Goal: Task Accomplishment & Management: Use online tool/utility

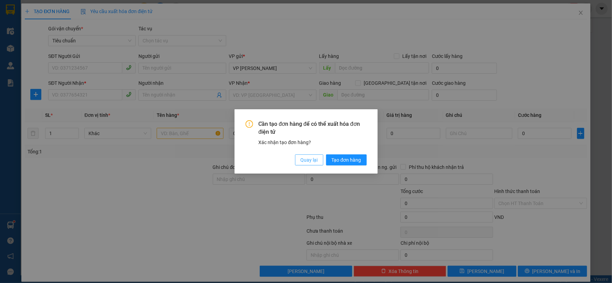
click at [314, 157] on span "Quay lại" at bounding box center [308, 160] width 17 height 8
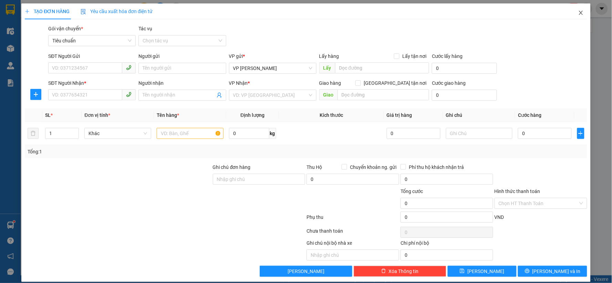
click at [578, 14] on icon "close" at bounding box center [581, 13] width 6 height 6
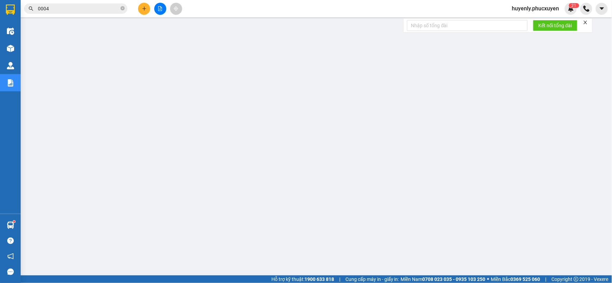
drag, startPoint x: 21, startPoint y: 221, endPoint x: 15, endPoint y: 224, distance: 6.8
click at [19, 222] on section "Kết quả tìm kiếm ( 323 ) Bộ lọc Mã ĐH Trạng thái Món hàng Thu hộ Tổng cước Chưa…" at bounding box center [306, 141] width 612 height 283
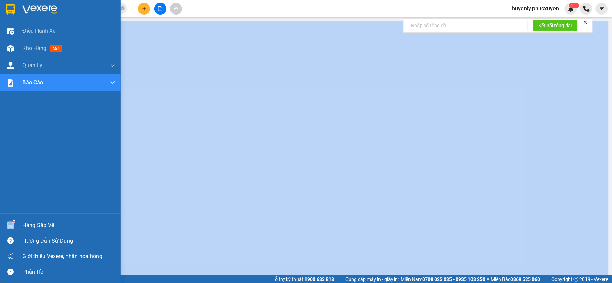
click at [15, 224] on div at bounding box center [10, 225] width 12 height 12
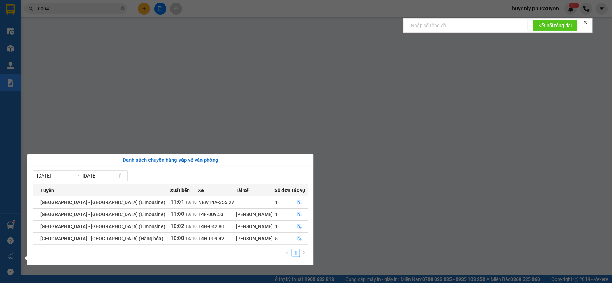
click at [298, 239] on icon "file-done" at bounding box center [299, 237] width 5 height 5
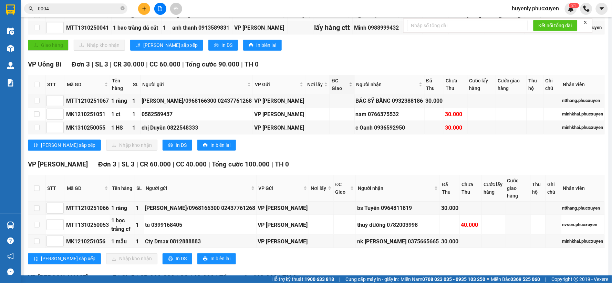
scroll to position [81, 0]
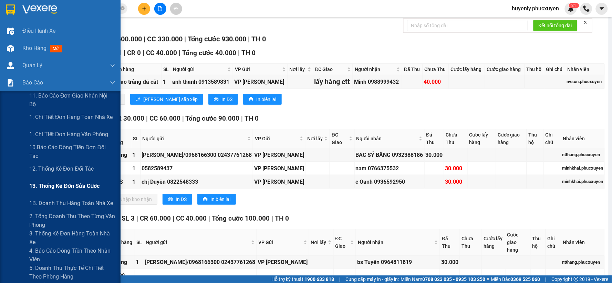
drag, startPoint x: 53, startPoint y: 118, endPoint x: 64, endPoint y: 187, distance: 69.3
click at [53, 119] on span "1. Chi tiết đơn hàng toàn nhà xe" at bounding box center [71, 117] width 84 height 9
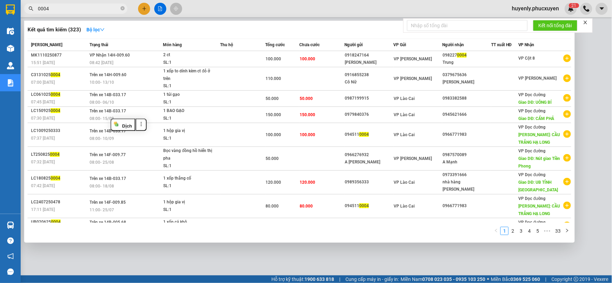
click at [97, 10] on input "0004" at bounding box center [78, 9] width 81 height 8
paste input "MTT0910250483"
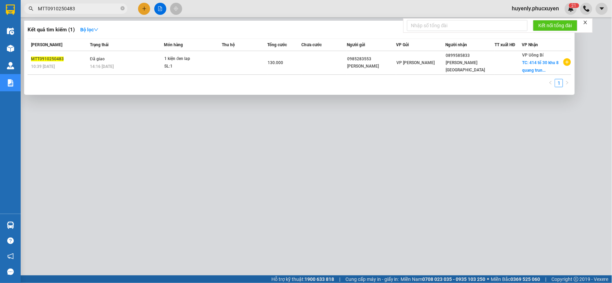
click at [226, 176] on div at bounding box center [306, 141] width 612 height 283
click at [93, 5] on input "MTT0910250483" at bounding box center [78, 9] width 81 height 8
paste input "524"
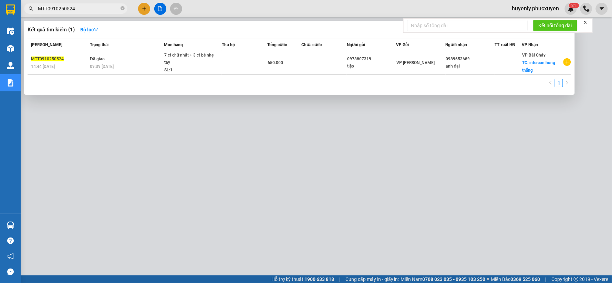
click at [222, 168] on div at bounding box center [306, 141] width 612 height 283
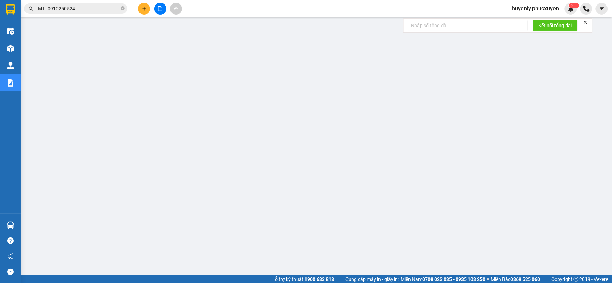
click at [115, 9] on input "MTT0910250524" at bounding box center [78, 9] width 81 height 8
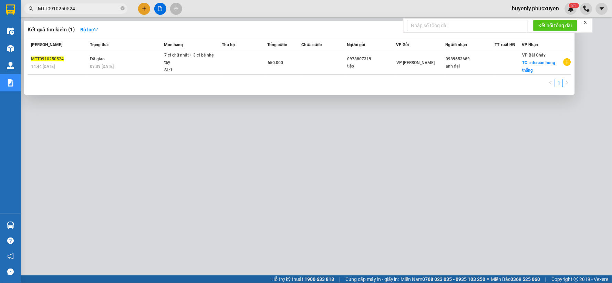
click at [212, 159] on div at bounding box center [306, 141] width 612 height 283
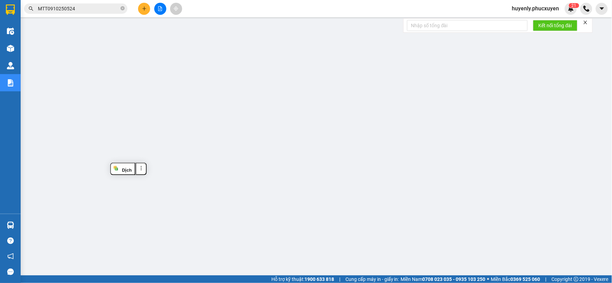
click at [84, 10] on input "MTT0910250524" at bounding box center [78, 9] width 81 height 8
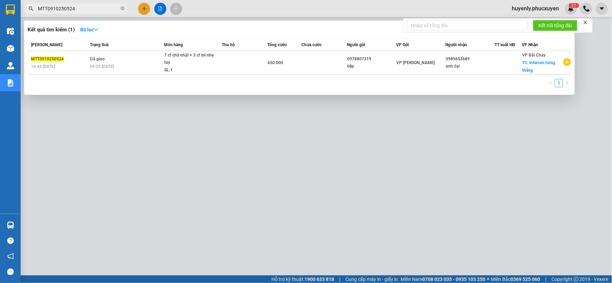
click at [84, 10] on input "MTT0910250524" at bounding box center [78, 9] width 81 height 8
paste input "CL0910250568"
click at [208, 169] on div at bounding box center [306, 141] width 612 height 283
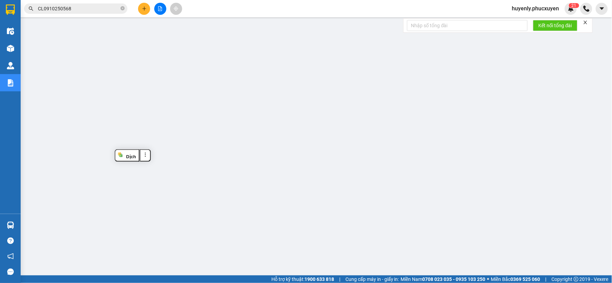
click at [83, 10] on input "CL0910250568" at bounding box center [78, 9] width 81 height 8
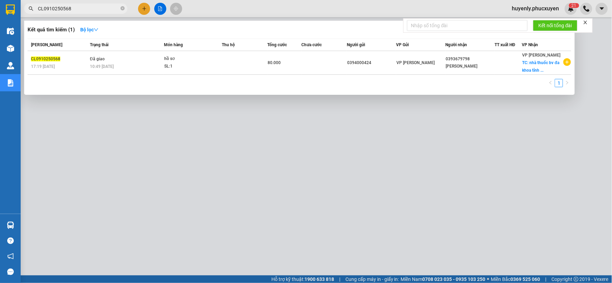
click at [83, 10] on input "CL0910250568" at bounding box center [78, 9] width 81 height 8
paste input "MTT1010250683"
click at [253, 158] on div at bounding box center [306, 141] width 612 height 283
click at [92, 10] on input "MTT1010250683" at bounding box center [78, 9] width 81 height 8
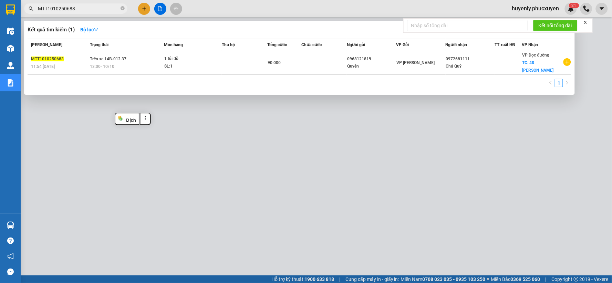
click at [92, 10] on input "MTT1010250683" at bounding box center [78, 9] width 81 height 8
paste input "719"
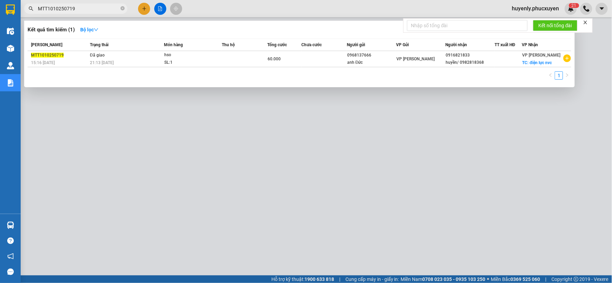
click at [225, 183] on div at bounding box center [306, 141] width 612 height 283
click at [110, 11] on input "MTT1010250719" at bounding box center [78, 9] width 81 height 8
paste input "5"
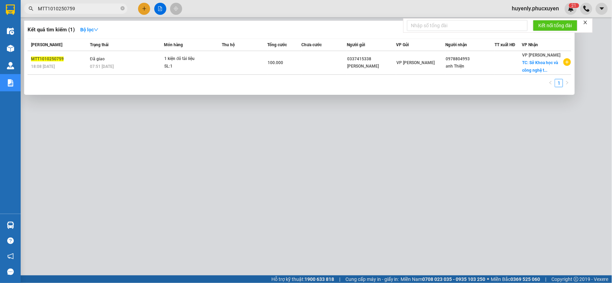
click at [283, 158] on div at bounding box center [306, 141] width 612 height 283
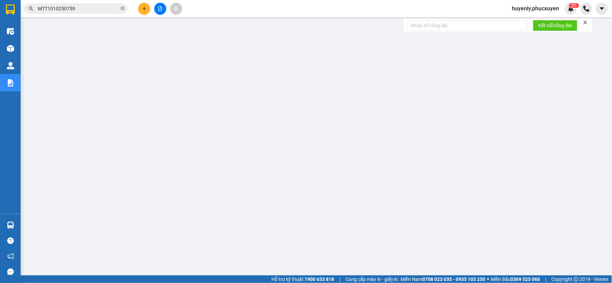
click at [104, 10] on input "MTT1010250759" at bounding box center [78, 9] width 81 height 8
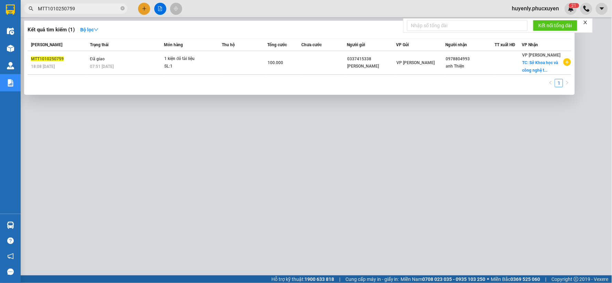
click at [104, 10] on input "MTT1010250759" at bounding box center [78, 9] width 81 height 8
paste input "K1010250621"
click at [268, 152] on div at bounding box center [306, 141] width 612 height 283
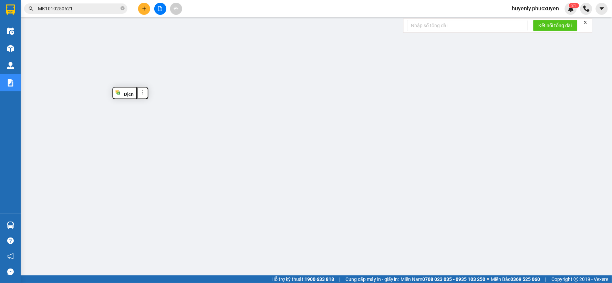
click at [96, 6] on input "MK1010250621" at bounding box center [78, 9] width 81 height 8
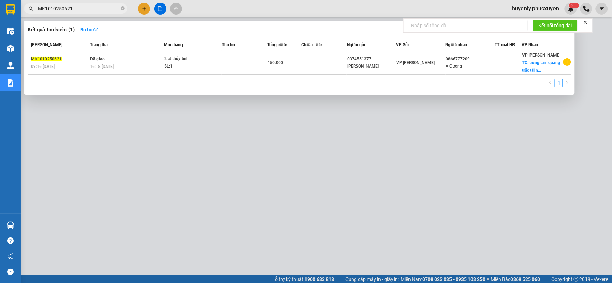
click at [96, 6] on input "MK1010250621" at bounding box center [78, 9] width 81 height 8
paste input "110250835"
click at [237, 119] on div at bounding box center [306, 141] width 612 height 283
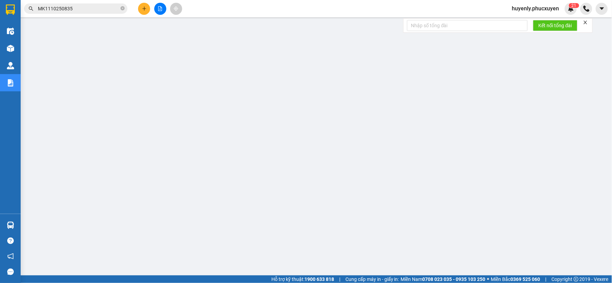
click at [102, 10] on input "MK1110250835" at bounding box center [78, 9] width 81 height 8
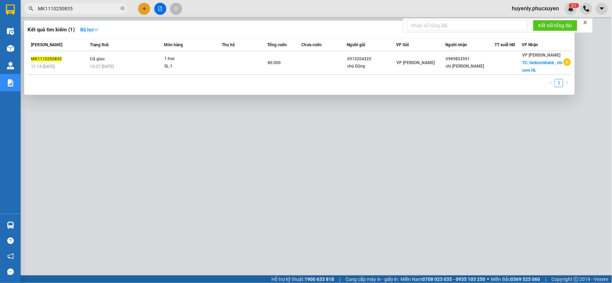
click at [102, 10] on input "MK1110250835" at bounding box center [78, 9] width 81 height 8
click at [226, 122] on div at bounding box center [306, 141] width 612 height 283
click at [108, 7] on input "MK1110250835" at bounding box center [78, 9] width 81 height 8
paste input "46"
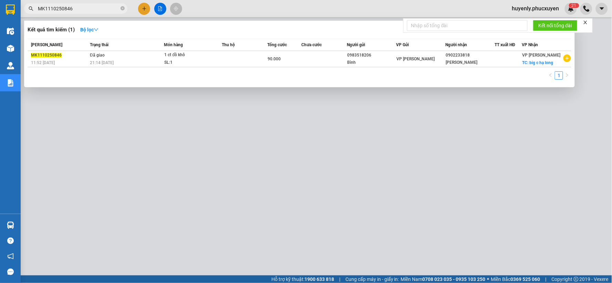
click at [204, 127] on div at bounding box center [306, 141] width 612 height 283
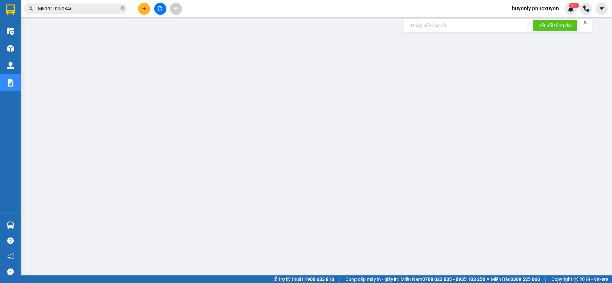
drag, startPoint x: 101, startPoint y: 19, endPoint x: 108, endPoint y: 4, distance: 17.1
click at [101, 18] on main at bounding box center [306, 137] width 612 height 275
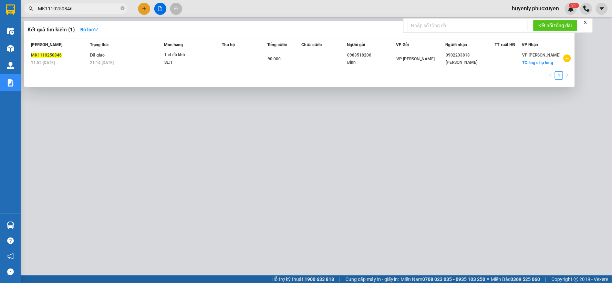
click at [108, 4] on span "MK1110250846" at bounding box center [75, 8] width 103 height 10
click at [191, 173] on div at bounding box center [306, 141] width 612 height 283
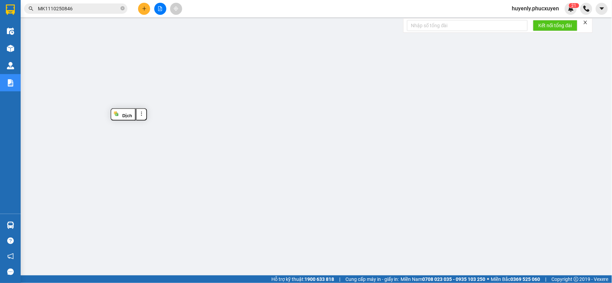
click at [98, 11] on input "MK1110250846" at bounding box center [78, 9] width 81 height 8
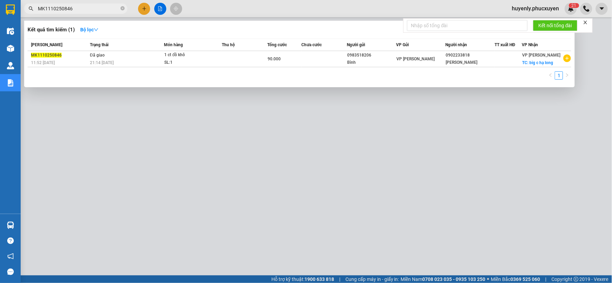
click at [98, 10] on input "MK1110250846" at bounding box center [78, 9] width 81 height 8
paste input "C30910250574"
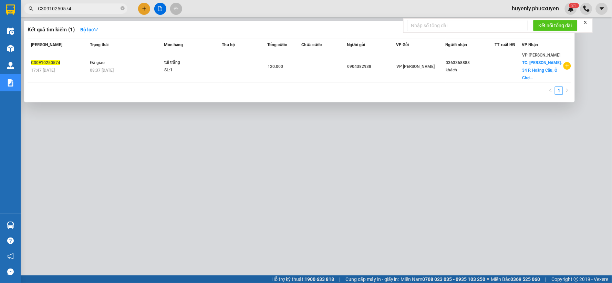
click at [195, 152] on div at bounding box center [306, 141] width 612 height 283
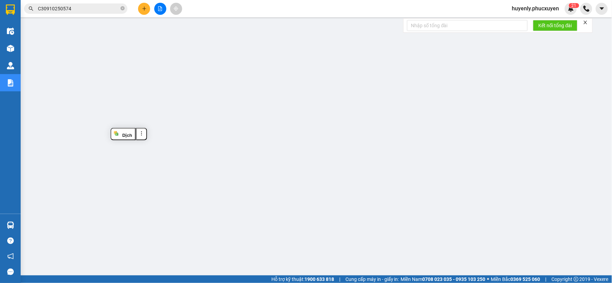
click at [96, 11] on input "C30910250574" at bounding box center [78, 9] width 81 height 8
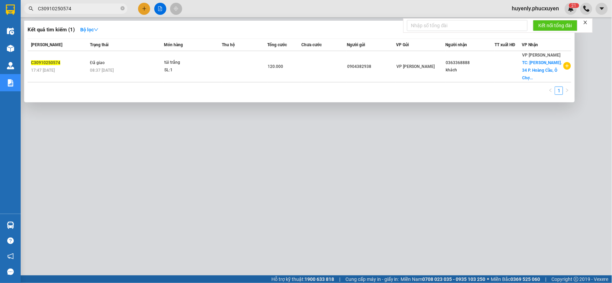
click at [96, 11] on input "C30910250574" at bounding box center [78, 9] width 81 height 8
paste input "81"
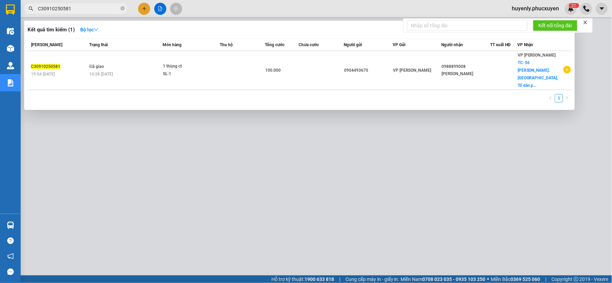
click at [300, 147] on div at bounding box center [306, 141] width 612 height 283
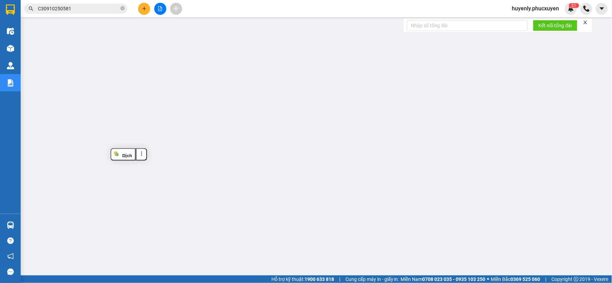
click at [104, 4] on span "C30910250581" at bounding box center [75, 8] width 103 height 10
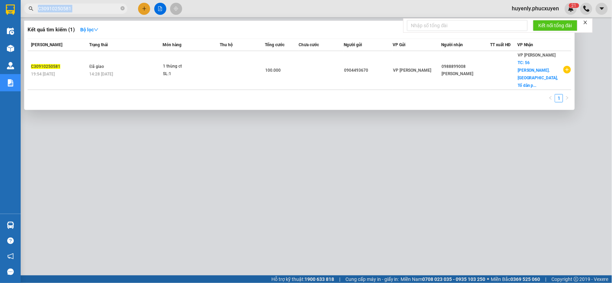
click at [104, 4] on span "C30910250581" at bounding box center [75, 8] width 103 height 10
click at [102, 7] on input "C30910250581" at bounding box center [78, 9] width 81 height 8
paste input "1010250588"
click at [102, 7] on input "C30910250581" at bounding box center [78, 9] width 81 height 8
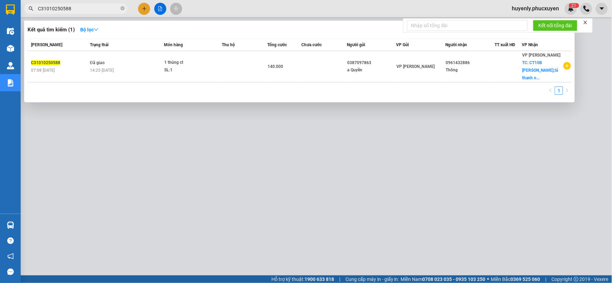
click at [250, 149] on div at bounding box center [306, 141] width 612 height 283
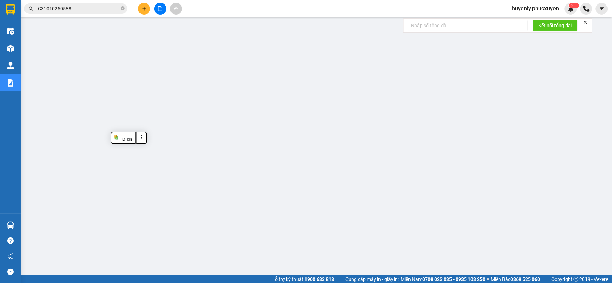
click at [101, 9] on input "C31010250588" at bounding box center [78, 9] width 81 height 8
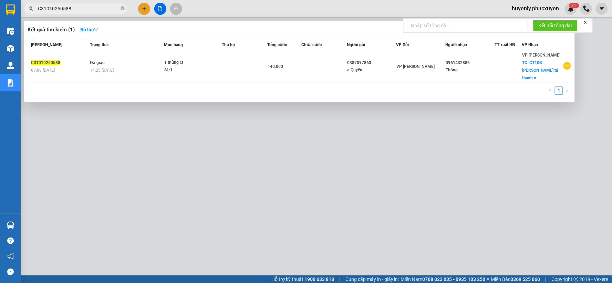
click at [101, 9] on input "C31010250588" at bounding box center [78, 9] width 81 height 8
paste input "656"
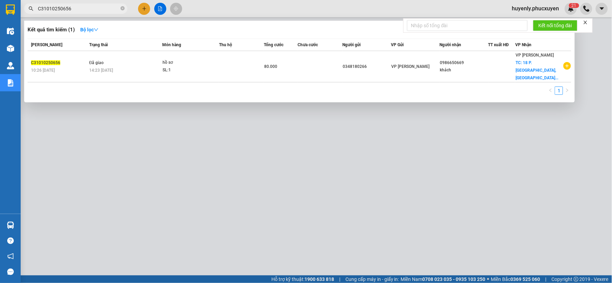
click at [243, 154] on div at bounding box center [306, 141] width 612 height 283
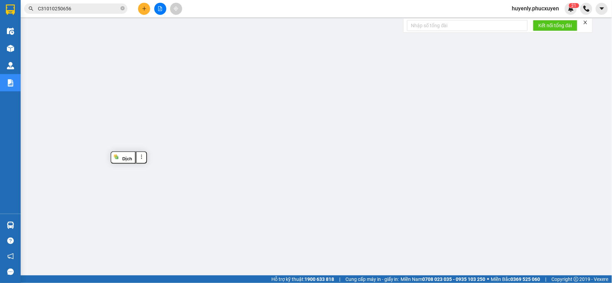
click at [107, 11] on input "C31010250656" at bounding box center [78, 9] width 81 height 8
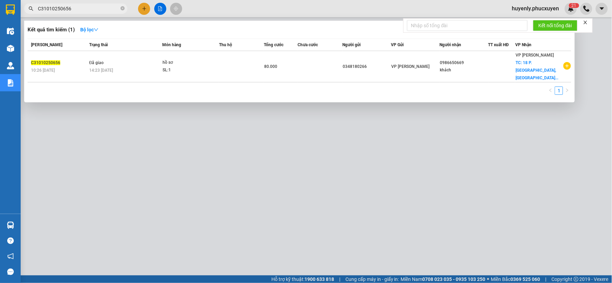
click at [107, 11] on input "C31010250656" at bounding box center [78, 9] width 81 height 8
paste input "62"
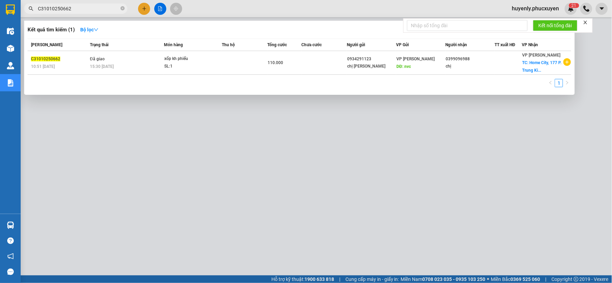
click at [340, 159] on div at bounding box center [306, 141] width 612 height 283
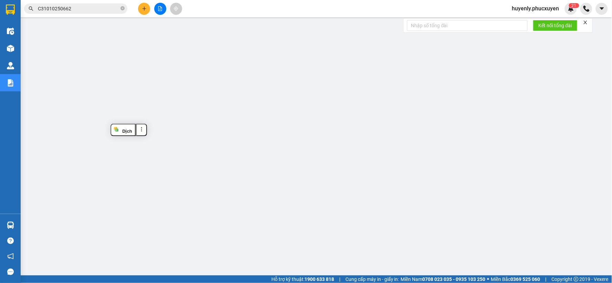
click at [83, 7] on input "C31010250662" at bounding box center [78, 9] width 81 height 8
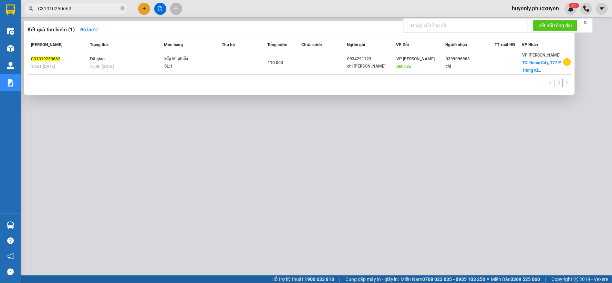
click at [83, 7] on input "C31010250662" at bounding box center [78, 9] width 81 height 8
paste input "701"
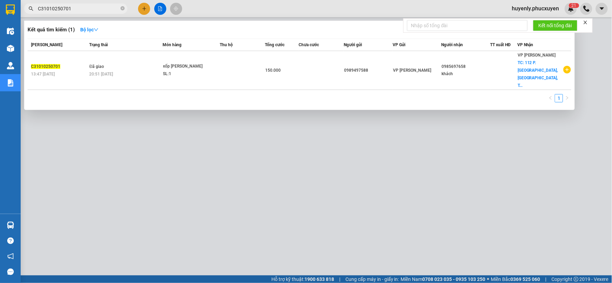
click at [179, 144] on div at bounding box center [306, 141] width 612 height 283
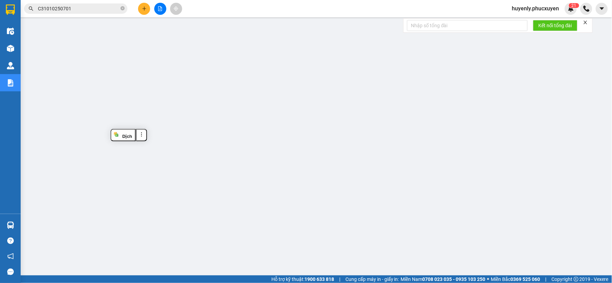
click at [105, 6] on input "C31010250701" at bounding box center [78, 9] width 81 height 8
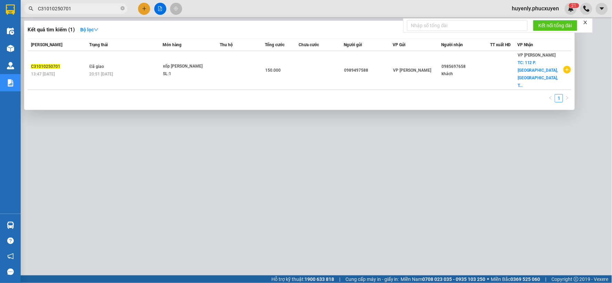
click at [105, 6] on input "C31010250701" at bounding box center [78, 9] width 81 height 8
paste input "5"
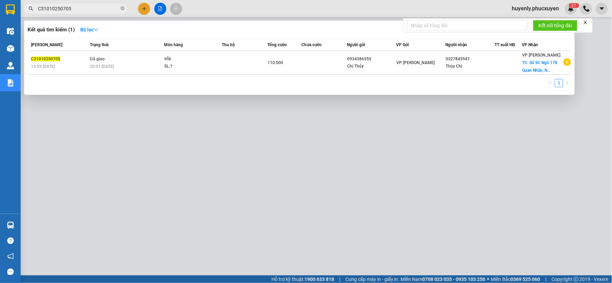
click at [263, 129] on div at bounding box center [306, 141] width 612 height 283
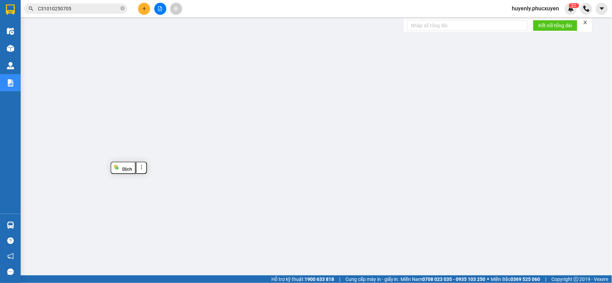
click at [98, 10] on input "C31010250705" at bounding box center [78, 9] width 81 height 8
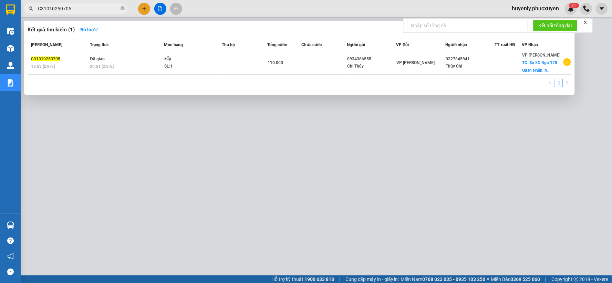
click at [98, 10] on input "C31010250705" at bounding box center [78, 9] width 81 height 8
paste input "608"
click at [237, 156] on div at bounding box center [306, 141] width 612 height 283
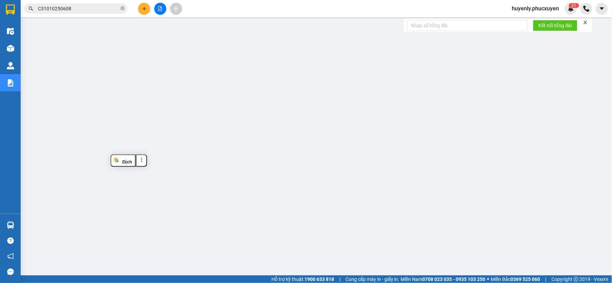
click at [106, 10] on input "C31010250608" at bounding box center [78, 9] width 81 height 8
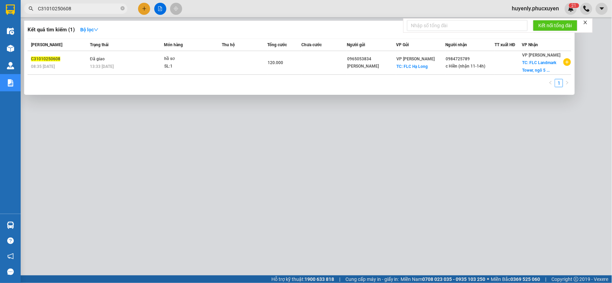
click at [106, 10] on input "C31010250608" at bounding box center [78, 9] width 81 height 8
paste input "42"
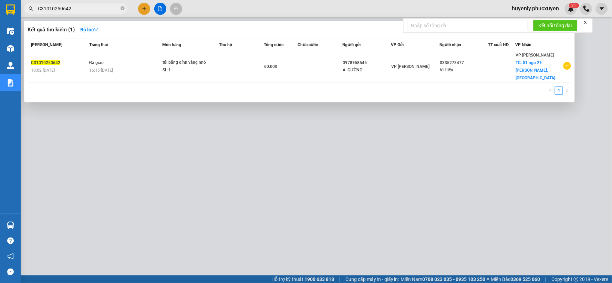
click at [360, 150] on div at bounding box center [306, 141] width 612 height 283
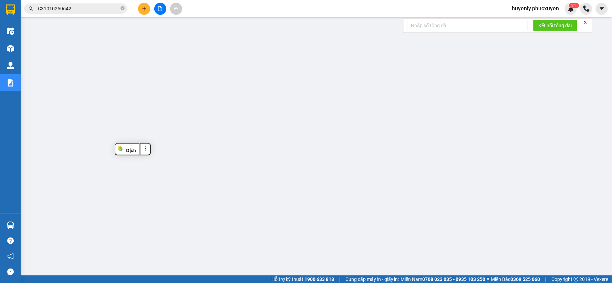
click at [95, 9] on input "C31010250642" at bounding box center [78, 9] width 81 height 8
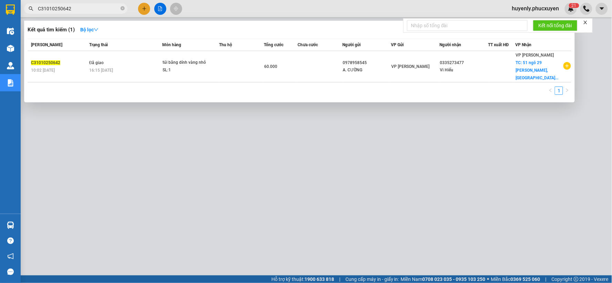
click at [95, 9] on input "C31010250642" at bounding box center [78, 9] width 81 height 8
paste input "MTT0910250579"
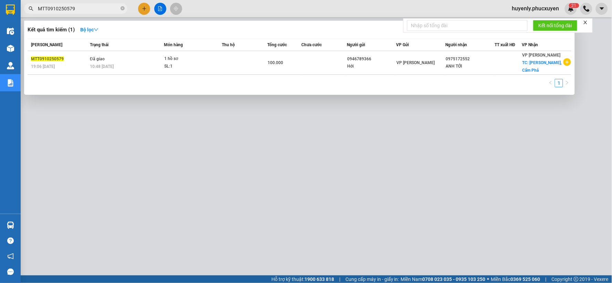
click at [290, 152] on div at bounding box center [306, 141] width 612 height 283
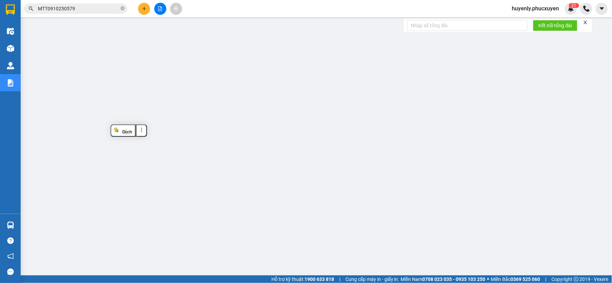
click at [109, 10] on input "MTT0910250579" at bounding box center [78, 9] width 81 height 8
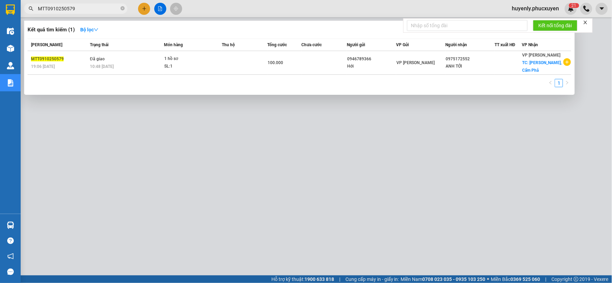
click at [109, 10] on input "MTT0910250579" at bounding box center [78, 9] width 81 height 8
paste input "C31010250666"
click at [266, 170] on div at bounding box center [306, 141] width 612 height 283
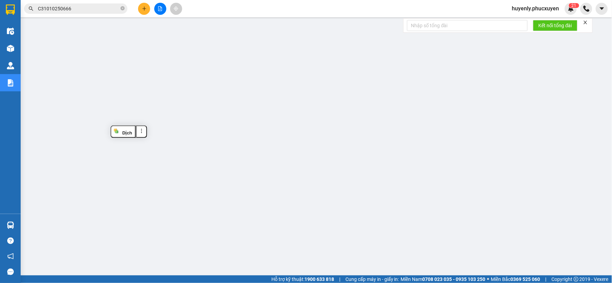
click at [98, 10] on input "C31010250666" at bounding box center [78, 9] width 81 height 8
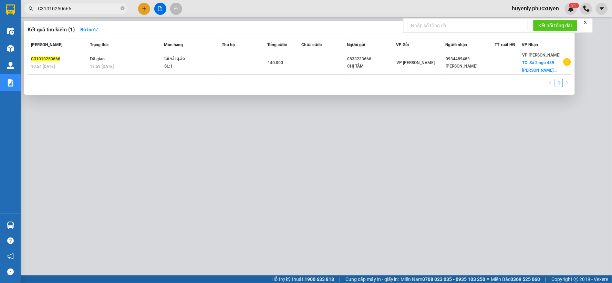
click at [97, 10] on input "C31010250666" at bounding box center [78, 9] width 81 height 8
paste input "70"
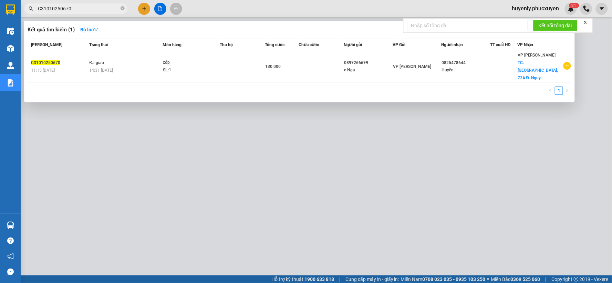
click at [242, 172] on div at bounding box center [306, 141] width 612 height 283
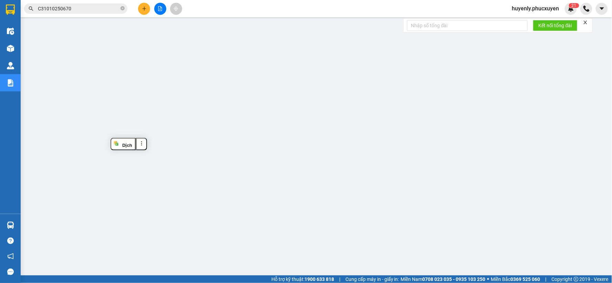
click at [96, 12] on span "C31010250670" at bounding box center [75, 8] width 103 height 10
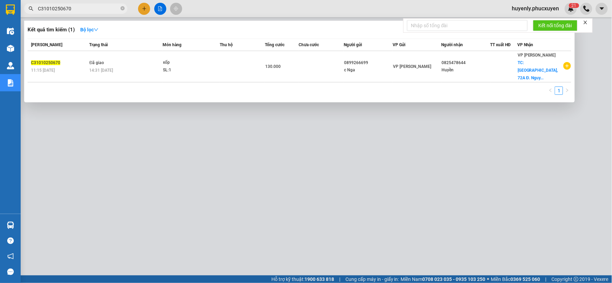
click at [95, 8] on input "C31010250670" at bounding box center [78, 9] width 81 height 8
paste input "4"
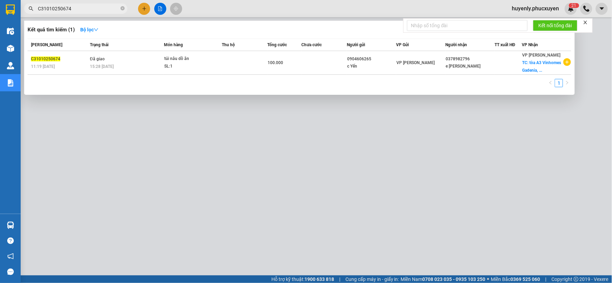
click at [283, 165] on div at bounding box center [306, 141] width 612 height 283
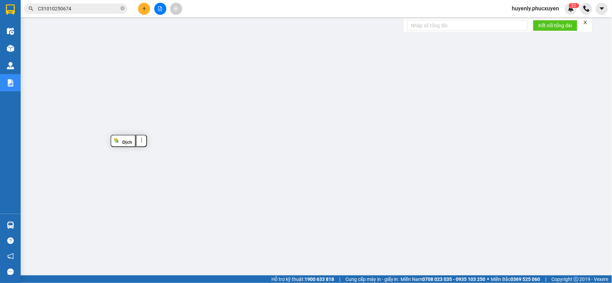
click at [82, 9] on input "C31010250674" at bounding box center [78, 9] width 81 height 8
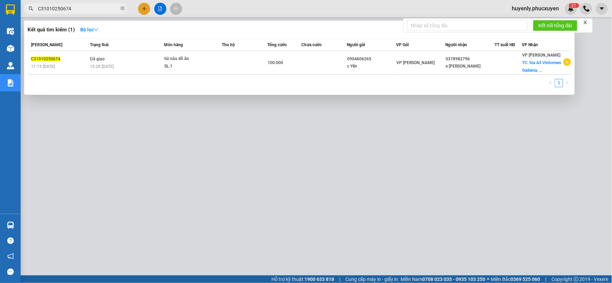
click at [82, 9] on input "C31010250674" at bounding box center [78, 9] width 81 height 8
paste input "0910250452"
click at [222, 142] on div at bounding box center [306, 141] width 612 height 283
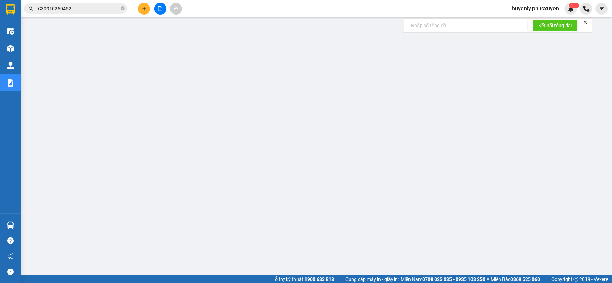
click at [114, 13] on span "C30910250452" at bounding box center [75, 8] width 103 height 10
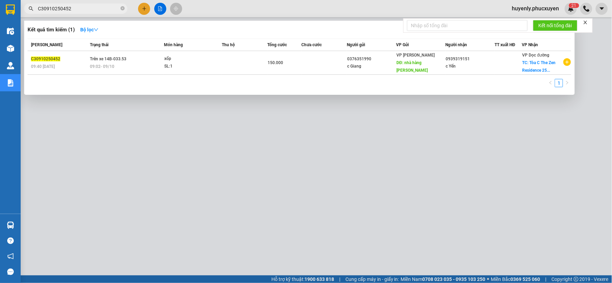
click at [112, 8] on input "C30910250452" at bounding box center [78, 9] width 81 height 8
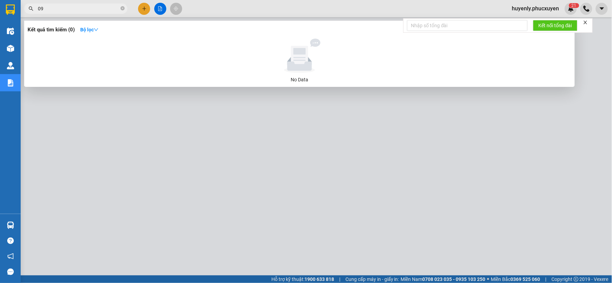
type input "0"
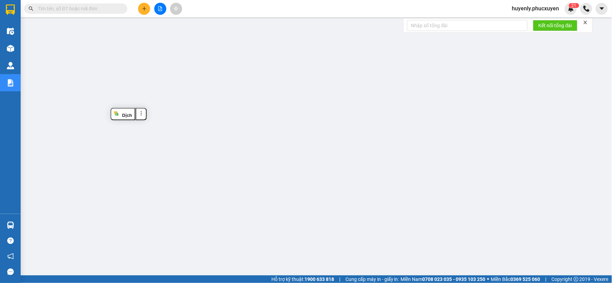
click at [104, 8] on input "text" at bounding box center [78, 9] width 81 height 8
paste input "C31010250710"
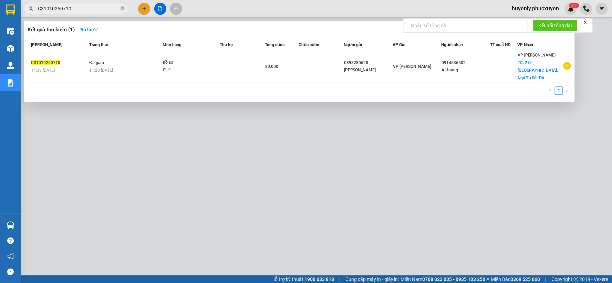
click at [369, 161] on div at bounding box center [306, 141] width 612 height 283
click at [94, 11] on input "C31010250710" at bounding box center [78, 9] width 81 height 8
paste input "1"
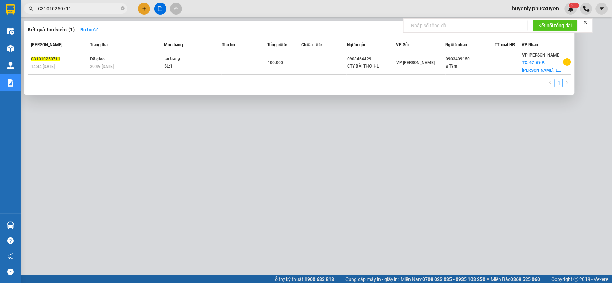
click at [287, 162] on div at bounding box center [306, 141] width 612 height 283
click at [95, 7] on input "C31010250711" at bounding box center [78, 9] width 81 height 8
click at [305, 144] on div at bounding box center [306, 141] width 612 height 283
click at [100, 7] on input "C31010250711" at bounding box center [78, 9] width 81 height 8
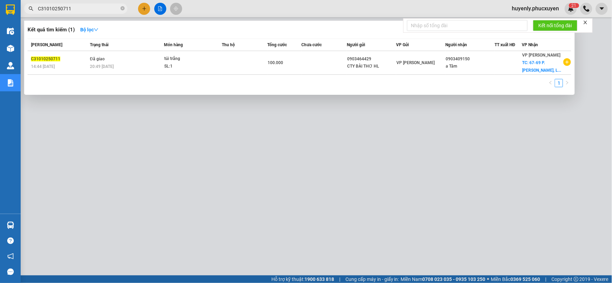
click at [100, 7] on input "C31010250711" at bounding box center [78, 9] width 81 height 8
click at [389, 173] on div at bounding box center [306, 141] width 612 height 283
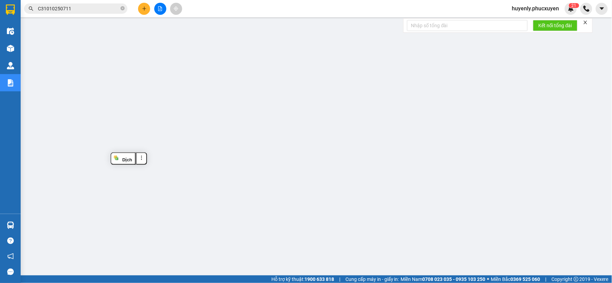
click at [115, 8] on input "C31010250711" at bounding box center [78, 9] width 81 height 8
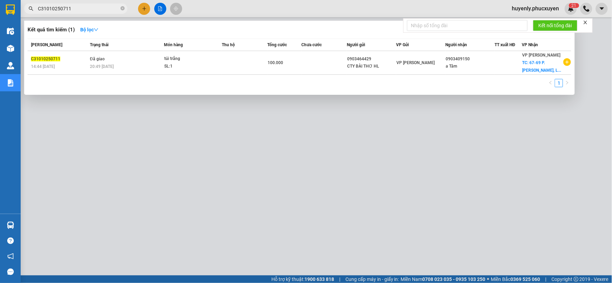
click at [114, 7] on input "C31010250711" at bounding box center [78, 9] width 81 height 8
paste input "C31010250716"
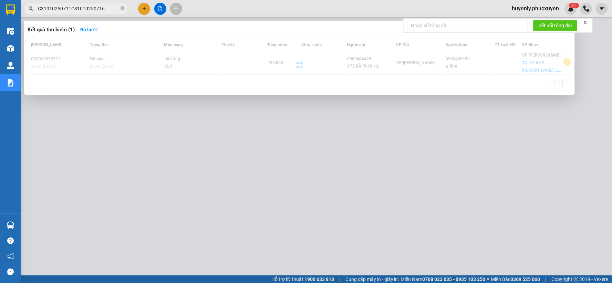
paste input "text"
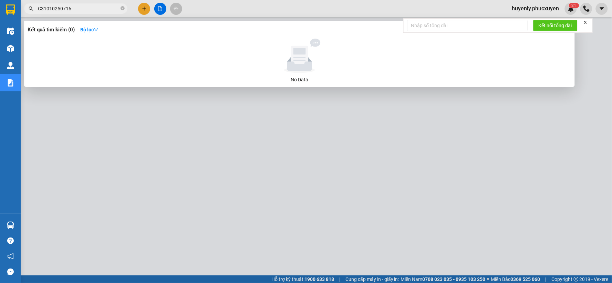
click at [215, 169] on div at bounding box center [306, 141] width 612 height 283
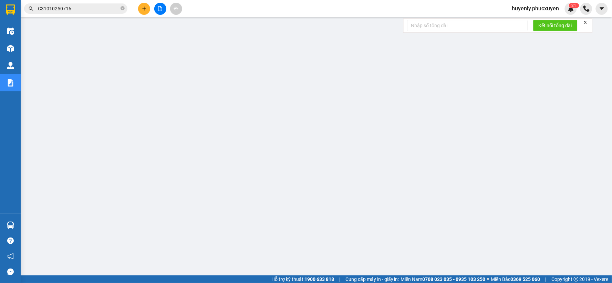
click at [101, 5] on input "C31010250716" at bounding box center [78, 9] width 81 height 8
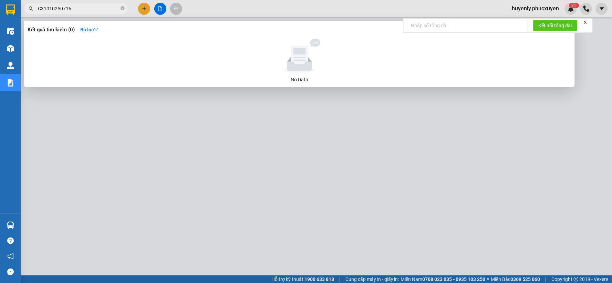
click at [101, 5] on input "C31010250716" at bounding box center [78, 9] width 81 height 8
click at [194, 164] on div at bounding box center [306, 141] width 612 height 283
click at [110, 3] on span "C31010250716" at bounding box center [75, 8] width 103 height 10
click at [108, 10] on input "C31010250716" at bounding box center [78, 9] width 81 height 8
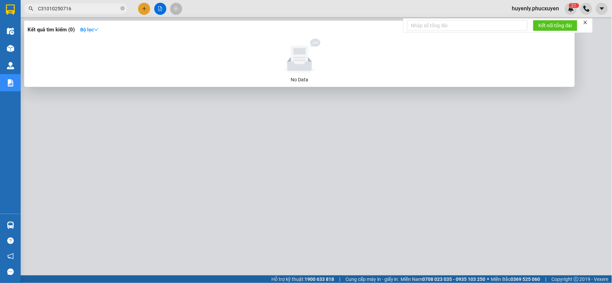
click at [108, 10] on input "C31010250716" at bounding box center [78, 9] width 81 height 8
click at [228, 172] on div at bounding box center [306, 141] width 612 height 283
click at [88, 8] on input "C31010250716" at bounding box center [78, 9] width 81 height 8
click at [210, 174] on div at bounding box center [306, 141] width 612 height 283
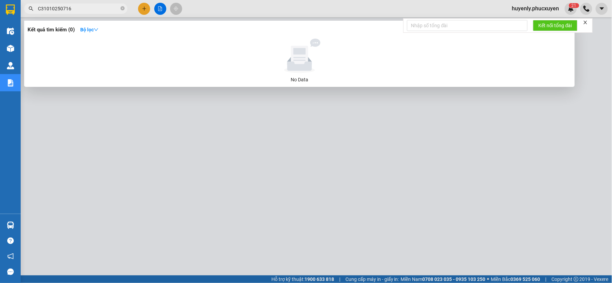
click at [87, 4] on span "C31010250716" at bounding box center [75, 8] width 103 height 10
click at [88, 8] on input "C31010250716" at bounding box center [78, 9] width 81 height 8
paste input "58"
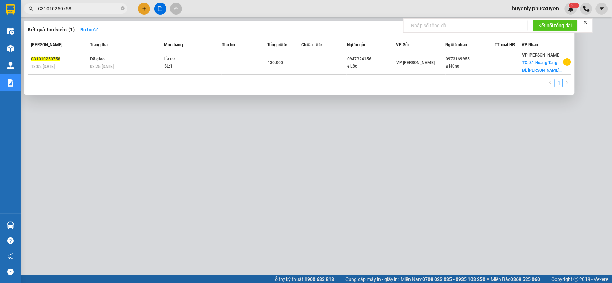
click at [243, 153] on div at bounding box center [306, 141] width 612 height 283
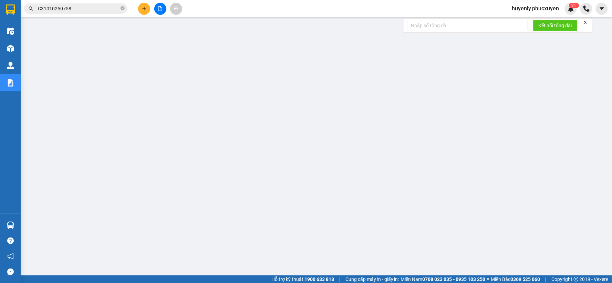
click at [97, 9] on input "C31010250758" at bounding box center [78, 9] width 81 height 8
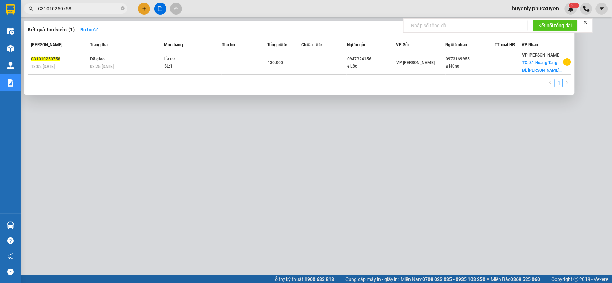
click at [97, 9] on input "C31010250758" at bounding box center [78, 9] width 81 height 8
click at [244, 167] on div at bounding box center [306, 141] width 612 height 283
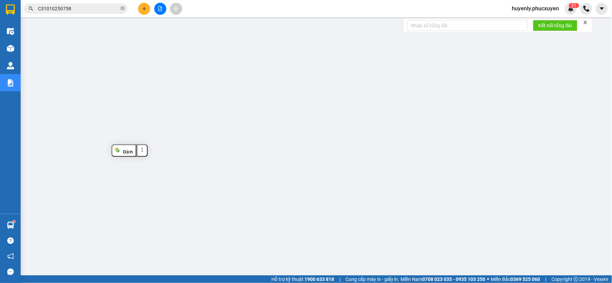
click at [99, 8] on input "C31010250758" at bounding box center [78, 9] width 81 height 8
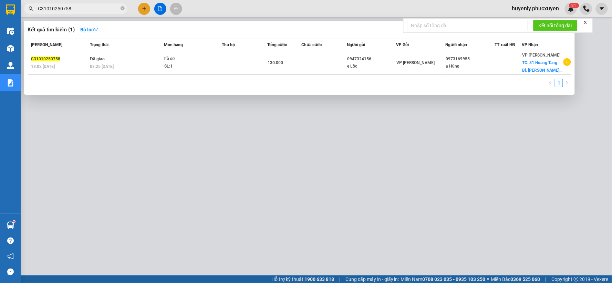
click at [99, 8] on input "C31010250758" at bounding box center [78, 9] width 81 height 8
paste input "D1110250897"
click at [254, 156] on div at bounding box center [306, 141] width 612 height 283
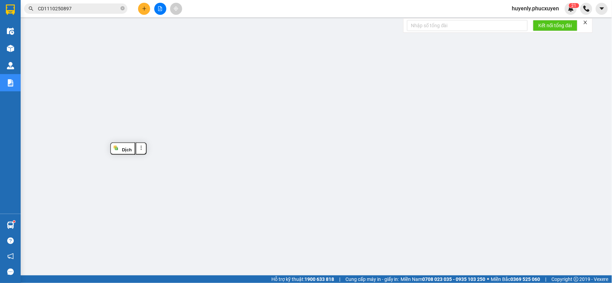
click at [103, 10] on input "CD1110250897" at bounding box center [78, 9] width 81 height 8
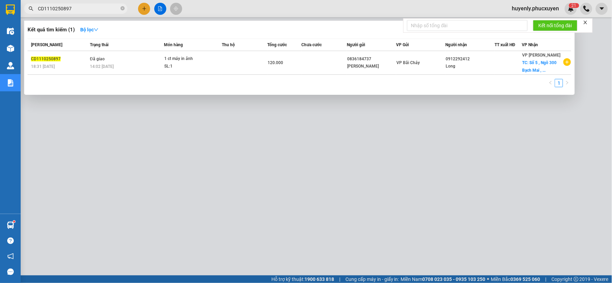
click at [103, 10] on input "CD1110250897" at bounding box center [78, 9] width 81 height 8
paste input "L1110250848"
click at [220, 127] on div at bounding box center [306, 141] width 612 height 283
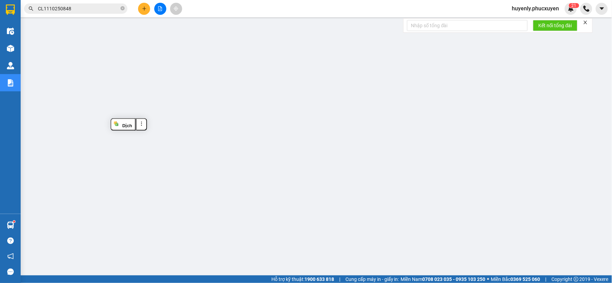
click at [84, 6] on input "CL1110250848" at bounding box center [78, 9] width 81 height 8
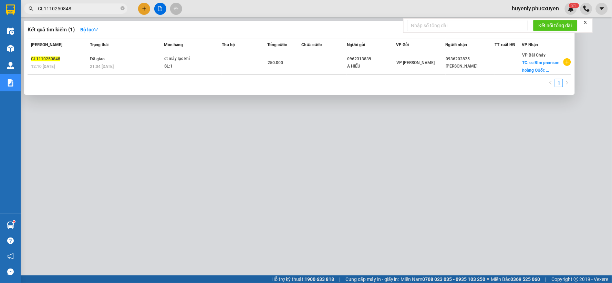
click at [84, 6] on input "CL1110250848" at bounding box center [78, 9] width 81 height 8
paste input "81010250603"
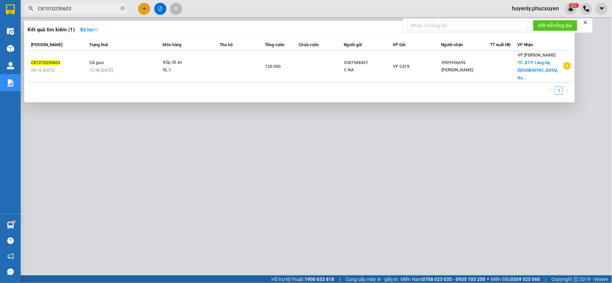
click at [268, 151] on div at bounding box center [306, 141] width 612 height 283
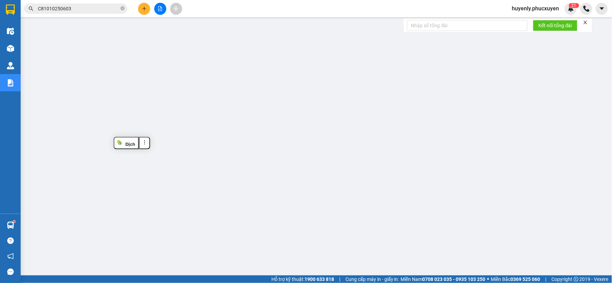
click at [106, 11] on input "C81010250603" at bounding box center [78, 9] width 81 height 8
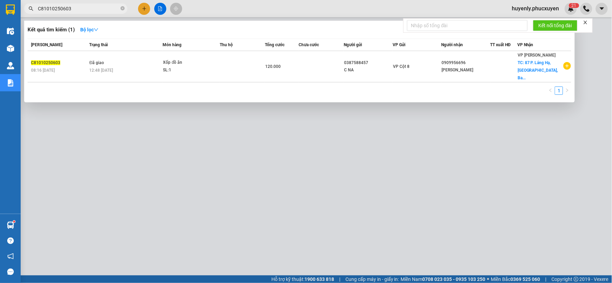
click at [106, 11] on input "C81010250603" at bounding box center [78, 9] width 81 height 8
paste input "HL0910250447"
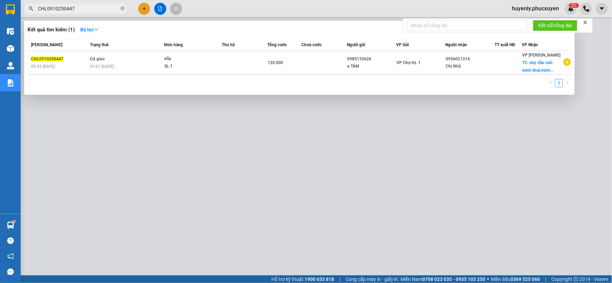
click at [228, 138] on div at bounding box center [306, 141] width 612 height 283
click at [104, 12] on input "CHL0910250447" at bounding box center [78, 9] width 81 height 8
paste input "509"
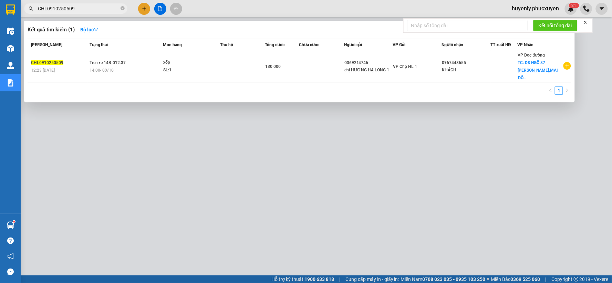
click at [241, 146] on div at bounding box center [306, 141] width 612 height 283
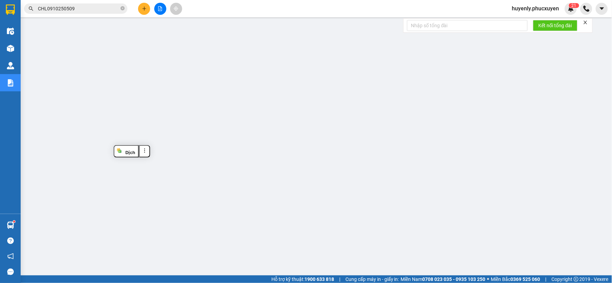
click at [95, 11] on input "CHL0910250509" at bounding box center [78, 9] width 81 height 8
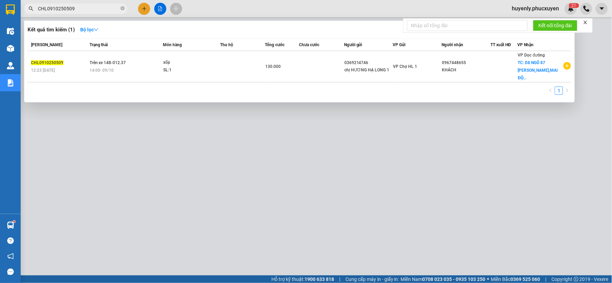
click at [95, 11] on input "CHL0910250509" at bounding box center [78, 9] width 81 height 8
paste input "1010250620"
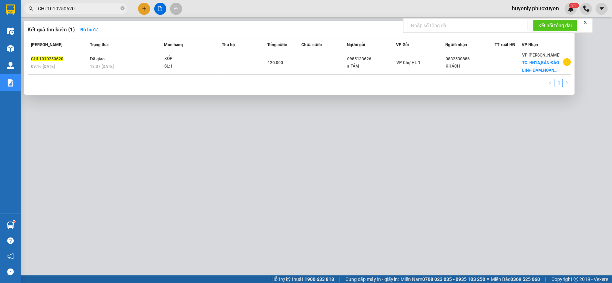
click at [228, 148] on div at bounding box center [306, 141] width 612 height 283
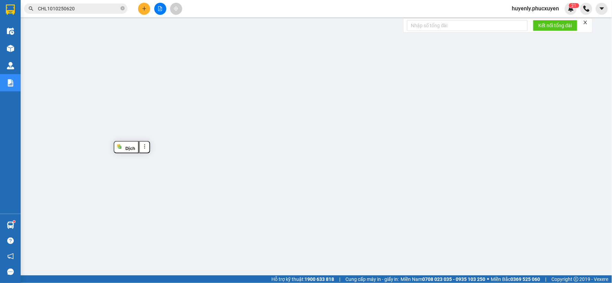
click at [99, 11] on input "CHL1010250620" at bounding box center [78, 9] width 81 height 8
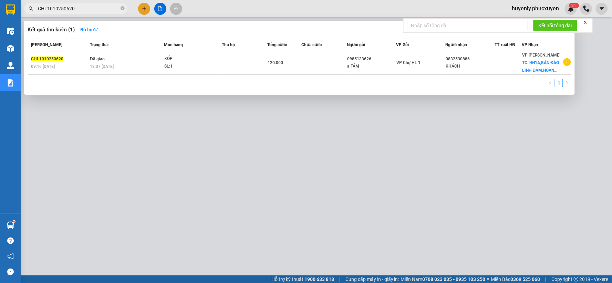
click at [99, 11] on input "CHL1010250620" at bounding box center [78, 9] width 81 height 8
paste input "38"
click at [210, 172] on div at bounding box center [306, 141] width 612 height 283
click at [98, 10] on input "CHL1010250638" at bounding box center [78, 9] width 81 height 8
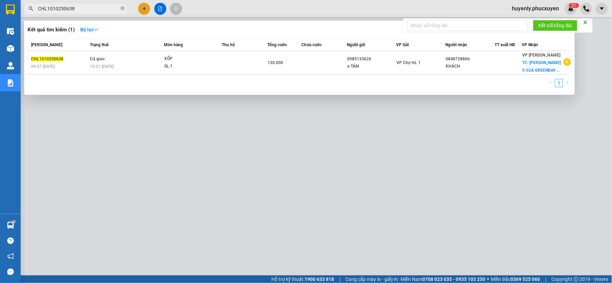
paste input "65"
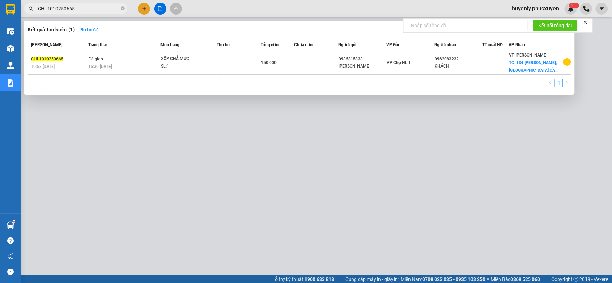
click at [191, 165] on div at bounding box center [306, 141] width 612 height 283
click at [81, 7] on input "CHL1010250665" at bounding box center [78, 9] width 81 height 8
paste input "738"
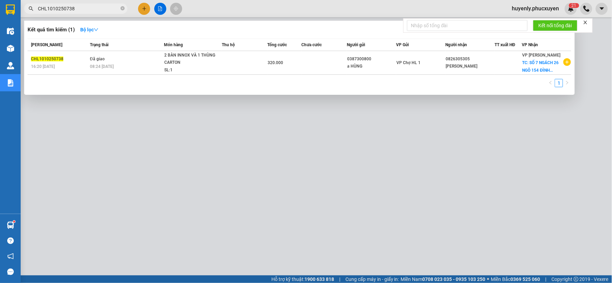
click at [348, 140] on div at bounding box center [306, 141] width 612 height 283
click at [108, 9] on input "CHL1010250738" at bounding box center [78, 9] width 81 height 8
paste input "110250783"
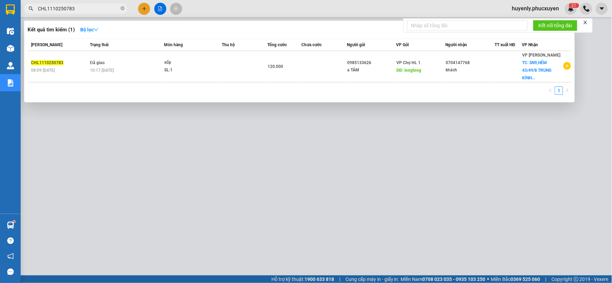
click at [268, 141] on div at bounding box center [306, 141] width 612 height 283
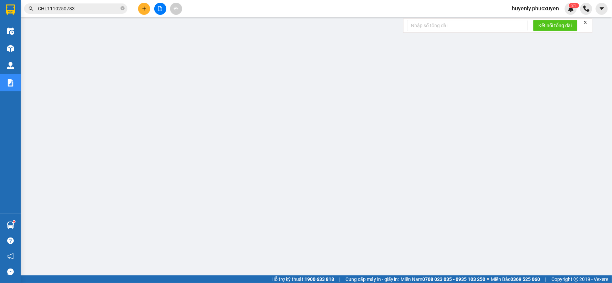
click at [100, 11] on input "CHL1110250783" at bounding box center [78, 9] width 81 height 8
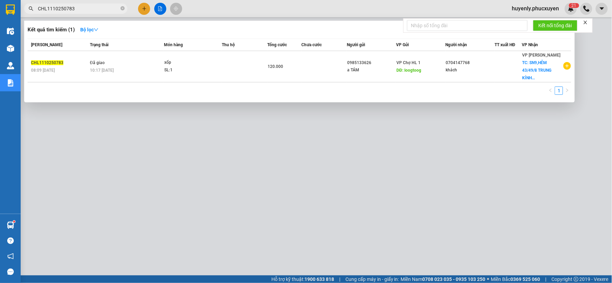
click at [245, 146] on div at bounding box center [306, 141] width 612 height 283
click at [100, 12] on input "CHL1110250783" at bounding box center [78, 9] width 81 height 8
click at [317, 226] on div at bounding box center [306, 141] width 612 height 283
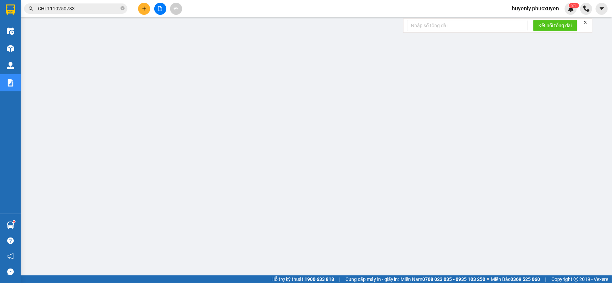
click at [109, 9] on input "CHL1110250783" at bounding box center [78, 9] width 81 height 8
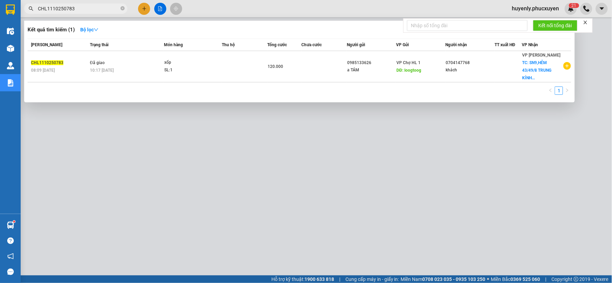
click at [109, 9] on input "CHL1110250783" at bounding box center [78, 9] width 81 height 8
click at [173, 133] on div at bounding box center [306, 141] width 612 height 283
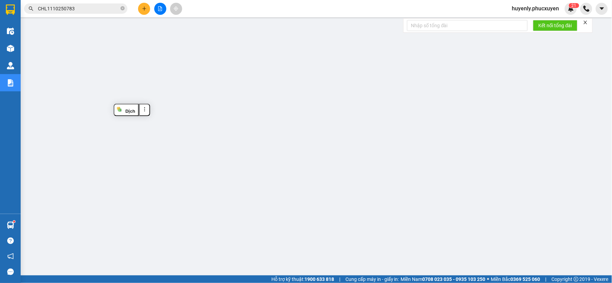
click at [113, 7] on input "CHL1110250783" at bounding box center [78, 9] width 81 height 8
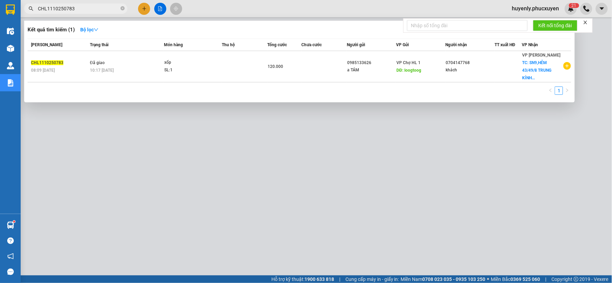
click at [113, 7] on input "CHL1110250783" at bounding box center [78, 9] width 81 height 8
paste input "806"
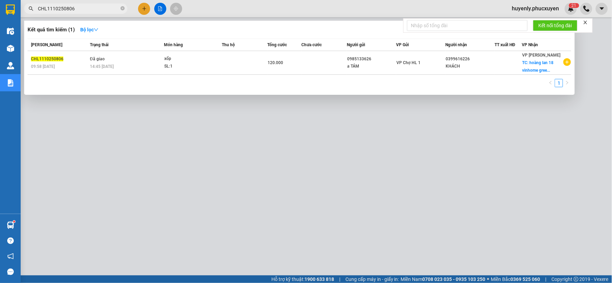
click at [268, 140] on div at bounding box center [306, 141] width 612 height 283
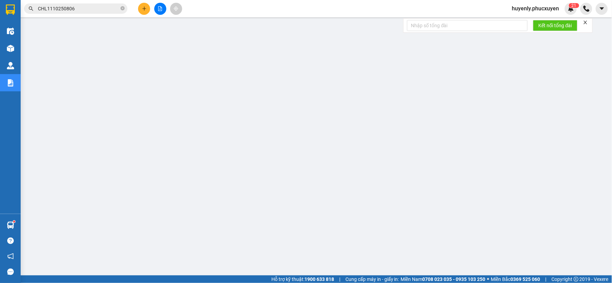
click at [109, 11] on input "CHL1110250806" at bounding box center [78, 9] width 81 height 8
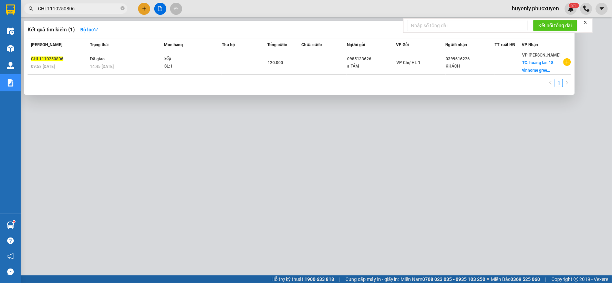
click at [109, 11] on input "CHL1110250806" at bounding box center [78, 9] width 81 height 8
paste input "8"
click at [242, 130] on div at bounding box center [306, 141] width 612 height 283
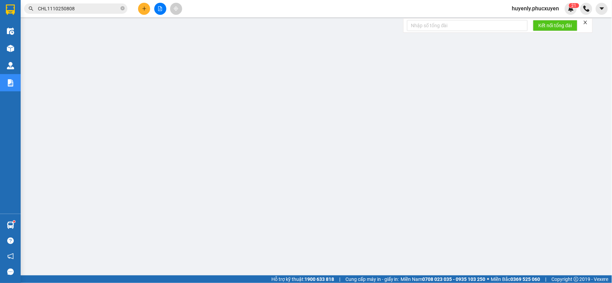
click at [104, 12] on input "CHL1110250808" at bounding box center [78, 9] width 81 height 8
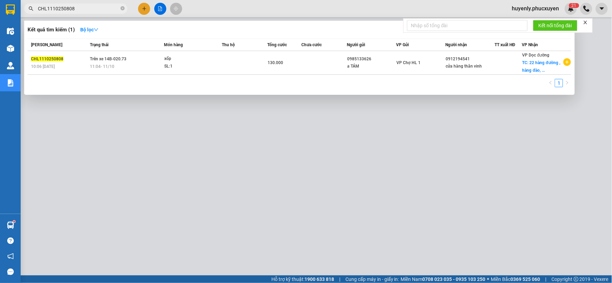
click at [179, 125] on div at bounding box center [306, 141] width 612 height 283
click at [97, 7] on input "CHL1110250808" at bounding box center [78, 9] width 81 height 8
click at [187, 136] on div at bounding box center [306, 141] width 612 height 283
click at [110, 8] on input "CHL1110250808" at bounding box center [78, 9] width 81 height 8
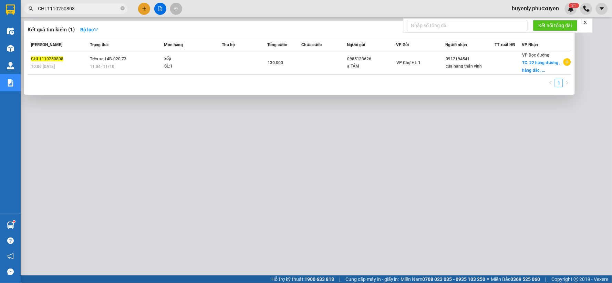
click at [110, 8] on input "CHL1110250808" at bounding box center [78, 9] width 81 height 8
paste input "22"
click at [168, 138] on div at bounding box center [306, 141] width 612 height 283
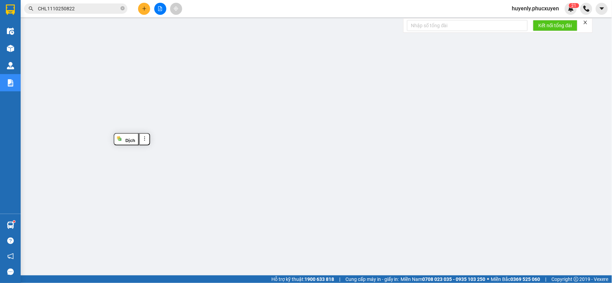
click at [105, 9] on input "CHL1110250822" at bounding box center [78, 9] width 81 height 8
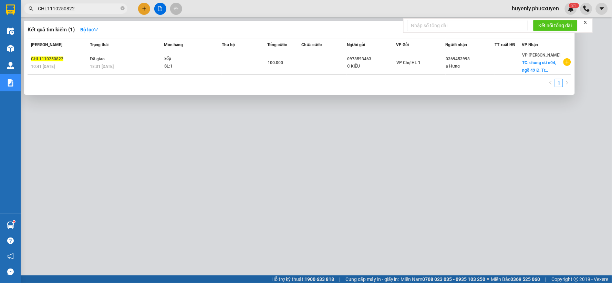
click at [105, 9] on input "CHL1110250822" at bounding box center [78, 9] width 81 height 8
paste input "47"
click at [304, 139] on div at bounding box center [306, 141] width 612 height 283
click at [87, 7] on input "CHL1110250847" at bounding box center [78, 9] width 81 height 8
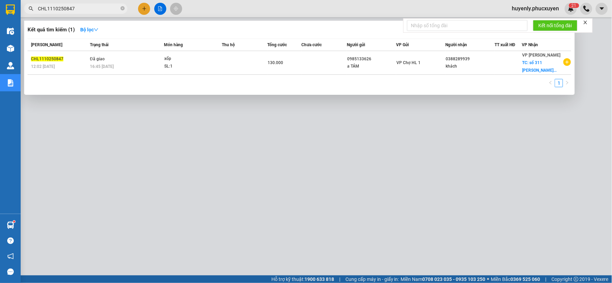
paste input "210250920"
click at [234, 193] on div at bounding box center [306, 141] width 612 height 283
click at [96, 8] on input "CHL1210250920" at bounding box center [78, 9] width 81 height 8
paste input "110250808"
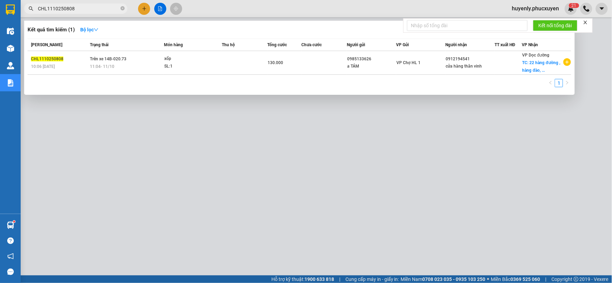
click at [284, 127] on div at bounding box center [306, 141] width 612 height 283
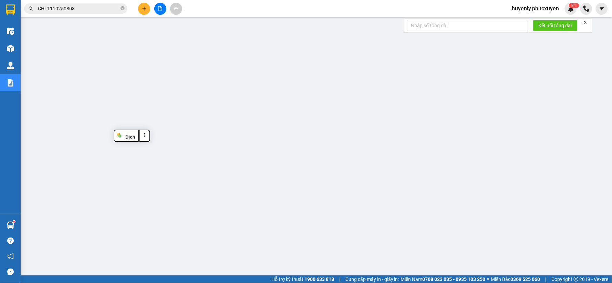
click at [102, 7] on input "CHL1110250808" at bounding box center [78, 9] width 81 height 8
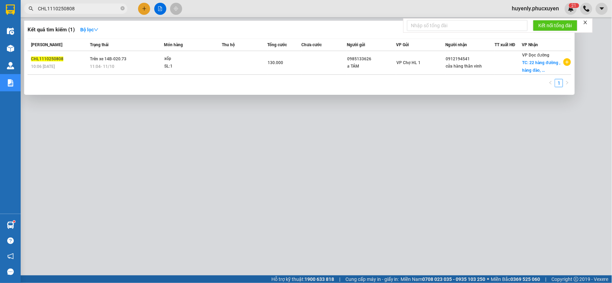
click at [102, 7] on input "CHL1110250808" at bounding box center [78, 9] width 81 height 8
paste input "210250920"
click at [328, 165] on div at bounding box center [306, 141] width 612 height 283
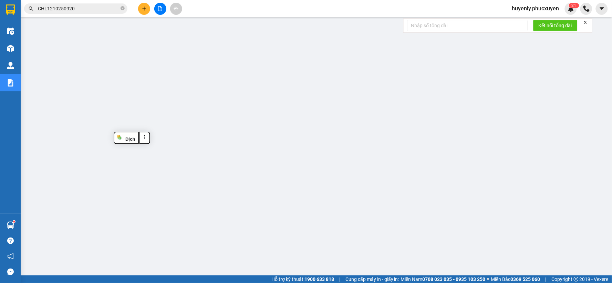
click at [94, 9] on input "CHL1210250920" at bounding box center [78, 9] width 81 height 8
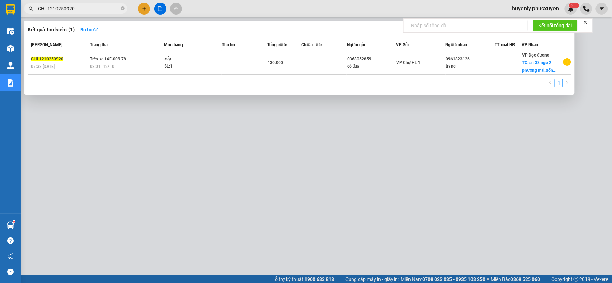
click at [94, 9] on input "CHL1210250920" at bounding box center [78, 9] width 81 height 8
paste input "1017"
click at [280, 159] on div at bounding box center [306, 141] width 612 height 283
click at [108, 11] on input "CHL1210251017" at bounding box center [78, 9] width 81 height 8
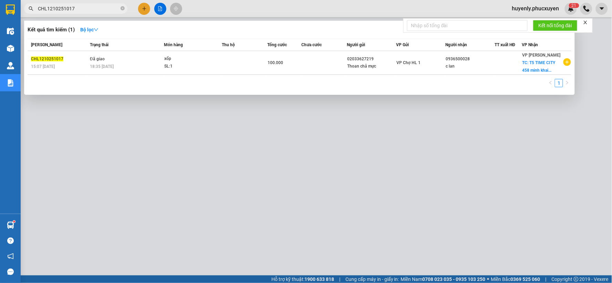
click at [281, 149] on div at bounding box center [306, 141] width 612 height 283
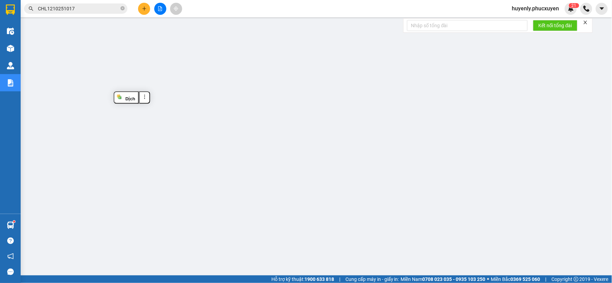
click at [102, 9] on input "CHL1210251017" at bounding box center [78, 9] width 81 height 8
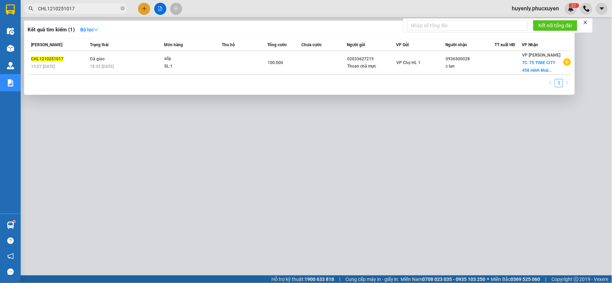
click at [102, 9] on input "CHL1210251017" at bounding box center [78, 9] width 81 height 8
paste input "0920"
click at [281, 202] on div at bounding box center [306, 141] width 612 height 283
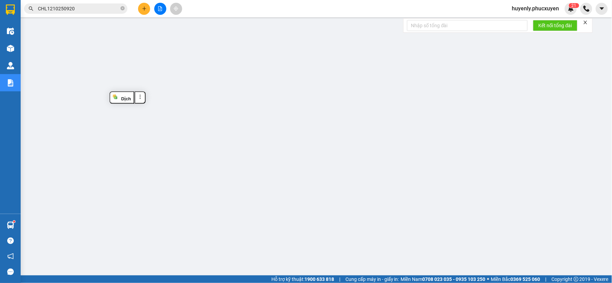
click at [105, 10] on input "CHL1210250920" at bounding box center [78, 9] width 81 height 8
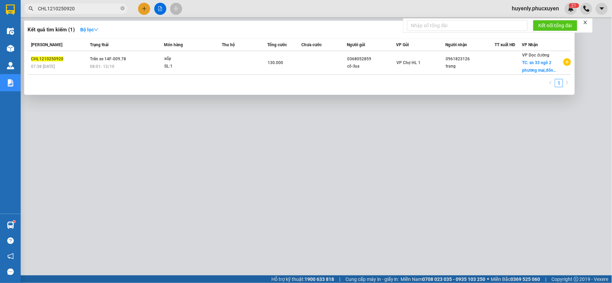
click at [105, 10] on input "CHL1210250920" at bounding box center [78, 9] width 81 height 8
paste input "LT1010250673"
click at [252, 153] on div at bounding box center [306, 141] width 612 height 283
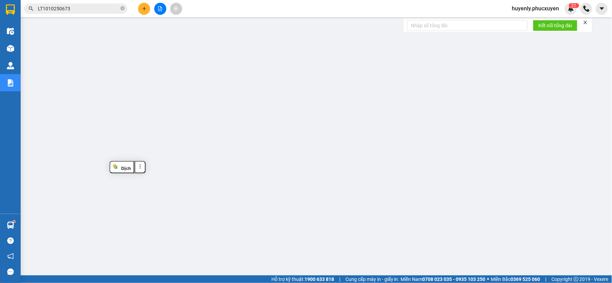
click at [90, 9] on input "LT1010250673" at bounding box center [78, 9] width 81 height 8
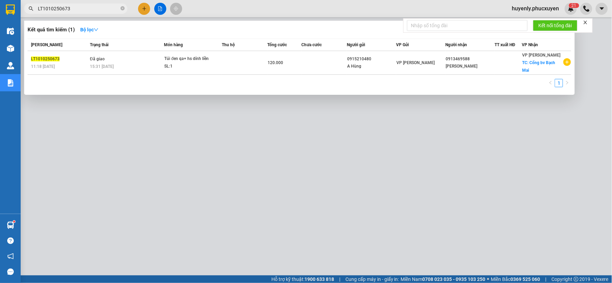
click at [90, 9] on input "LT1010250673" at bounding box center [78, 9] width 81 height 8
paste input "310250081"
click at [301, 167] on div at bounding box center [306, 141] width 612 height 283
click at [104, 5] on input "LT1310250081" at bounding box center [78, 9] width 81 height 8
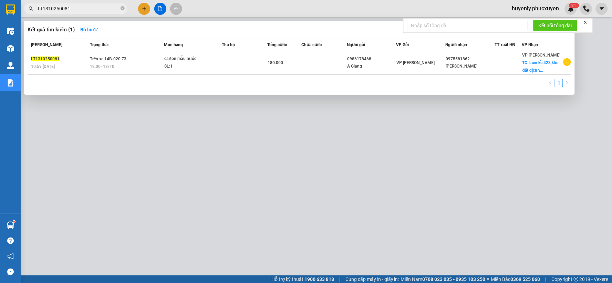
paste input "C31110250797"
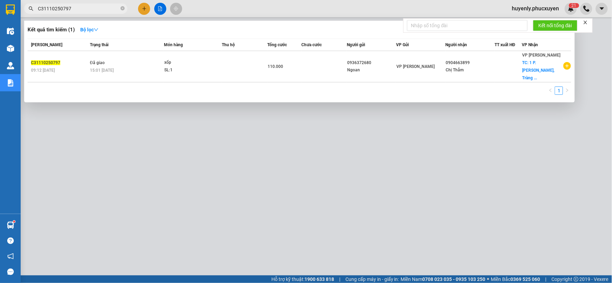
click at [188, 179] on div at bounding box center [306, 141] width 612 height 283
click at [105, 11] on input "C31110250797" at bounding box center [78, 9] width 81 height 8
paste input "8"
click at [104, 10] on input "C31110250797" at bounding box center [78, 9] width 81 height 8
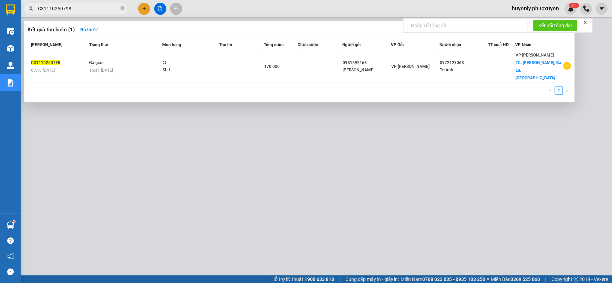
click at [249, 145] on div at bounding box center [306, 141] width 612 height 283
click at [100, 10] on input "C31110250798" at bounding box center [78, 9] width 81 height 8
paste input "801"
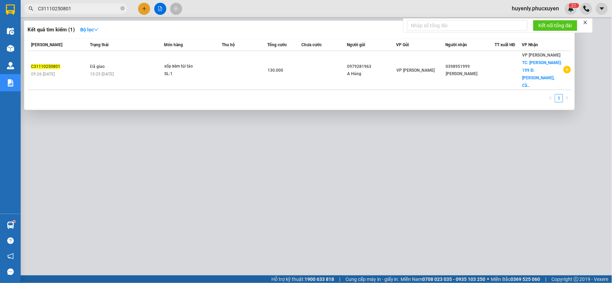
click at [371, 160] on div at bounding box center [306, 141] width 612 height 283
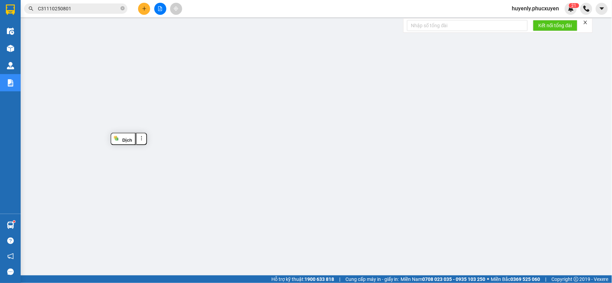
click at [102, 6] on input "C31110250801" at bounding box center [78, 9] width 81 height 8
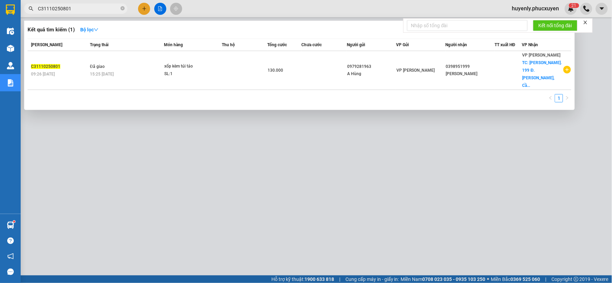
click at [102, 6] on input "C31110250801" at bounding box center [78, 9] width 81 height 8
paste input "39"
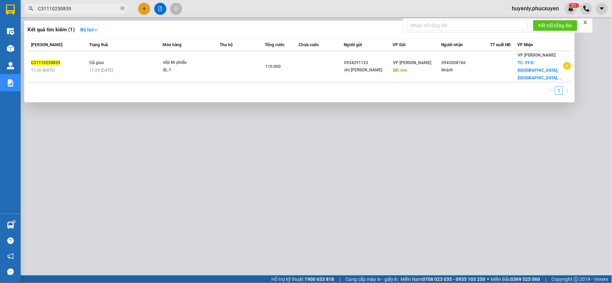
click at [255, 148] on div at bounding box center [306, 141] width 612 height 283
click at [93, 12] on span "C31110250839" at bounding box center [75, 8] width 103 height 10
click at [92, 12] on span "C31110250839" at bounding box center [75, 8] width 103 height 10
click at [87, 5] on input "C31110250839" at bounding box center [78, 9] width 81 height 8
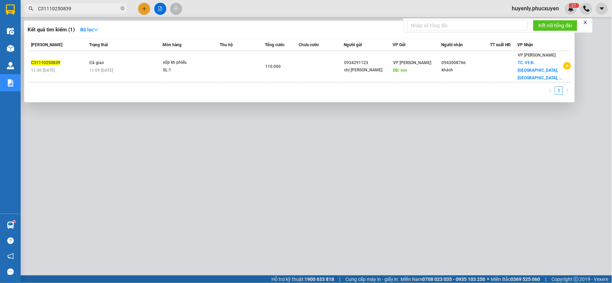
paste input "4"
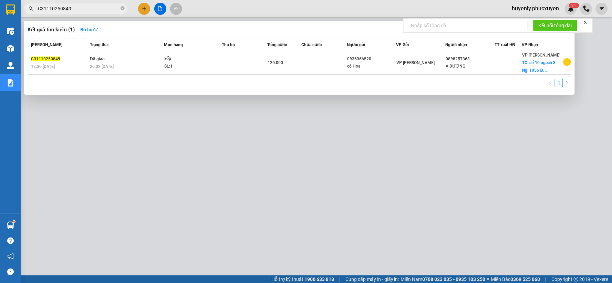
click at [257, 167] on div at bounding box center [306, 141] width 612 height 283
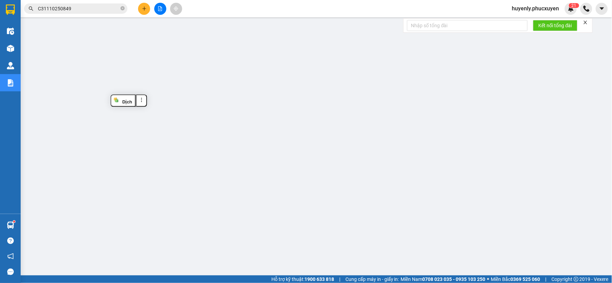
click at [103, 8] on input "C31110250849" at bounding box center [78, 9] width 81 height 8
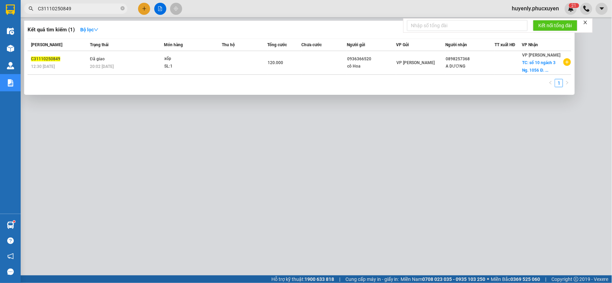
click at [103, 8] on input "C31110250849" at bounding box center [78, 9] width 81 height 8
paste input "80"
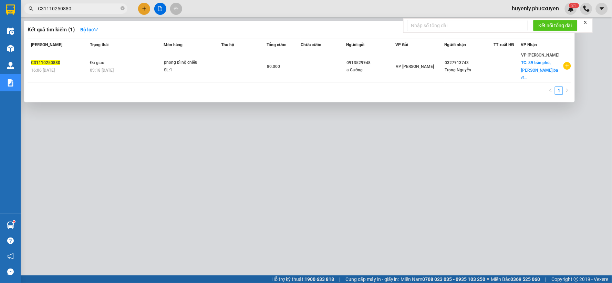
click at [268, 139] on div at bounding box center [306, 141] width 612 height 283
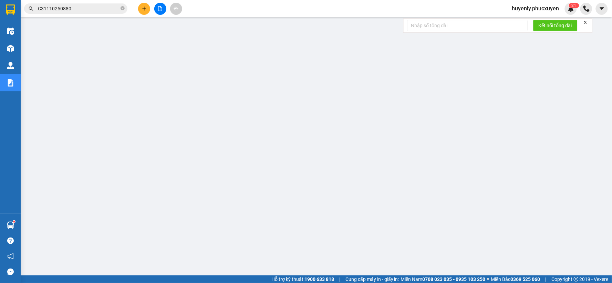
click at [88, 12] on input "C31110250880" at bounding box center [78, 9] width 81 height 8
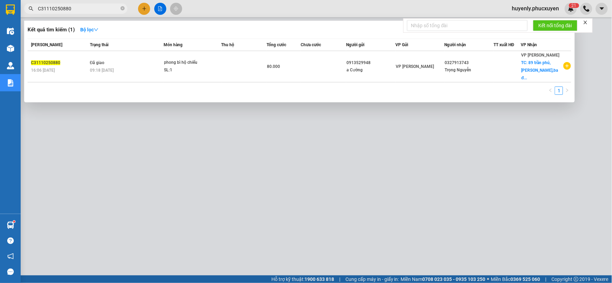
click at [88, 12] on input "C31110250880" at bounding box center [78, 9] width 81 height 8
paste input "210250915"
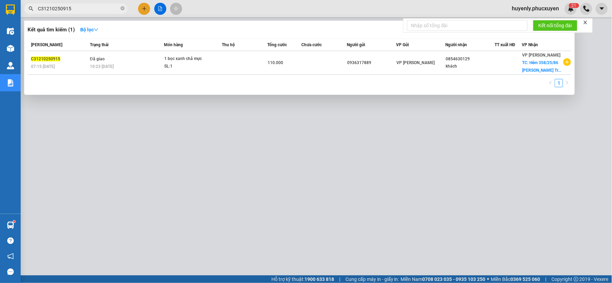
click at [220, 172] on div at bounding box center [306, 141] width 612 height 283
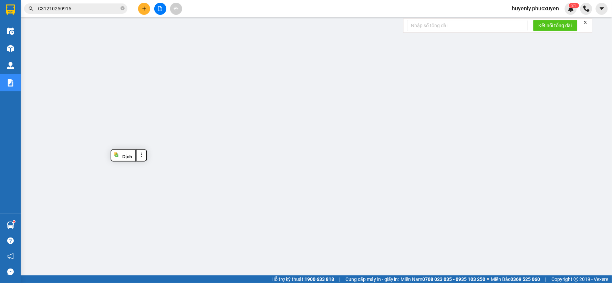
click at [97, 12] on input "C31210250915" at bounding box center [78, 9] width 81 height 8
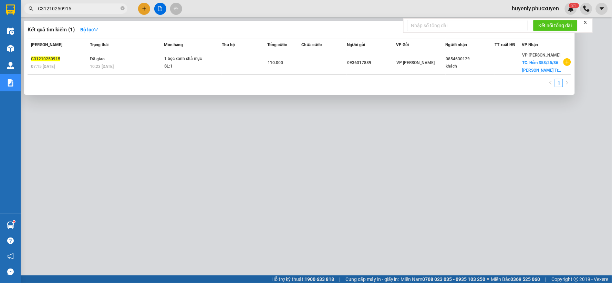
click at [97, 12] on input "C31210250915" at bounding box center [78, 9] width 81 height 8
paste input "23"
click at [251, 151] on div at bounding box center [306, 141] width 612 height 283
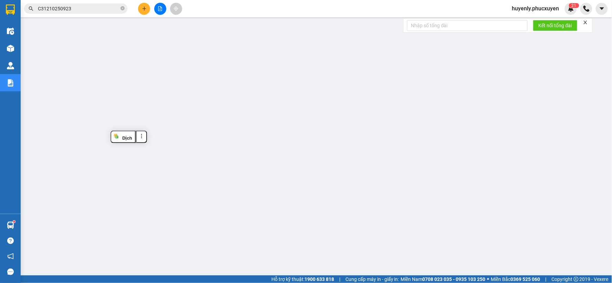
click at [101, 7] on input "C31210250923" at bounding box center [78, 9] width 81 height 8
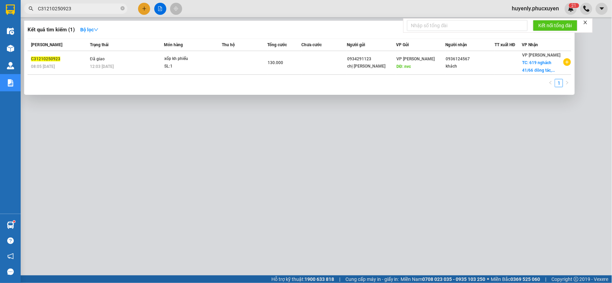
click at [101, 7] on input "C31210250923" at bounding box center [78, 9] width 81 height 8
paste input "4"
click at [192, 189] on div at bounding box center [306, 141] width 612 height 283
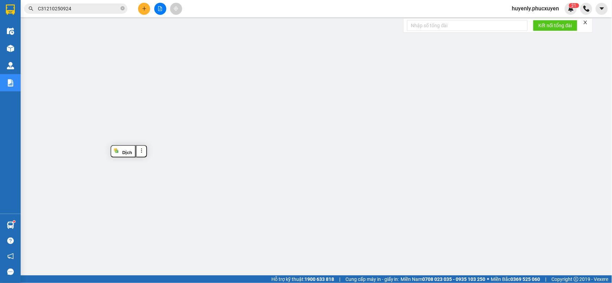
click at [111, 6] on input "C31210250924" at bounding box center [78, 9] width 81 height 8
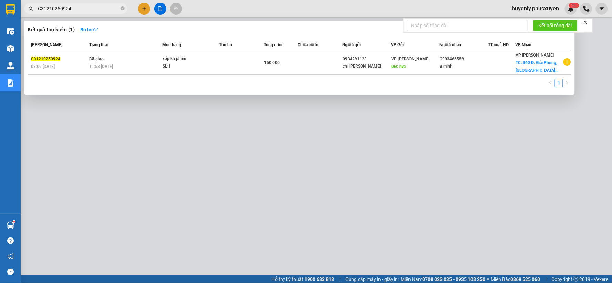
click at [111, 6] on input "C31210250924" at bounding box center [78, 9] width 81 height 8
paste input "45"
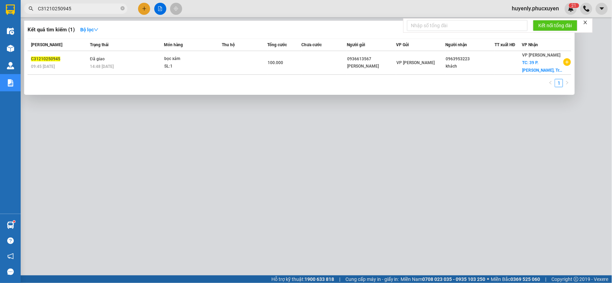
click at [226, 172] on div at bounding box center [306, 141] width 612 height 283
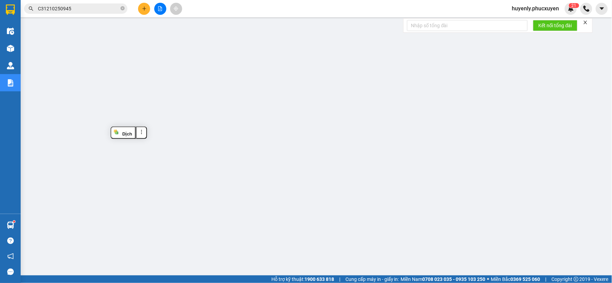
click at [109, 10] on input "C31210250945" at bounding box center [78, 9] width 81 height 8
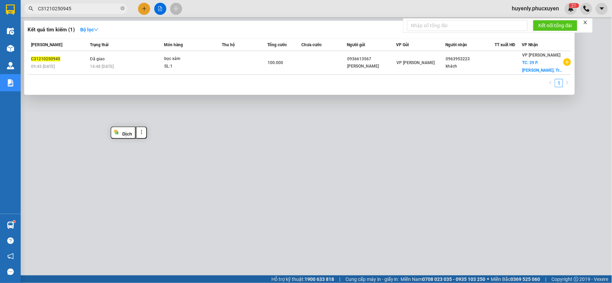
click at [108, 9] on input "C31210250945" at bounding box center [78, 9] width 81 height 8
paste input "59"
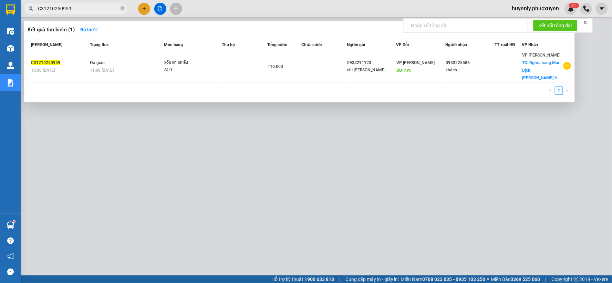
click at [213, 180] on div at bounding box center [306, 141] width 612 height 283
click at [105, 9] on input "C31210250959" at bounding box center [78, 9] width 81 height 8
paste input "75"
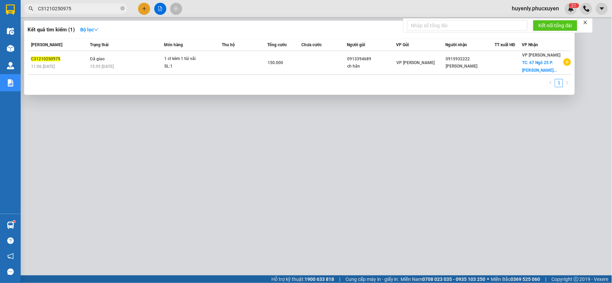
click at [265, 161] on div at bounding box center [306, 141] width 612 height 283
click at [102, 10] on input "C31210250975" at bounding box center [78, 9] width 81 height 8
paste input "8"
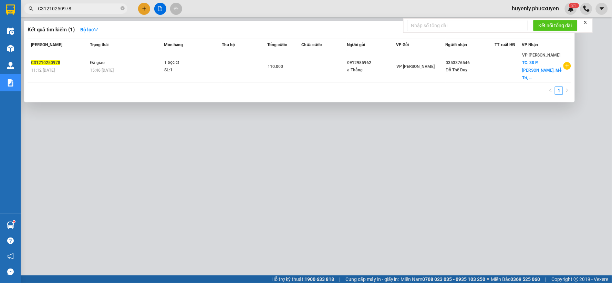
click at [260, 151] on div at bounding box center [306, 141] width 612 height 283
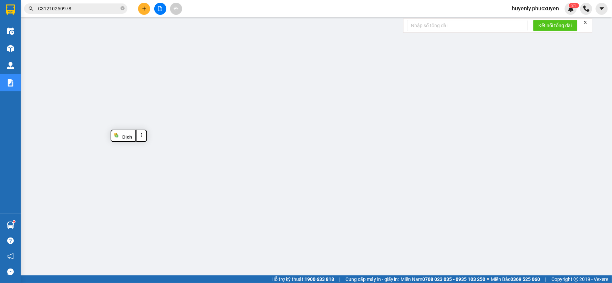
click at [97, 11] on input "C31210250978" at bounding box center [78, 9] width 81 height 8
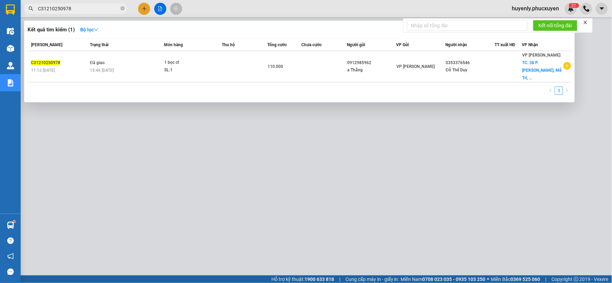
click at [97, 11] on input "C31210250978" at bounding box center [78, 9] width 81 height 8
paste input "23"
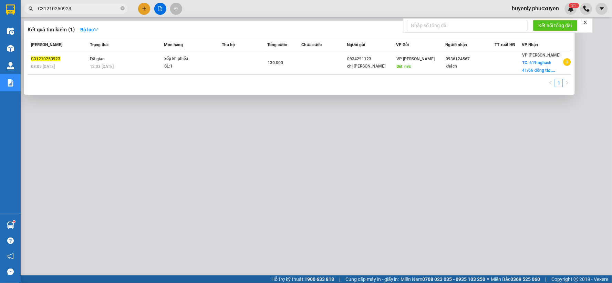
click at [221, 171] on div at bounding box center [306, 141] width 612 height 283
click at [100, 12] on input "C31210250923" at bounding box center [78, 9] width 81 height 8
paste input "4"
drag, startPoint x: 256, startPoint y: 163, endPoint x: 252, endPoint y: 162, distance: 4.4
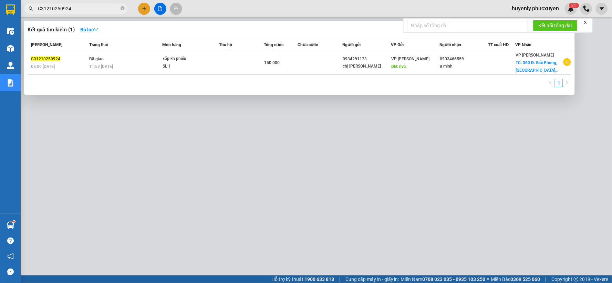
click at [252, 162] on div at bounding box center [306, 141] width 612 height 283
click at [89, 11] on input "C31210250924" at bounding box center [78, 9] width 81 height 8
paste input "90"
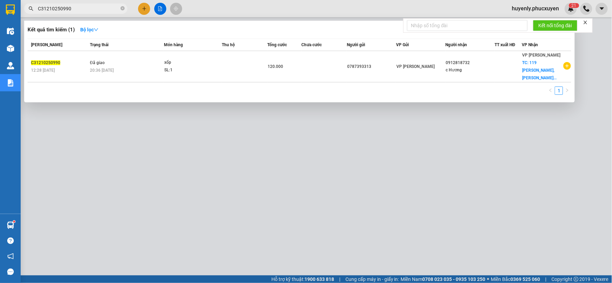
click at [298, 153] on div at bounding box center [306, 141] width 612 height 283
click at [109, 10] on input "C31210250990" at bounding box center [78, 9] width 81 height 8
paste input "1049"
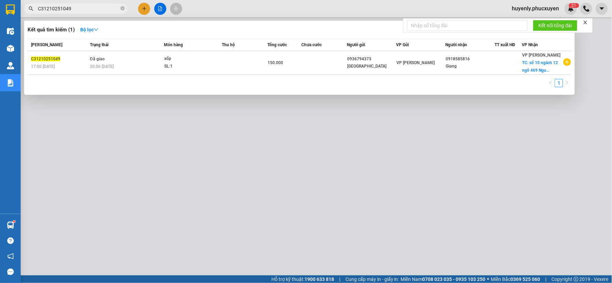
click at [220, 164] on div at bounding box center [306, 141] width 612 height 283
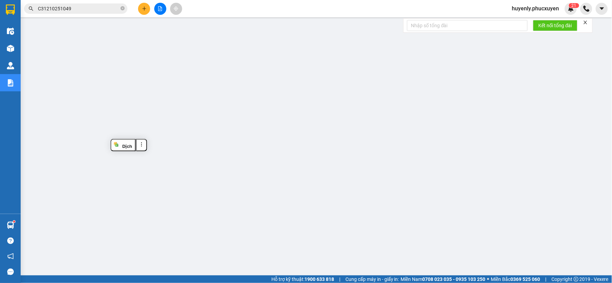
click at [108, 9] on input "C31210251049" at bounding box center [78, 9] width 81 height 8
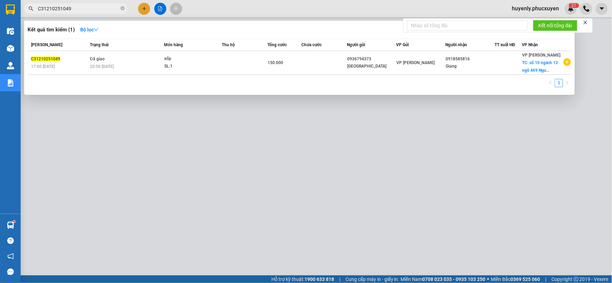
click at [108, 9] on input "C31210251049" at bounding box center [78, 9] width 81 height 8
paste input "53"
type input "C31210251053"
click at [233, 137] on div at bounding box center [306, 141] width 612 height 283
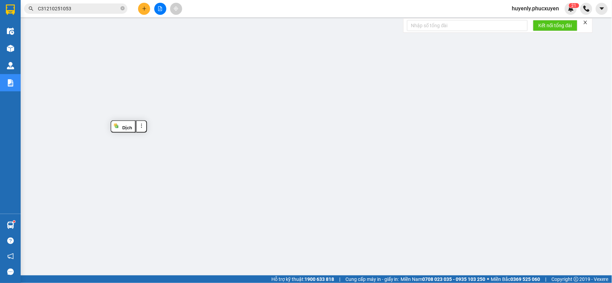
click at [113, 6] on input "C31210251053" at bounding box center [78, 9] width 81 height 8
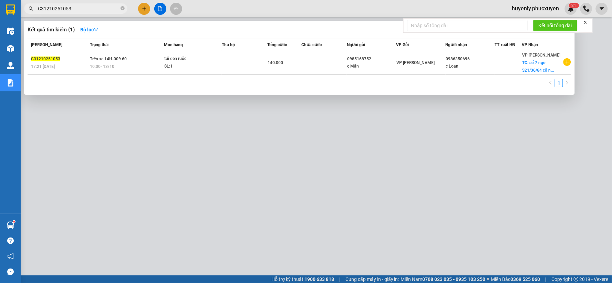
click at [113, 6] on input "C31210251053" at bounding box center [78, 9] width 81 height 8
click at [253, 136] on div at bounding box center [306, 141] width 612 height 283
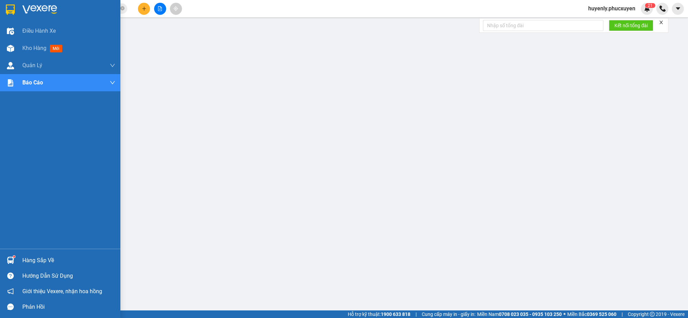
click at [41, 259] on div "Hàng sắp về" at bounding box center [68, 260] width 93 height 10
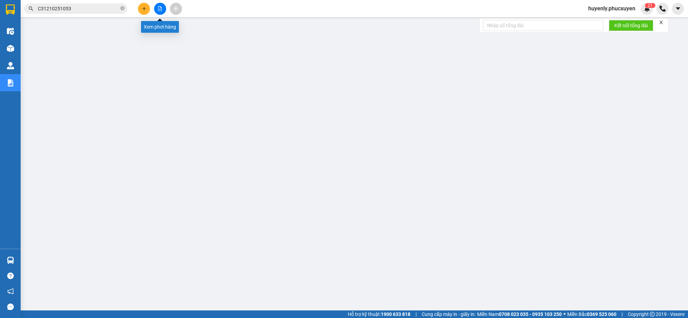
click at [158, 12] on button at bounding box center [160, 9] width 12 height 12
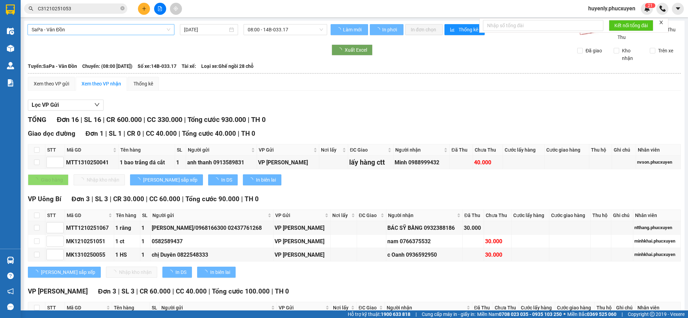
click at [83, 27] on span "SaPa - Vân Đồn" at bounding box center [101, 29] width 139 height 10
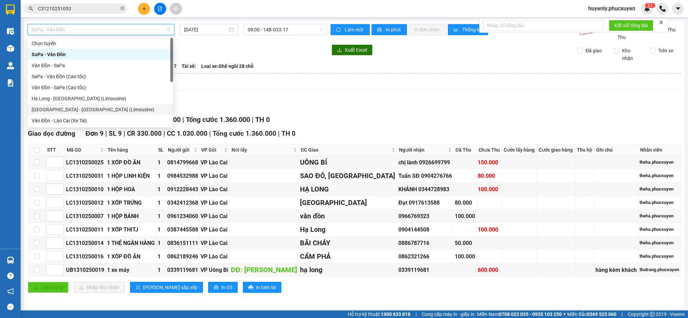
click at [87, 109] on div "Hà Nội - Hạ Long (Limousine)" at bounding box center [100, 110] width 137 height 8
type input "[DATE]"
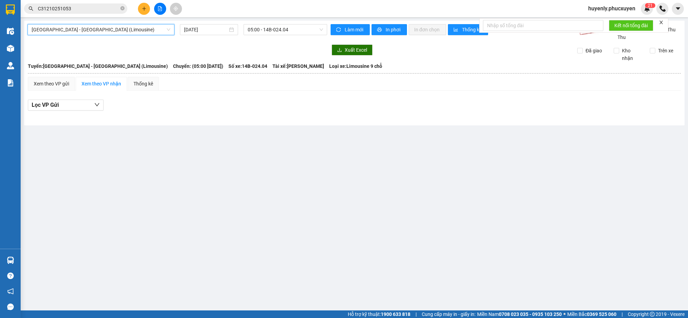
click at [140, 150] on main "Hà Nội - Hạ Long (Limousine) Hà Nội - Hạ Long (Limousine) 13/10/2025 05:00 - 14…" at bounding box center [344, 155] width 688 height 310
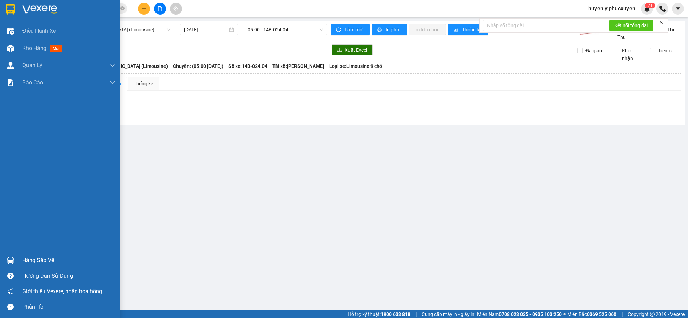
click at [20, 257] on div "Hàng sắp về" at bounding box center [60, 259] width 120 height 15
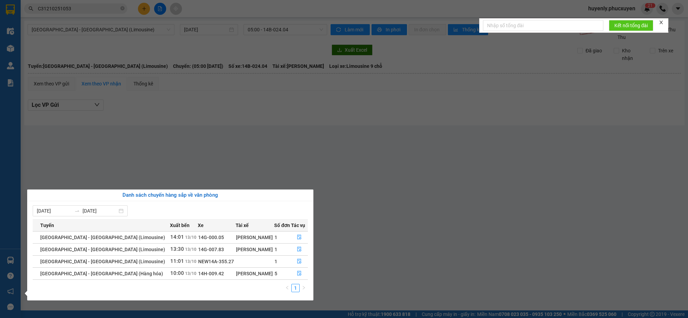
click at [319, 142] on section "Kết quả tìm kiếm ( 1 ) Bộ lọc Mã ĐH Trạng thái Món hàng Thu hộ Tổng cước Chưa c…" at bounding box center [344, 159] width 688 height 318
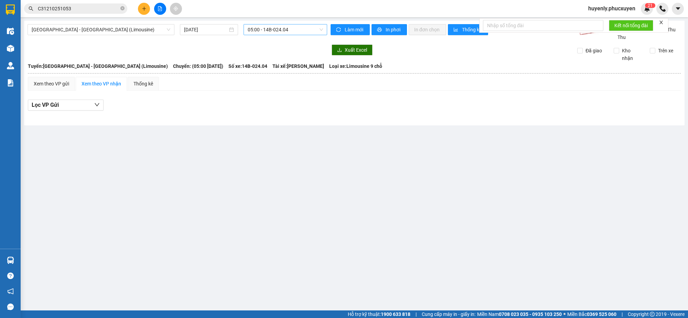
click at [282, 30] on span "05:00 - 14B-024.04" at bounding box center [285, 29] width 75 height 10
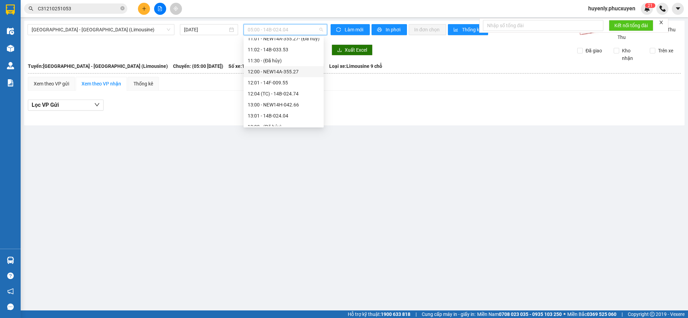
scroll to position [215, 0]
click at [311, 82] on div "11:01 - NEW14A-355.27 - (Đã hủy)" at bounding box center [284, 82] width 72 height 8
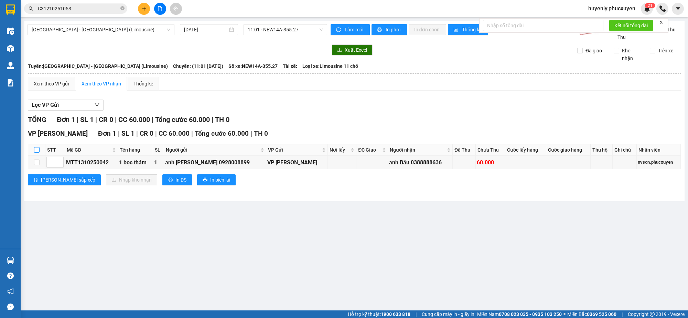
click at [36, 150] on input "checkbox" at bounding box center [37, 150] width 6 height 6
checkbox input "true"
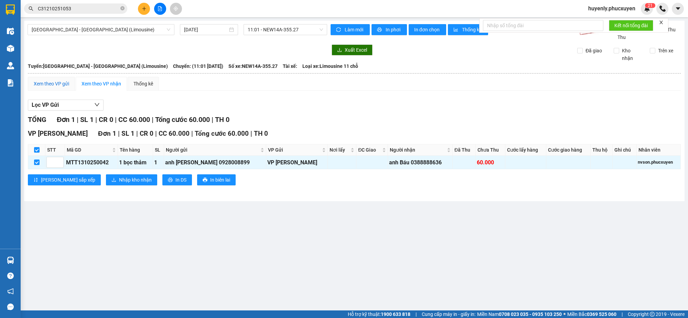
click at [60, 85] on div "Xem theo VP gửi" at bounding box center [51, 84] width 35 height 8
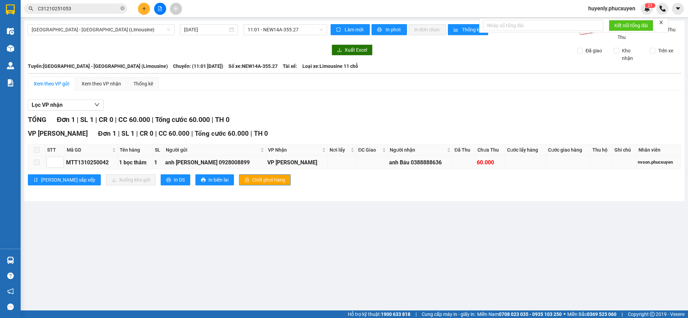
click at [77, 160] on div "MTT1310250042" at bounding box center [91, 162] width 51 height 9
copy div "MTT1310250042"
click at [103, 6] on input "C31210251053" at bounding box center [78, 9] width 81 height 8
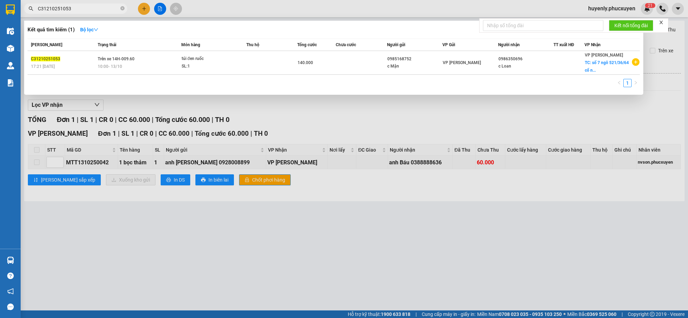
click at [103, 6] on input "C31210251053" at bounding box center [78, 9] width 81 height 8
paste input "MTT1310250042"
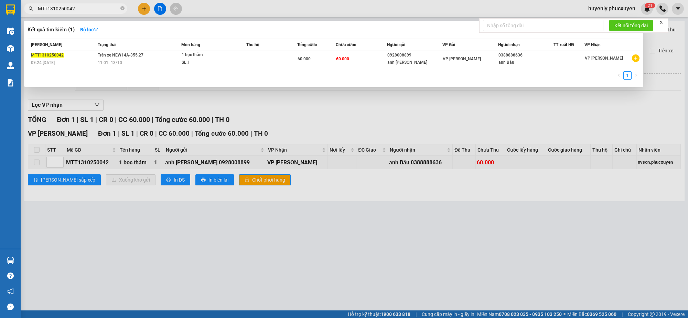
type input "MTT1310250042"
click at [316, 107] on div at bounding box center [344, 159] width 688 height 318
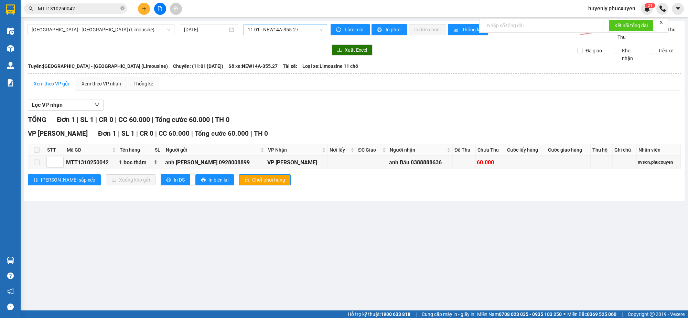
click at [278, 25] on span "11:01 - NEW14A-355.27" at bounding box center [285, 29] width 75 height 10
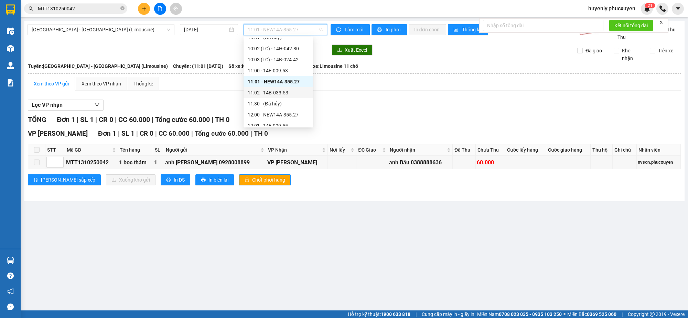
click at [369, 93] on div "Xem theo VP gửi Xem theo VP nhận Thống kê Lọc VP nhận TỔNG Đơn 1 | SL 1 | CR 0 …" at bounding box center [354, 135] width 653 height 117
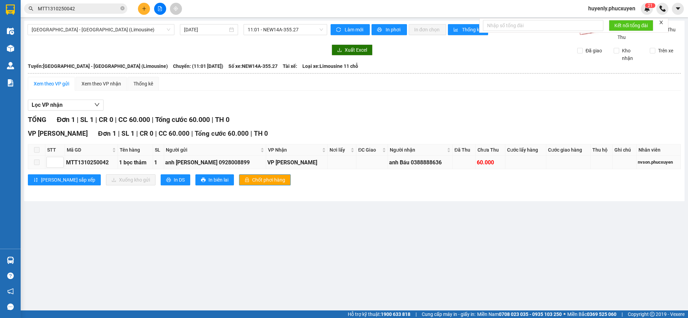
click at [97, 165] on div "MTT1310250042" at bounding box center [91, 162] width 51 height 9
click at [158, 8] on icon "file-add" at bounding box center [160, 8] width 5 height 5
click at [239, 76] on th at bounding box center [355, 73] width 654 height 6
click at [36, 150] on span at bounding box center [37, 150] width 6 height 6
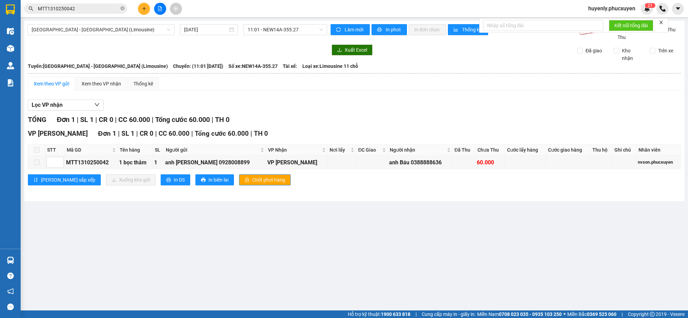
click at [36, 150] on span at bounding box center [37, 150] width 6 height 6
click at [85, 162] on div "MTT1310250042" at bounding box center [91, 162] width 51 height 9
click at [102, 78] on div "Xem theo VP nhận" at bounding box center [101, 84] width 51 height 14
drag, startPoint x: 35, startPoint y: 150, endPoint x: 89, endPoint y: 175, distance: 58.7
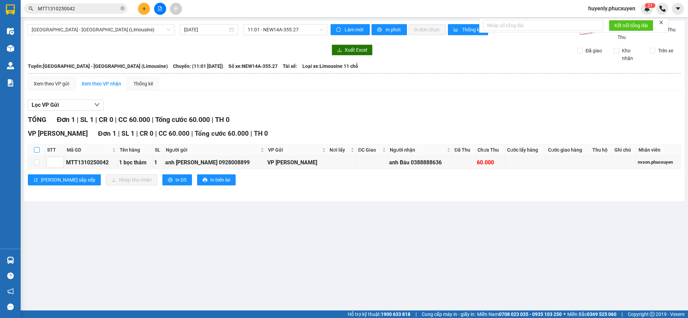
click at [36, 150] on input "checkbox" at bounding box center [37, 150] width 6 height 6
checkbox input "true"
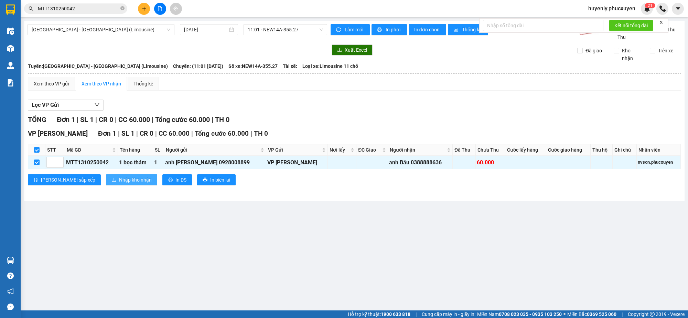
click at [119, 181] on span "Nhập kho nhận" at bounding box center [135, 180] width 33 height 8
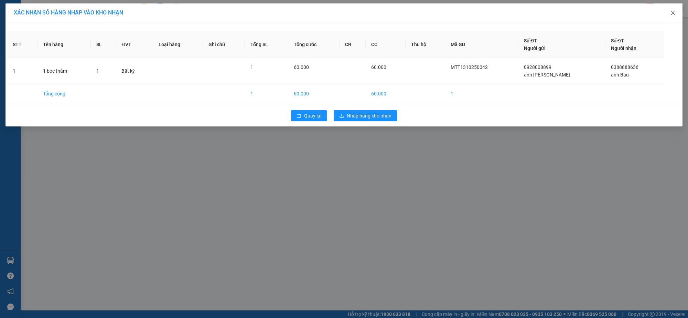
click at [611, 10] on icon "close" at bounding box center [674, 13] width 6 height 6
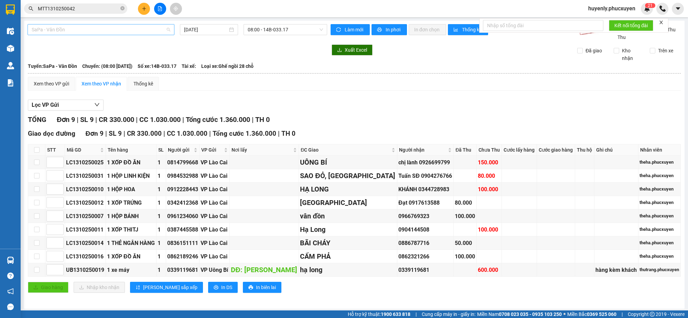
click at [131, 26] on span "SaPa - Vân Đồn" at bounding box center [101, 29] width 139 height 10
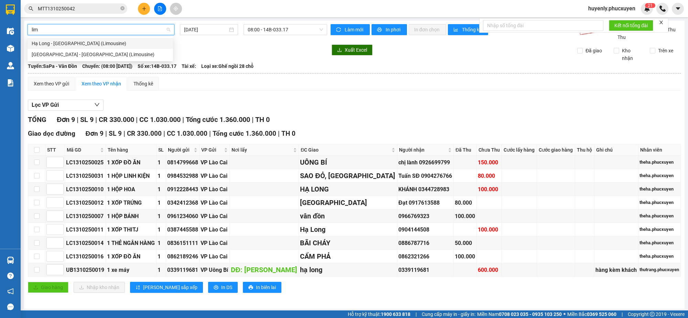
type input "limo"
click at [116, 57] on div "Hà Nội - Hạ Long (Limousine)" at bounding box center [100, 55] width 137 height 8
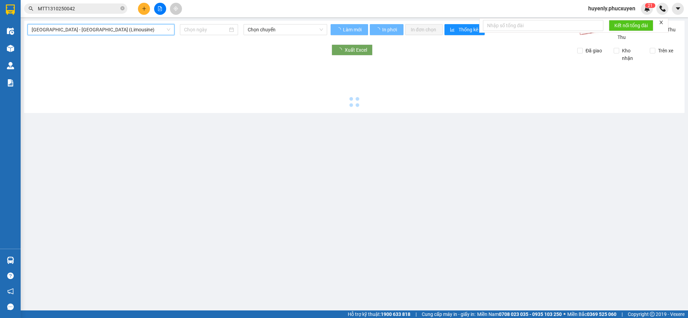
type input "[DATE]"
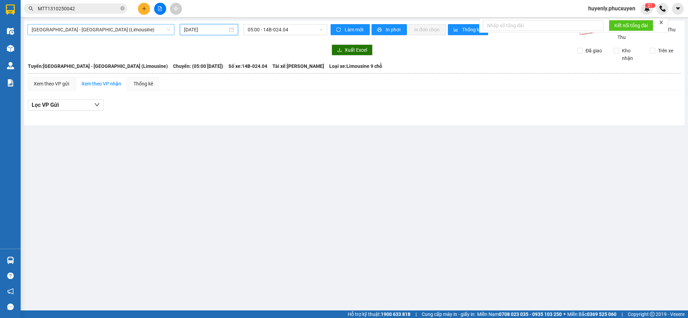
click at [198, 29] on input "[DATE]" at bounding box center [206, 30] width 44 height 8
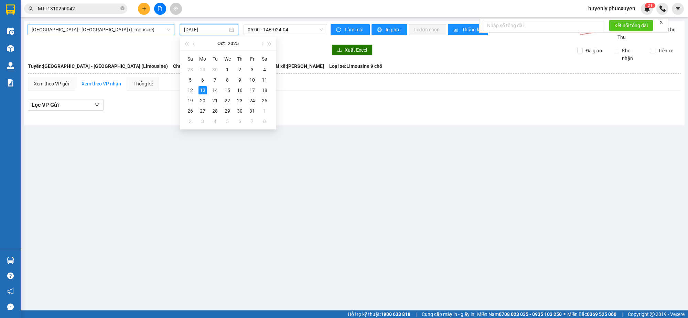
click at [274, 18] on section "Kết quả tìm kiếm ( 1 ) Bộ lọc Mã ĐH Trạng thái Món hàng Thu hộ Tổng cước Chưa c…" at bounding box center [344, 159] width 688 height 318
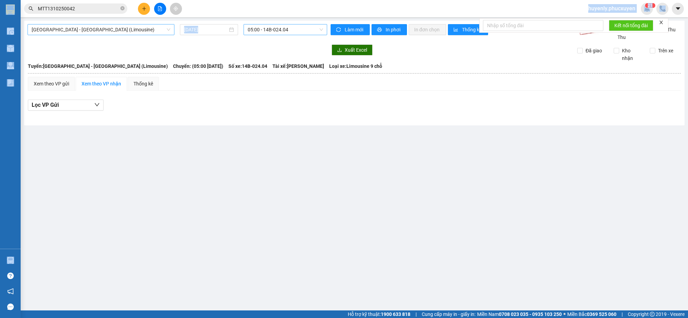
click at [274, 26] on span "05:00 - 14B-024.04" at bounding box center [285, 29] width 75 height 10
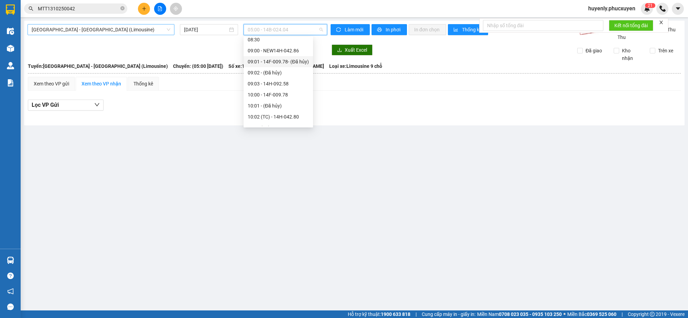
scroll to position [172, 0]
type input "11"
click at [289, 55] on div "11:01 - NEW14A-355.27" at bounding box center [275, 55] width 54 height 8
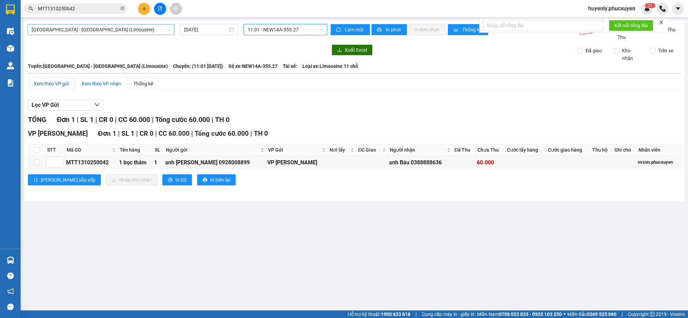
click at [57, 85] on div "Xem theo VP gửi" at bounding box center [51, 84] width 35 height 8
click at [75, 163] on div "MTT1310250042" at bounding box center [91, 162] width 51 height 9
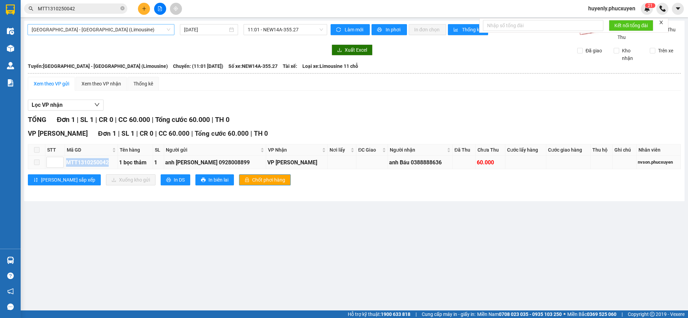
click at [75, 163] on div "MTT1310250042" at bounding box center [91, 162] width 51 height 9
copy div "MTT1310250042"
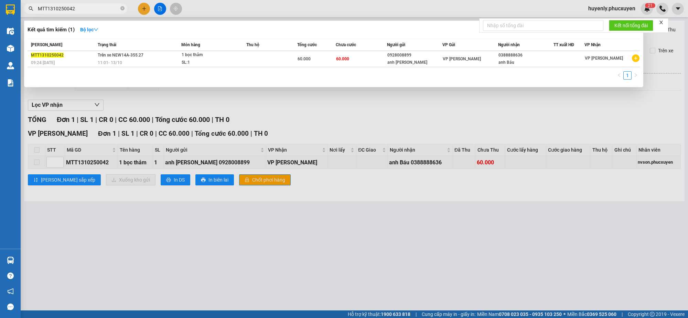
click at [98, 7] on input "MTT1310250042" at bounding box center [78, 9] width 81 height 8
click at [407, 112] on div at bounding box center [344, 159] width 688 height 318
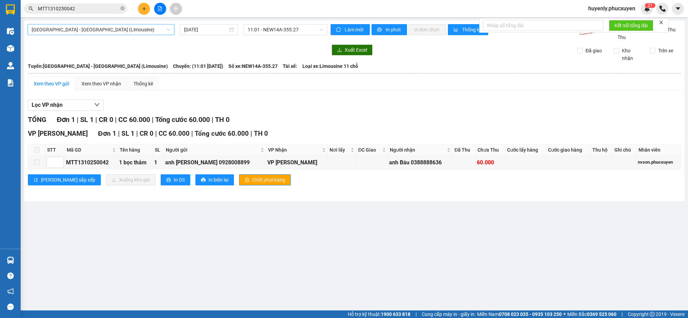
click at [611, 10] on span "huyenly.phucxuyen" at bounding box center [612, 8] width 58 height 9
click at [601, 22] on span "Đăng xuất" at bounding box center [615, 22] width 44 height 8
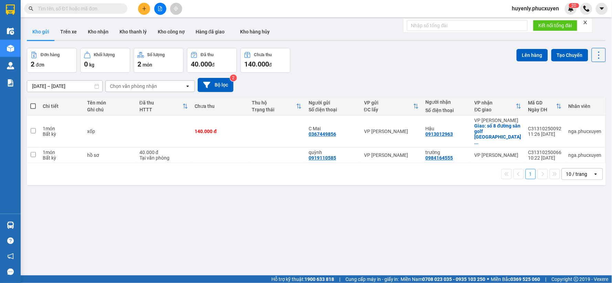
click at [112, 12] on input "text" at bounding box center [78, 9] width 81 height 8
paste input "C31010250716"
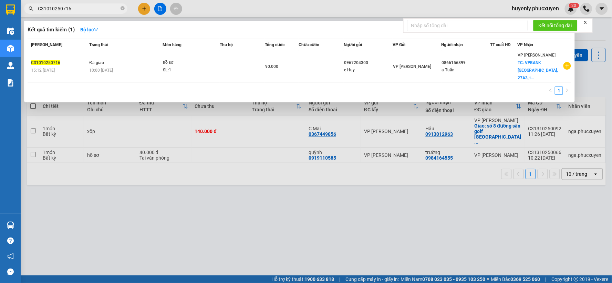
click at [95, 5] on input "C31010250716" at bounding box center [78, 9] width 81 height 8
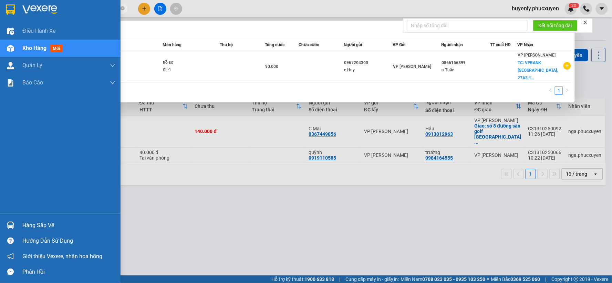
click at [12, 221] on img at bounding box center [10, 224] width 7 height 7
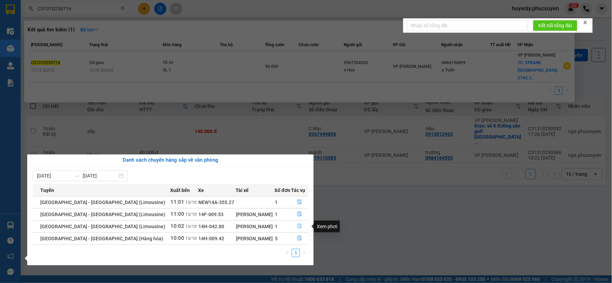
click at [298, 227] on icon "file-done" at bounding box center [299, 225] width 5 height 5
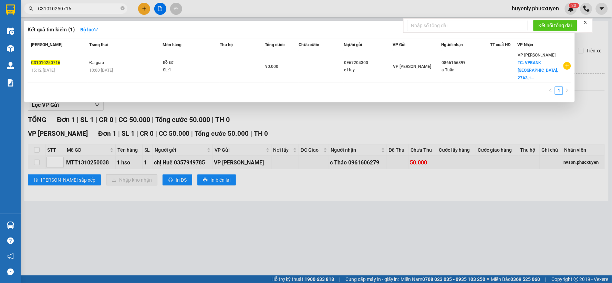
click at [103, 9] on input "C31010250716" at bounding box center [78, 9] width 81 height 8
paste input "05"
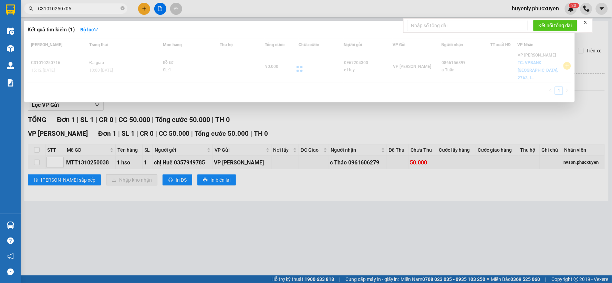
type input "C31010250705"
click at [320, 68] on div at bounding box center [299, 69] width 543 height 60
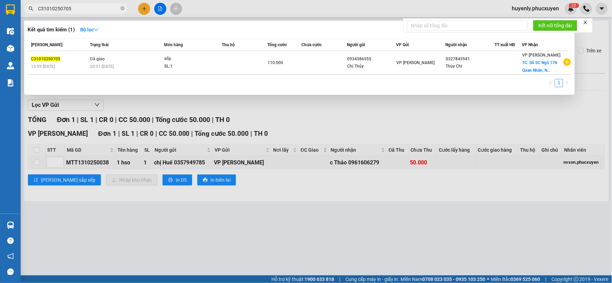
click at [341, 74] on td at bounding box center [323, 63] width 45 height 24
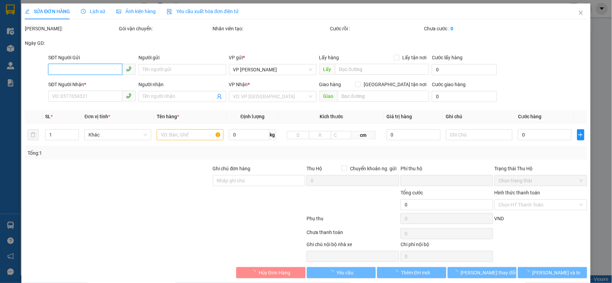
type input "0934386555"
type input "Chị Thủy"
type input "0327845941"
type input "Thùy Chi"
checkbox input "true"
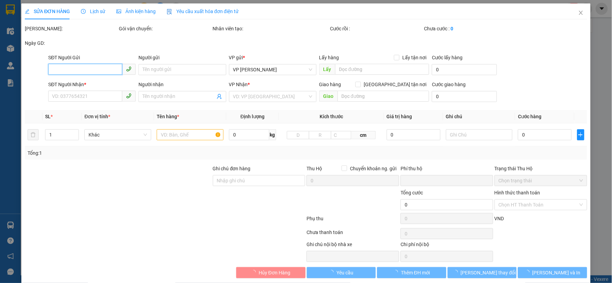
type input "Số 5C Ngõ 178 [PERSON_NAME], Nhân Chính, [GEOGRAPHIC_DATA]"
type input "60.000"
type input "0"
type input "110.000"
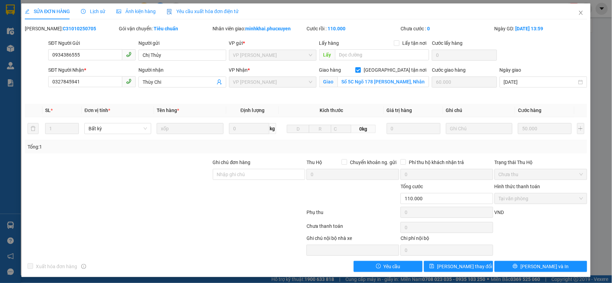
click at [100, 14] on div "Lịch sử" at bounding box center [93, 12] width 24 height 8
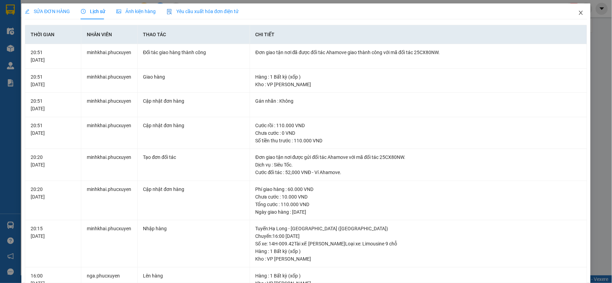
drag, startPoint x: 579, startPoint y: 15, endPoint x: 260, endPoint y: 4, distance: 318.9
click at [575, 15] on span "Close" at bounding box center [580, 12] width 19 height 19
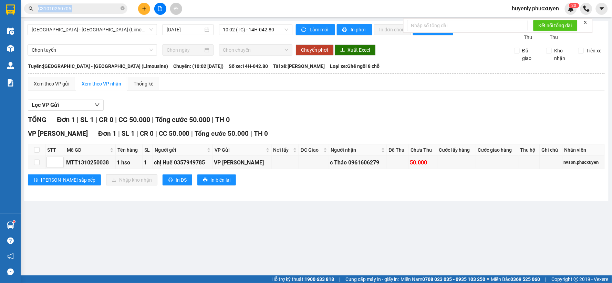
drag, startPoint x: 0, startPoint y: 0, endPoint x: 94, endPoint y: 9, distance: 94.7
click at [96, 12] on div "Kết quả tìm kiếm ( 1 ) Bộ lọc Mã ĐH Trạng thái Món hàng Thu hộ Tổng cước Chưa c…" at bounding box center [67, 9] width 134 height 12
click at [94, 9] on input "C31010250705" at bounding box center [78, 9] width 81 height 8
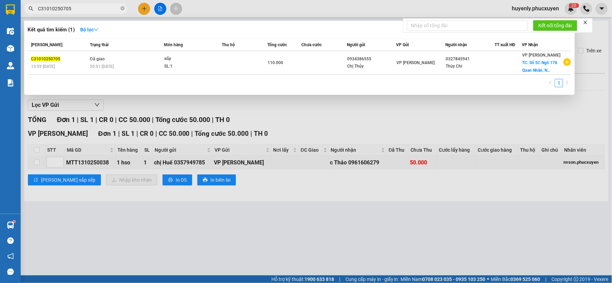
click at [94, 9] on input "C31010250705" at bounding box center [78, 9] width 81 height 8
paste input "HL1210250928"
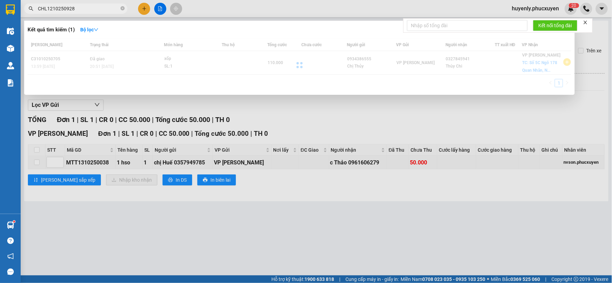
type input "CHL1210250928"
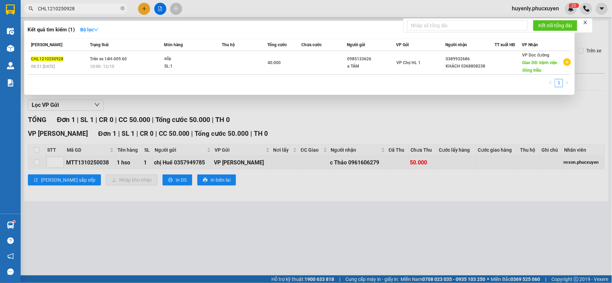
click at [320, 125] on div at bounding box center [306, 141] width 612 height 283
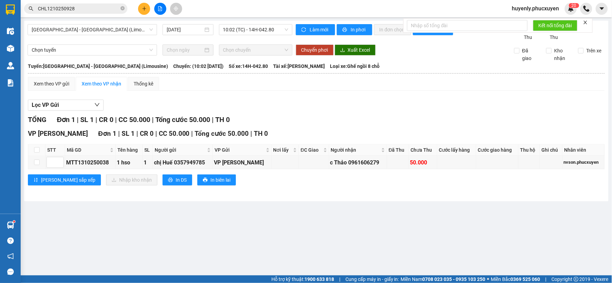
click at [95, 9] on input "CHL1210250928" at bounding box center [78, 9] width 81 height 8
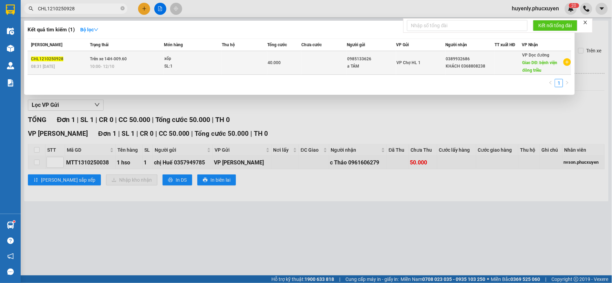
click at [258, 60] on td at bounding box center [244, 63] width 45 height 24
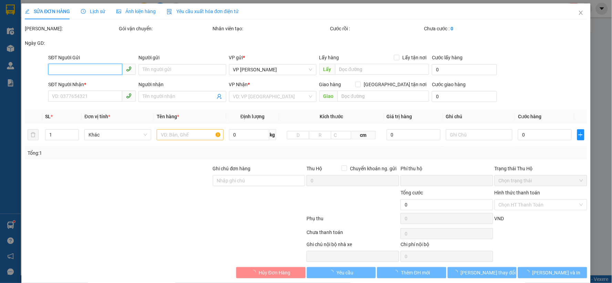
type input "0985133626"
type input "a TÁM"
type input "0389932686"
type input "KHÁCH 0368808238"
type input "bệnh viện đông triều"
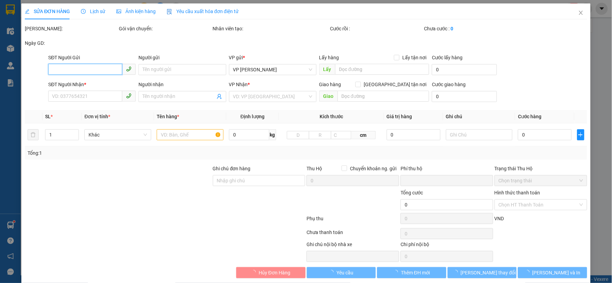
type input "0"
type input "40.000"
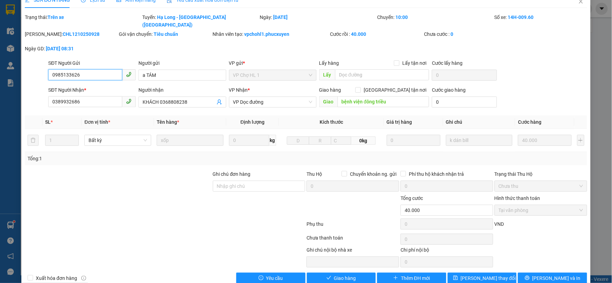
scroll to position [18, 0]
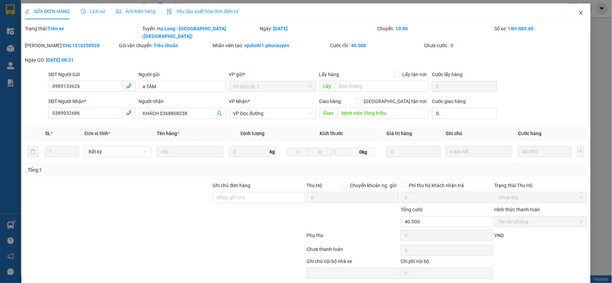
click at [578, 14] on icon "close" at bounding box center [581, 13] width 6 height 6
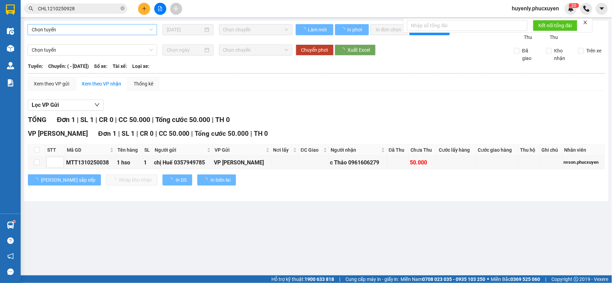
click at [115, 34] on span "Chọn tuyến" at bounding box center [92, 29] width 121 height 10
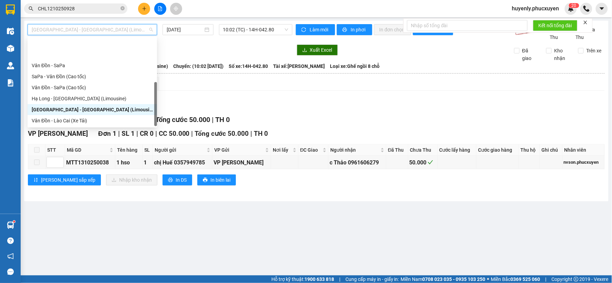
scroll to position [33, 0]
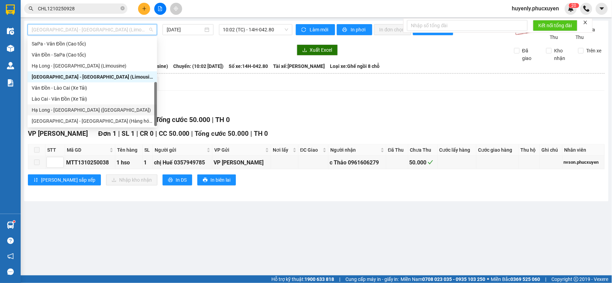
click at [84, 113] on div "Hạ Long - [GEOGRAPHIC_DATA] ([GEOGRAPHIC_DATA])" at bounding box center [92, 110] width 121 height 8
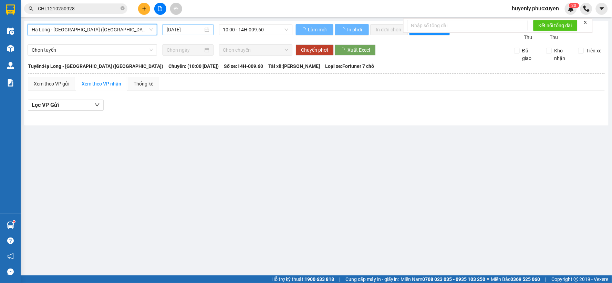
click at [186, 29] on input "[DATE]" at bounding box center [185, 30] width 36 height 8
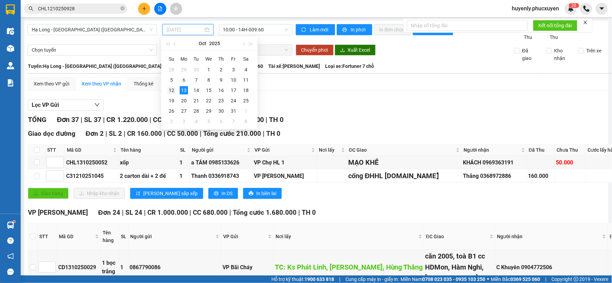
click at [171, 92] on div "12" at bounding box center [171, 90] width 8 height 8
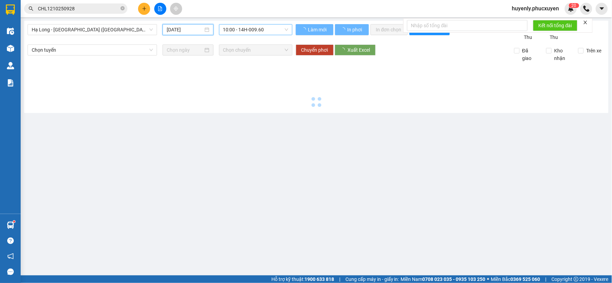
type input "[DATE]"
click at [273, 35] on div "10:00 - 14H-009.60" at bounding box center [255, 29] width 73 height 11
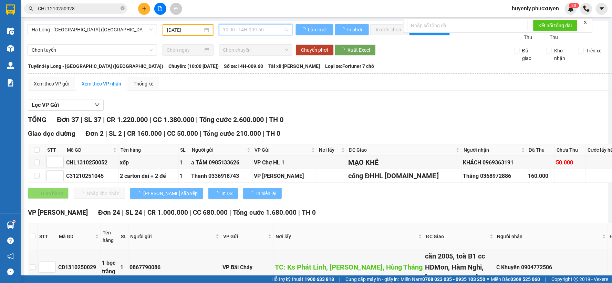
click at [272, 34] on span "10:00 - 14H-009.60" at bounding box center [255, 29] width 65 height 10
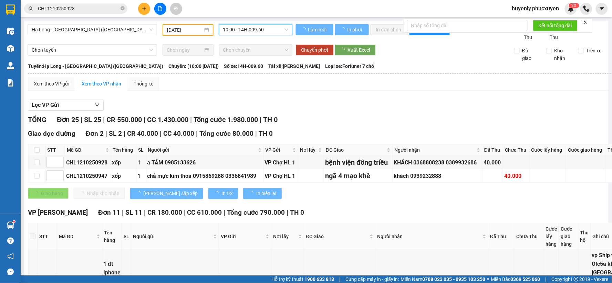
click at [268, 64] on span "Tài xế: Trần Văn Hương" at bounding box center [294, 66] width 52 height 8
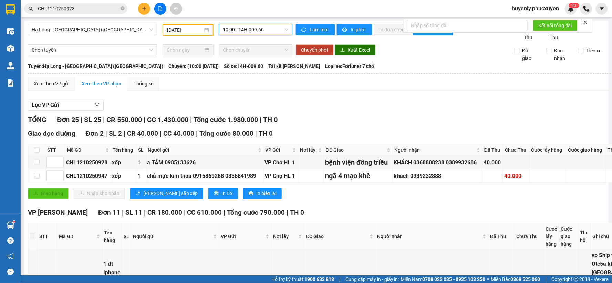
click at [257, 29] on span "10:00 - 14H-009.60" at bounding box center [255, 29] width 65 height 10
click at [255, 62] on div "16:00 - 14H-009.42" at bounding box center [248, 66] width 54 height 8
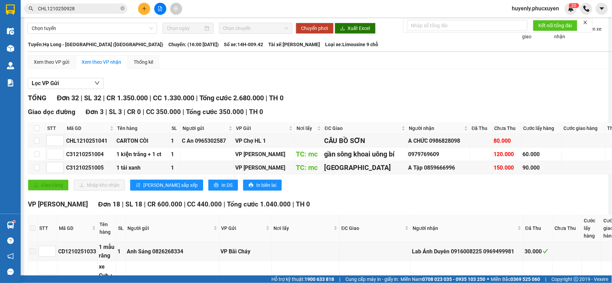
scroll to position [38, 0]
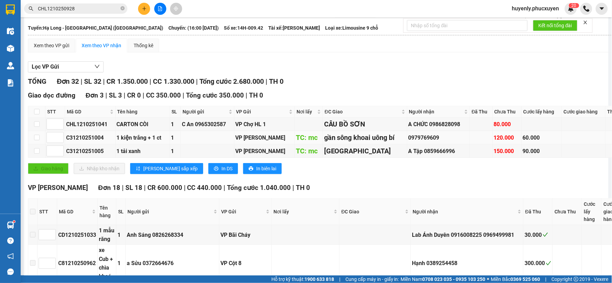
click at [522, 141] on div "60.000" at bounding box center [541, 137] width 38 height 9
click at [503, 160] on div "Giao dọc đường Đơn 3 | SL 3 | CR 0 | CC 350.000 | Tổng cước 350.000 | TH 0 STT …" at bounding box center [366, 134] width 677 height 89
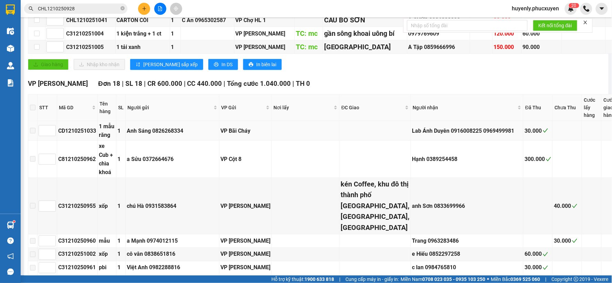
scroll to position [0, 0]
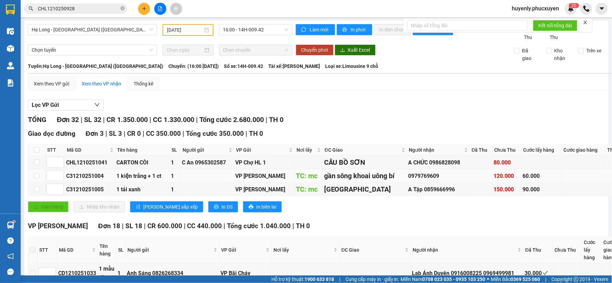
click at [522, 178] on div "60.000" at bounding box center [541, 175] width 38 height 9
click at [403, 240] on body "Kết quả tìm kiếm ( 1 ) Bộ lọc Mã ĐH Trạng thái Món hàng Thu hộ Tổng cước Chưa c…" at bounding box center [306, 141] width 612 height 283
click at [522, 177] on div "60.000" at bounding box center [541, 175] width 38 height 9
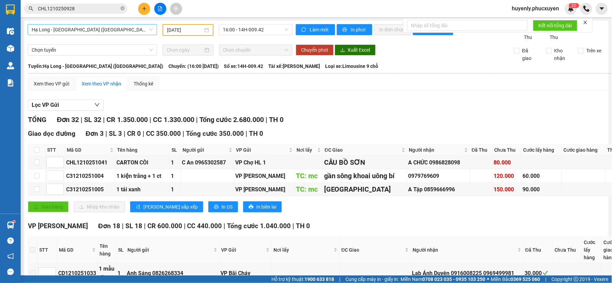
click at [108, 30] on span "Hạ Long - [GEOGRAPHIC_DATA] ([GEOGRAPHIC_DATA])" at bounding box center [92, 29] width 121 height 10
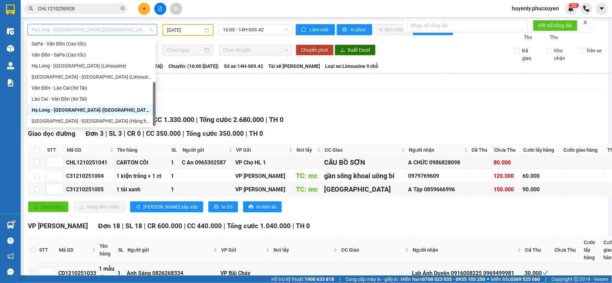
click at [308, 122] on div "TỔNG Đơn 32 | SL 32 | CR 1.350.000 | CC 1.330.000 | Tổng cước 2.680.000 | TH 0" at bounding box center [366, 119] width 677 height 11
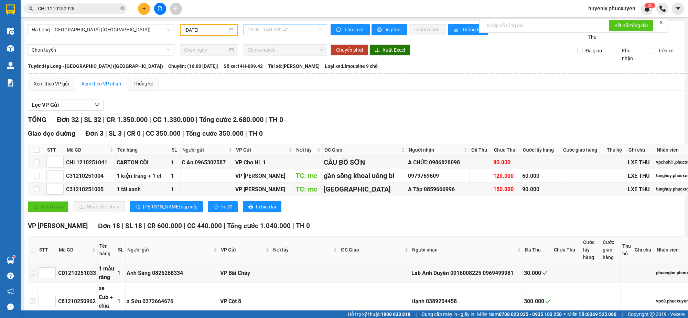
click at [276, 24] on div "16:00 - 14H-009.42" at bounding box center [286, 29] width 84 height 11
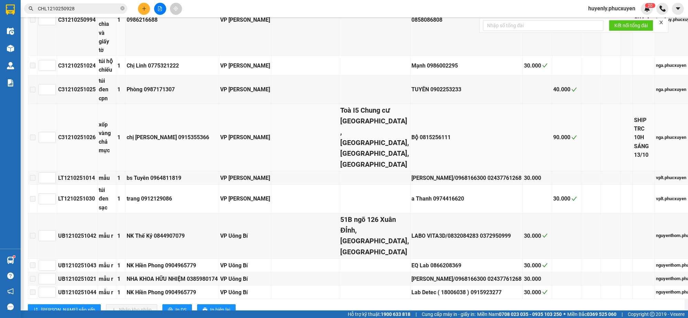
scroll to position [559, 0]
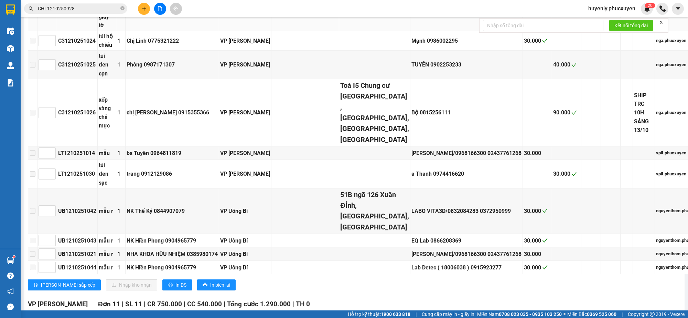
copy div "0986216688"
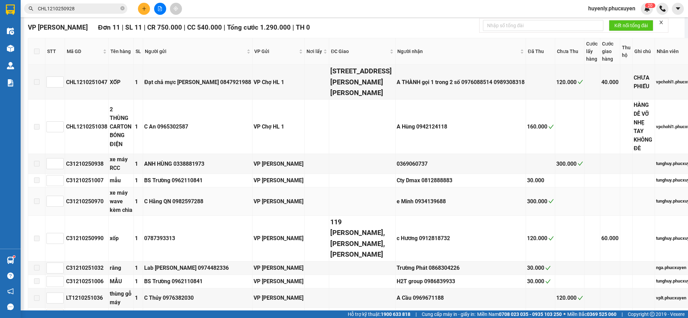
scroll to position [1051, 0]
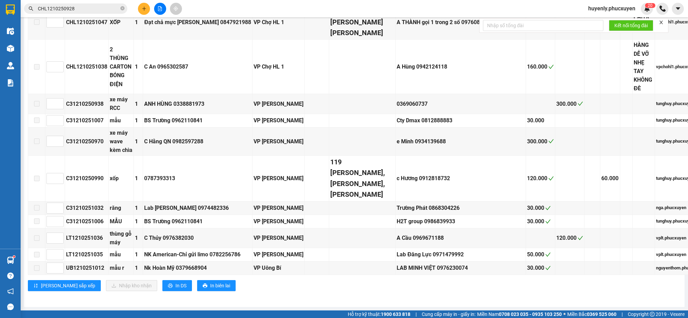
click at [140, 14] on div "Kết quả tìm kiếm ( 1 ) Bộ lọc Mã ĐH Trạng thái Món hàng Thu hộ Tổng cước Chưa c…" at bounding box center [344, 8] width 688 height 17
click at [141, 10] on button at bounding box center [144, 9] width 12 height 12
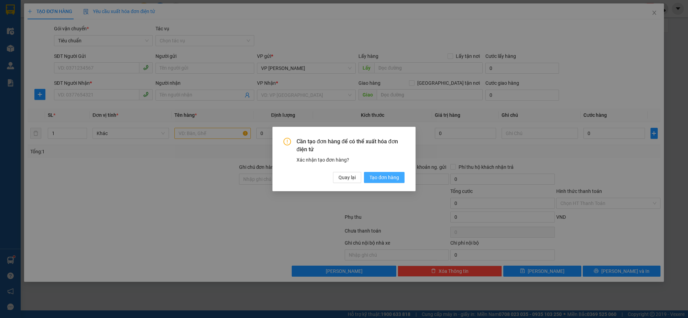
drag, startPoint x: 395, startPoint y: 172, endPoint x: 391, endPoint y: 174, distance: 4.2
click at [394, 173] on div "Cần tạo đơn hàng để có thể xuất hóa đơn điện tử Xác nhận tạo đơn hàng? Quay lại…" at bounding box center [344, 160] width 121 height 45
click at [391, 174] on span "Tạo đơn hàng" at bounding box center [385, 177] width 30 height 8
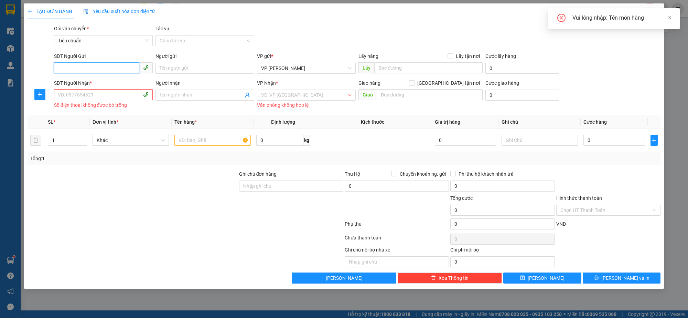
click at [116, 70] on input "SĐT Người Gửi" at bounding box center [96, 67] width 85 height 11
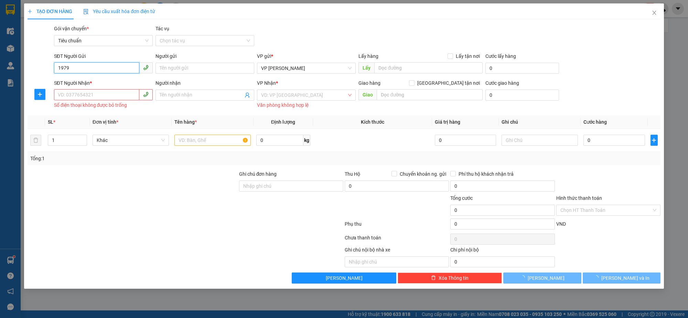
click at [116, 70] on input "1979" at bounding box center [96, 67] width 85 height 11
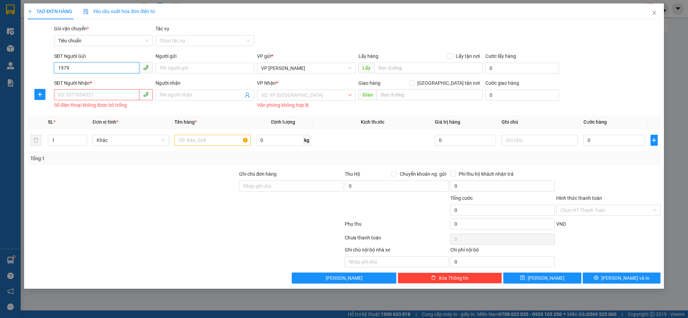
click at [118, 64] on input "1979" at bounding box center [96, 67] width 85 height 11
click at [100, 82] on div "0904521979 - a Tuân (Gửi Limo)" at bounding box center [103, 82] width 91 height 8
type input "0904521979"
type input "a Tuân (Gửi Limo)"
type input "0904521979"
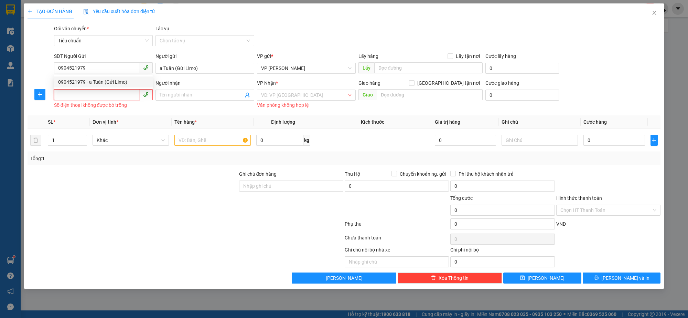
click at [97, 97] on input "SĐT Người Nhận *" at bounding box center [96, 94] width 85 height 11
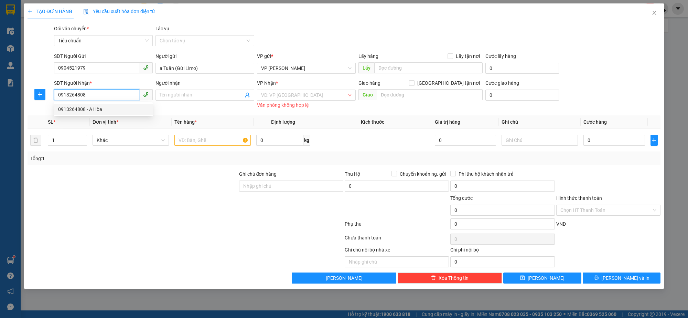
click at [105, 105] on div "0913264808 - A Hòa" at bounding box center [103, 109] width 91 height 8
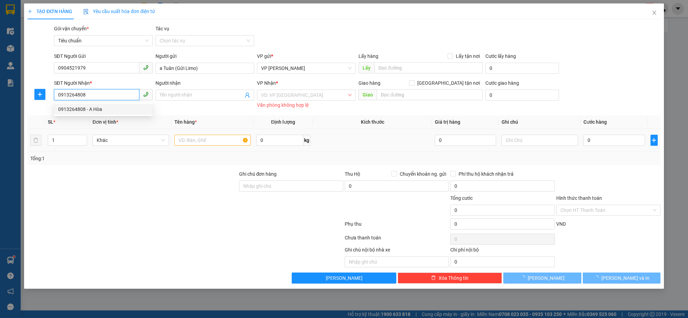
type input "0913264808"
click at [208, 146] on div at bounding box center [213, 140] width 76 height 14
type input "A Hòa"
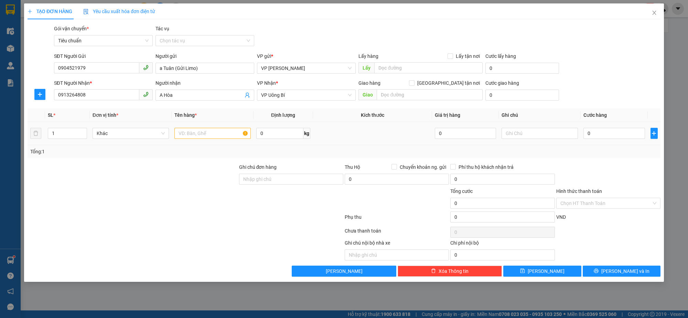
click at [207, 142] on td at bounding box center [213, 133] width 82 height 23
click at [207, 133] on input "text" at bounding box center [213, 133] width 76 height 11
type input "biển số"
type input "3"
click at [601, 130] on input "0" at bounding box center [615, 133] width 62 height 11
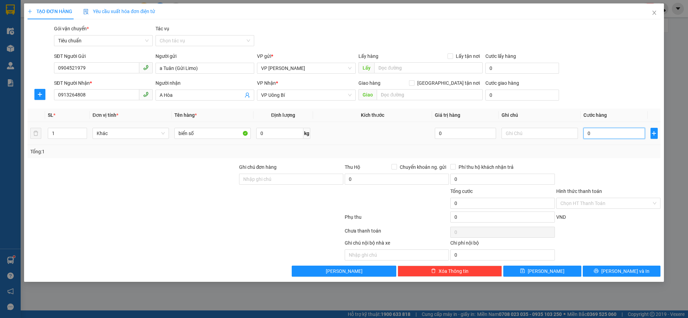
type input "3"
type input "30"
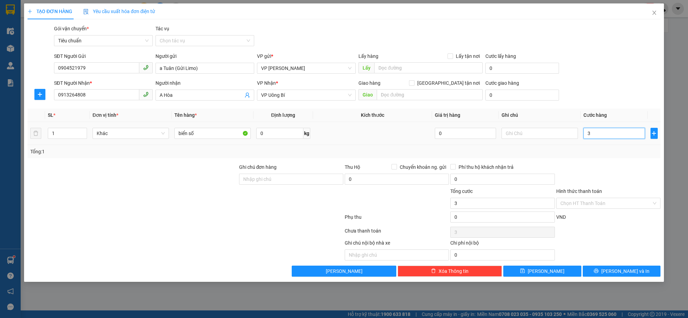
type input "30"
type input "30.000"
click at [601, 160] on div "Transit Pickup Surcharge Ids Transit Deliver Surcharge Ids Transit Deliver Surc…" at bounding box center [344, 151] width 633 height 252
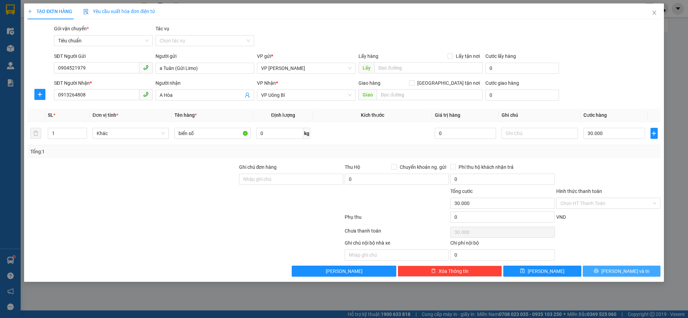
click at [609, 266] on div "Transit Pickup Surcharge Ids Transit Deliver Surcharge Ids Transit Deliver Surc…" at bounding box center [344, 151] width 633 height 252
click at [608, 269] on button "[PERSON_NAME] và In" at bounding box center [622, 270] width 78 height 11
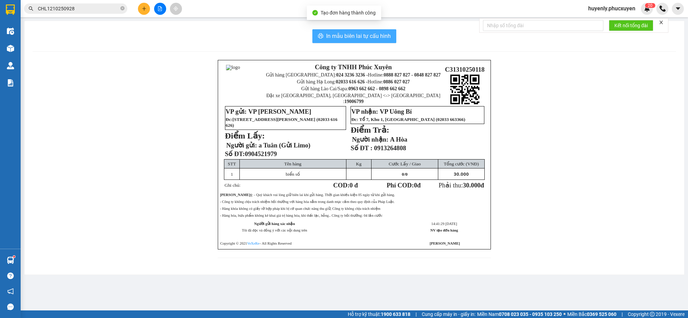
click at [338, 32] on span "In mẫu biên lai tự cấu hình" at bounding box center [358, 36] width 65 height 9
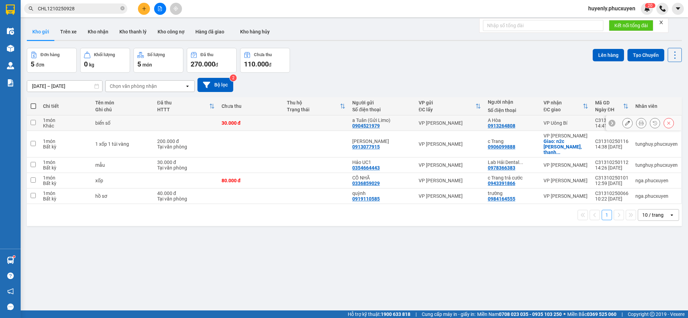
drag, startPoint x: 537, startPoint y: 122, endPoint x: 580, endPoint y: 67, distance: 69.6
click at [540, 122] on td "VP Uông Bí" at bounding box center [566, 122] width 52 height 15
checkbox input "true"
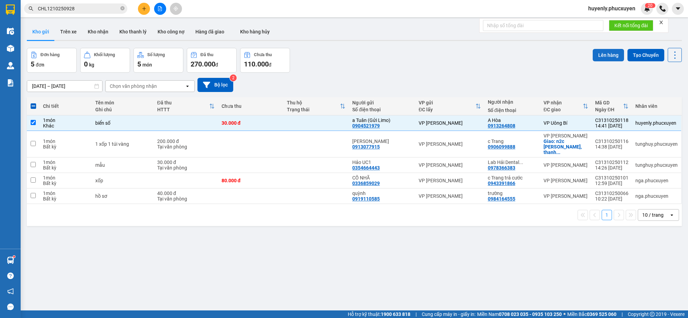
click at [604, 52] on button "Lên hàng" at bounding box center [608, 55] width 31 height 12
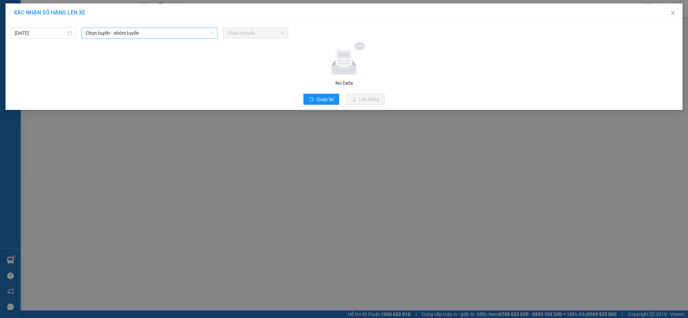
click at [152, 28] on span "Chọn tuyến - nhóm tuyến" at bounding box center [150, 33] width 128 height 10
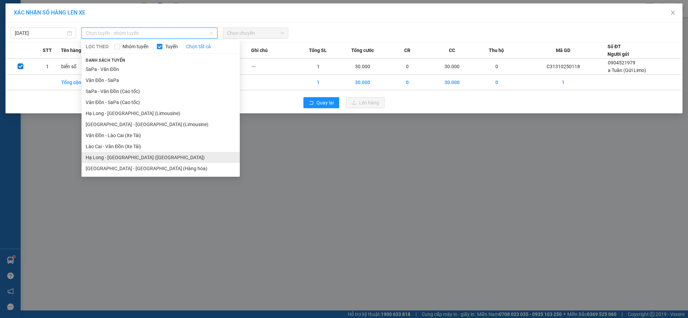
click at [140, 158] on li "Hạ Long - Hà Nội (Hàng hóa)" at bounding box center [161, 157] width 158 height 11
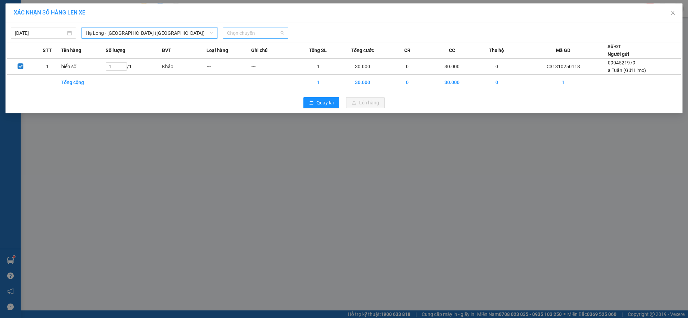
click at [268, 33] on span "Chọn chuyến" at bounding box center [255, 33] width 57 height 10
click at [253, 69] on div "16:00" at bounding box center [254, 69] width 54 height 8
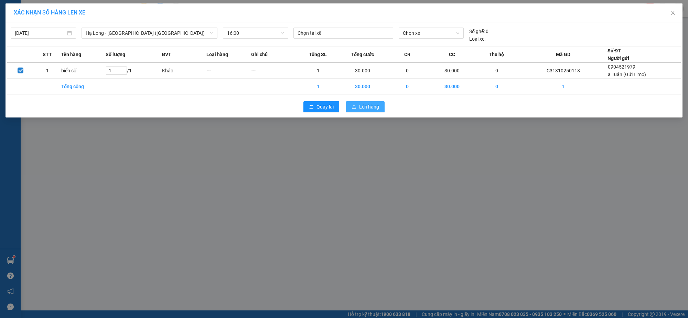
drag, startPoint x: 363, startPoint y: 109, endPoint x: 365, endPoint y: 101, distance: 8.1
click at [364, 109] on span "Lên hàng" at bounding box center [369, 107] width 20 height 8
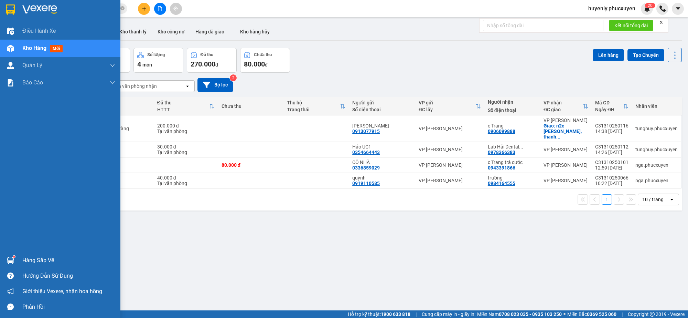
drag, startPoint x: 6, startPoint y: 259, endPoint x: 285, endPoint y: 293, distance: 280.8
click at [6, 260] on div at bounding box center [10, 260] width 12 height 12
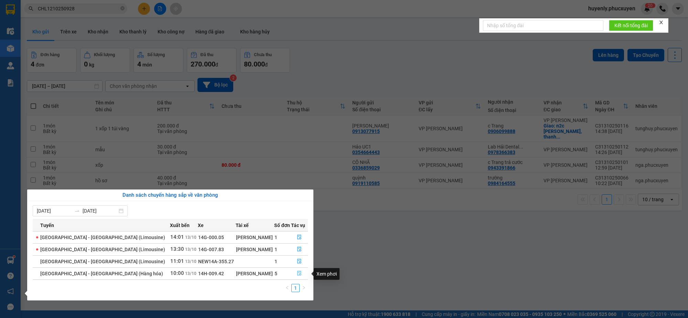
click at [299, 273] on icon "file-done" at bounding box center [299, 273] width 5 height 5
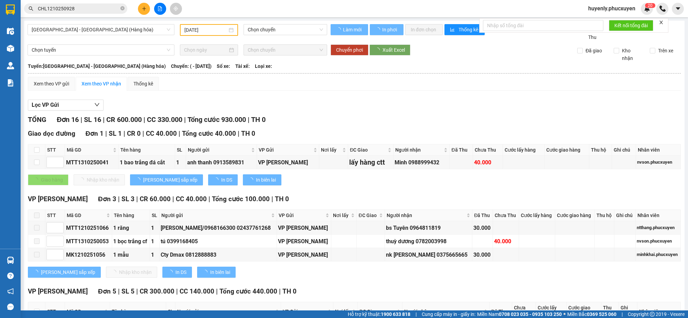
type input "[DATE]"
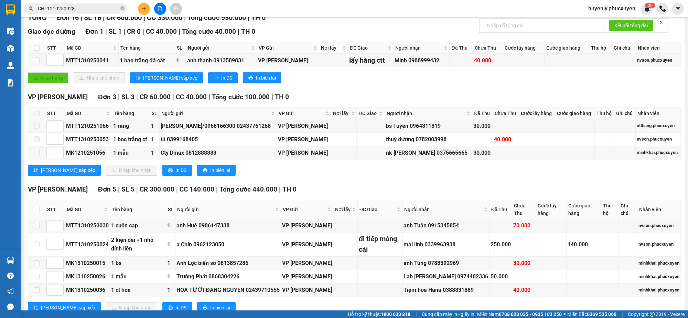
scroll to position [231, 0]
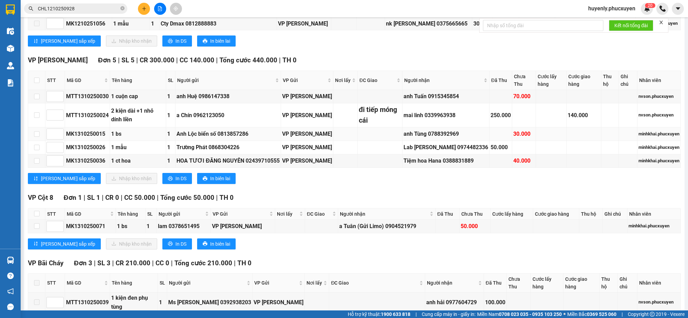
click at [451, 138] on div "anh Tùng 0788392969" at bounding box center [446, 133] width 85 height 9
drag, startPoint x: 454, startPoint y: 160, endPoint x: 448, endPoint y: 157, distance: 6.8
click at [454, 160] on div "Tiệm hoa Hana 0388831889" at bounding box center [446, 160] width 85 height 9
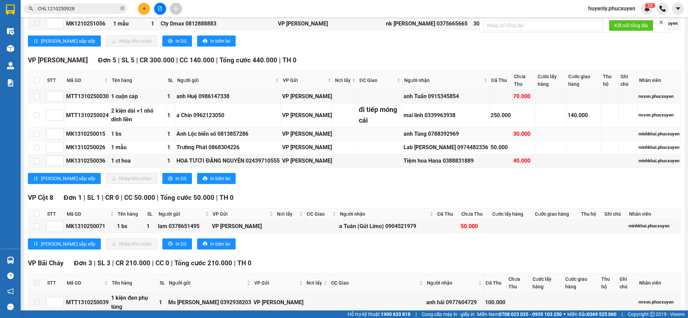
click at [463, 138] on div "anh Tùng 0788392969" at bounding box center [446, 133] width 85 height 9
click at [464, 138] on div "anh Tùng 0788392969" at bounding box center [446, 133] width 85 height 9
click at [465, 130] on td "anh Tùng 0788392969" at bounding box center [446, 133] width 87 height 13
click at [460, 138] on div "anh Tùng 0788392969" at bounding box center [446, 133] width 85 height 9
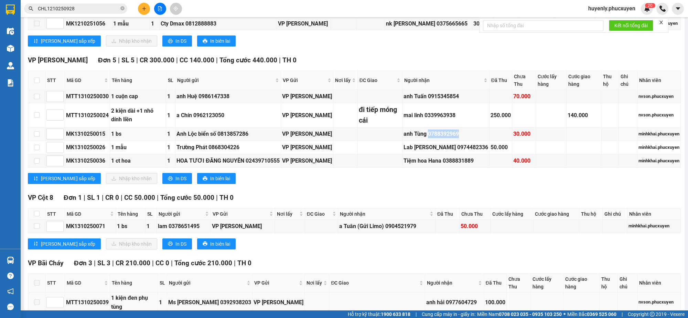
copy div "0788392969"
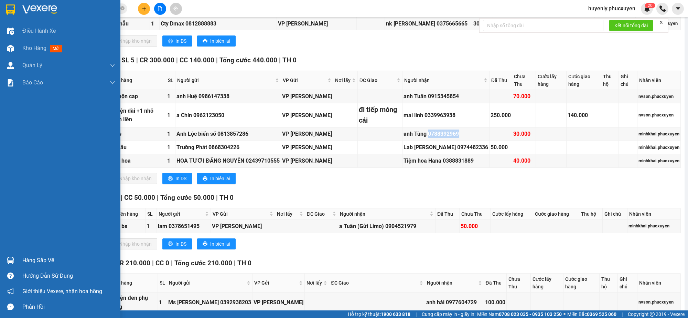
copy div "0788392969"
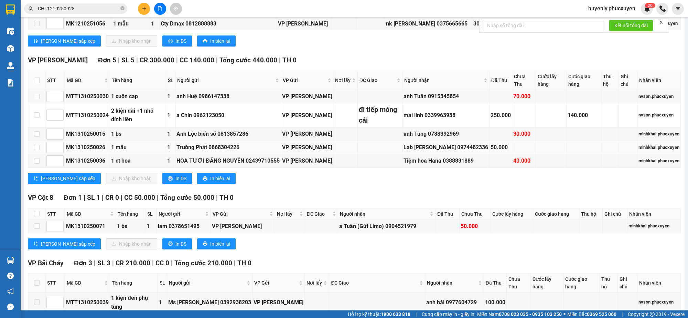
click at [463, 150] on div "Lab Đỗ Gia 0974482336" at bounding box center [446, 147] width 85 height 9
drag, startPoint x: 463, startPoint y: 150, endPoint x: 453, endPoint y: 154, distance: 10.7
click at [463, 150] on div "Lab Đỗ Gia 0974482336" at bounding box center [446, 147] width 85 height 9
copy div "0974482336"
click at [460, 165] on div "Tiệm hoa Hana 0388831889" at bounding box center [446, 160] width 85 height 9
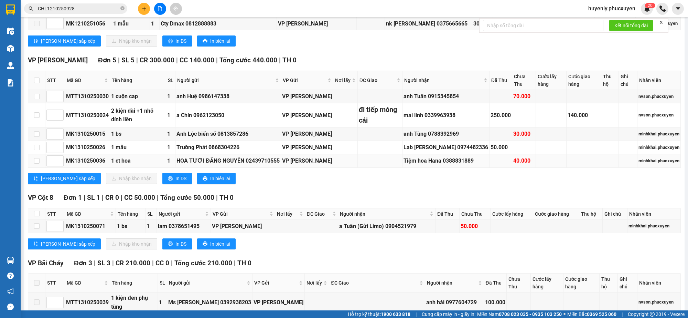
click at [460, 163] on div "Tiệm hoa Hana 0388831889" at bounding box center [446, 160] width 85 height 9
click at [159, 112] on div "2 kiện dài +1 nhỏ dính liền" at bounding box center [138, 114] width 54 height 17
click at [154, 112] on div "2 kiện dài +1 nhỏ dính liền" at bounding box center [138, 114] width 54 height 17
click at [443, 114] on div "mai linh 0339963938" at bounding box center [446, 115] width 85 height 9
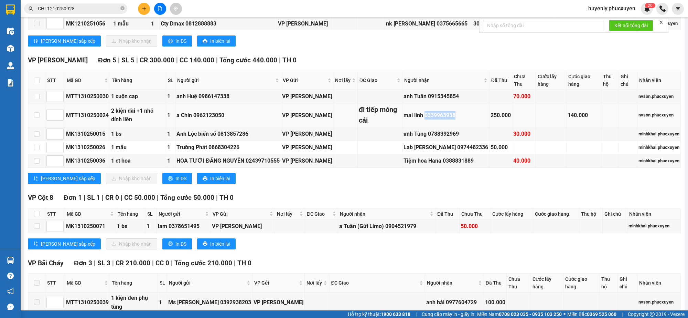
click at [442, 114] on div "mai linh 0339963938" at bounding box center [446, 115] width 85 height 9
click at [454, 119] on div "mai linh 0339963938" at bounding box center [446, 115] width 85 height 9
click at [444, 116] on div "mai linh 0339963938" at bounding box center [446, 115] width 85 height 9
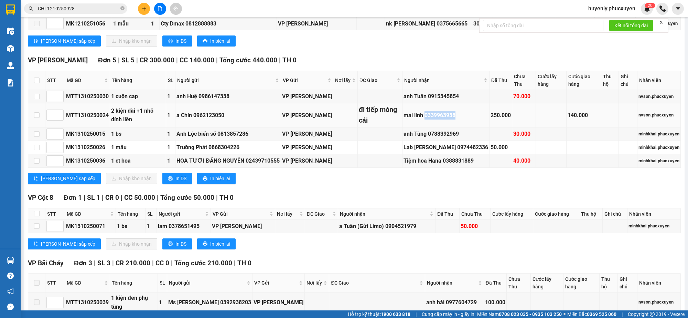
click at [438, 119] on div "mai linh 0339963938" at bounding box center [446, 115] width 85 height 9
click at [433, 118] on div "mai linh 0339963938" at bounding box center [446, 115] width 85 height 9
click at [436, 125] on td "mai linh 0339963938" at bounding box center [446, 115] width 87 height 24
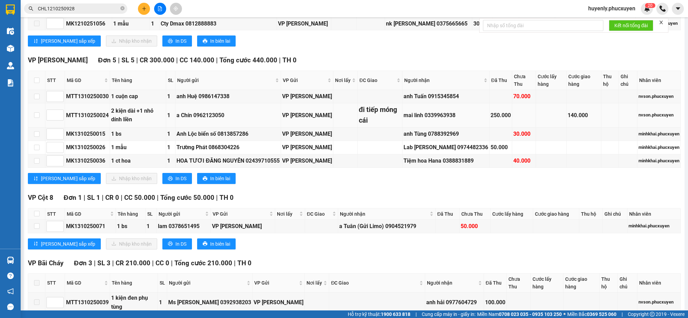
click at [434, 118] on div "mai linh 0339963938" at bounding box center [446, 115] width 85 height 9
click at [445, 124] on td "mai linh 0339963938" at bounding box center [446, 115] width 87 height 24
click at [439, 116] on div "mai linh 0339963938" at bounding box center [446, 115] width 85 height 9
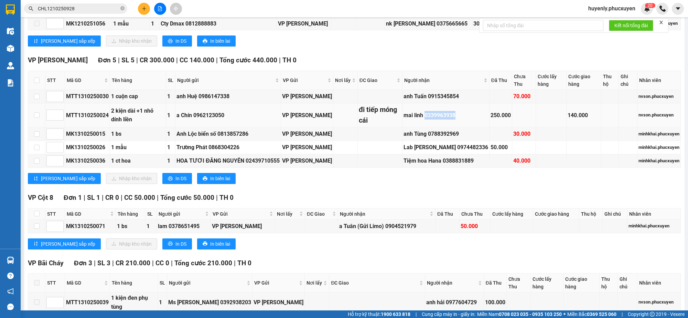
click at [445, 118] on div "mai linh 0339963938" at bounding box center [446, 115] width 85 height 9
click at [444, 119] on div "mai linh 0339963938" at bounding box center [446, 115] width 85 height 9
click at [433, 118] on div "mai linh 0339963938" at bounding box center [446, 115] width 85 height 9
click at [434, 118] on div "mai linh 0339963938" at bounding box center [446, 115] width 85 height 9
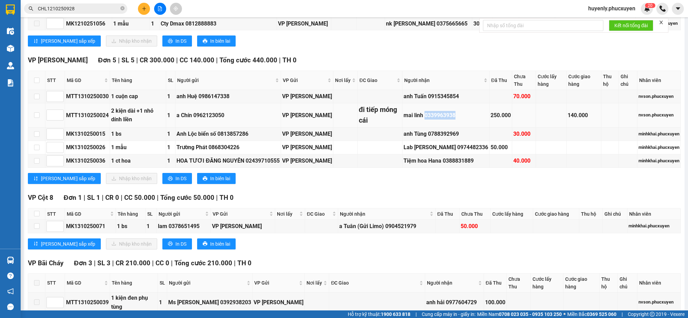
click at [442, 117] on div "mai linh 0339963938" at bounding box center [446, 115] width 85 height 9
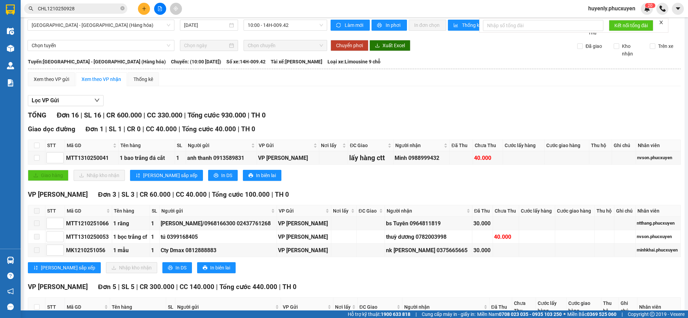
scroll to position [0, 0]
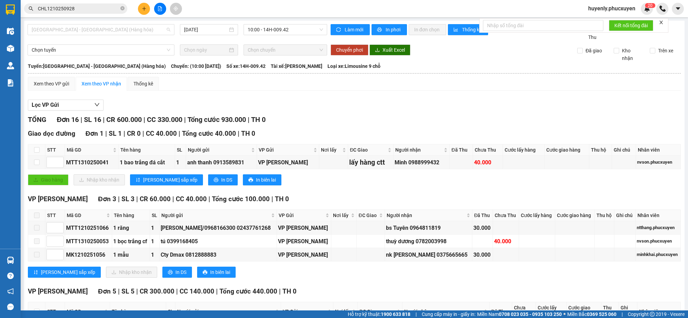
drag, startPoint x: 127, startPoint y: 33, endPoint x: 122, endPoint y: 23, distance: 11.6
click at [108, 28] on span "Hà Nội - Hạ Long (Hàng hóa)" at bounding box center [101, 29] width 139 height 10
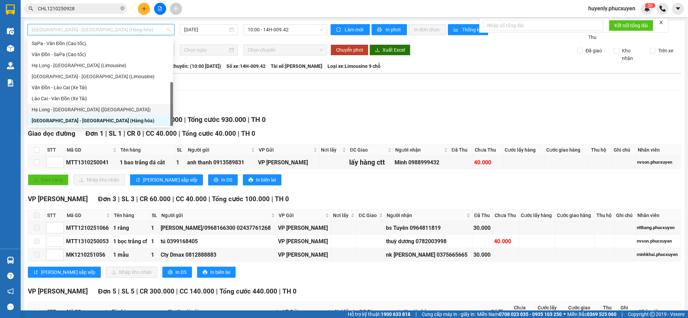
click at [81, 104] on div "Hạ Long - Hà Nội (Hàng hóa)" at bounding box center [101, 109] width 146 height 11
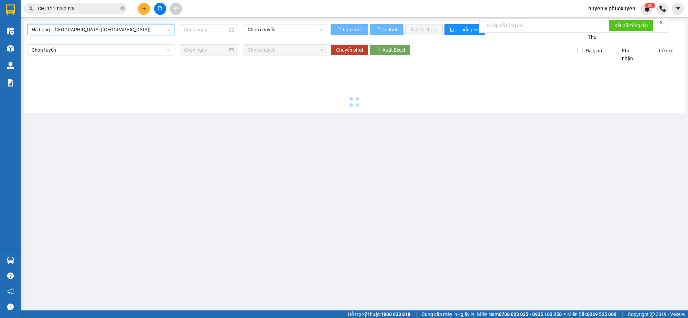
drag, startPoint x: 214, startPoint y: 24, endPoint x: 205, endPoint y: 35, distance: 14.0
click at [212, 26] on div at bounding box center [209, 29] width 58 height 11
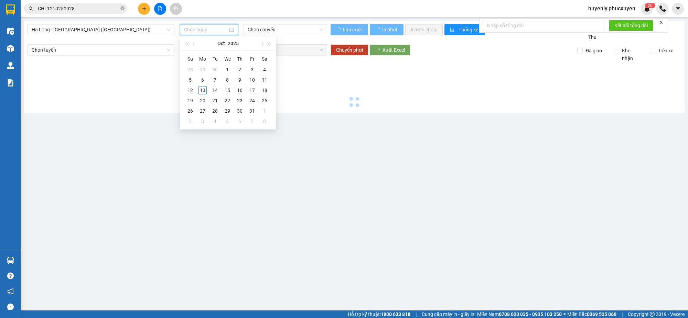
click at [205, 35] on div "Hạ Long - Hà Nội (Hàng hóa) Chọn chuyến" at bounding box center [178, 32] width 300 height 17
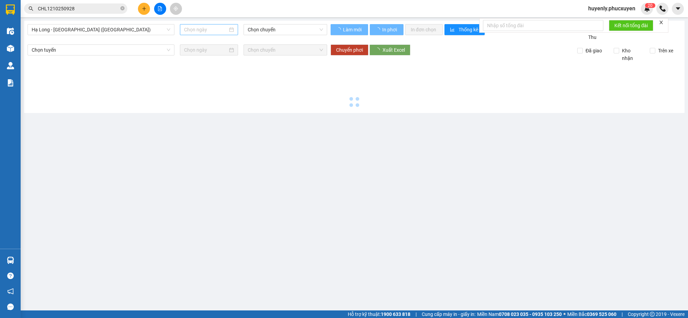
click at [203, 33] on input at bounding box center [206, 30] width 44 height 8
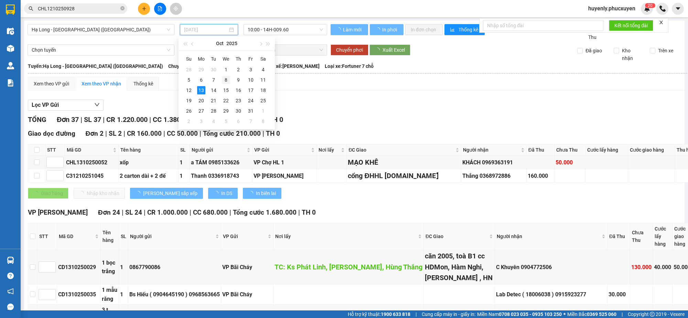
click at [231, 85] on tbody "28 29 30 1 2 3 4 5 6 7 8 9 10 11 12 13 14 15 16 17 18 19 20 21 22 23 24 25 26 2…" at bounding box center [226, 95] width 87 height 62
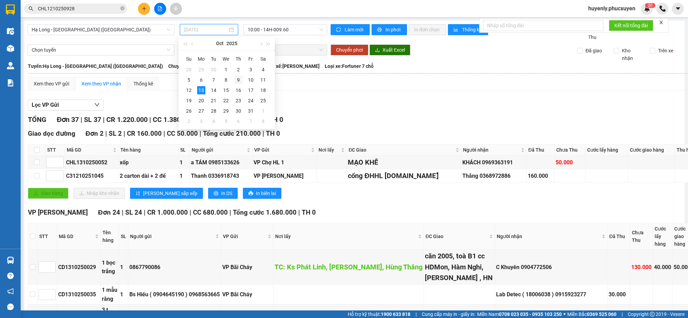
click at [241, 81] on div "9" at bounding box center [238, 80] width 8 height 8
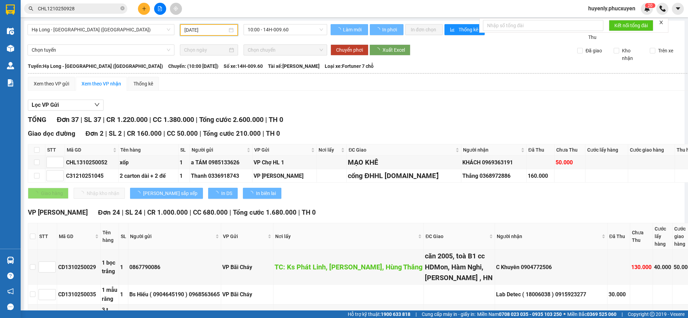
type input "09/10/2025"
click at [287, 30] on span "10:00 - 14H-009.60" at bounding box center [285, 29] width 75 height 10
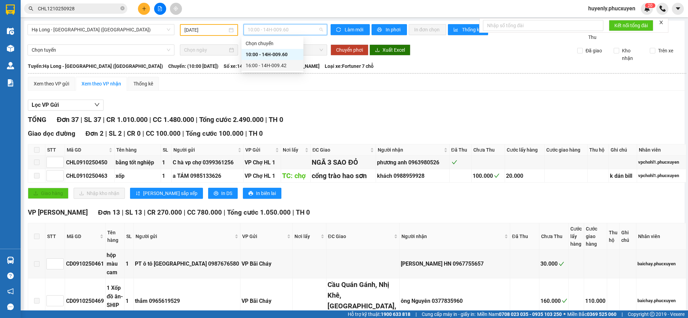
click at [281, 69] on div "16:00 - 14H-009.42" at bounding box center [273, 66] width 54 height 8
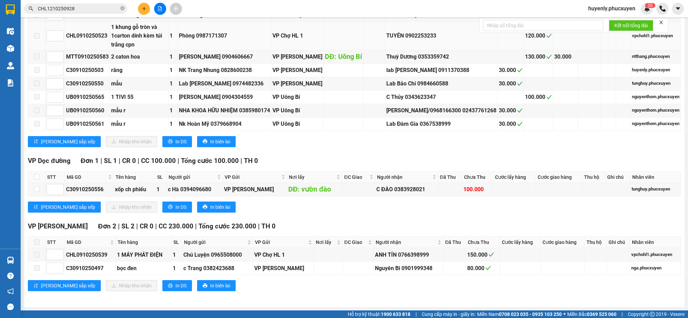
scroll to position [361, 0]
click at [83, 188] on div "C30910250556" at bounding box center [89, 189] width 46 height 9
copy div "C30910250556"
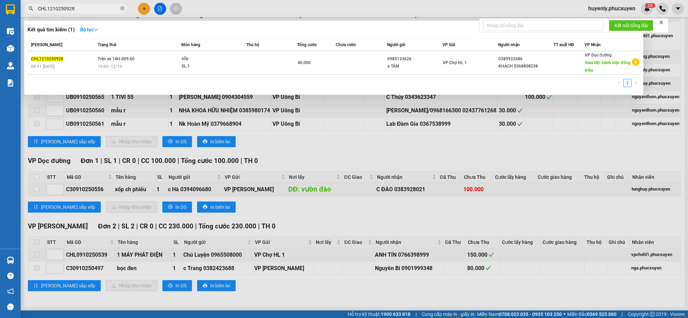
click at [107, 12] on input "CHL1210250928" at bounding box center [78, 9] width 81 height 8
paste input "30910250556"
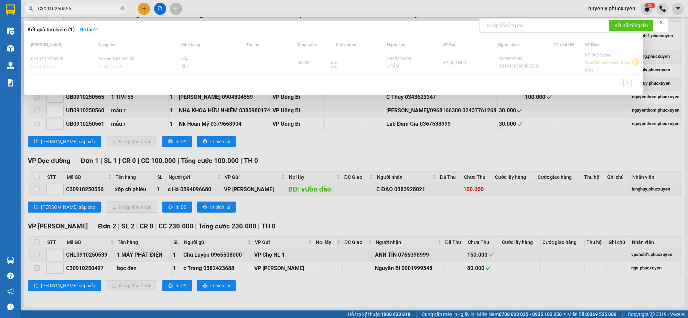
type input "C30910250556"
click at [389, 62] on div at bounding box center [334, 65] width 613 height 53
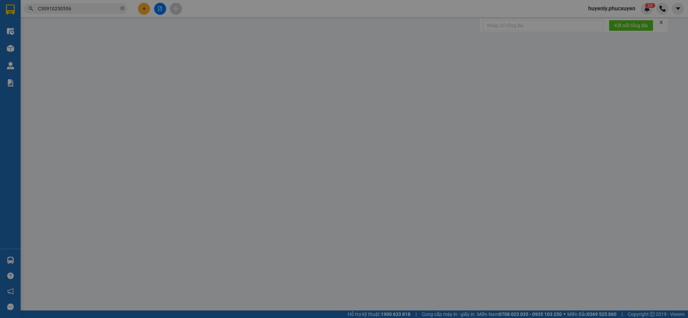
type input "0394096680"
type input "c Hà"
type input "vườn đào"
type input "0383928021"
type input "C ĐÀO"
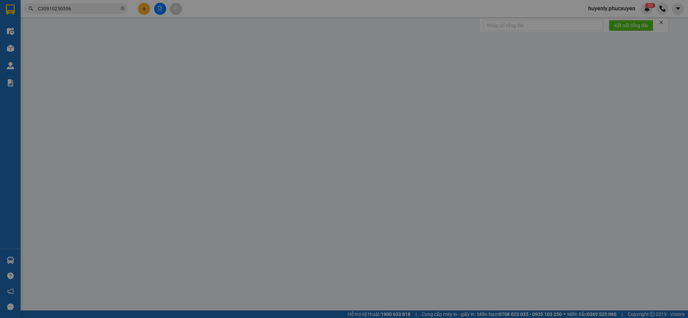
type input "0"
type input "100.000"
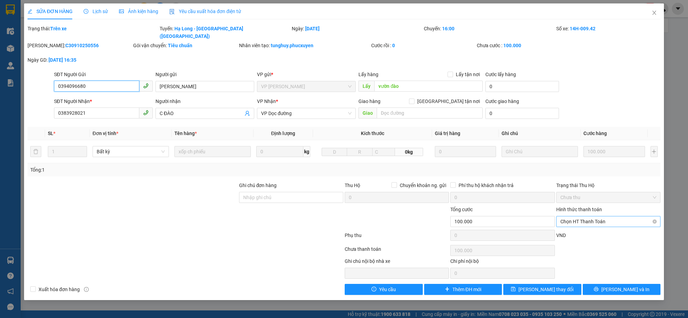
click at [590, 216] on span "Chọn HT Thanh Toán" at bounding box center [609, 221] width 96 height 10
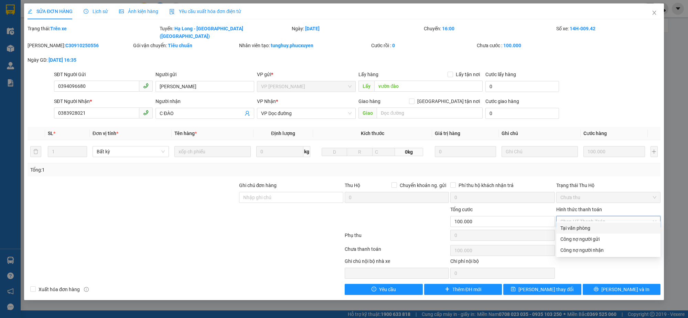
drag, startPoint x: 591, startPoint y: 226, endPoint x: 579, endPoint y: 233, distance: 13.9
click at [591, 226] on div "Tại văn phòng" at bounding box center [609, 228] width 96 height 8
type input "0"
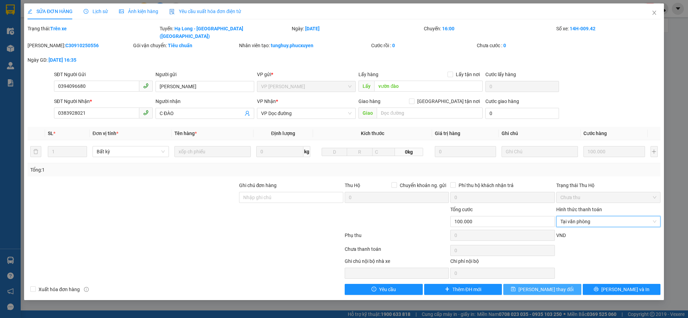
drag, startPoint x: 538, startPoint y: 282, endPoint x: 541, endPoint y: 248, distance: 33.9
click at [539, 282] on span "[PERSON_NAME] thay đổi" at bounding box center [546, 289] width 55 height 8
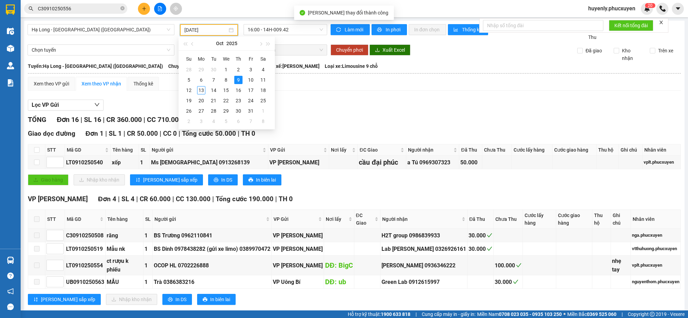
click at [197, 32] on input "09/10/2025" at bounding box center [205, 30] width 43 height 8
click at [252, 79] on div "10" at bounding box center [251, 80] width 8 height 8
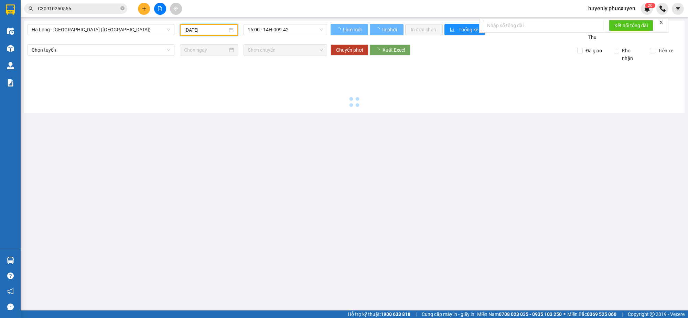
type input "10/10/2025"
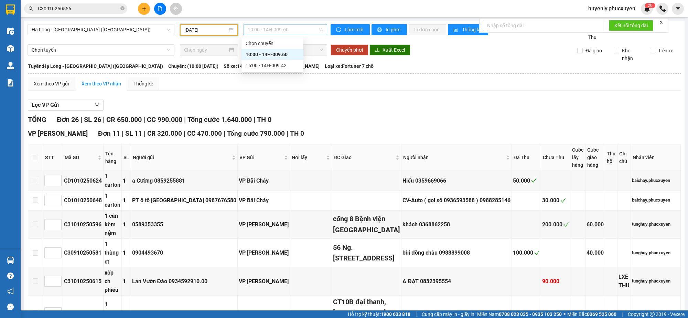
click at [272, 30] on span "10:00 - 14H-009.60" at bounding box center [285, 29] width 75 height 10
click at [285, 62] on div "16:00 - 14H-009.42" at bounding box center [273, 66] width 54 height 8
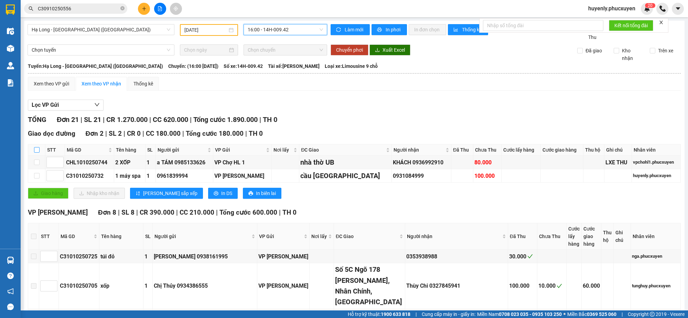
click at [36, 150] on input "checkbox" at bounding box center [37, 150] width 6 height 6
checkbox input "true"
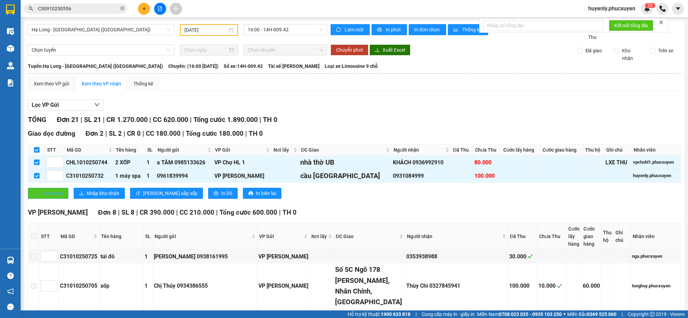
click at [44, 192] on span "Giao hàng" at bounding box center [52, 193] width 22 height 8
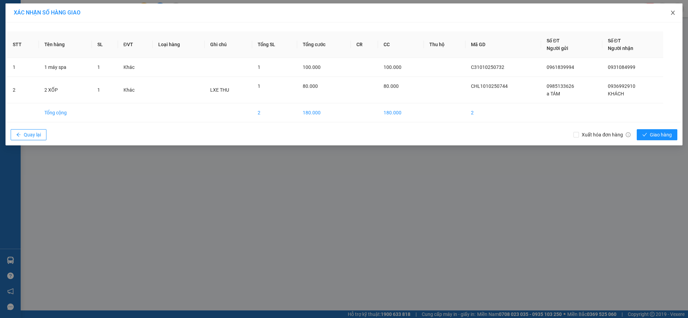
click at [611, 16] on span "Close" at bounding box center [673, 12] width 19 height 19
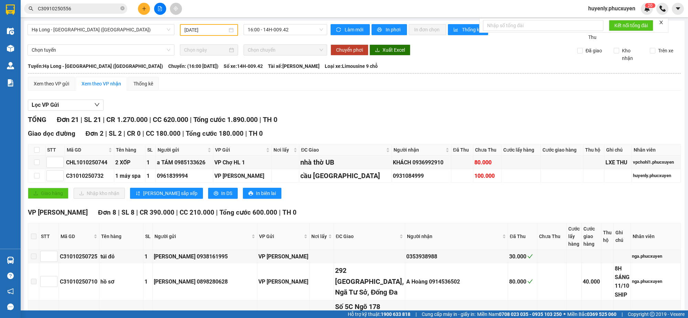
click at [40, 149] on th at bounding box center [36, 149] width 17 height 11
click at [37, 150] on input "checkbox" at bounding box center [37, 150] width 6 height 6
checkbox input "true"
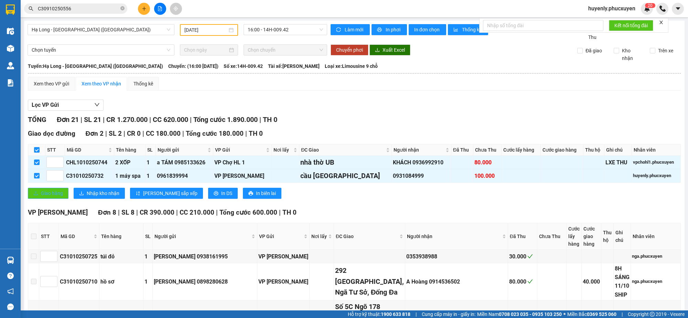
click at [61, 196] on span "Giao hàng" at bounding box center [52, 193] width 22 height 8
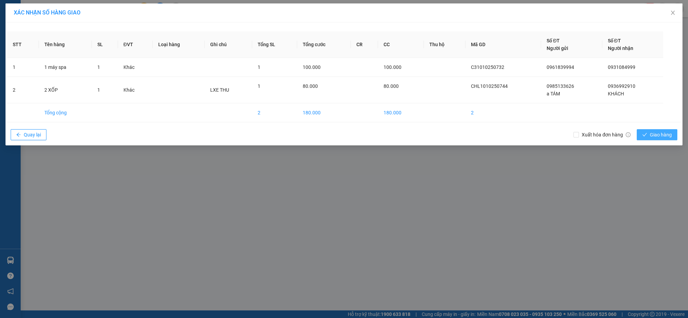
click at [611, 135] on span "Giao hàng" at bounding box center [661, 135] width 22 height 8
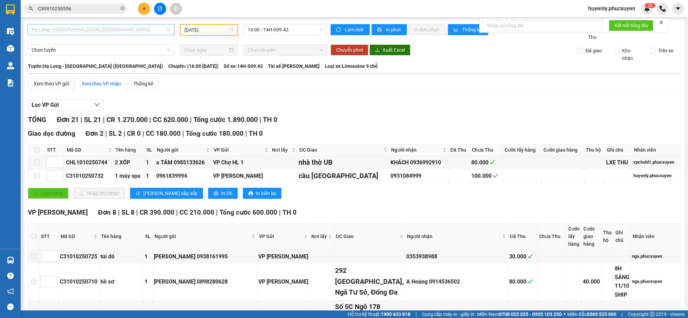
click at [128, 30] on span "Hạ Long - Hà Nội (Hàng hóa)" at bounding box center [101, 29] width 139 height 10
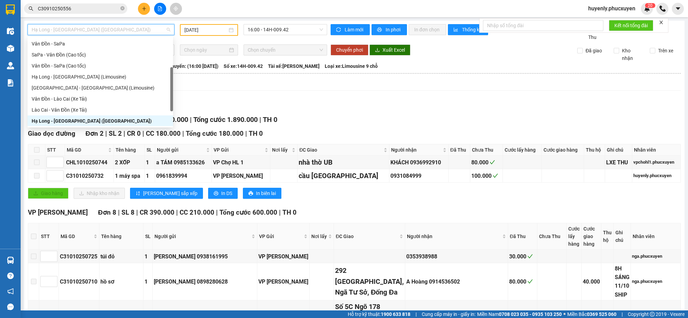
scroll to position [33, 0]
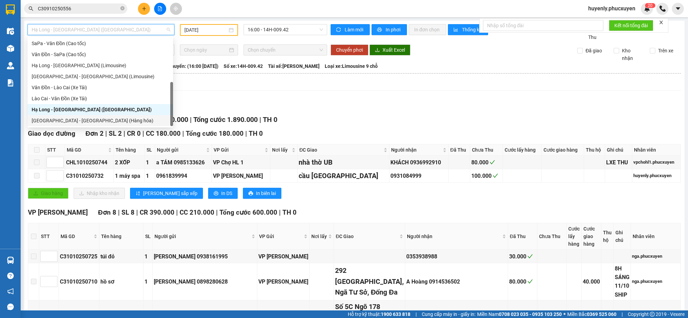
click at [99, 122] on div "Hà Nội - Hạ Long (Hàng hóa)" at bounding box center [100, 121] width 137 height 8
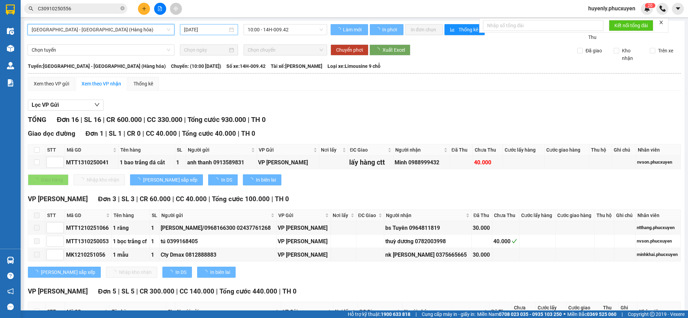
click at [195, 34] on div "[DATE]" at bounding box center [209, 29] width 58 height 11
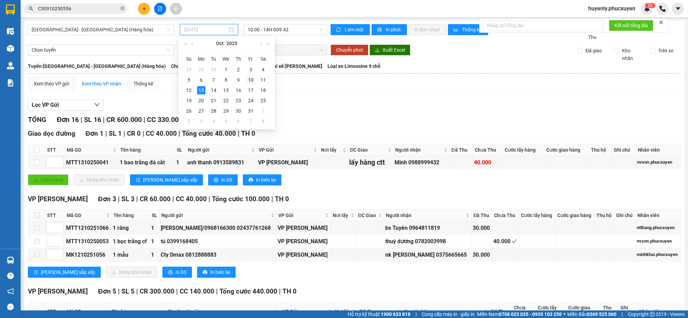
click at [251, 81] on div "10" at bounding box center [251, 80] width 8 height 8
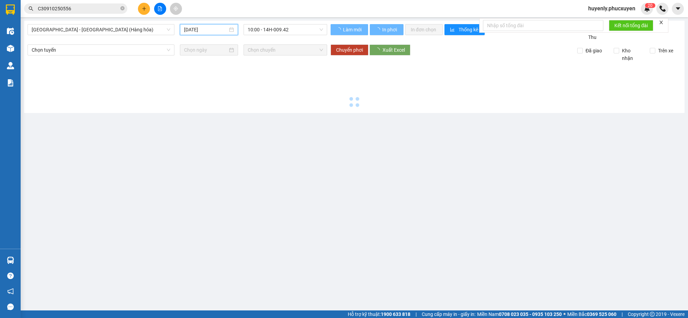
type input "10/10/2025"
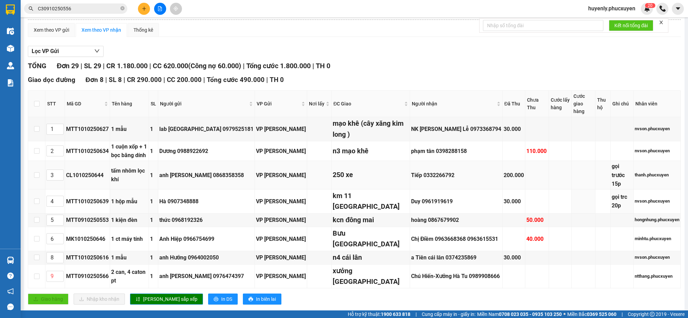
scroll to position [86, 0]
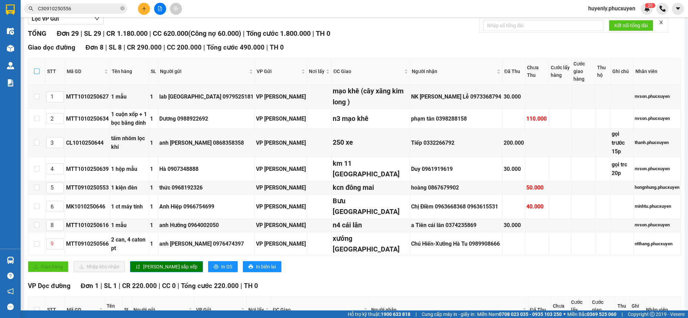
drag, startPoint x: 36, startPoint y: 72, endPoint x: 42, endPoint y: 74, distance: 6.1
click at [38, 73] on input "checkbox" at bounding box center [37, 71] width 6 height 6
checkbox input "true"
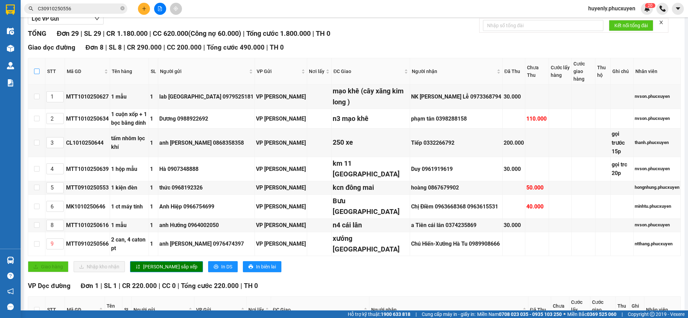
checkbox input "true"
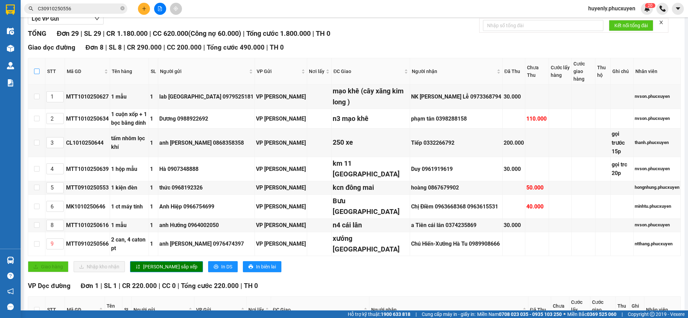
checkbox input "true"
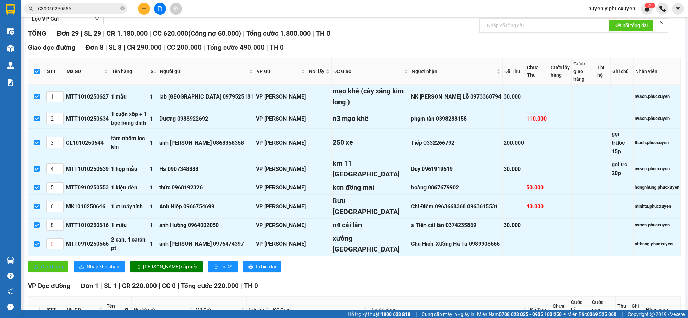
click at [53, 263] on span "Giao hàng" at bounding box center [52, 267] width 22 height 8
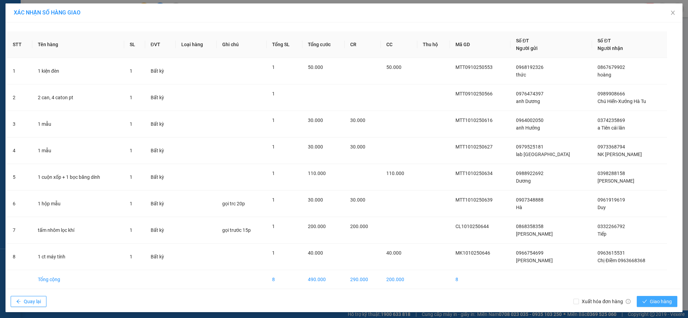
click at [611, 282] on span "Giao hàng" at bounding box center [661, 301] width 22 height 8
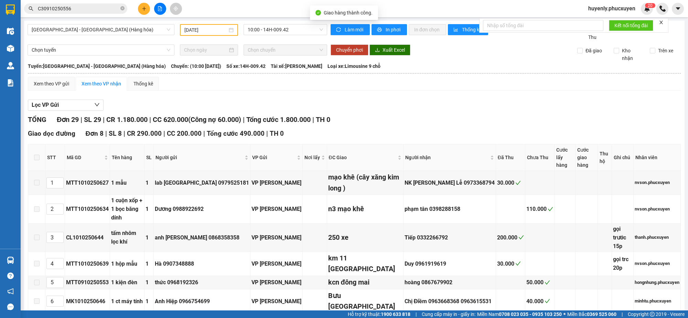
click at [114, 14] on div "Kết quả tìm kiếm ( 1 ) Bộ lọc Mã ĐH Trạng thái Món hàng Thu hộ Tổng cước Chưa c…" at bounding box center [67, 9] width 134 height 12
click at [114, 10] on input "C30910250556" at bounding box center [78, 9] width 81 height 8
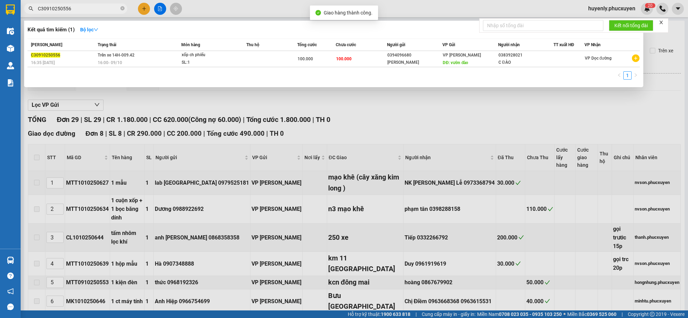
click at [114, 10] on input "C30910250556" at bounding box center [78, 9] width 81 height 8
click at [114, 9] on input "C30910250556" at bounding box center [78, 9] width 81 height 8
click at [112, 12] on span "C30910250556" at bounding box center [75, 8] width 103 height 10
drag, startPoint x: 313, startPoint y: 192, endPoint x: 235, endPoint y: 111, distance: 112.0
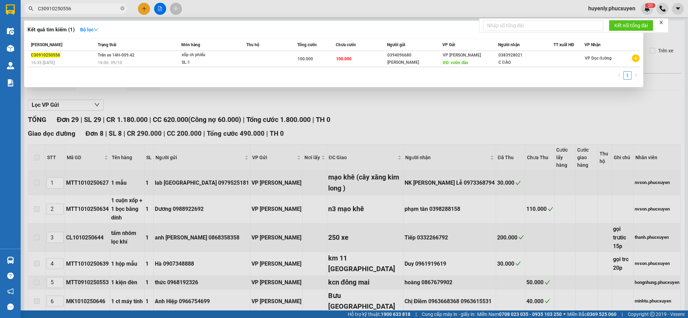
click at [312, 188] on div at bounding box center [344, 159] width 688 height 318
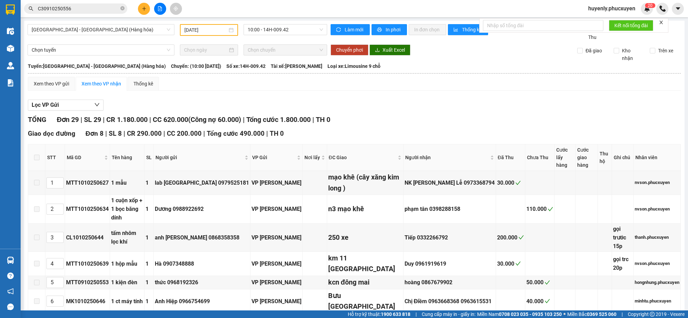
click at [197, 33] on div "10/10/2025" at bounding box center [209, 30] width 58 height 12
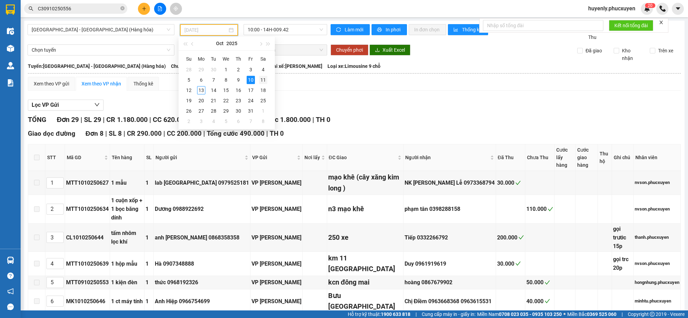
click at [263, 77] on div "11" at bounding box center [263, 80] width 8 height 8
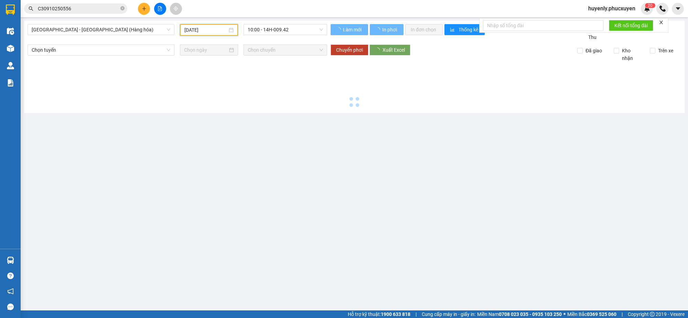
type input "11/10/2025"
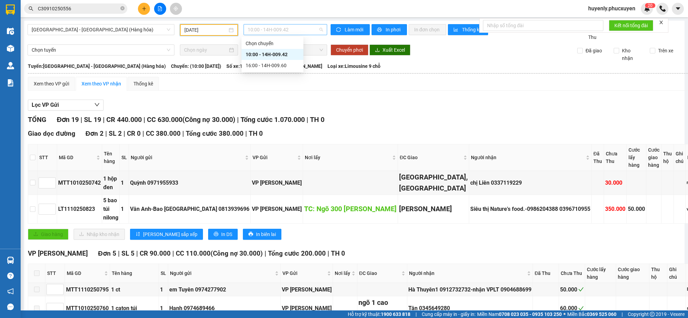
click at [294, 27] on span "10:00 - 14H-009.42" at bounding box center [285, 29] width 75 height 10
click at [406, 115] on div "TỔNG Đơn 19 | SL 19 | CR 440.000 | CC 630.000 ( Công nợ 30.000 ) | Tổng cước 1.…" at bounding box center [381, 119] width 706 height 11
click at [31, 159] on input "checkbox" at bounding box center [33, 158] width 6 height 6
checkbox input "true"
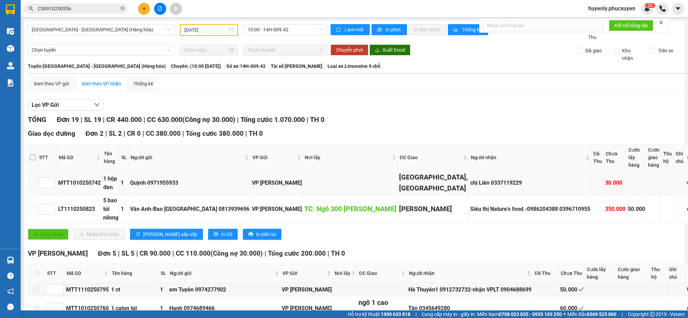
checkbox input "true"
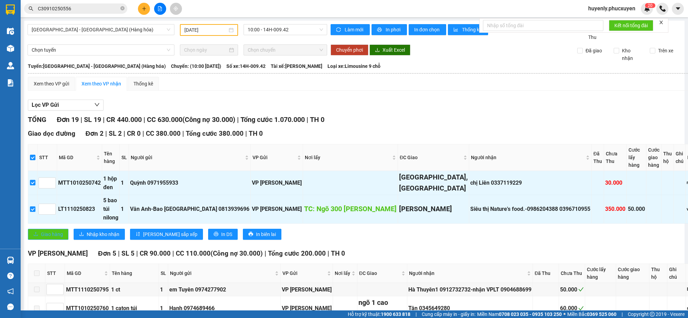
click at [33, 240] on button "Giao hàng" at bounding box center [48, 234] width 41 height 11
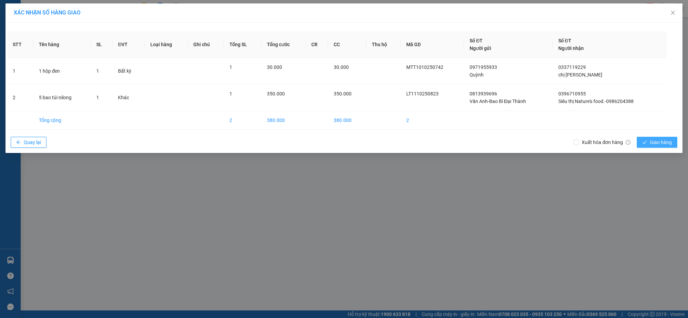
click at [611, 144] on span "Giao hàng" at bounding box center [661, 142] width 22 height 8
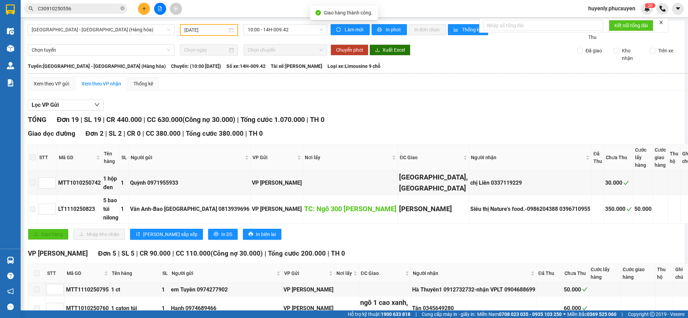
click at [81, 38] on div "Hà Nội - Hạ Long (Hàng hóa) 11/10/2025 10:00 - 14H-009.42" at bounding box center [178, 32] width 300 height 17
click at [77, 31] on span "Hà Nội - Hạ Long (Hàng hóa)" at bounding box center [101, 29] width 139 height 10
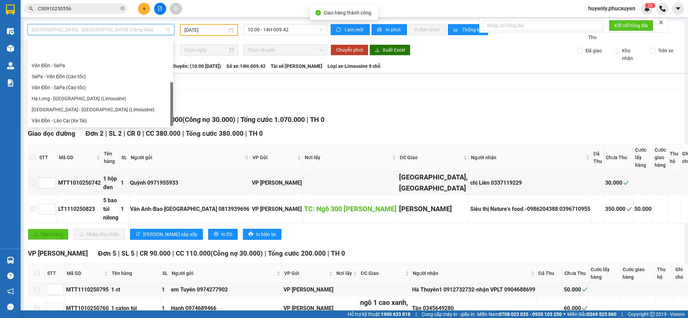
scroll to position [33, 0]
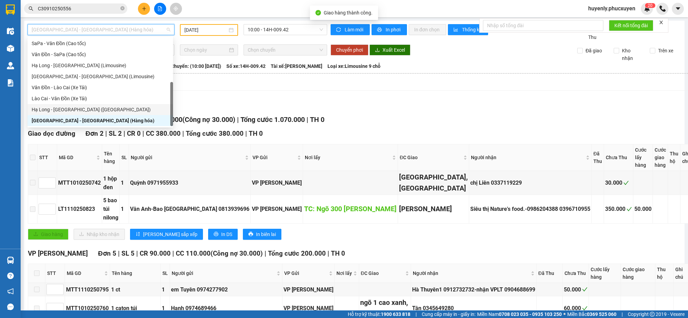
click at [70, 106] on div "Hạ Long - Hà Nội (Hàng hóa)" at bounding box center [100, 110] width 137 height 8
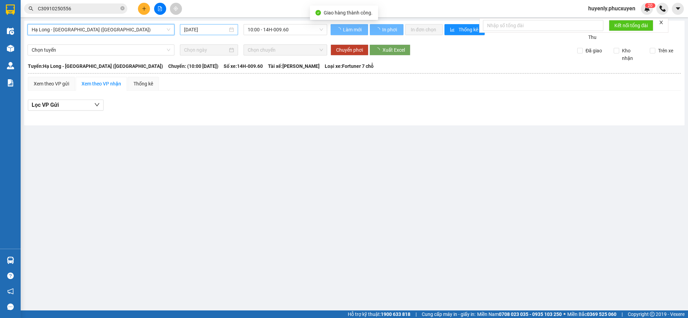
click at [199, 30] on input "[DATE]" at bounding box center [206, 30] width 44 height 8
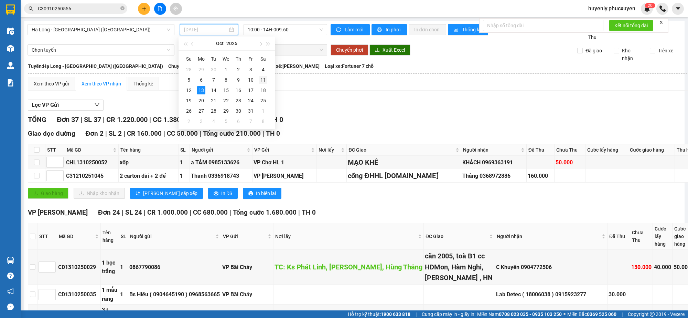
click at [264, 81] on div "11" at bounding box center [263, 80] width 8 height 8
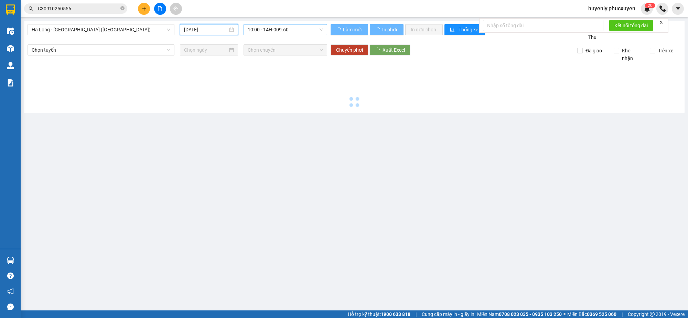
type input "11/10/2025"
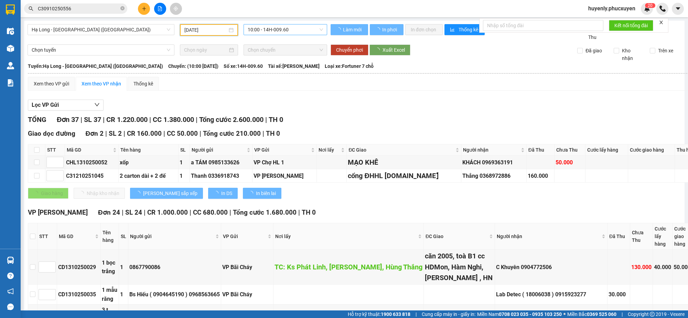
click at [291, 29] on span "10:00 - 14H-009.60" at bounding box center [285, 29] width 75 height 10
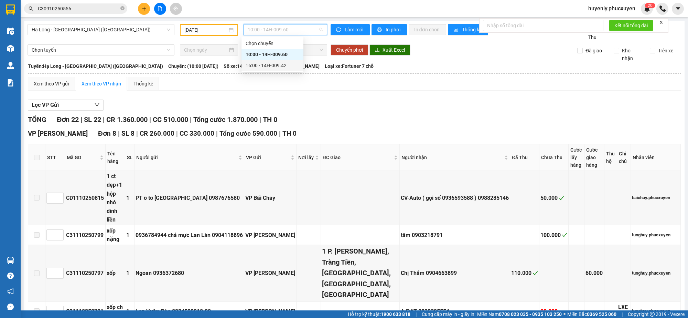
click at [273, 66] on div "16:00 - 14H-009.42" at bounding box center [273, 66] width 54 height 8
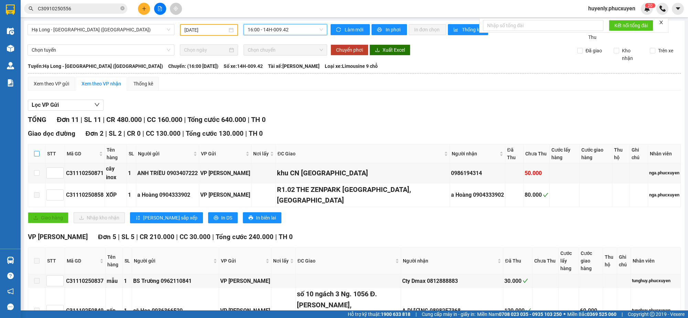
click at [38, 151] on input "checkbox" at bounding box center [37, 154] width 6 height 6
checkbox input "true"
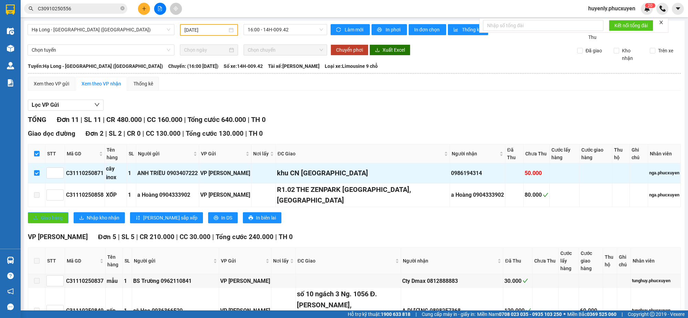
click at [45, 214] on span "Giao hàng" at bounding box center [52, 218] width 22 height 8
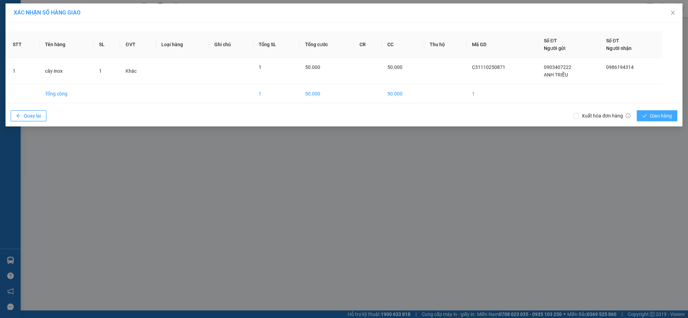
click at [611, 113] on button "Giao hàng" at bounding box center [657, 115] width 41 height 11
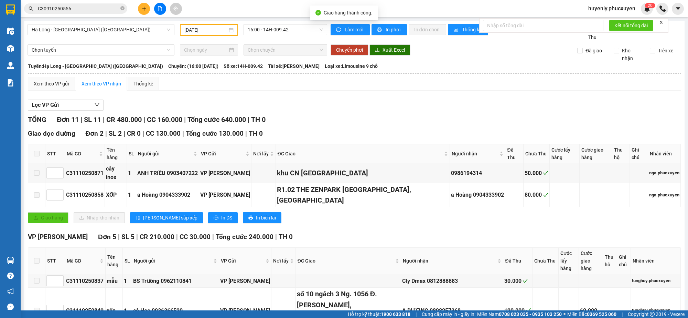
click at [188, 28] on input "11/10/2025" at bounding box center [205, 30] width 43 height 8
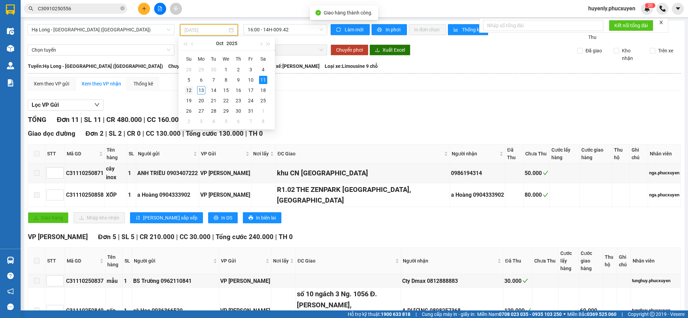
click at [187, 91] on div "12" at bounding box center [189, 90] width 8 height 8
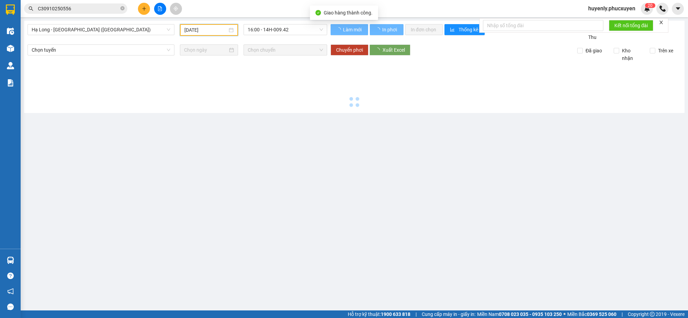
type input "12/10/2025"
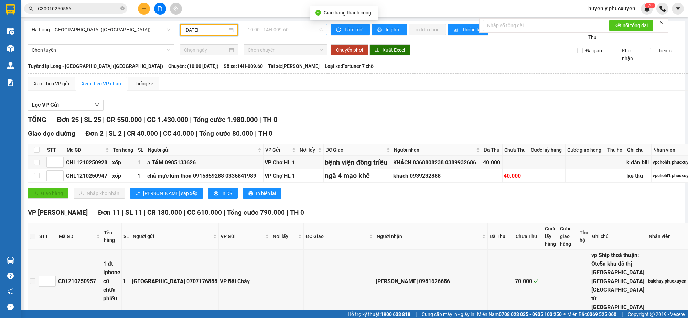
click at [277, 27] on span "10:00 - 14H-009.60" at bounding box center [285, 29] width 75 height 10
click at [281, 69] on div "16:00 - 14H-009.42" at bounding box center [273, 65] width 62 height 11
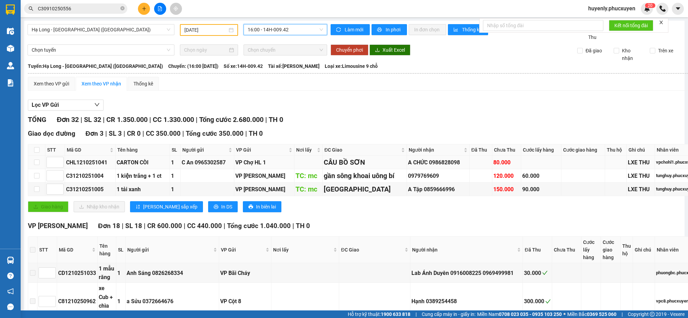
click at [494, 162] on div "80.000" at bounding box center [507, 162] width 27 height 9
click at [358, 178] on div "gần sông khoai uông bí" at bounding box center [365, 175] width 82 height 11
drag, startPoint x: 429, startPoint y: 182, endPoint x: 499, endPoint y: 181, distance: 70.9
click at [429, 182] on td "0979769609" at bounding box center [438, 175] width 63 height 13
click at [521, 182] on td "60.000" at bounding box center [541, 175] width 40 height 13
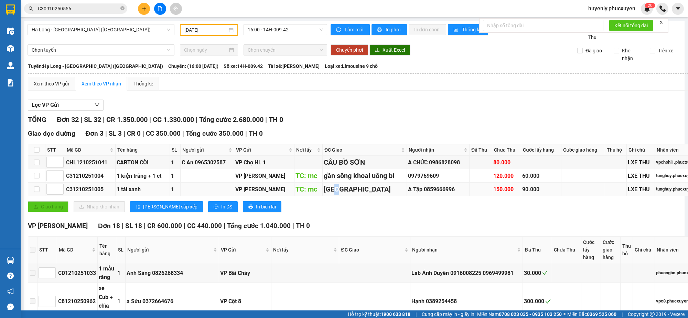
drag, startPoint x: 314, startPoint y: 192, endPoint x: 318, endPoint y: 192, distance: 4.8
click at [324, 192] on div "Đông Triều" at bounding box center [365, 189] width 82 height 11
click at [476, 209] on div "Giao hàng Nhập kho nhận Lưu sắp xếp In DS In biên lai" at bounding box center [366, 206] width 677 height 11
click at [493, 195] on td "150.000" at bounding box center [507, 188] width 29 height 13
click at [494, 163] on div "80.000" at bounding box center [507, 162] width 27 height 9
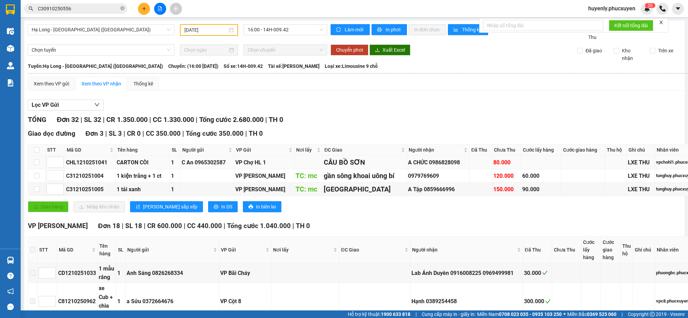
click at [156, 165] on div "CARTON CÒI" at bounding box center [143, 162] width 52 height 9
click at [470, 171] on td at bounding box center [481, 175] width 23 height 13
click at [494, 177] on div "120.000" at bounding box center [507, 175] width 27 height 9
click at [493, 195] on td "150.000" at bounding box center [507, 188] width 29 height 13
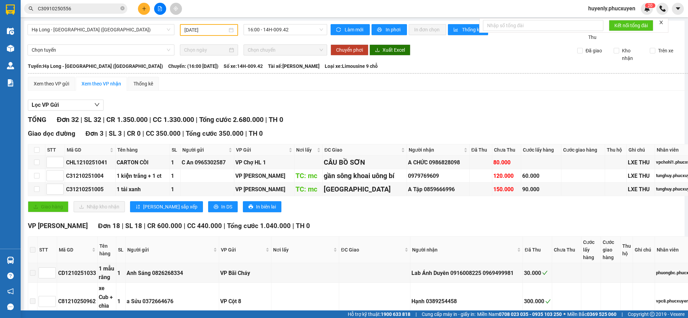
click at [35, 153] on label at bounding box center [37, 150] width 6 height 8
click at [35, 152] on input "checkbox" at bounding box center [37, 150] width 6 height 6
checkbox input "true"
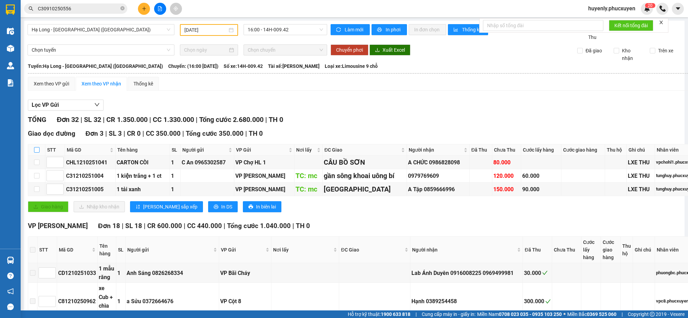
checkbox input "true"
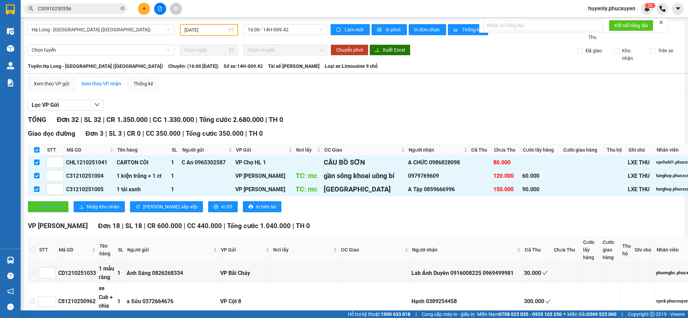
click at [52, 210] on span "Giao hàng" at bounding box center [52, 207] width 22 height 8
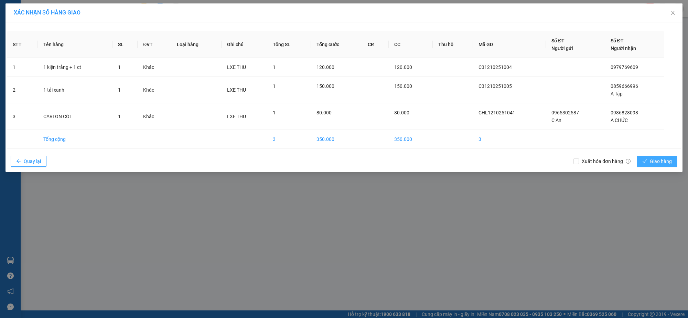
click at [611, 161] on span "Giao hàng" at bounding box center [661, 161] width 22 height 8
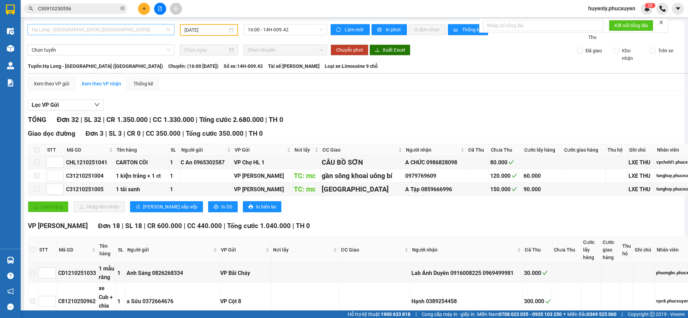
click at [122, 30] on span "Hạ Long - Hà Nội (Hàng hóa)" at bounding box center [101, 29] width 139 height 10
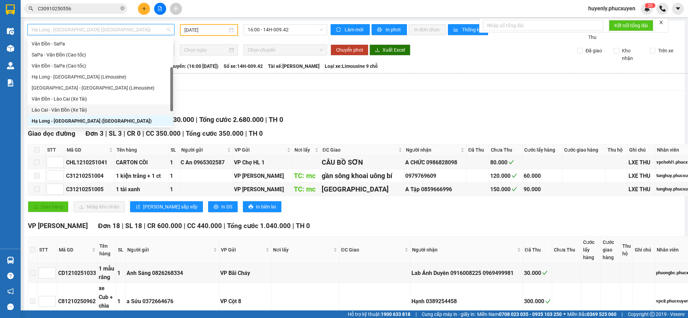
scroll to position [33, 0]
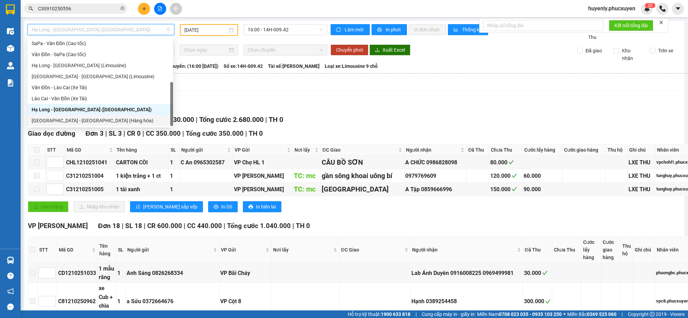
click at [101, 118] on div "Hà Nội - Hạ Long (Hàng hóa)" at bounding box center [100, 121] width 137 height 8
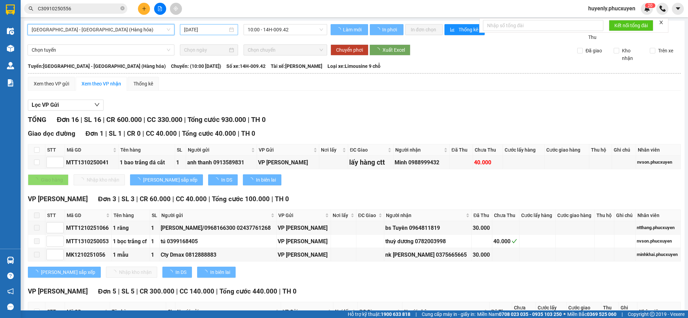
click at [183, 33] on div "[DATE]" at bounding box center [209, 29] width 58 height 11
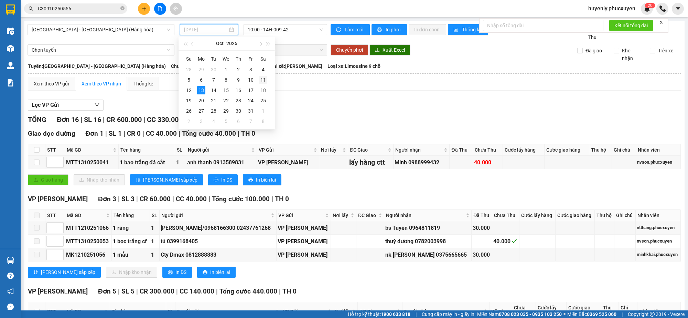
click at [263, 81] on div "11" at bounding box center [263, 80] width 8 height 8
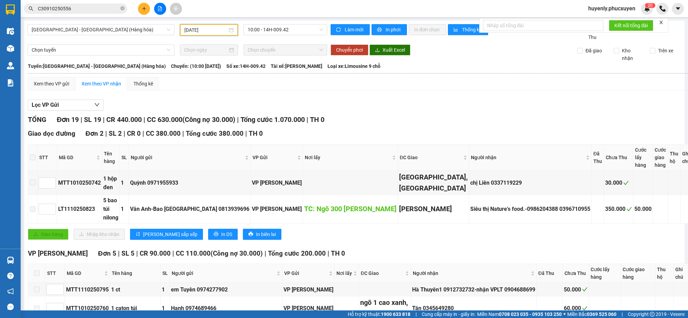
click at [196, 31] on input "11/10/2025" at bounding box center [205, 30] width 43 height 8
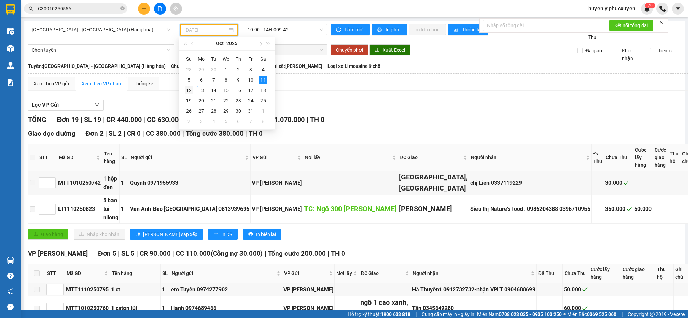
click at [188, 91] on div "12" at bounding box center [189, 90] width 8 height 8
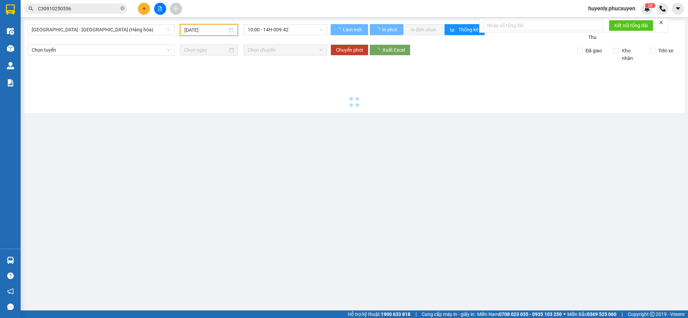
type input "12/10/2025"
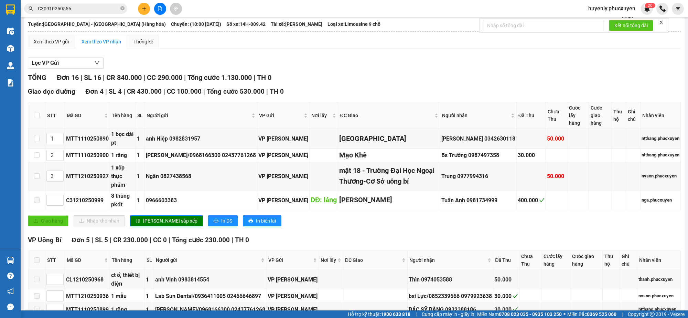
scroll to position [28, 0]
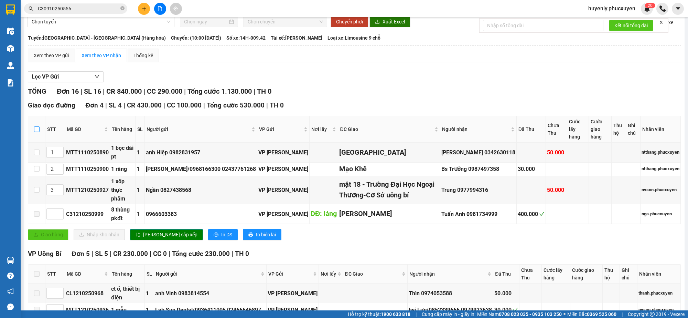
click at [35, 127] on input "checkbox" at bounding box center [37, 129] width 6 height 6
checkbox input "true"
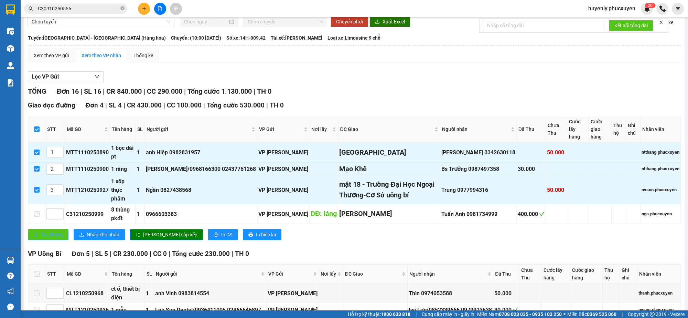
click at [59, 238] on span "Giao hàng" at bounding box center [52, 235] width 22 height 8
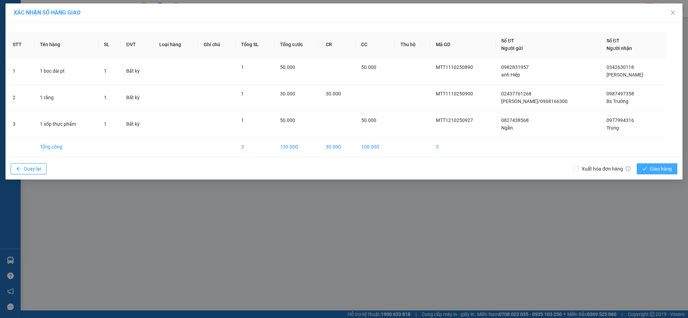
click at [611, 171] on icon "check" at bounding box center [645, 168] width 5 height 5
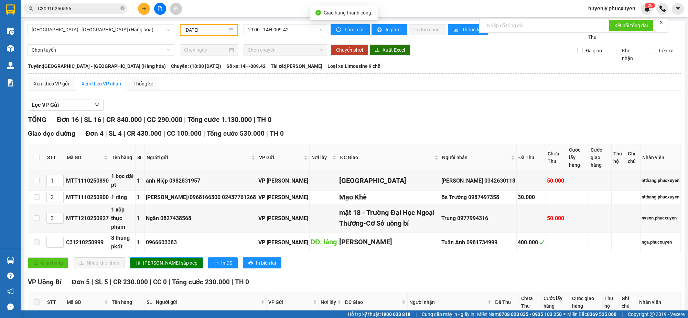
click at [188, 27] on input "12/10/2025" at bounding box center [205, 30] width 43 height 8
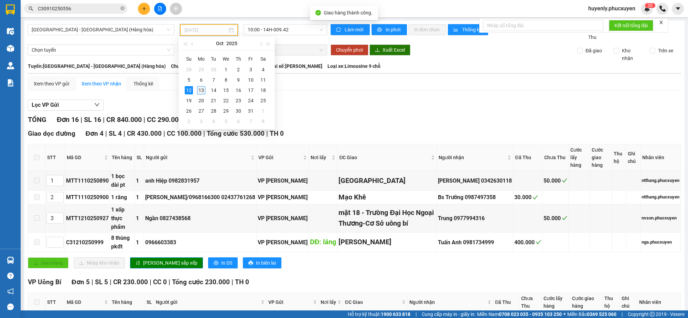
click at [198, 92] on div "13" at bounding box center [201, 90] width 8 height 8
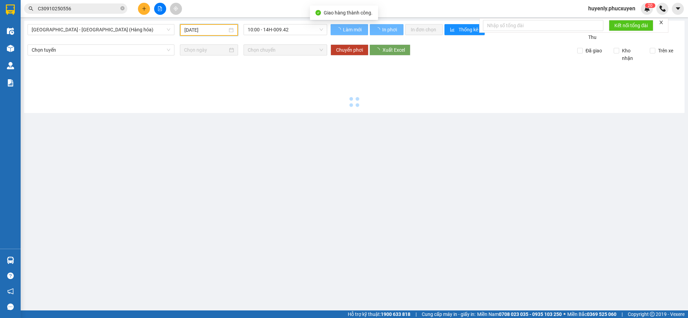
type input "[DATE]"
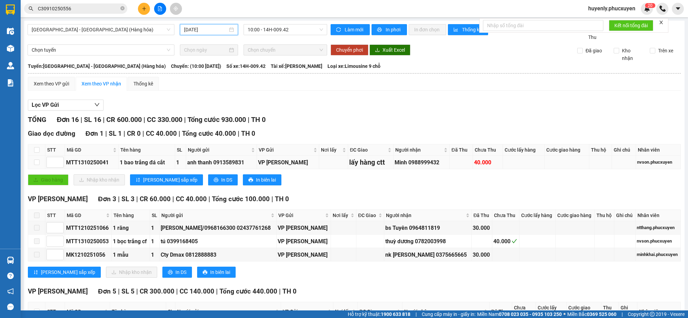
click at [85, 166] on div "MTT1310250041" at bounding box center [91, 162] width 51 height 9
copy div "MTT1310250041"
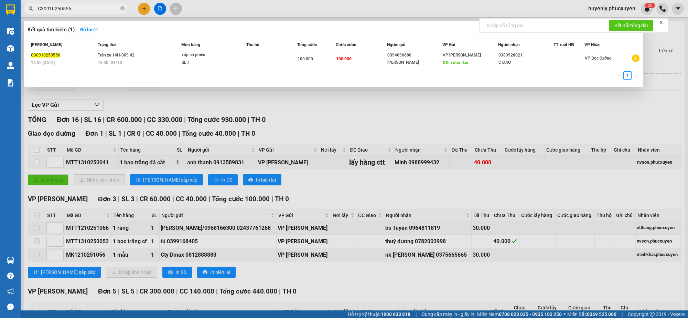
click at [111, 8] on input "C30910250556" at bounding box center [78, 9] width 81 height 8
paste input "MTT1310250041"
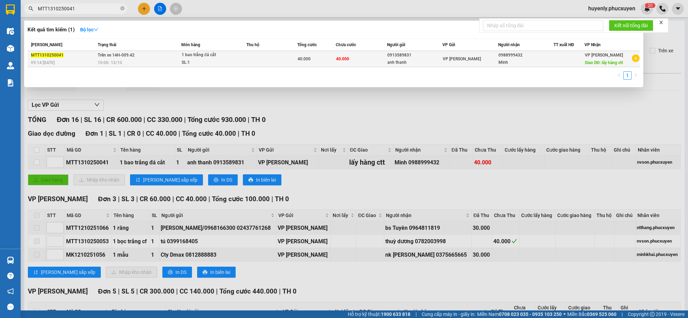
type input "MTT1310250041"
click at [446, 61] on span "VP [PERSON_NAME]" at bounding box center [462, 58] width 38 height 5
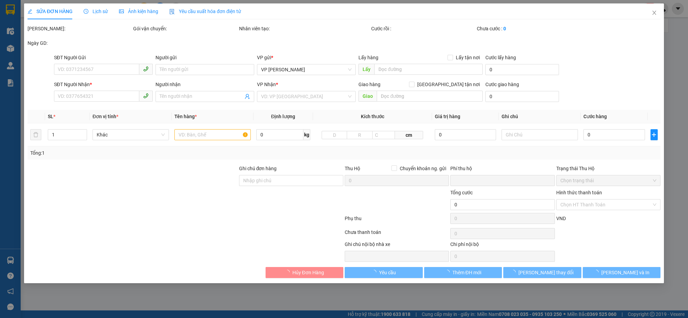
type input "0913589831"
type input "anh thanh"
type input "0988999432"
type input "Minh"
type input "lấy hàng ctt"
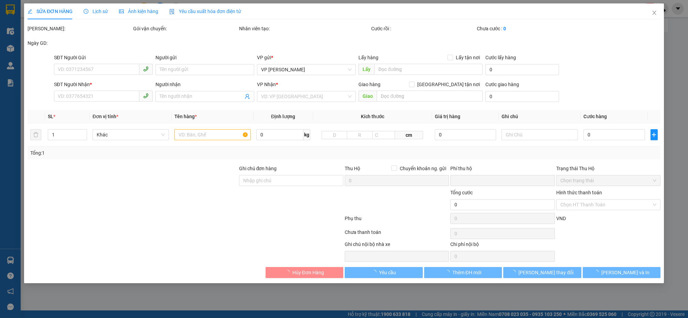
type input "0"
type input "40.000"
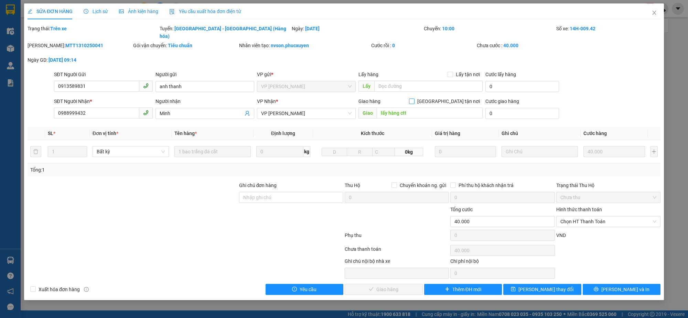
click at [414, 98] on input "[GEOGRAPHIC_DATA] tận nơi" at bounding box center [411, 100] width 5 height 5
checkbox input "true"
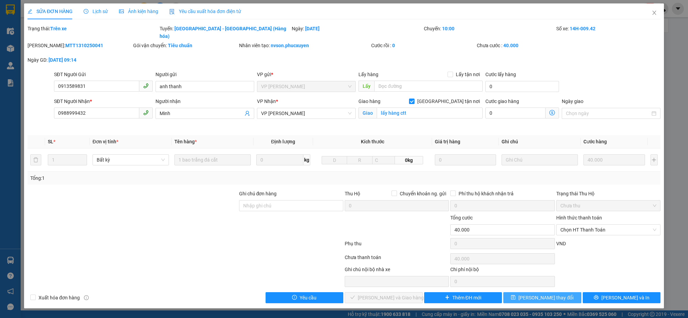
click at [541, 282] on span "[PERSON_NAME] thay đổi" at bounding box center [546, 298] width 55 height 8
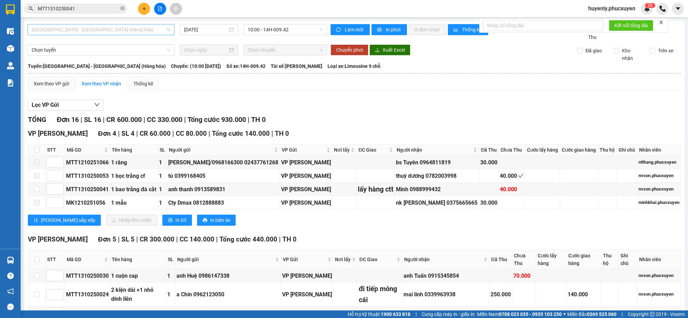
click at [122, 30] on span "Hà Nội - Hạ Long (Hàng hóa)" at bounding box center [101, 29] width 139 height 10
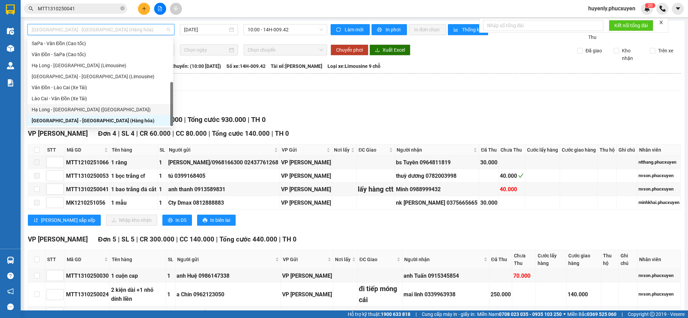
click at [96, 109] on div "Hạ Long - Hà Nội (Hàng hóa)" at bounding box center [100, 110] width 137 height 8
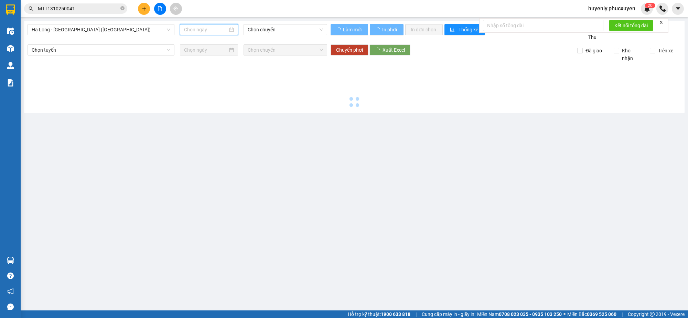
click at [205, 33] on input at bounding box center [206, 30] width 44 height 8
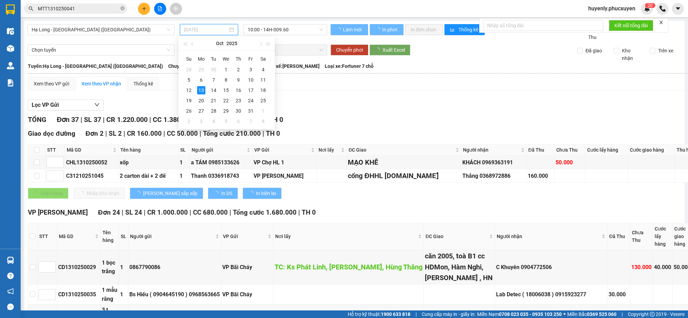
type input "[DATE]"
click at [293, 31] on span "10:00 - 14H-009.60" at bounding box center [285, 29] width 75 height 10
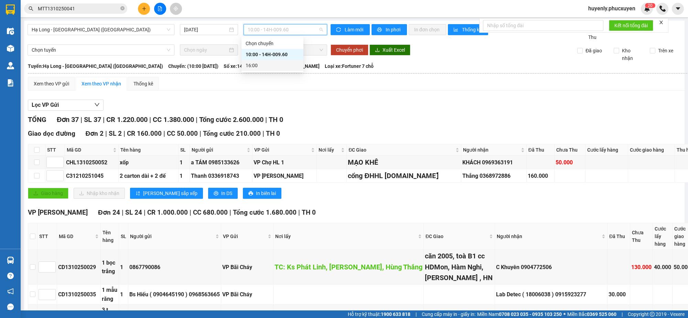
click at [286, 67] on div "16:00" at bounding box center [273, 66] width 54 height 8
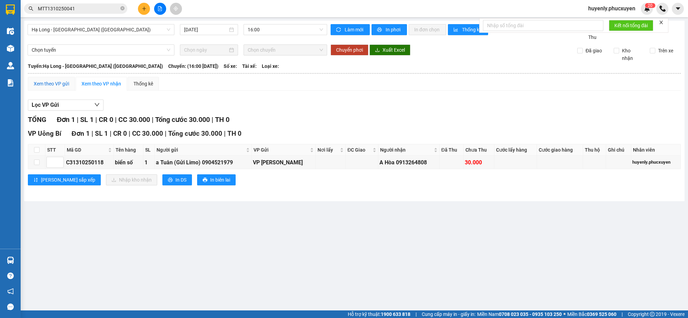
click at [59, 81] on div "Xem theo VP gửi" at bounding box center [51, 84] width 35 height 8
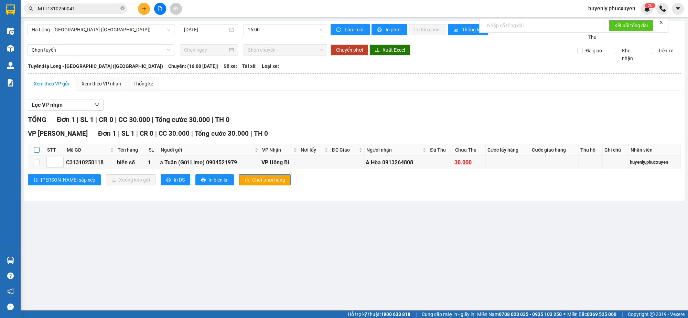
click at [38, 150] on input "checkbox" at bounding box center [37, 150] width 6 height 6
checkbox input "true"
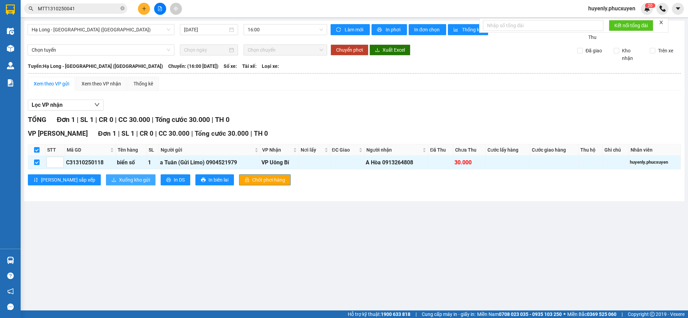
click at [119, 181] on span "Xuống kho gửi" at bounding box center [134, 180] width 31 height 8
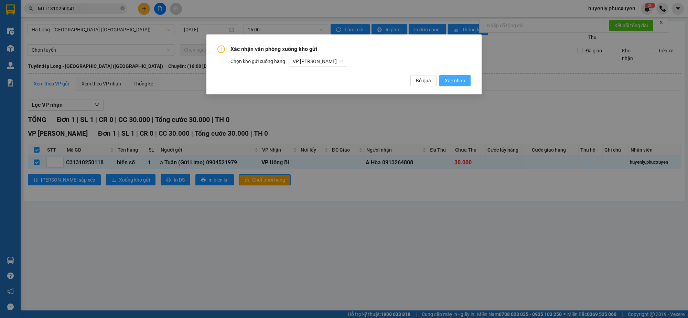
click at [455, 78] on span "Xác nhận" at bounding box center [455, 81] width 20 height 8
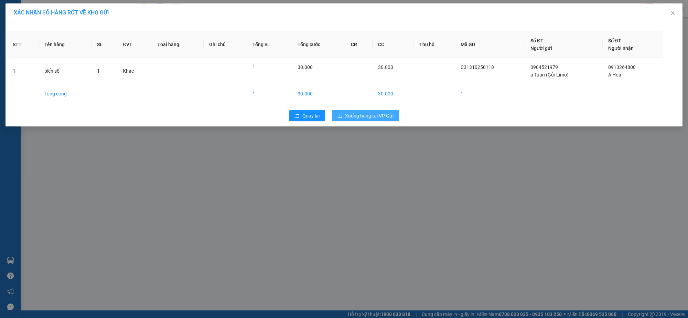
click at [366, 117] on span "Xuống hàng tại VP Gửi" at bounding box center [369, 116] width 49 height 8
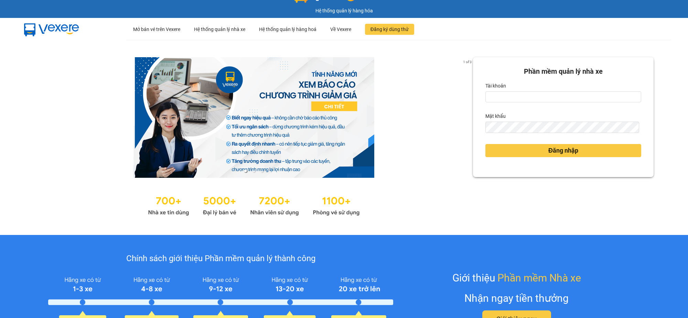
scroll to position [43, 0]
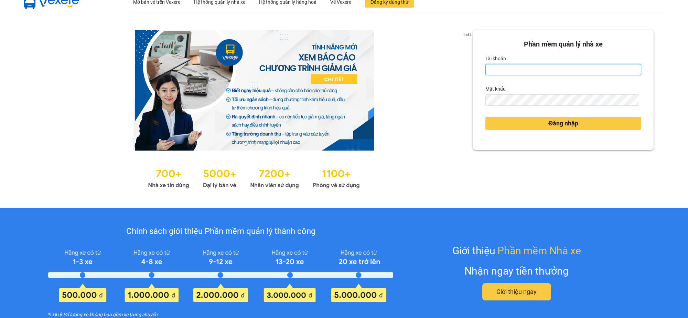
type input "huyenly.phucxuyen"
click at [530, 130] on div "Đăng nhập" at bounding box center [564, 123] width 156 height 19
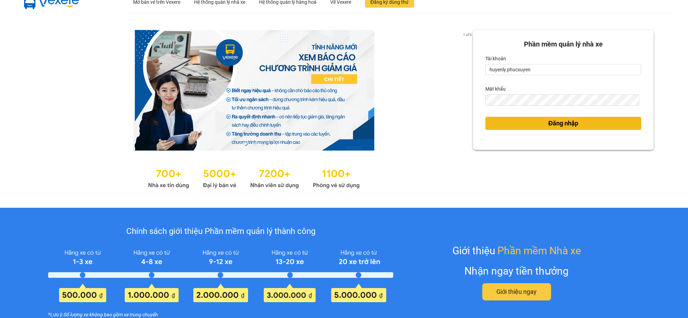
click at [532, 120] on button "Đăng nhập" at bounding box center [564, 123] width 156 height 13
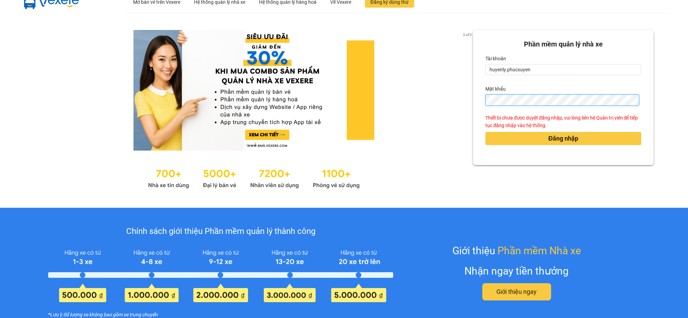
click at [486, 132] on button "Đăng nhập" at bounding box center [564, 138] width 156 height 13
click at [408, 145] on ul at bounding box center [253, 143] width 439 height 8
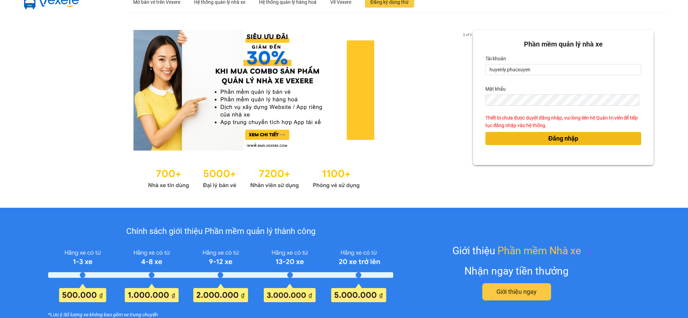
click at [555, 137] on span "Đăng nhập" at bounding box center [564, 139] width 30 height 10
click at [532, 176] on div "Phần mềm quản lý nhà xe Tài khoản huyenly.phucxuyen Mật khẩu Thiết bị chưa được…" at bounding box center [563, 110] width 181 height 160
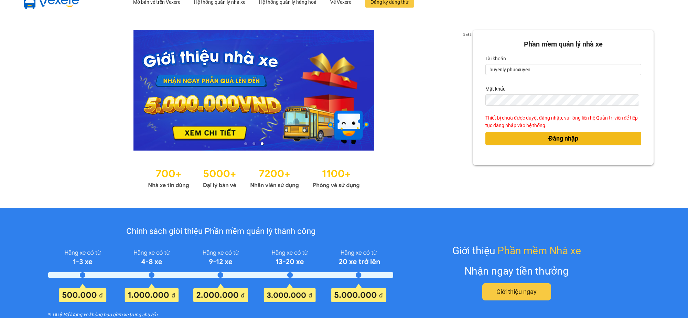
click at [534, 138] on button "Đăng nhập" at bounding box center [564, 138] width 156 height 13
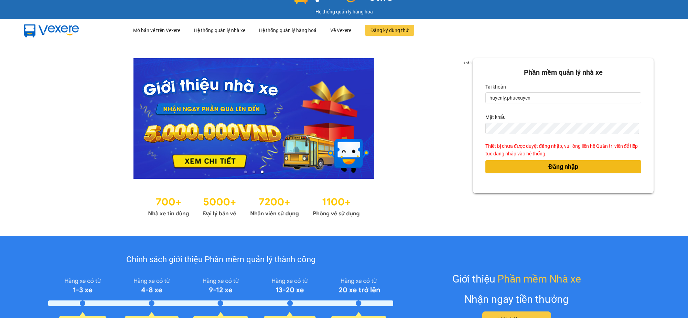
scroll to position [0, 0]
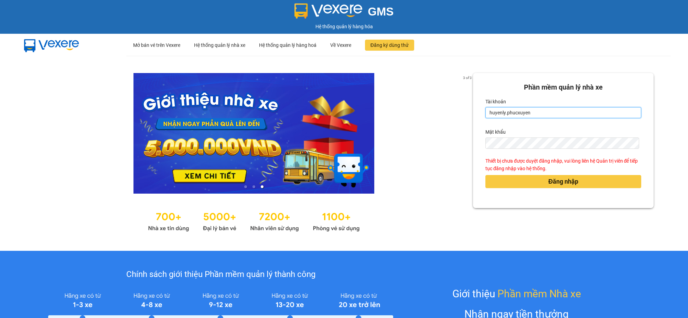
click at [531, 116] on input "huyenly.phucxuyen" at bounding box center [564, 112] width 156 height 11
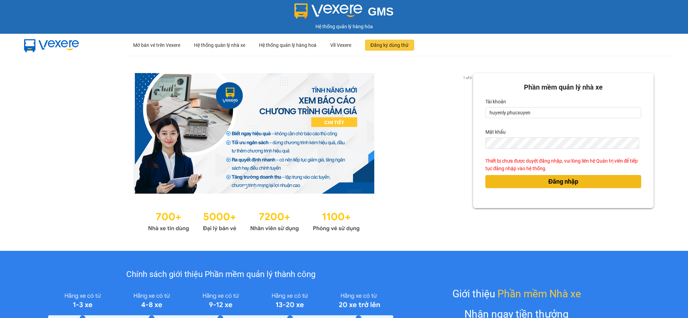
click at [509, 181] on button "Đăng nhập" at bounding box center [564, 181] width 156 height 13
click at [493, 207] on div "Phần mềm quản lý nhà xe Tài khoản huyenly.phucxuyen Mật khẩu Thiết bị chưa được…" at bounding box center [563, 140] width 181 height 135
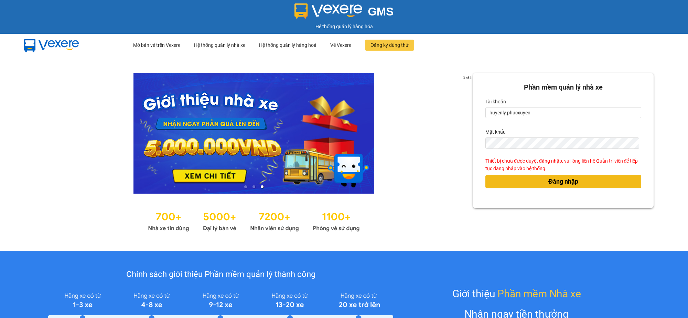
click at [553, 181] on span "Đăng nhập" at bounding box center [564, 182] width 30 height 10
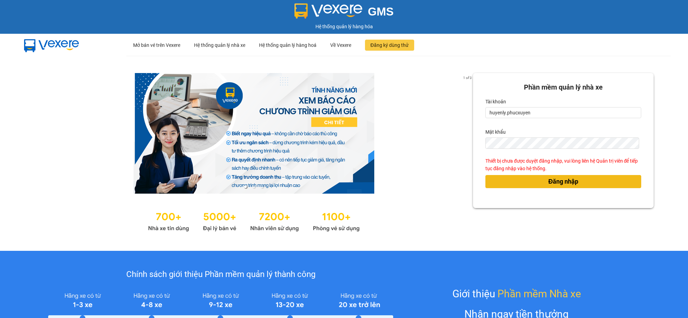
click at [548, 182] on form "Phần mềm quản lý nhà xe Tài khoản huyenly.phucxuyen Mật khẩu Thiết bị chưa được…" at bounding box center [564, 140] width 156 height 117
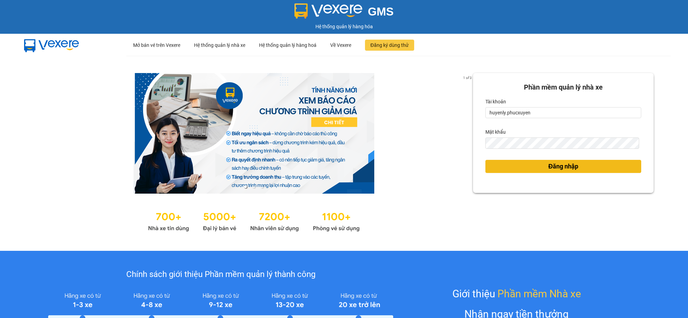
click at [548, 182] on form "Phần mềm quản lý nhà xe Tài khoản huyenly.phucxuyen Mật khẩu Đăng nhập" at bounding box center [564, 133] width 156 height 102
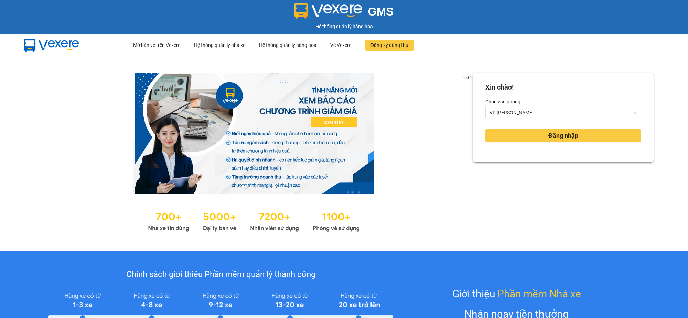
click at [547, 165] on div "Xin chào! Chọn văn phòng VP Hạ Long Đăng nhập" at bounding box center [563, 153] width 181 height 160
click at [553, 114] on span "VP [PERSON_NAME]" at bounding box center [564, 112] width 148 height 10
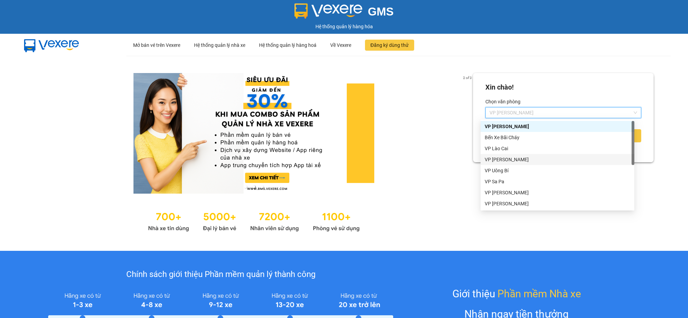
click at [535, 156] on div "VP [PERSON_NAME]" at bounding box center [558, 160] width 146 height 8
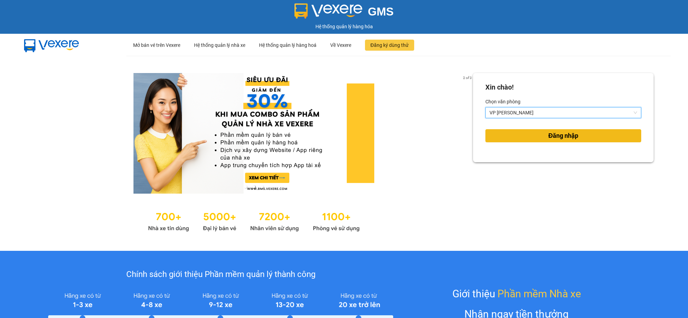
click at [555, 136] on span "Đăng nhập" at bounding box center [564, 136] width 30 height 10
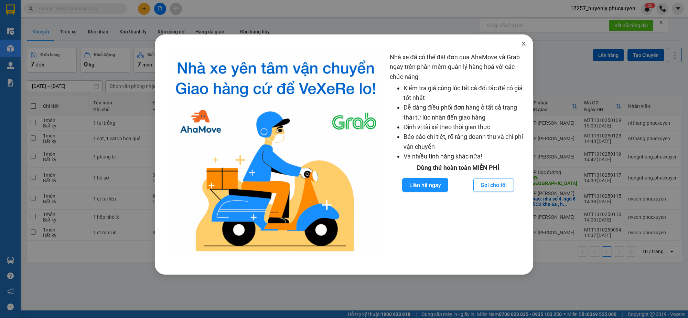
click at [519, 47] on span "Close" at bounding box center [523, 43] width 19 height 19
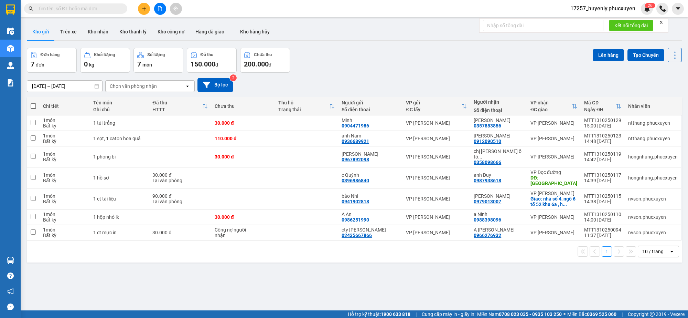
click at [160, 9] on icon "file-add" at bounding box center [160, 8] width 4 height 5
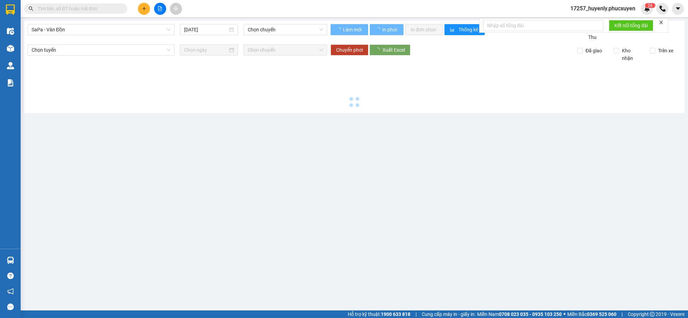
click at [99, 20] on main "SaPa - Vân Đồn 13/10/2025 Chọn chuyến Làm mới In phơi In đơn chọn Thống kê Lọc …" at bounding box center [344, 155] width 688 height 310
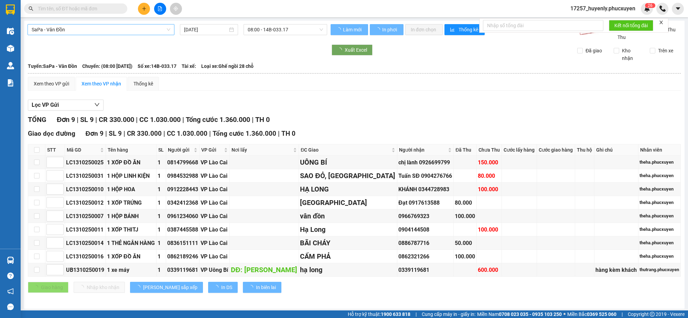
click at [104, 29] on span "SaPa - Vân Đồn" at bounding box center [101, 29] width 139 height 10
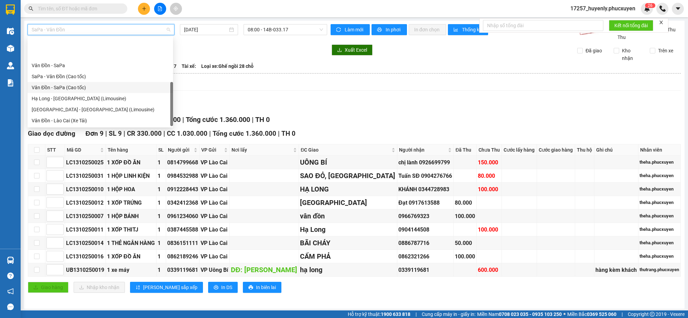
scroll to position [33, 0]
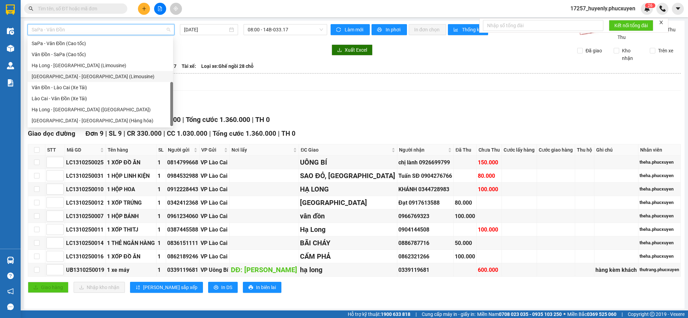
click at [97, 74] on div "[GEOGRAPHIC_DATA] - [GEOGRAPHIC_DATA] (Limousine)" at bounding box center [100, 77] width 137 height 8
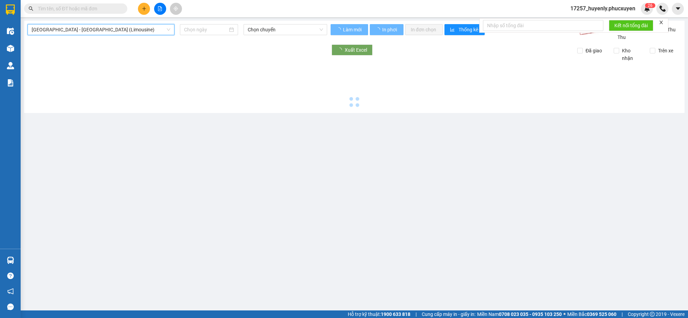
type input "[DATE]"
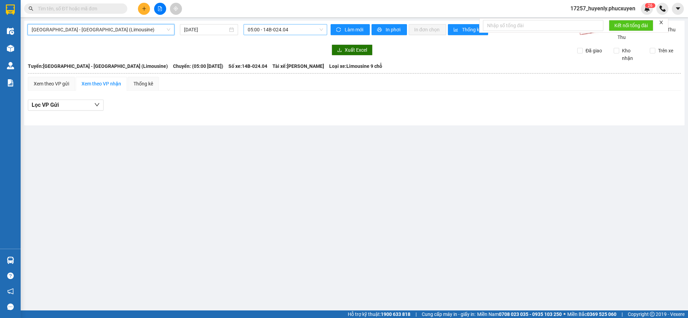
click at [269, 26] on span "05:00 - 14B-024.04" at bounding box center [285, 29] width 75 height 10
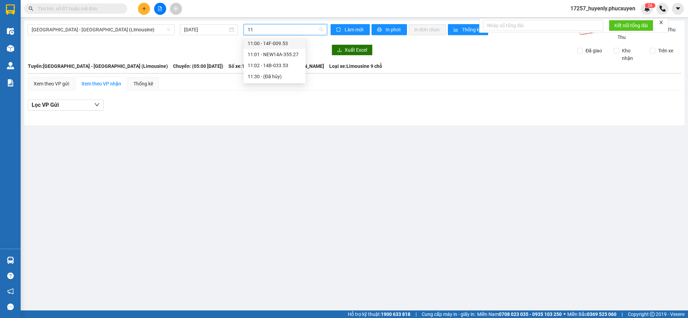
type input "110"
click at [288, 51] on div "11:01 - NEW14A-355.27" at bounding box center [275, 55] width 54 height 8
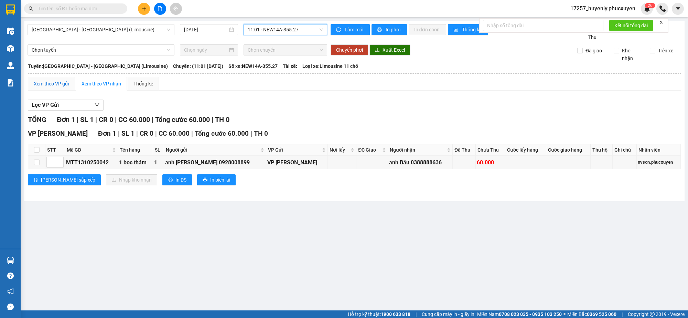
click at [62, 87] on div "Xem theo VP gửi" at bounding box center [51, 84] width 35 height 8
click at [35, 150] on input "checkbox" at bounding box center [37, 150] width 6 height 6
checkbox input "true"
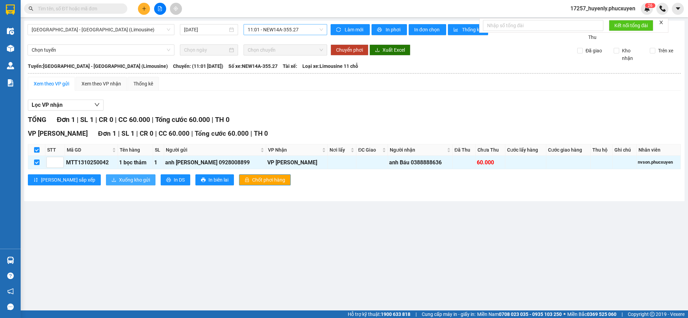
click at [119, 179] on span "Xuống kho gửi" at bounding box center [134, 180] width 31 height 8
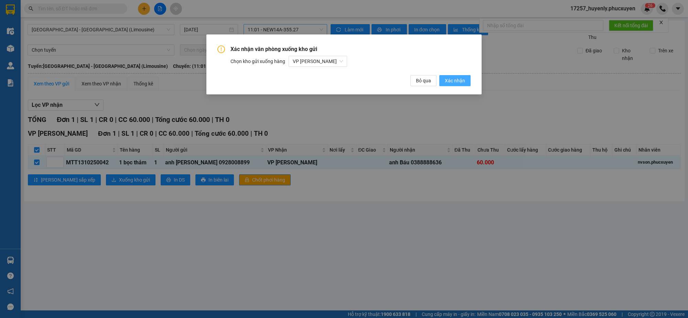
click at [461, 80] on span "Xác nhận" at bounding box center [455, 81] width 20 height 8
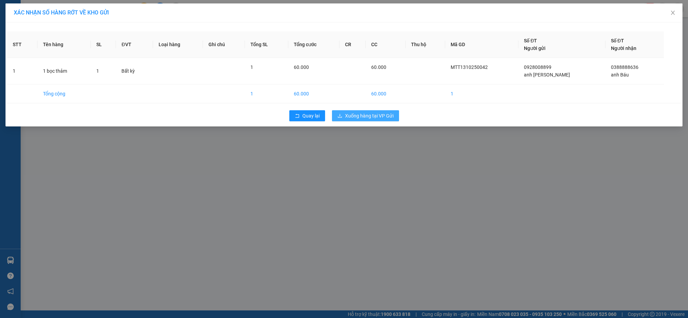
click at [381, 116] on span "Xuống hàng tại VP Gửi" at bounding box center [369, 116] width 49 height 8
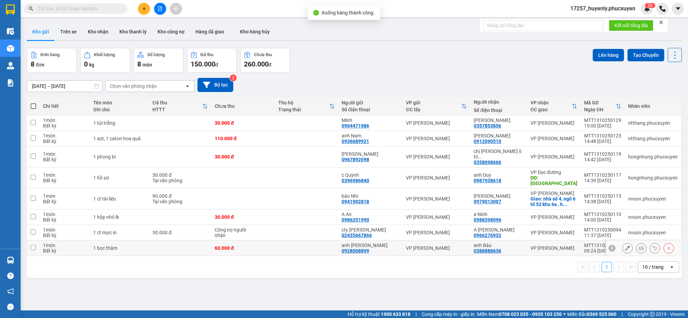
click at [415, 245] on div "VP [PERSON_NAME]" at bounding box center [436, 248] width 61 height 6
checkbox input "true"
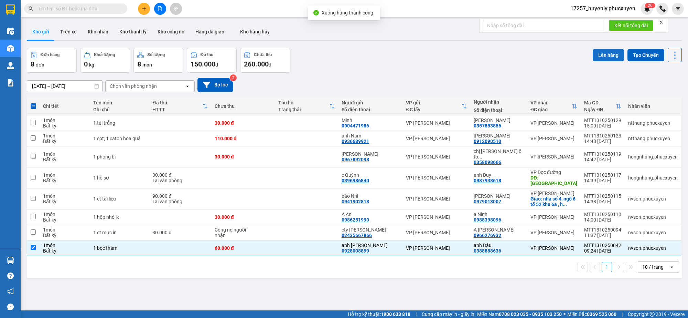
click at [605, 56] on button "Lên hàng" at bounding box center [608, 55] width 31 height 12
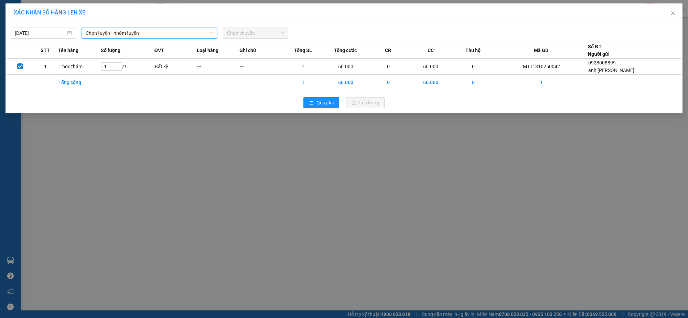
click at [135, 33] on span "Chọn tuyến - nhóm tuyến" at bounding box center [150, 33] width 128 height 10
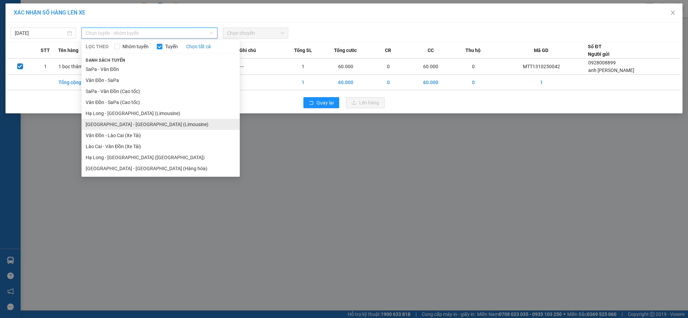
click at [150, 120] on li "[GEOGRAPHIC_DATA] - [GEOGRAPHIC_DATA] (Limousine)" at bounding box center [161, 124] width 158 height 11
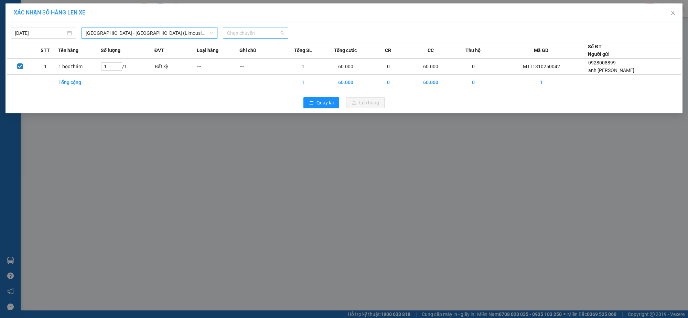
click at [240, 37] on span "Chọn chuyến" at bounding box center [255, 33] width 57 height 10
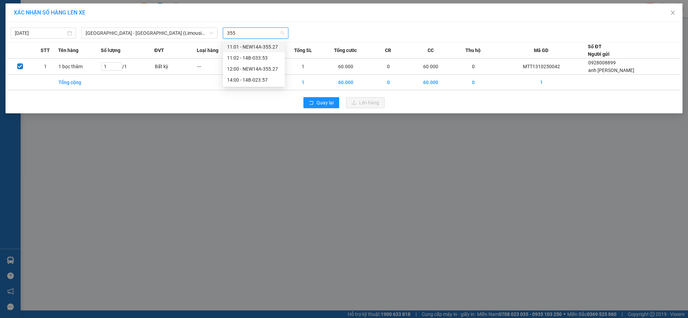
type input "3552"
click at [263, 59] on div "12:00 - NEW14A-355.27" at bounding box center [254, 58] width 54 height 8
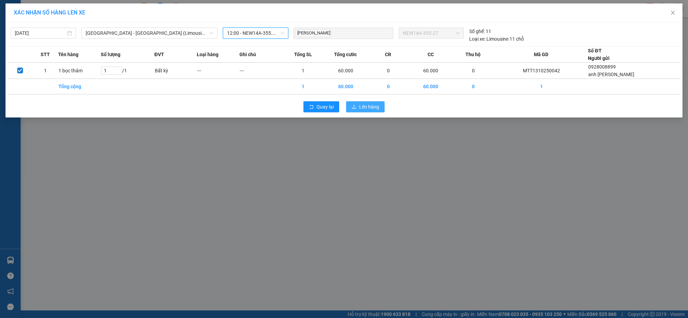
click at [370, 104] on span "Lên hàng" at bounding box center [369, 107] width 20 height 8
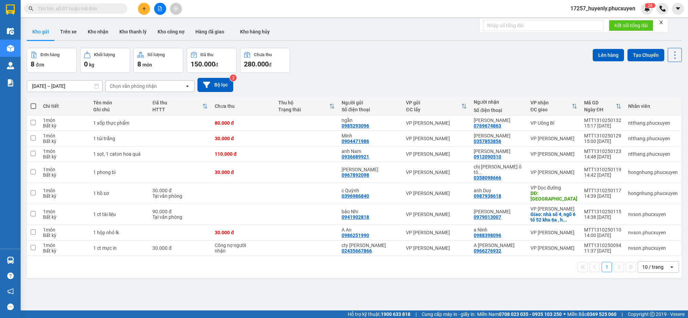
click at [599, 11] on span "17257_huyenly.phucxuyen" at bounding box center [603, 8] width 76 height 9
click at [594, 19] on span "Đăng xuất" at bounding box center [606, 22] width 61 height 8
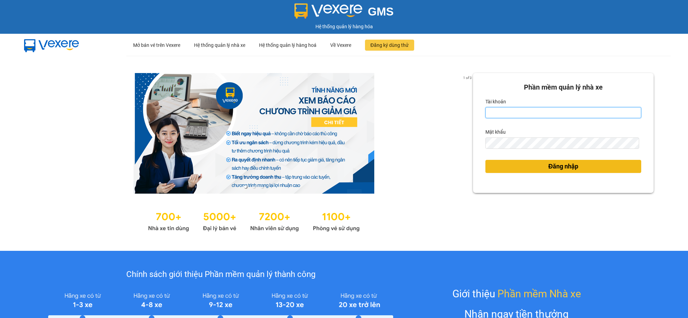
type input "huyenly.phucxuyen"
drag, startPoint x: 523, startPoint y: 171, endPoint x: 524, endPoint y: 165, distance: 6.9
click at [523, 171] on button "Đăng nhập" at bounding box center [564, 166] width 156 height 13
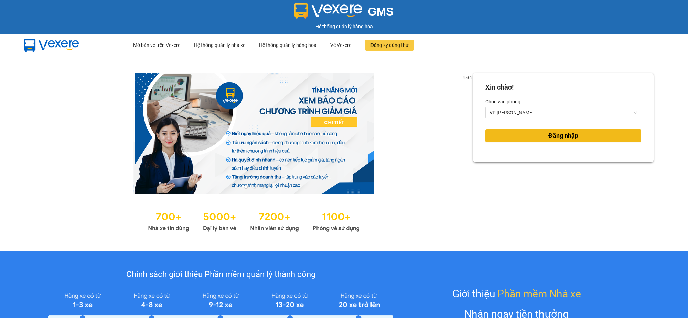
click at [528, 140] on button "Đăng nhập" at bounding box center [564, 135] width 156 height 13
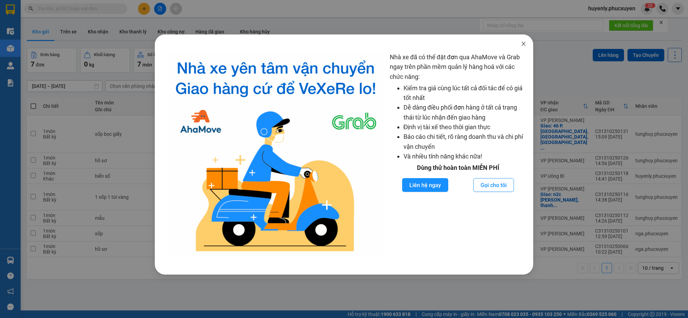
click at [527, 42] on span "Close" at bounding box center [523, 43] width 19 height 19
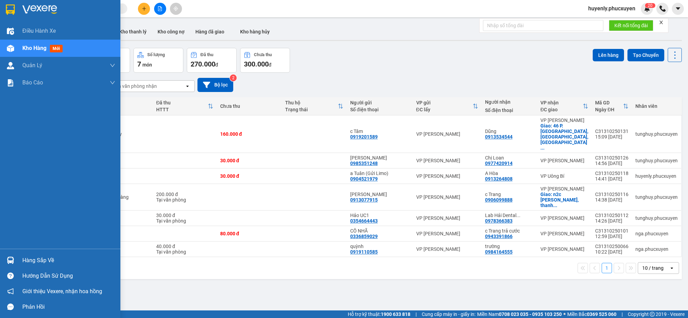
click at [10, 264] on div at bounding box center [10, 260] width 12 height 12
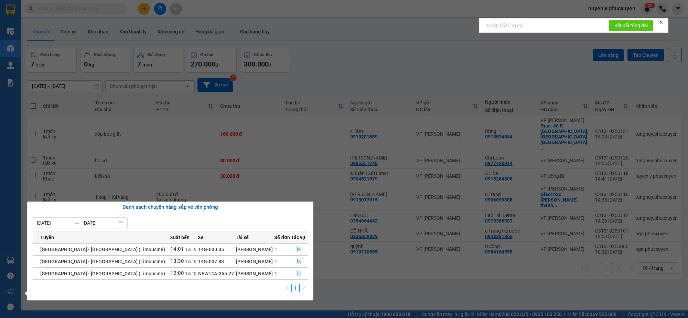
click at [302, 274] on button "button" at bounding box center [300, 273] width 17 height 11
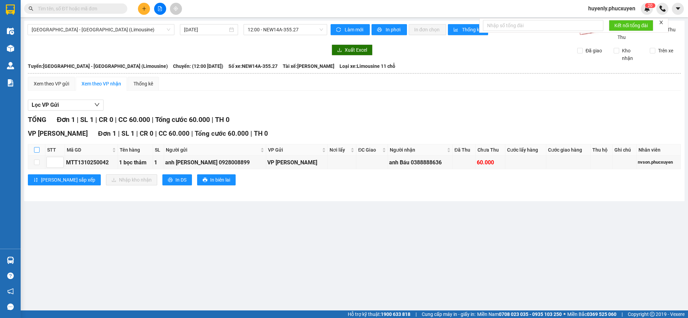
click at [37, 150] on input "checkbox" at bounding box center [37, 150] width 6 height 6
checkbox input "true"
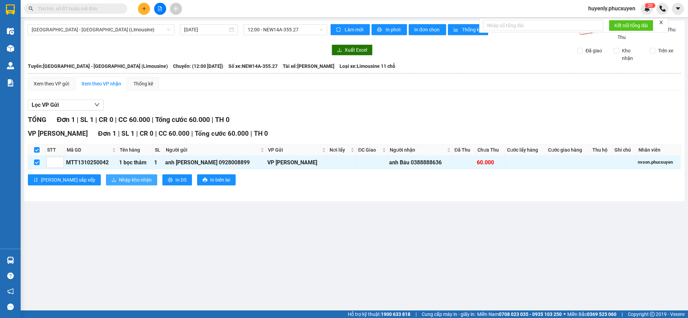
click at [119, 177] on span "Nhập kho nhận" at bounding box center [135, 180] width 33 height 8
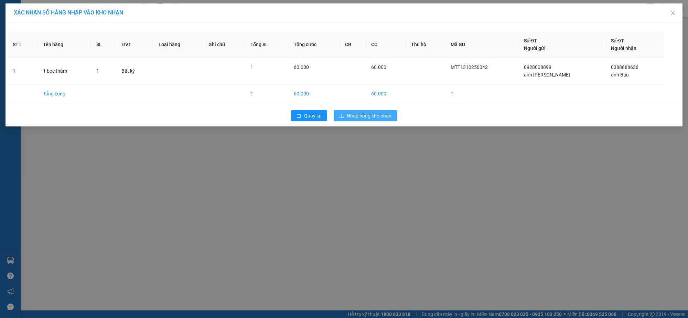
click at [388, 121] on button "Nhập hàng kho nhận" at bounding box center [365, 115] width 63 height 11
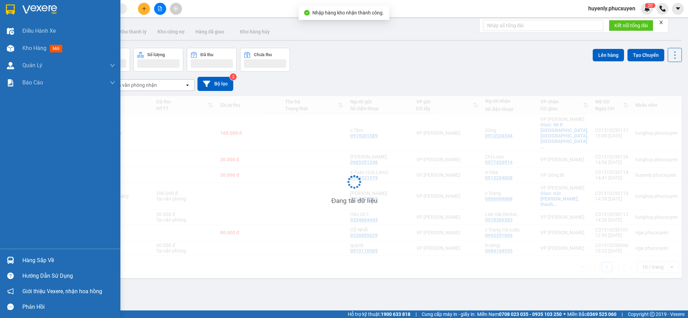
click at [14, 263] on div at bounding box center [10, 260] width 12 height 12
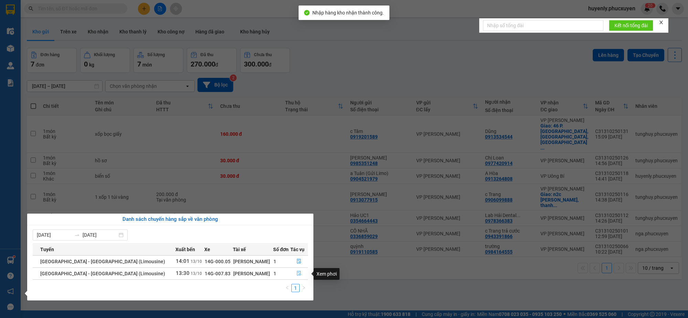
click at [297, 273] on icon "file-done" at bounding box center [299, 273] width 5 height 5
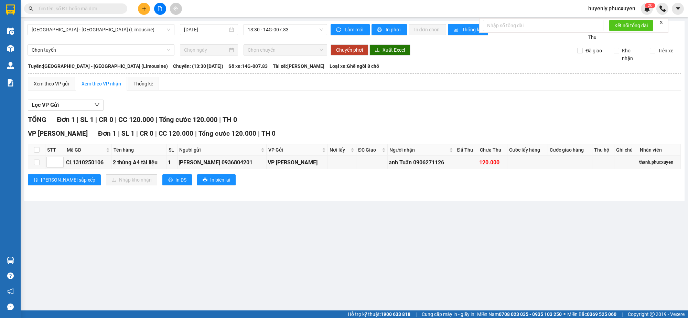
click at [29, 259] on main "[GEOGRAPHIC_DATA] - [GEOGRAPHIC_DATA] (Limousine) [DATE] 13:30 - 14G-007.83 Làm…" at bounding box center [344, 155] width 688 height 310
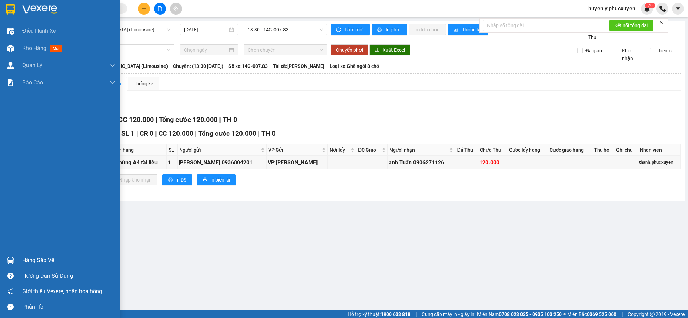
click at [14, 258] on img at bounding box center [10, 259] width 7 height 7
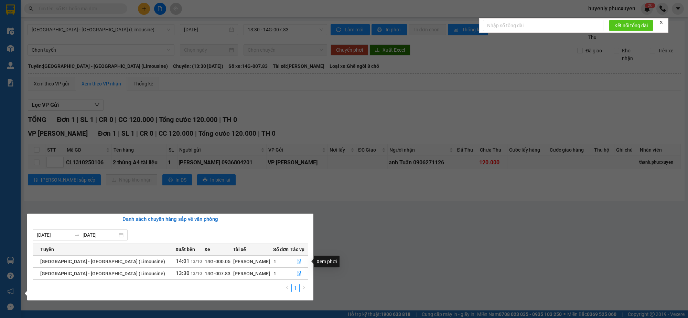
click at [298, 261] on icon "file-done" at bounding box center [299, 260] width 5 height 5
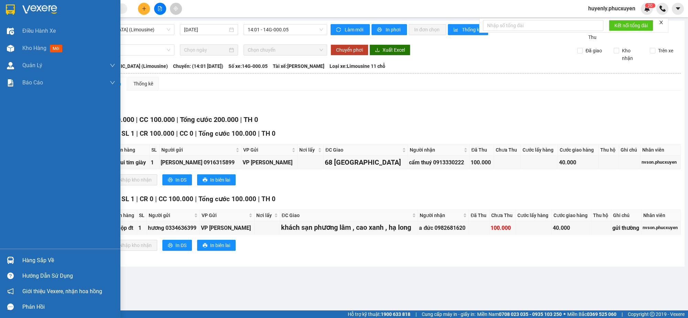
click at [15, 263] on div at bounding box center [10, 260] width 12 height 12
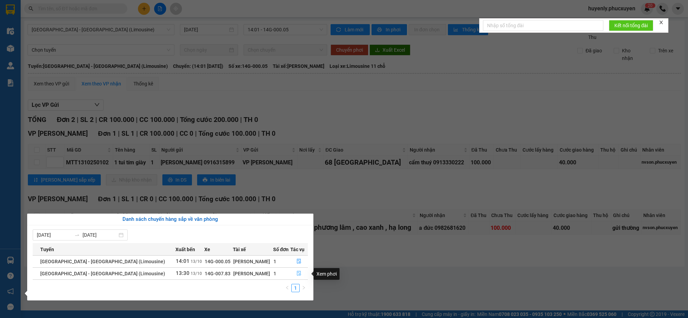
click at [297, 275] on icon "file-done" at bounding box center [299, 273] width 5 height 5
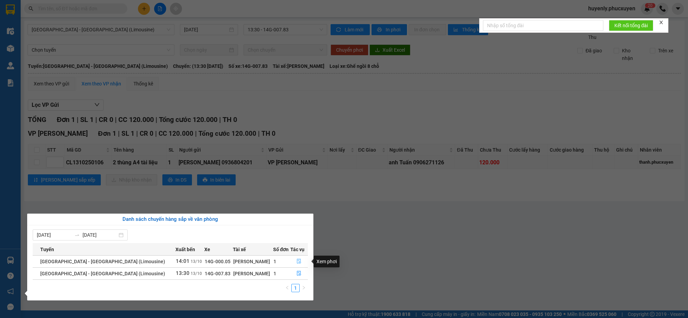
click at [298, 259] on icon "file-done" at bounding box center [299, 260] width 5 height 5
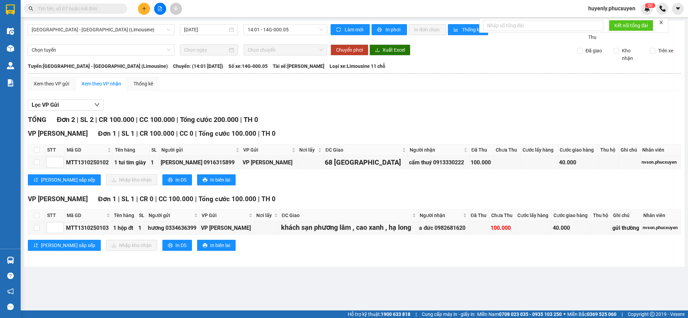
click at [100, 13] on span at bounding box center [75, 8] width 103 height 10
click at [85, 9] on input "text" at bounding box center [78, 9] width 81 height 8
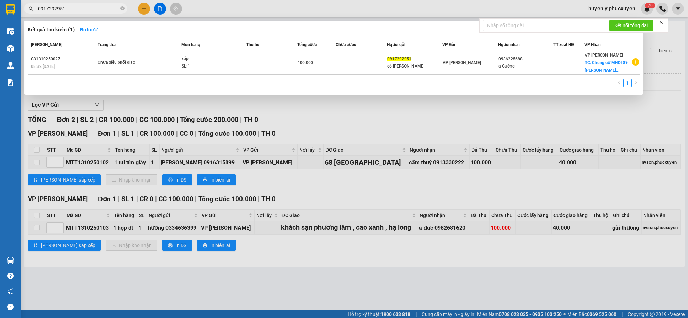
type input "0917292951"
click at [329, 65] on div "100.000" at bounding box center [317, 63] width 38 height 8
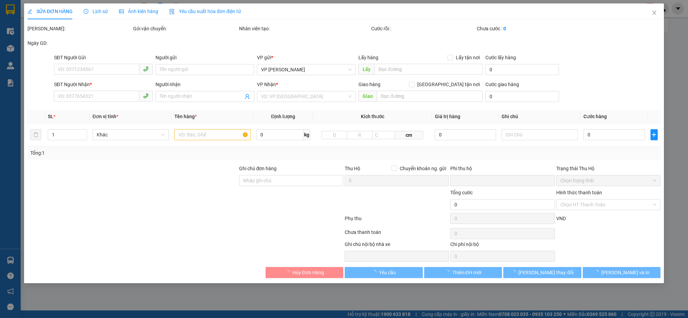
click at [99, 9] on span "Lịch sử" at bounding box center [96, 12] width 24 height 6
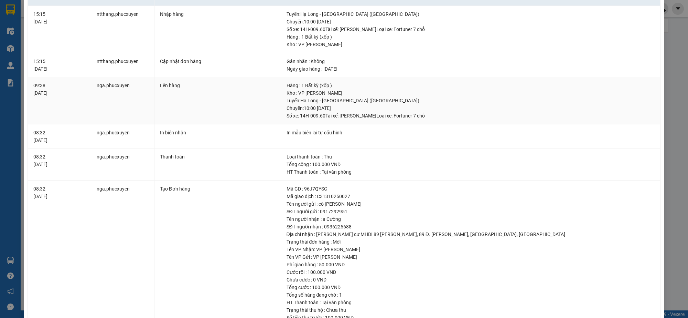
scroll to position [75, 0]
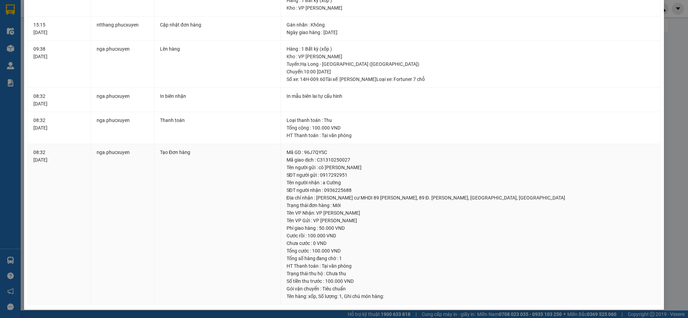
click at [336, 190] on div "SĐT người nhận : 0936225688" at bounding box center [471, 190] width 368 height 8
click at [383, 178] on div "SĐT người gửi : 0917292951" at bounding box center [471, 175] width 368 height 8
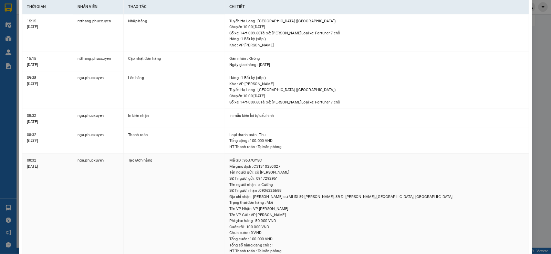
scroll to position [0, 0]
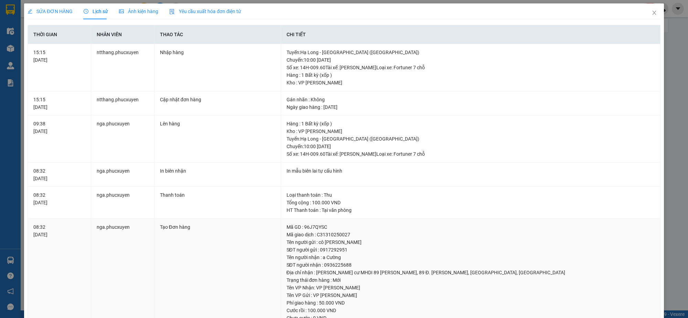
click at [367, 273] on div "Địa chỉ nhận : Chung cư MHDI 89 Lê Đức Thọ, 89 Đ. Lê Đức Thọ, Mỹ Đình, Nam Từ L…" at bounding box center [471, 272] width 368 height 8
click at [344, 274] on div "Địa chỉ nhận : Chung cư MHDI 89 Lê Đức Thọ, 89 Đ. Lê Đức Thọ, Mỹ Đình, Nam Từ L…" at bounding box center [471, 272] width 368 height 8
click at [329, 274] on div "Địa chỉ nhận : Chung cư MHDI 89 Lê Đức Thọ, 89 Đ. Lê Đức Thọ, Mỹ Đình, Nam Từ L…" at bounding box center [471, 272] width 368 height 8
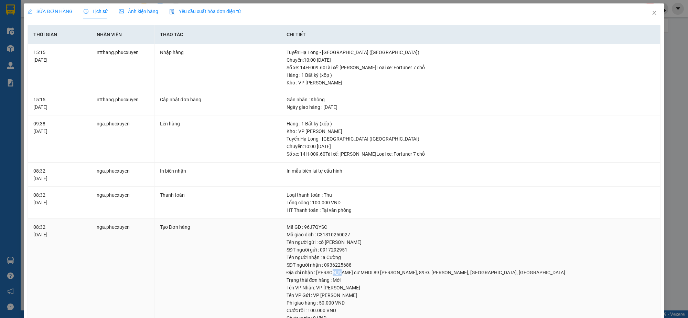
click at [329, 274] on div "Địa chỉ nhận : Chung cư MHDI 89 Lê Đức Thọ, 89 Đ. Lê Đức Thọ, Mỹ Đình, Nam Từ L…" at bounding box center [471, 272] width 368 height 8
click at [340, 274] on div "Địa chỉ nhận : Chung cư MHDI 89 Lê Đức Thọ, 89 Đ. Lê Đức Thọ, Mỹ Đình, Nam Từ L…" at bounding box center [471, 272] width 368 height 8
click at [413, 167] on div "In mẫu biên lai tự cấu hình" at bounding box center [471, 171] width 368 height 8
click at [407, 150] on div "Tuyến : Hạ Long - Hà Nội (Hàng hóa) Chuyến: 10:00 ngày 13-10-2025 Số xe: 14H-00…" at bounding box center [471, 146] width 368 height 23
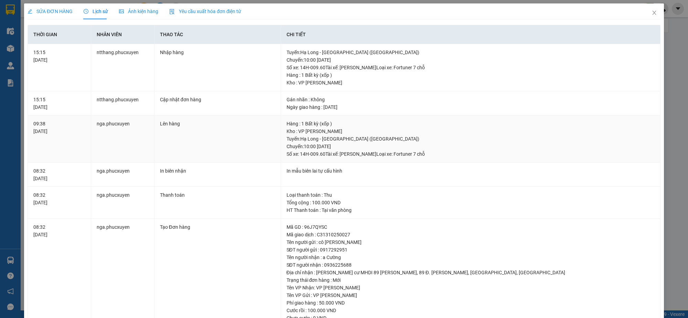
click at [410, 150] on div "Tuyến : Hạ Long - Hà Nội (Hàng hóa) Chuyến: 10:00 ngày 13-10-2025 Số xe: 14H-00…" at bounding box center [471, 146] width 368 height 23
click at [409, 157] on div "Tuyến : Hạ Long - Hà Nội (Hàng hóa) Chuyến: 10:00 ngày 13-10-2025 Số xe: 14H-00…" at bounding box center [471, 146] width 368 height 23
drag, startPoint x: 409, startPoint y: 157, endPoint x: 417, endPoint y: 150, distance: 11.0
click at [409, 157] on div "Tuyến : Hạ Long - Hà Nội (Hàng hóa) Chuyến: 10:00 ngày 13-10-2025 Số xe: 14H-00…" at bounding box center [471, 146] width 368 height 23
click at [652, 12] on icon "close" at bounding box center [655, 13] width 6 height 6
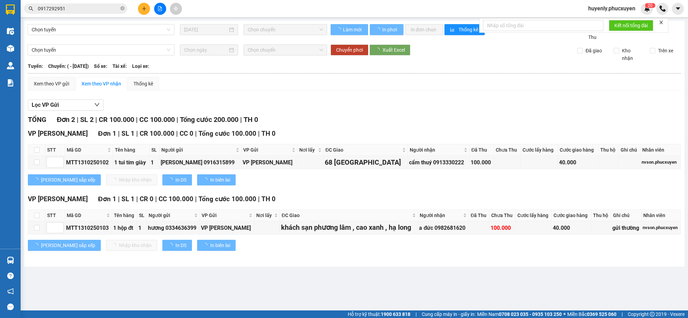
click at [146, 7] on icon "plus" at bounding box center [144, 8] width 5 height 5
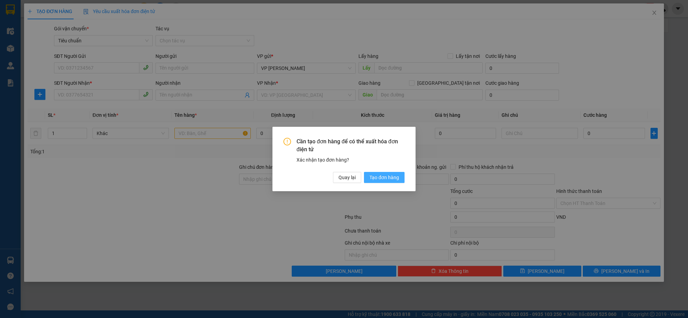
drag, startPoint x: 390, startPoint y: 178, endPoint x: 161, endPoint y: 104, distance: 240.9
click at [391, 178] on span "Tạo đơn hàng" at bounding box center [385, 177] width 30 height 8
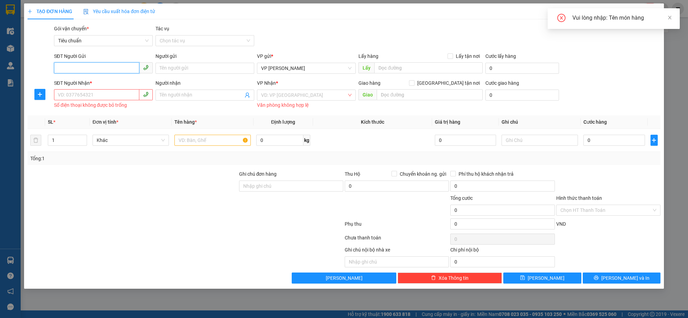
click at [119, 68] on input "SĐT Người Gửi" at bounding box center [96, 67] width 85 height 11
type input "0926312358"
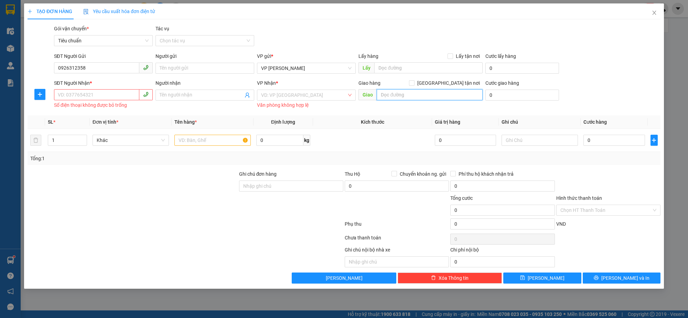
click at [382, 95] on input "text" at bounding box center [430, 94] width 106 height 11
paste input "46 Đ. Độc Lập"
type input "46 Đ. Độc Lập, Vân Tảo, Thường Tín"
click at [302, 98] on input "search" at bounding box center [304, 95] width 86 height 10
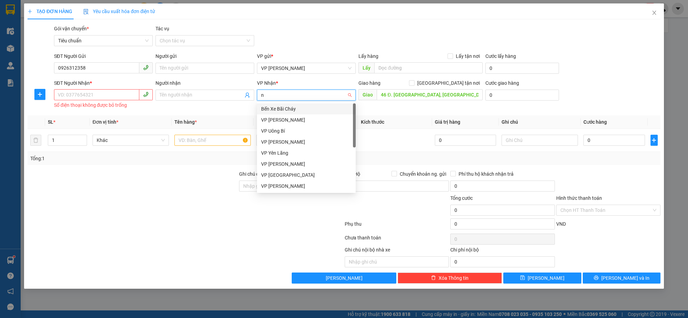
type input "n"
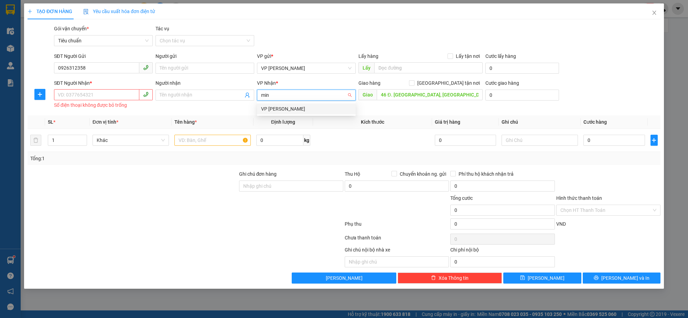
type input "minh"
drag, startPoint x: 305, startPoint y: 109, endPoint x: 449, endPoint y: 95, distance: 144.9
click at [305, 109] on div "VP [PERSON_NAME]" at bounding box center [306, 109] width 91 height 8
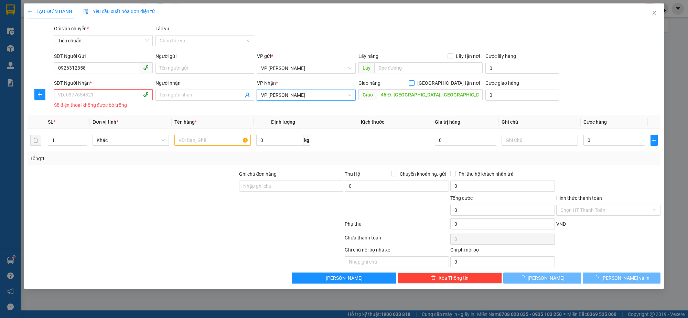
click at [414, 85] on input "[GEOGRAPHIC_DATA] tận nơi" at bounding box center [411, 82] width 5 height 5
checkbox input "true"
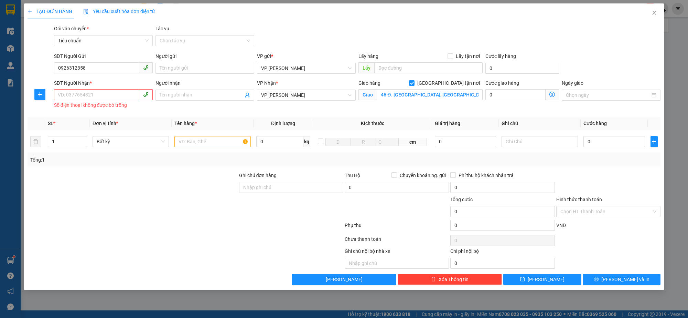
click at [552, 95] on icon "dollar-circle" at bounding box center [553, 95] width 6 height 6
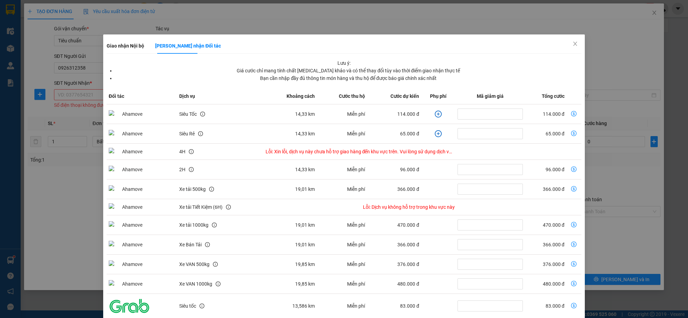
click at [436, 112] on td "dollar-circle" at bounding box center [438, 114] width 34 height 20
click at [437, 114] on icon "plus-circle" at bounding box center [438, 114] width 3 height 3
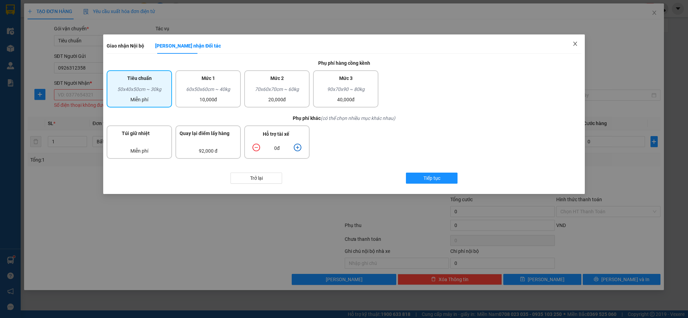
click at [576, 43] on icon "close" at bounding box center [575, 44] width 4 height 4
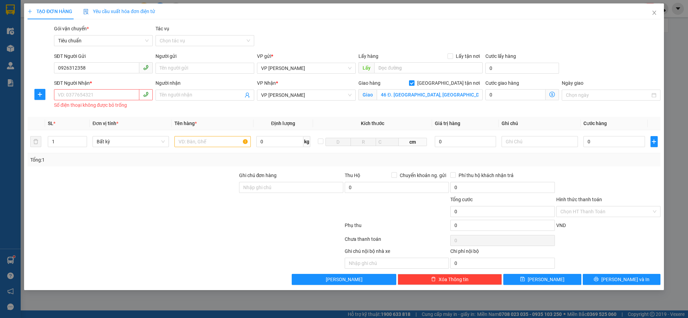
click at [551, 93] on icon "dollar-circle" at bounding box center [553, 95] width 6 height 6
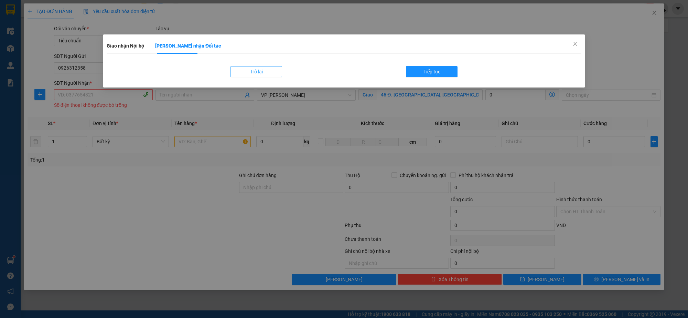
click at [261, 75] on span "Trở lại" at bounding box center [256, 72] width 13 height 8
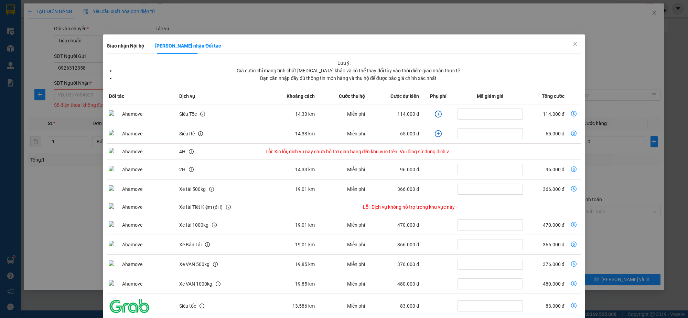
click at [435, 112] on icon "plus-circle" at bounding box center [438, 113] width 7 height 7
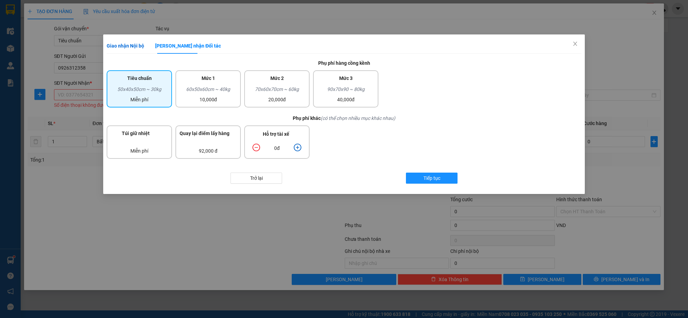
click at [142, 49] on div "Giao nhận Nội bộ" at bounding box center [126, 46] width 38 height 8
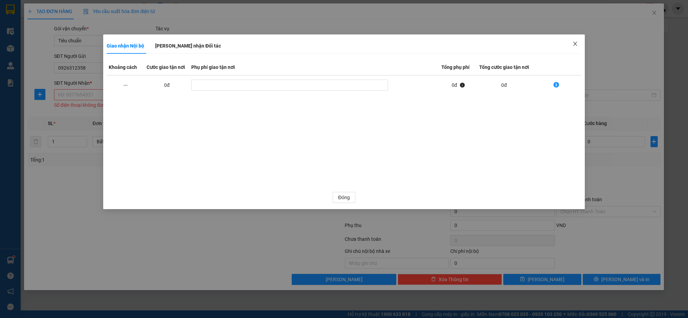
click at [577, 43] on icon "close" at bounding box center [576, 44] width 6 height 6
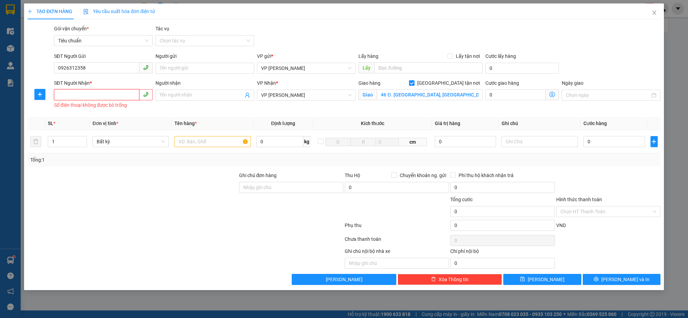
click at [91, 97] on input "SĐT Người Nhận *" at bounding box center [96, 94] width 85 height 11
click at [107, 76] on div "SĐT Người Gửi 0926312358" at bounding box center [103, 64] width 99 height 24
click at [111, 71] on input "0926312358" at bounding box center [96, 67] width 85 height 11
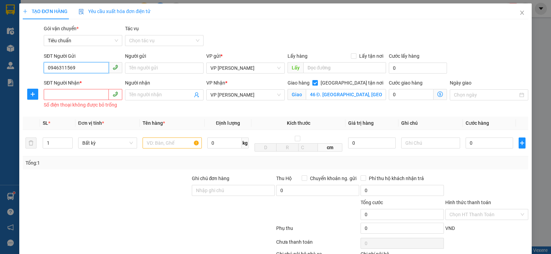
type input "0946311569"
click at [99, 96] on input "SĐT Người Nhận *" at bounding box center [76, 94] width 65 height 11
click at [91, 98] on input "SĐT Người Nhận *" at bounding box center [76, 94] width 65 height 11
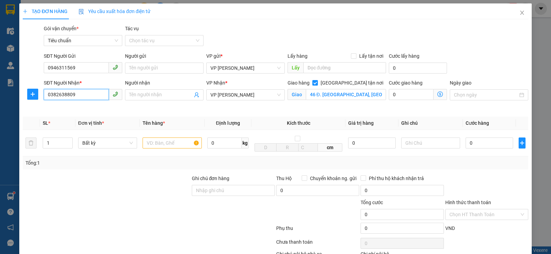
click at [91, 98] on input "0382638809" at bounding box center [76, 94] width 65 height 11
click at [92, 98] on input "0382638809" at bounding box center [76, 94] width 65 height 11
type input "0382638809"
click at [139, 93] on input "Người nhận" at bounding box center [160, 95] width 63 height 8
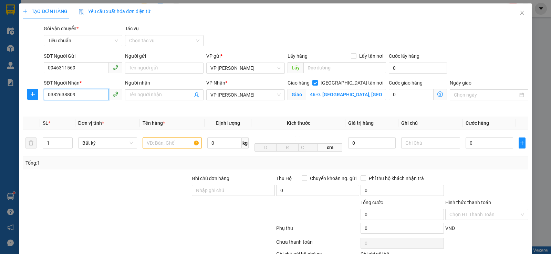
click at [92, 100] on input "0382638809" at bounding box center [76, 94] width 65 height 11
click at [85, 89] on input "0382638809" at bounding box center [76, 94] width 65 height 11
click at [88, 91] on input "0382638809" at bounding box center [76, 94] width 65 height 11
click at [138, 95] on input "Người nhận" at bounding box center [160, 95] width 63 height 8
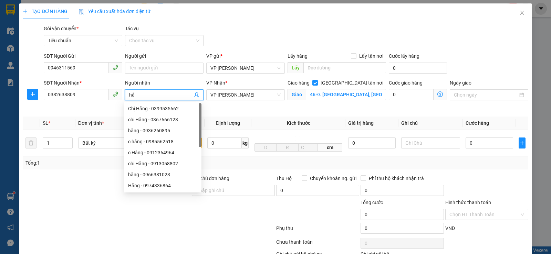
type input "h"
click at [279, 95] on div "VP [PERSON_NAME]" at bounding box center [245, 94] width 78 height 11
type input "Hằng"
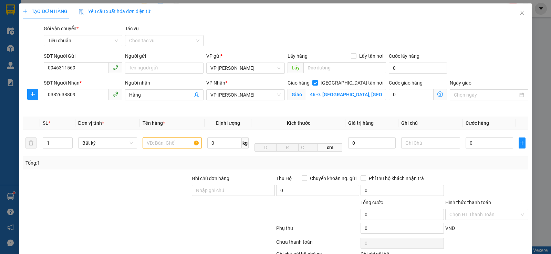
drag, startPoint x: 319, startPoint y: 110, endPoint x: 172, endPoint y: 129, distance: 148.1
click at [318, 110] on div "Giao hàng Giao tận nơi Giao 46 Đ. Độc Lập, Vân Tảo, Thường Tín" at bounding box center [337, 95] width 102 height 32
click at [173, 146] on input "text" at bounding box center [171, 143] width 59 height 11
type input "ct đen yến"
click at [431, 142] on input "text" at bounding box center [430, 143] width 59 height 11
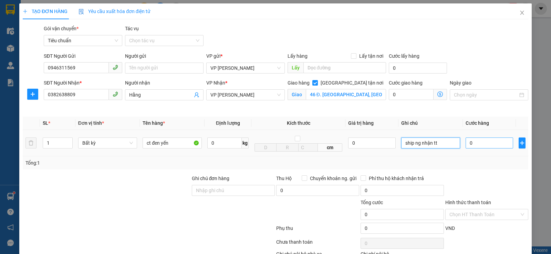
type input "ship ng nhận tt"
click at [493, 145] on input "0" at bounding box center [488, 143] width 47 height 11
type input "4"
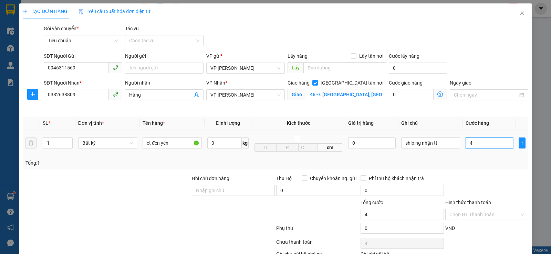
type input "40"
type input "40.000"
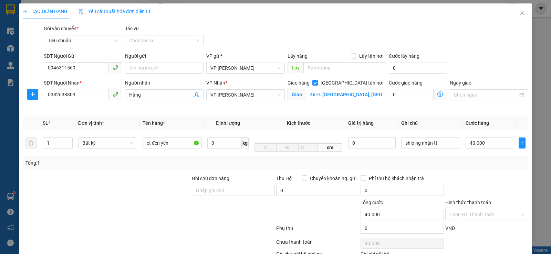
click at [479, 163] on div "Tổng: 1" at bounding box center [275, 163] width 500 height 8
click at [472, 211] on input "Hình thức thanh toán" at bounding box center [484, 215] width 70 height 10
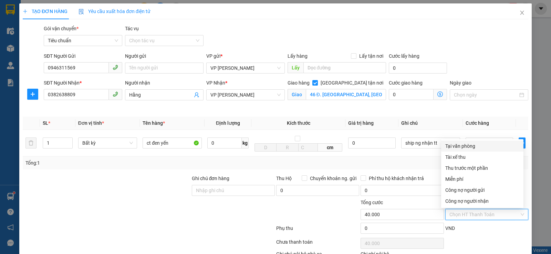
click at [464, 150] on div "Tại văn phòng" at bounding box center [482, 146] width 74 height 8
type input "0"
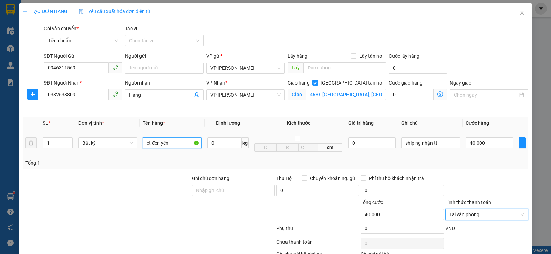
click at [181, 145] on input "ct đen yến" at bounding box center [171, 143] width 59 height 11
type input "ct đen yến chưa phiếu"
click at [159, 39] on input "Tác vụ" at bounding box center [161, 40] width 65 height 10
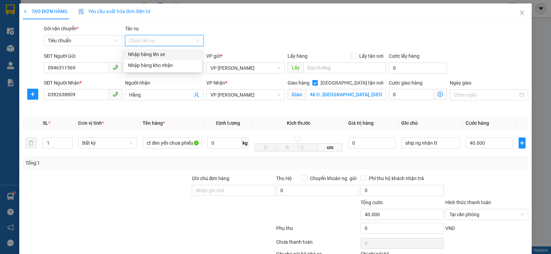
click at [157, 52] on div "Nhập hàng lên xe" at bounding box center [162, 55] width 69 height 8
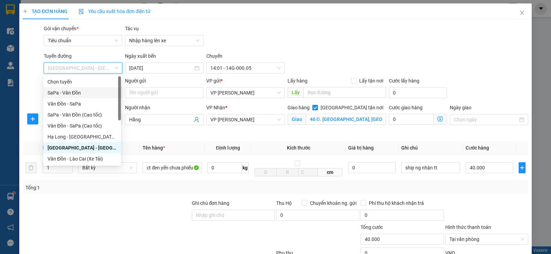
scroll to position [33, 0]
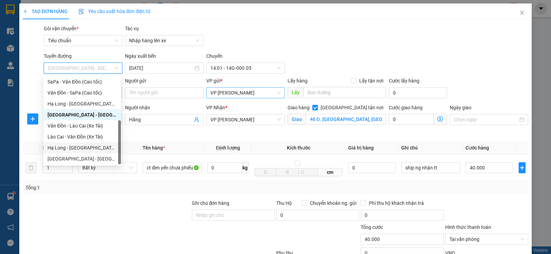
drag, startPoint x: 92, startPoint y: 149, endPoint x: 209, endPoint y: 89, distance: 131.8
click at [92, 149] on div "Hạ Long - Hà Nội (Hàng hóa)" at bounding box center [81, 148] width 69 height 8
type input "[DATE]"
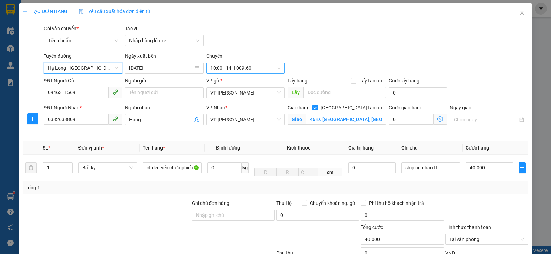
click at [256, 65] on span "10:00 - 14H-009.60" at bounding box center [245, 68] width 70 height 10
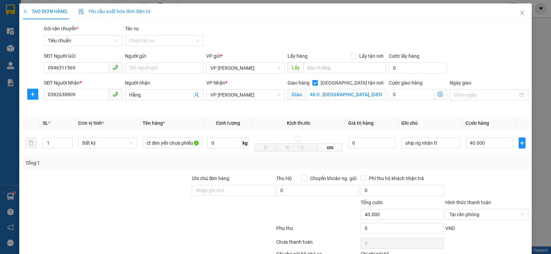
click at [297, 48] on div "Gói vận chuyển * Tiêu chuẩn Tác vụ Chọn tác vụ" at bounding box center [285, 37] width 487 height 24
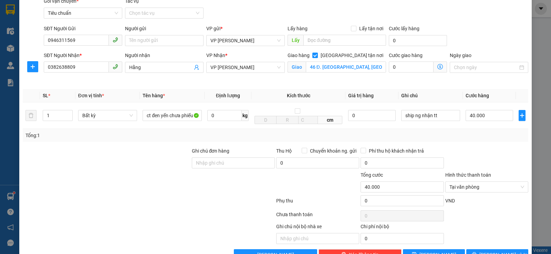
scroll to position [47, 0]
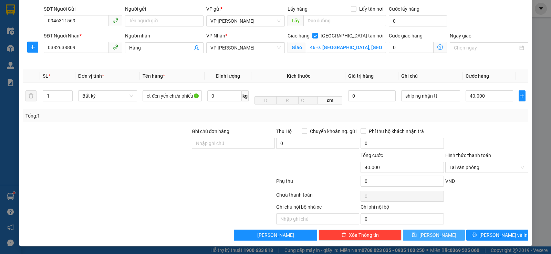
drag, startPoint x: 442, startPoint y: 234, endPoint x: 442, endPoint y: 211, distance: 22.4
click at [442, 231] on button "[PERSON_NAME]" at bounding box center [434, 235] width 62 height 11
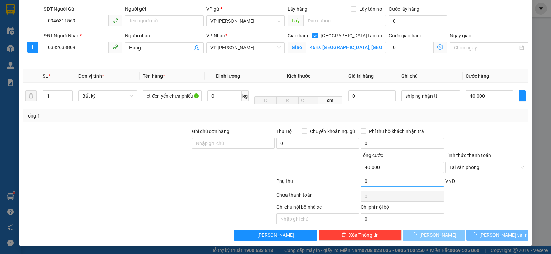
checkbox input "false"
type input "0"
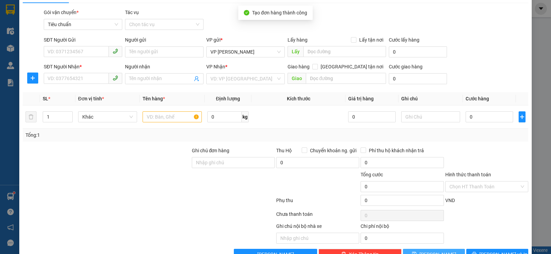
scroll to position [0, 0]
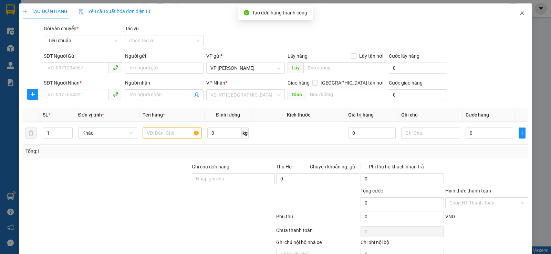
click at [519, 15] on icon "close" at bounding box center [522, 13] width 6 height 6
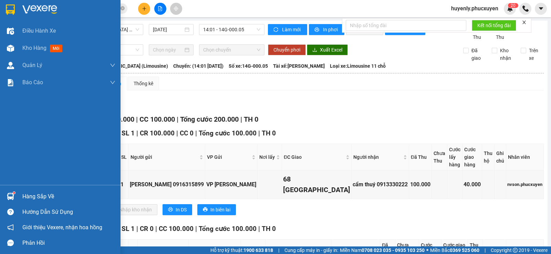
click at [30, 191] on div "Hàng sắp về" at bounding box center [60, 196] width 120 height 15
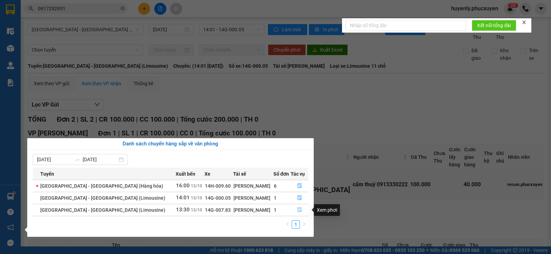
click at [297, 212] on icon "file-done" at bounding box center [299, 210] width 5 height 5
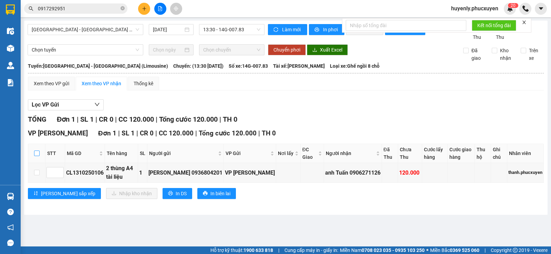
click at [35, 156] on input "checkbox" at bounding box center [37, 154] width 6 height 6
checkbox input "true"
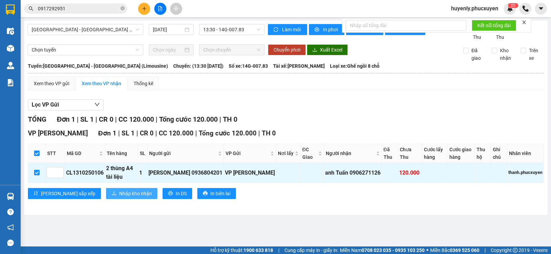
click at [112, 196] on icon "download" at bounding box center [114, 193] width 5 height 5
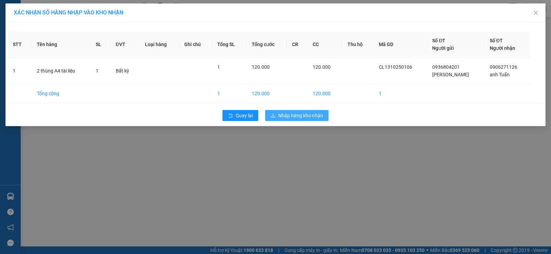
click at [324, 118] on button "Nhập hàng kho nhận" at bounding box center [296, 115] width 63 height 11
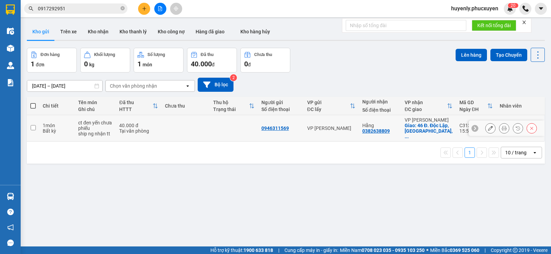
click at [234, 123] on td at bounding box center [234, 128] width 48 height 27
checkbox input "true"
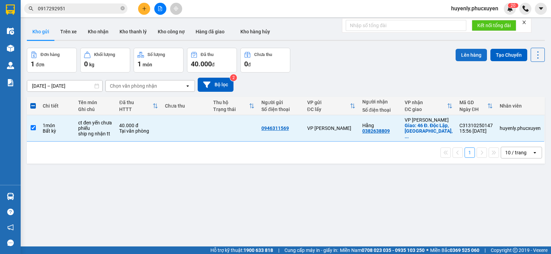
click at [463, 55] on button "Lên hàng" at bounding box center [470, 55] width 31 height 12
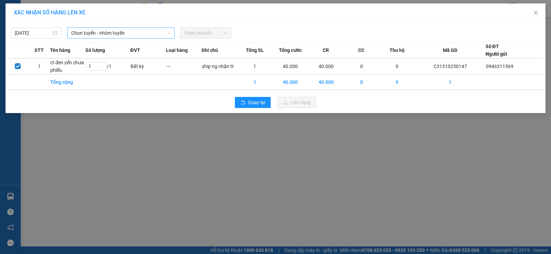
click at [123, 38] on span "Chọn tuyến - nhóm tuyến" at bounding box center [120, 33] width 99 height 10
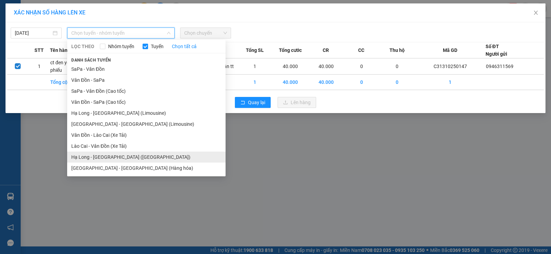
drag, startPoint x: 125, startPoint y: 159, endPoint x: 201, endPoint y: 49, distance: 134.2
click at [126, 159] on li "Hạ Long - Hà Nội (Hàng hóa)" at bounding box center [146, 157] width 158 height 11
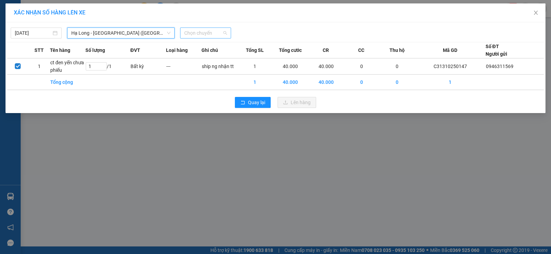
click at [208, 32] on span "Chọn chuyến" at bounding box center [205, 33] width 43 height 10
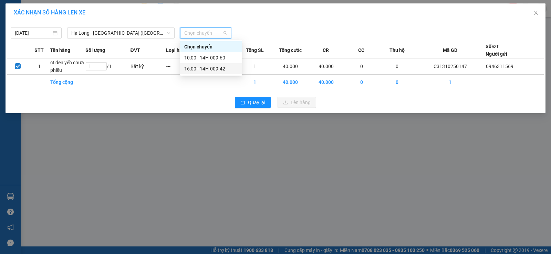
click at [207, 70] on div "16:00 - 14H-009.42" at bounding box center [211, 69] width 54 height 8
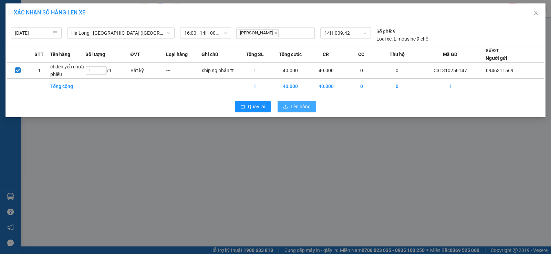
click at [310, 106] on span "Lên hàng" at bounding box center [301, 107] width 20 height 8
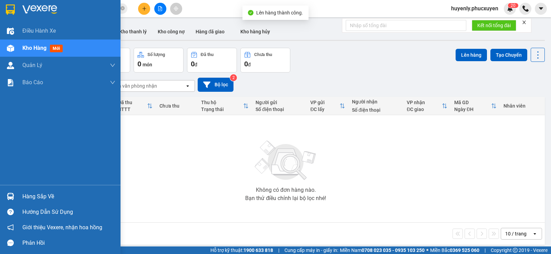
click at [38, 200] on div "Hàng sắp về" at bounding box center [68, 197] width 93 height 10
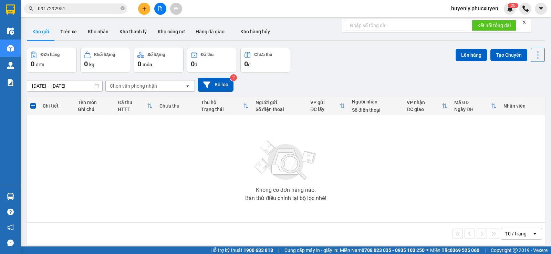
click at [329, 59] on section "Kết quả tìm kiếm ( 1 ) Bộ lọc Mã ĐH Trạng thái Món hàng Thu hộ Tổng cước Chưa c…" at bounding box center [275, 127] width 551 height 254
click at [100, 32] on button "Kho nhận" at bounding box center [98, 31] width 32 height 17
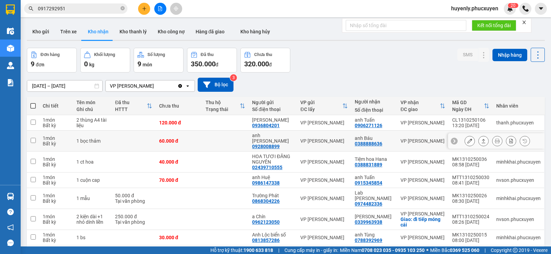
scroll to position [34, 0]
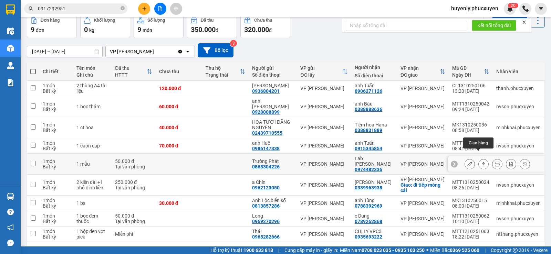
click at [481, 162] on icon at bounding box center [483, 164] width 5 height 5
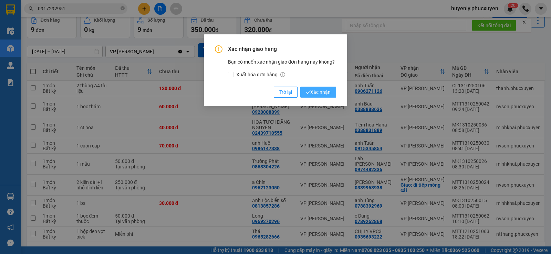
click at [326, 89] on span "Xác nhận" at bounding box center [318, 92] width 25 height 8
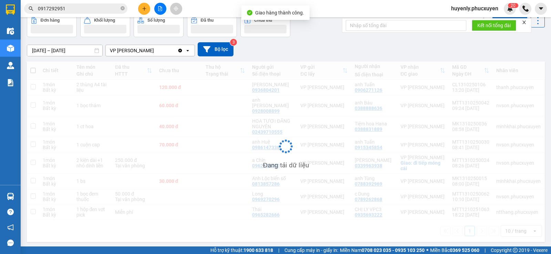
scroll to position [32, 0]
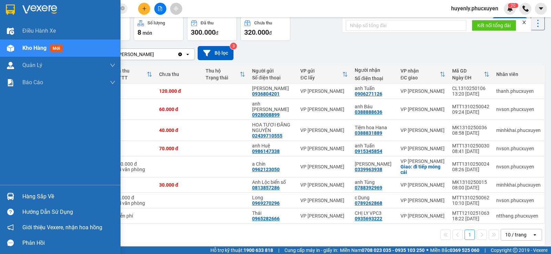
click at [9, 186] on div "Hàng sắp về Hướng dẫn sử dụng Giới thiệu Vexere, nhận hoa hồng Phản hồi" at bounding box center [60, 218] width 120 height 66
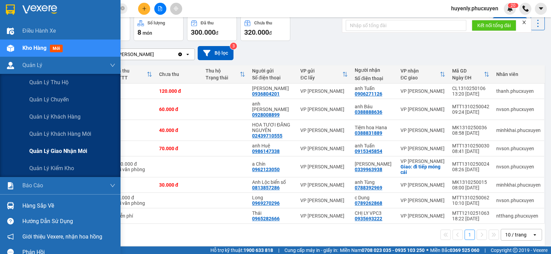
drag, startPoint x: 44, startPoint y: 150, endPoint x: 98, endPoint y: 130, distance: 57.9
click at [44, 149] on span "Quản lý giao nhận mới" at bounding box center [58, 151] width 58 height 9
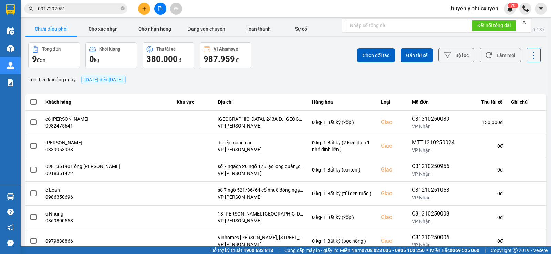
click at [22, 50] on main "ver: 0.0.137 Chưa điều phối Chờ xác nhận Chờ nhận hàng Đang vận chuyển Hoàn thà…" at bounding box center [275, 123] width 551 height 247
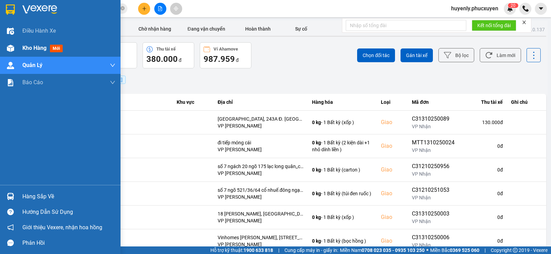
click at [4, 50] on div "Kho hàng mới" at bounding box center [60, 48] width 120 height 17
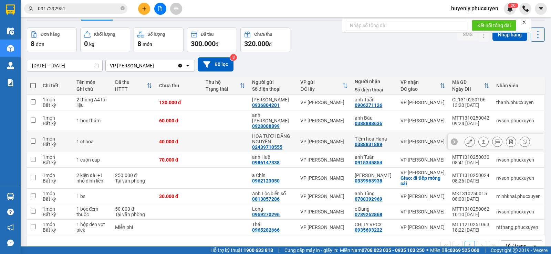
scroll to position [32, 0]
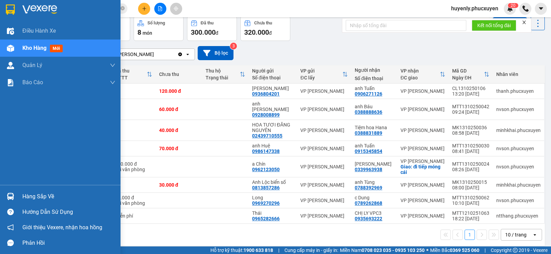
click at [14, 195] on div at bounding box center [10, 197] width 12 height 12
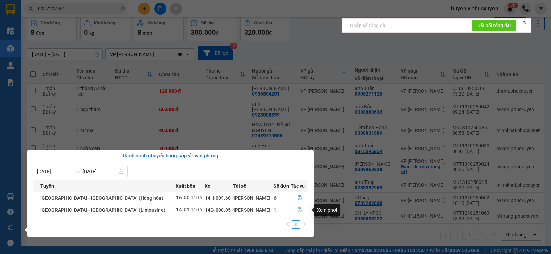
click at [297, 209] on icon "file-done" at bounding box center [299, 210] width 5 height 5
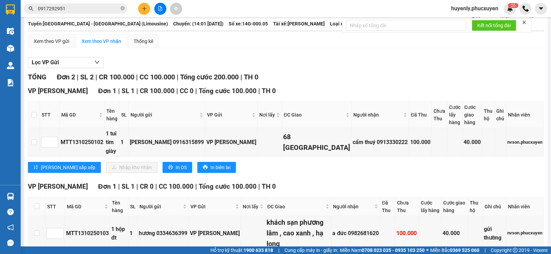
scroll to position [101, 0]
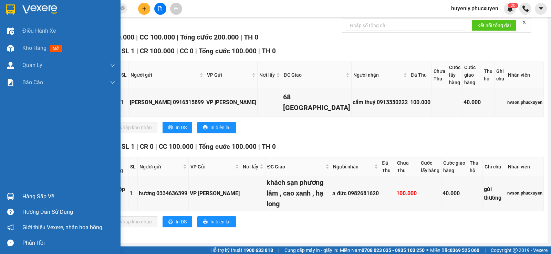
click at [14, 196] on div at bounding box center [10, 197] width 12 height 12
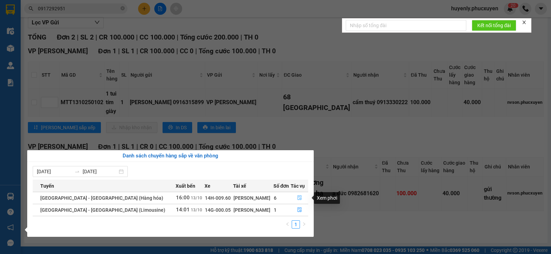
click at [298, 198] on icon "file-done" at bounding box center [299, 198] width 5 height 5
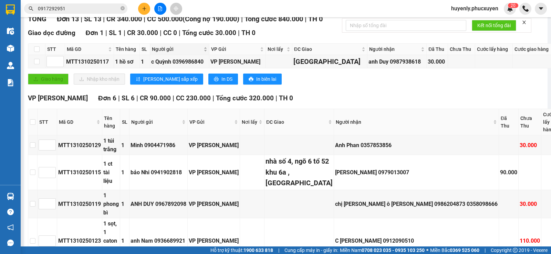
click at [146, 7] on icon "plus" at bounding box center [144, 8] width 5 height 5
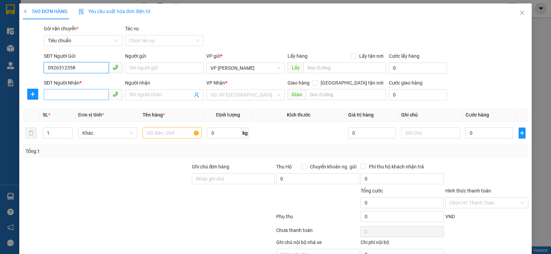
type input "0926312358"
click at [90, 96] on input "SĐT Người Nhận *" at bounding box center [76, 94] width 65 height 11
click at [77, 96] on input "SĐT Người Nhận *" at bounding box center [76, 94] width 65 height 11
type input "0904847388"
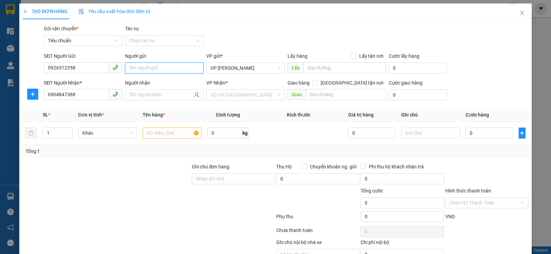
click at [139, 71] on input "Người gửi" at bounding box center [164, 68] width 78 height 11
click at [150, 96] on div "Chị Hằng - 0399535662" at bounding box center [162, 93] width 69 height 8
type input "0399535662"
type input "Chị Hằng"
click at [169, 67] on input "Chị Hằng" at bounding box center [164, 68] width 78 height 11
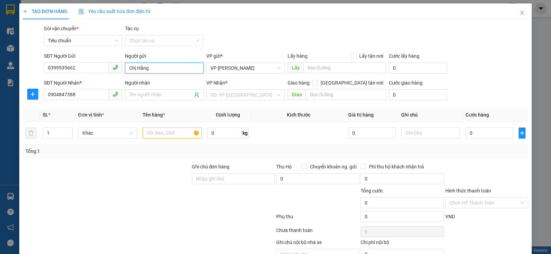
click at [169, 67] on input "Chị Hằng" at bounding box center [164, 68] width 78 height 11
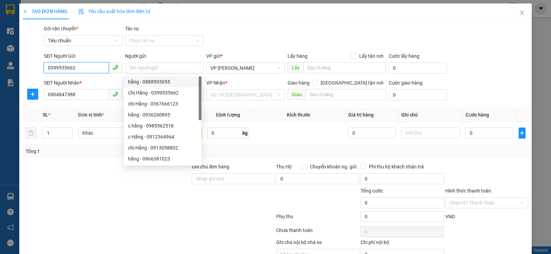
click at [93, 70] on input "0399535662" at bounding box center [76, 67] width 65 height 11
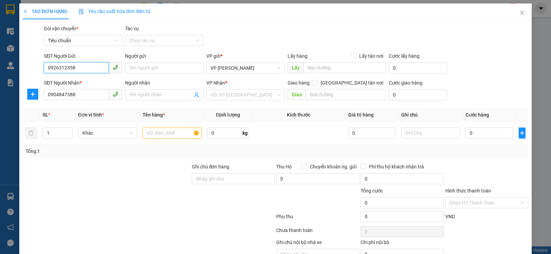
click at [85, 66] on input "0926312358" at bounding box center [76, 67] width 65 height 11
type input "0926312358"
click at [155, 65] on input "Người gửi" at bounding box center [164, 68] width 78 height 11
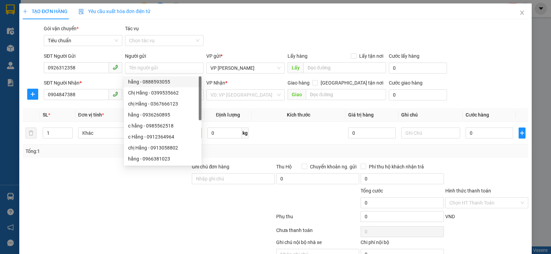
click at [279, 44] on div "Gói vận chuyển * Tiêu chuẩn Tác vụ Chọn tác vụ" at bounding box center [285, 37] width 487 height 24
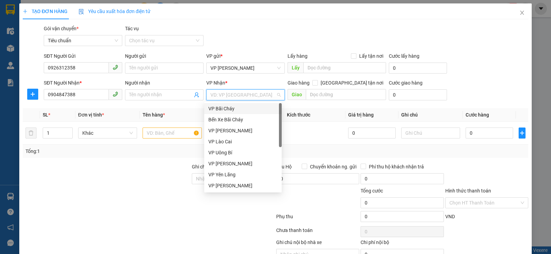
click at [222, 96] on input "search" at bounding box center [242, 95] width 65 height 10
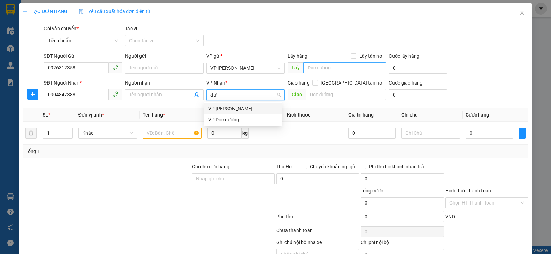
type input "dư"
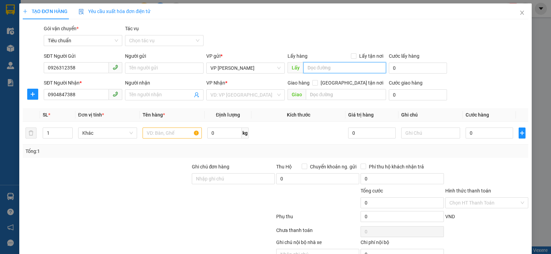
click at [308, 68] on input "text" at bounding box center [344, 67] width 83 height 11
type input "96 Nguyễn Huy Tưởng"
click at [233, 90] on input "search" at bounding box center [242, 95] width 65 height 10
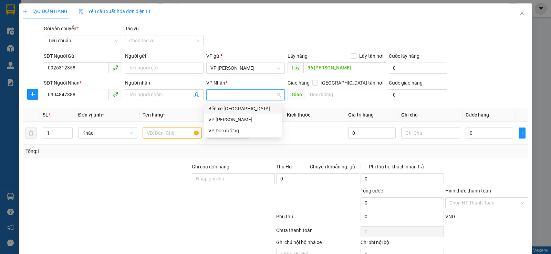
type input "d"
drag, startPoint x: 234, startPoint y: 131, endPoint x: 312, endPoint y: 104, distance: 81.9
click at [238, 130] on div "VP Dọc đường" at bounding box center [242, 131] width 69 height 8
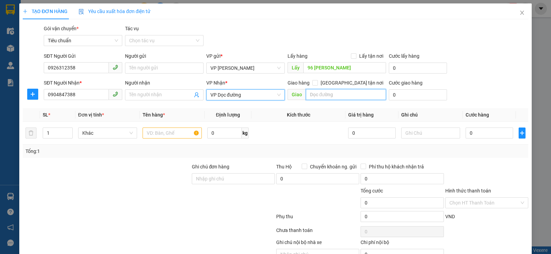
click at [319, 98] on input "text" at bounding box center [346, 94] width 81 height 11
type input "Hồ Yên Trung Uông Bí"
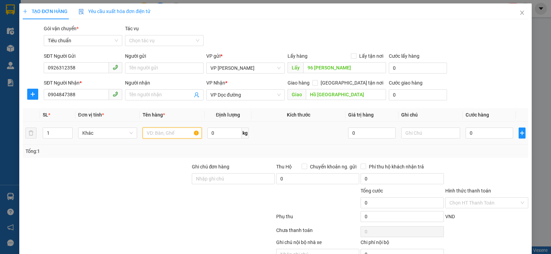
click at [151, 136] on input "text" at bounding box center [171, 133] width 59 height 11
type input "d"
type input "đồ công trình + gạch"
click at [351, 58] on input "Lấy tận nơi" at bounding box center [353, 55] width 5 height 5
checkbox input "true"
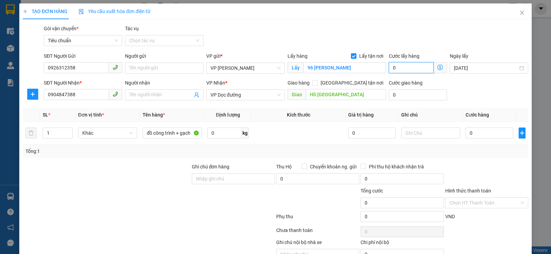
click at [402, 68] on input "0" at bounding box center [411, 67] width 45 height 11
type input "5"
type input "50"
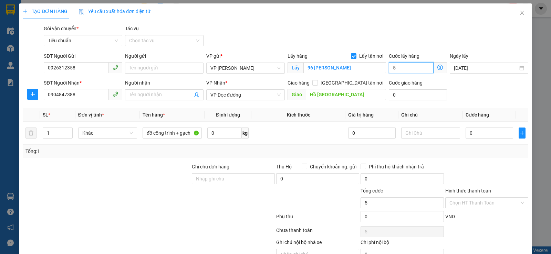
type input "50"
type input "50.000"
click at [475, 129] on input "0" at bounding box center [488, 133] width 47 height 11
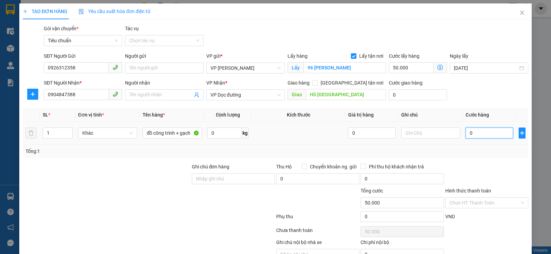
type input "9"
type input "50.009"
type input "95"
type input "50.095"
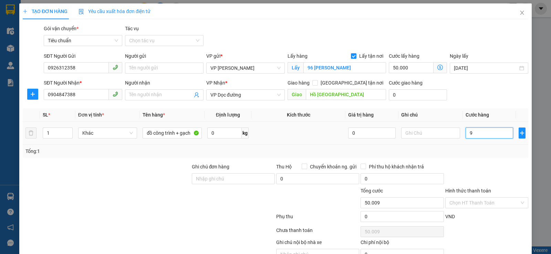
type input "50.095"
type input "950"
type input "50.950"
type input "950.000"
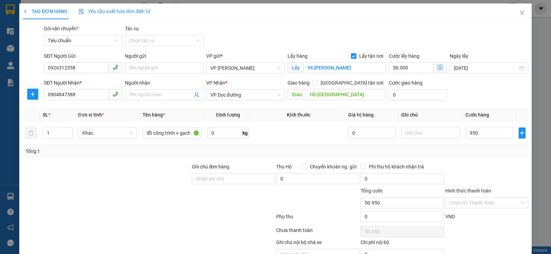
type input "1.000.000"
click at [494, 103] on div "Transit Pickup Surcharge Ids Transit Deliver Surcharge Ids Transit Deliver Surc…" at bounding box center [275, 151] width 505 height 252
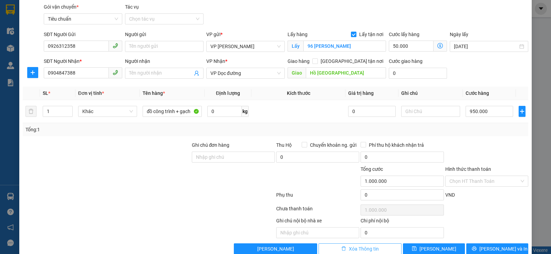
scroll to position [35, 0]
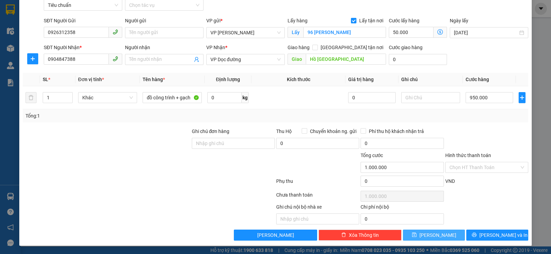
drag, startPoint x: 419, startPoint y: 235, endPoint x: 426, endPoint y: 190, distance: 45.6
click at [419, 235] on button "[PERSON_NAME]" at bounding box center [434, 235] width 62 height 11
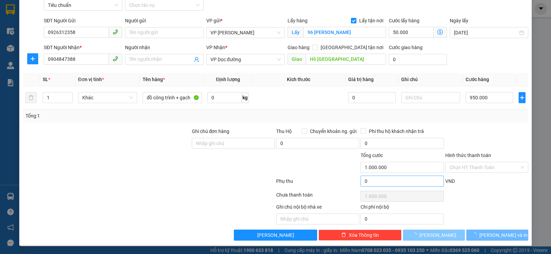
checkbox input "false"
type input "0"
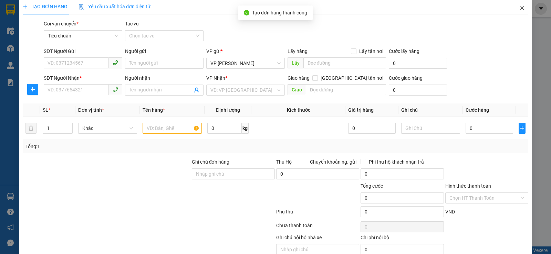
scroll to position [0, 0]
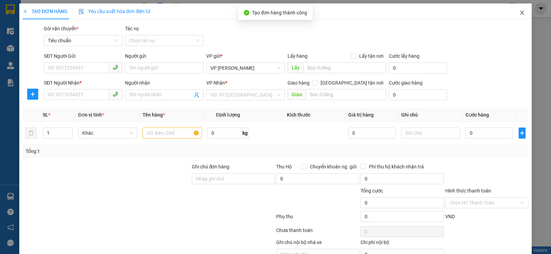
click at [521, 14] on span "Close" at bounding box center [521, 12] width 19 height 19
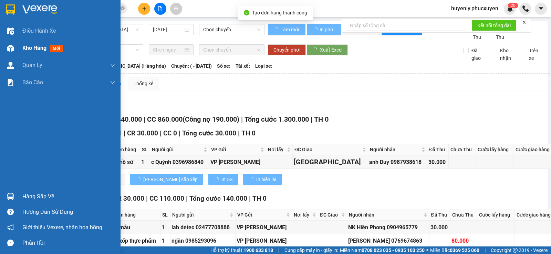
click at [14, 46] on img at bounding box center [10, 48] width 7 height 7
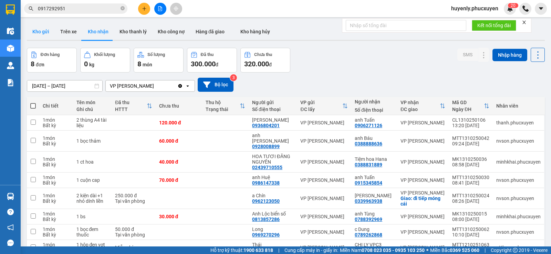
click at [47, 28] on button "Kho gửi" at bounding box center [41, 31] width 28 height 17
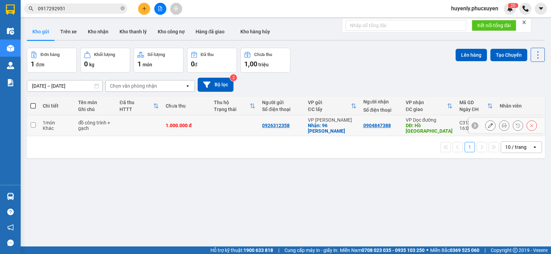
drag, startPoint x: 319, startPoint y: 128, endPoint x: 325, endPoint y: 125, distance: 6.4
click at [321, 128] on div "Nhận: 96 Nguyễn Huy Tưởng" at bounding box center [332, 128] width 48 height 11
checkbox input "true"
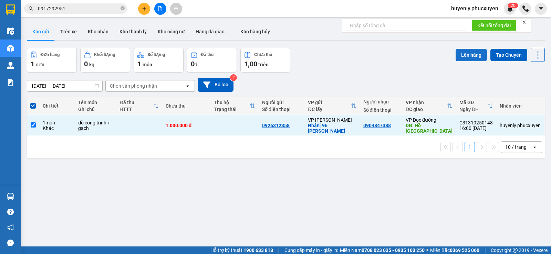
click at [458, 58] on button "Lên hàng" at bounding box center [470, 55] width 31 height 12
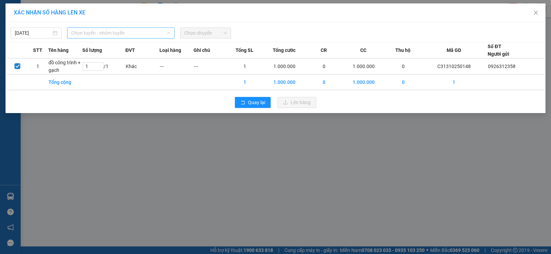
click at [145, 31] on span "Chọn tuyến - nhóm tuyến" at bounding box center [120, 33] width 99 height 10
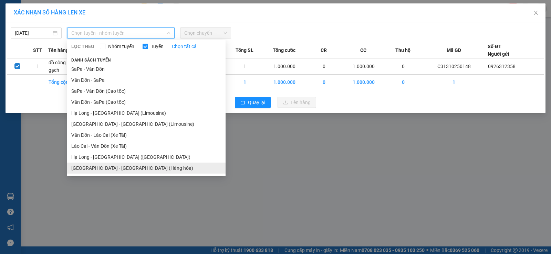
click at [123, 166] on li "Hà Nội - Hạ Long (Hàng hóa)" at bounding box center [146, 168] width 158 height 11
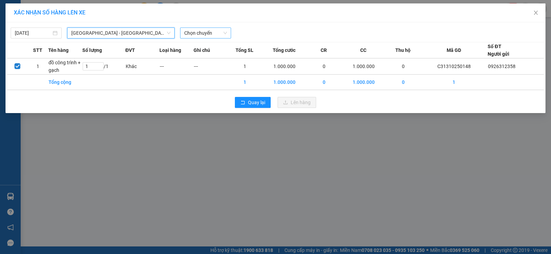
click at [207, 30] on span "Chọn chuyến" at bounding box center [205, 33] width 43 height 10
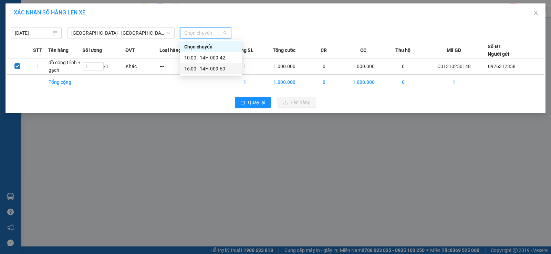
drag, startPoint x: 205, startPoint y: 66, endPoint x: 336, endPoint y: 99, distance: 135.2
click at [206, 67] on div "16:00 - 14H-009.60" at bounding box center [211, 69] width 54 height 8
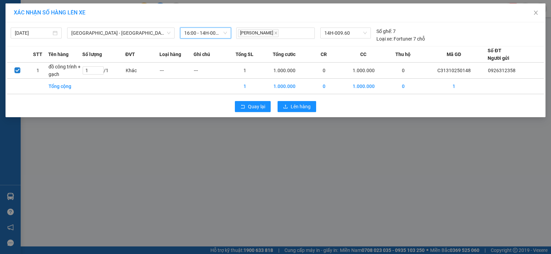
click at [316, 114] on div "Quay lại Lên hàng" at bounding box center [275, 107] width 536 height 18
click at [297, 111] on button "Lên hàng" at bounding box center [296, 106] width 39 height 11
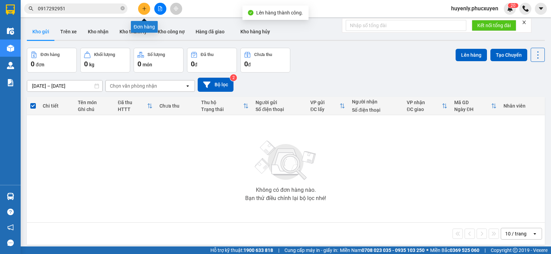
click at [142, 7] on icon "plus" at bounding box center [144, 8] width 5 height 5
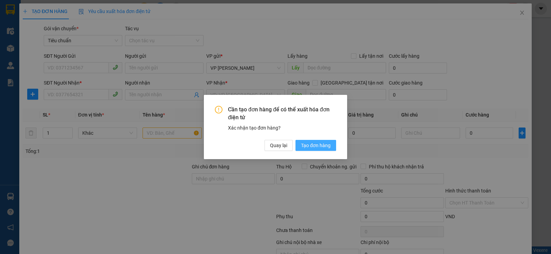
click at [310, 146] on span "Tạo đơn hàng" at bounding box center [316, 146] width 30 height 8
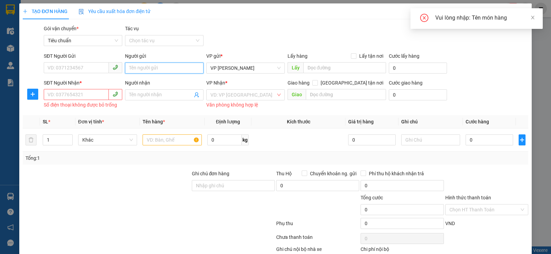
click at [149, 70] on input "Người gửi" at bounding box center [164, 68] width 78 height 11
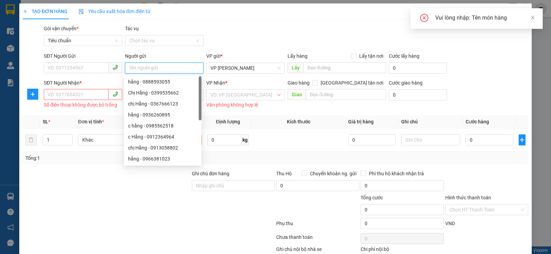
type input "b"
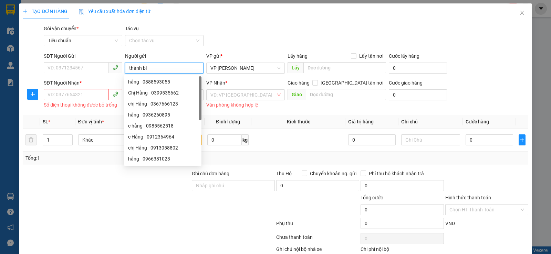
type input "thành bia"
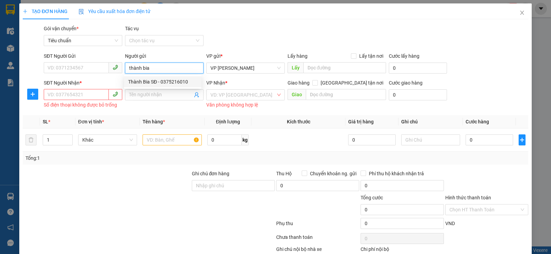
click at [150, 83] on div "Thành Bia SĐ - 0375216010" at bounding box center [162, 82] width 69 height 8
type input "0375216010"
type input "Thành Bia SĐ"
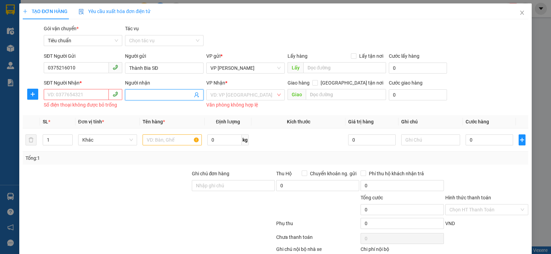
click at [195, 97] on icon "user-add" at bounding box center [197, 95] width 6 height 6
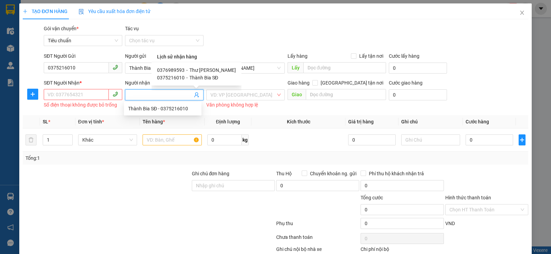
click at [197, 70] on span "Thư Bia Sành Điệu" at bounding box center [212, 70] width 46 height 6
type input "0376989593"
type input "Thư Bia Sành Điệu"
checkbox input "true"
type input "25/4"
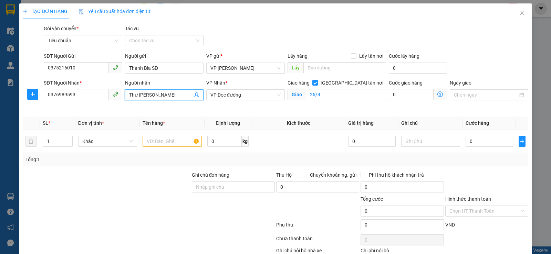
click at [317, 82] on input "[GEOGRAPHIC_DATA] tận nơi" at bounding box center [314, 82] width 5 height 5
checkbox input "false"
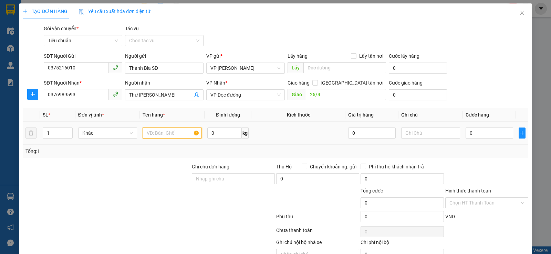
click at [173, 128] on input "text" at bounding box center [171, 133] width 59 height 11
click at [173, 133] on input "text" at bounding box center [171, 133] width 59 height 11
type input "3 xốp 6 ct"
click at [487, 133] on input "0" at bounding box center [488, 133] width 47 height 11
type input "05"
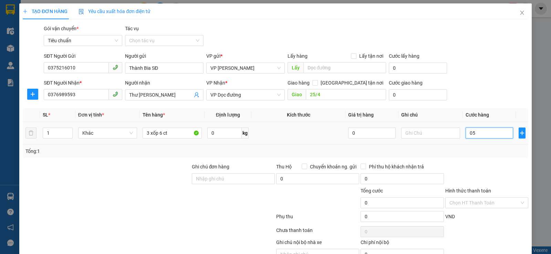
type input "5"
type input "050"
type input "50"
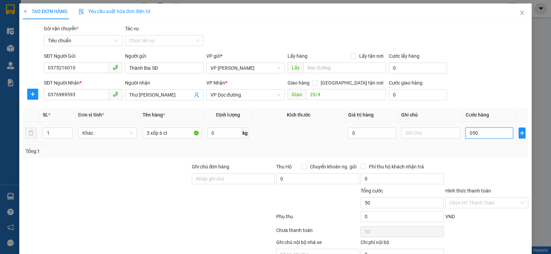
type input "0.500"
type input "500"
type input "500.000"
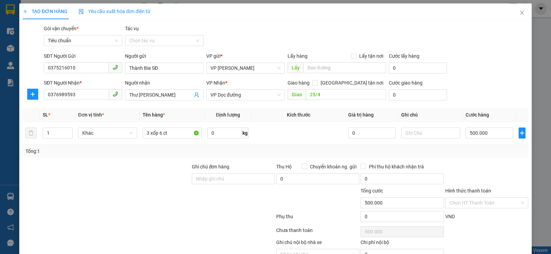
click at [500, 67] on div "SĐT Người Gửi 0375216010 Người gửi Thành Bia SĐ VP gửi * VP Hạ Long Lấy hàng Lấ…" at bounding box center [285, 64] width 487 height 24
click at [476, 205] on input "Hình thức thanh toán" at bounding box center [484, 203] width 70 height 10
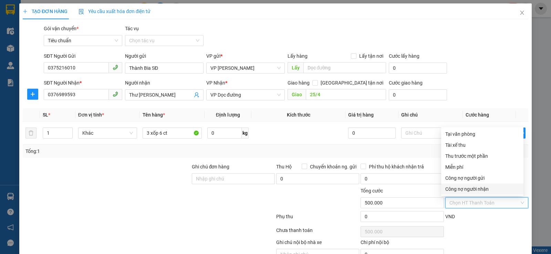
click at [469, 185] on div "Công nợ người nhận" at bounding box center [482, 189] width 82 height 11
type input "0"
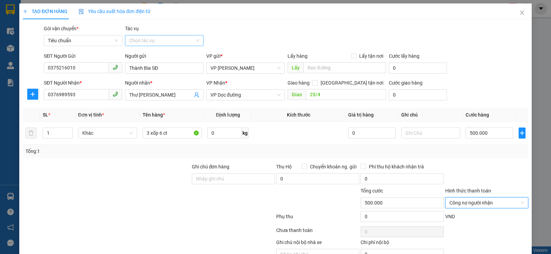
click at [163, 39] on input "Tác vụ" at bounding box center [161, 40] width 65 height 10
click at [156, 54] on div "Nhập hàng lên xe" at bounding box center [162, 55] width 69 height 8
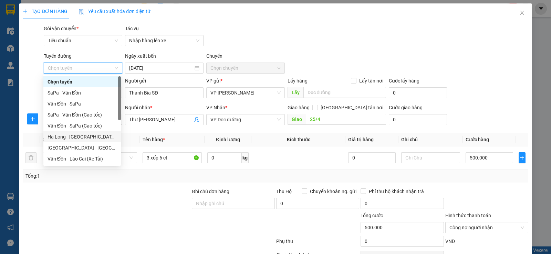
scroll to position [33, 0]
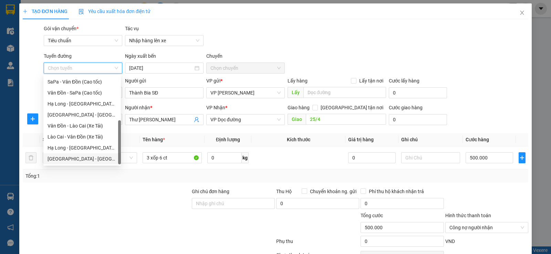
click at [81, 157] on div "Hà Nội - Hạ Long (Hàng hóa)" at bounding box center [81, 159] width 69 height 8
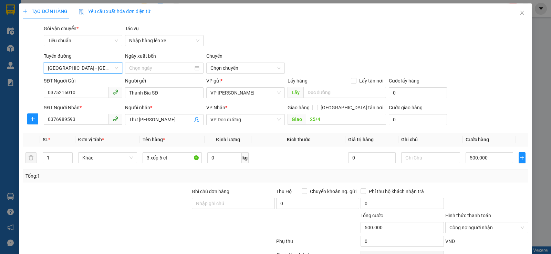
type input "[DATE]"
click at [297, 38] on div "Gói vận chuyển * Tiêu chuẩn Tác vụ Nhập hàng lên xe" at bounding box center [285, 37] width 487 height 24
click at [328, 93] on input "text" at bounding box center [344, 92] width 83 height 11
click at [261, 68] on span "10:00 - 14H-009.42" at bounding box center [245, 68] width 70 height 10
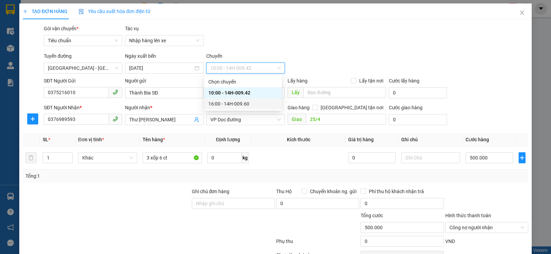
click at [249, 102] on div "16:00 - 14H-009.60" at bounding box center [242, 104] width 69 height 8
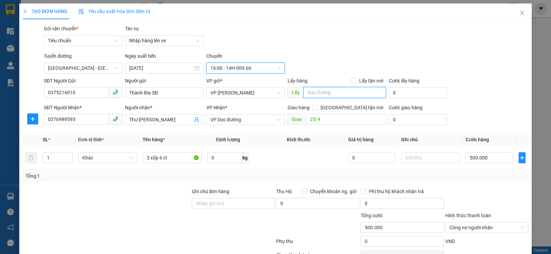
click at [330, 96] on input "text" at bounding box center [344, 92] width 83 height 11
type input "1"
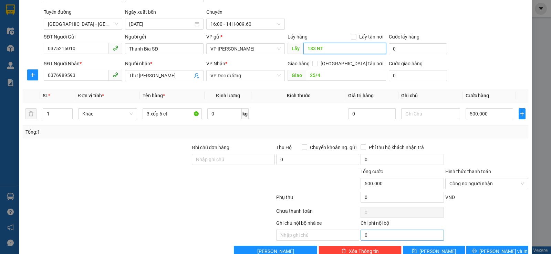
scroll to position [60, 0]
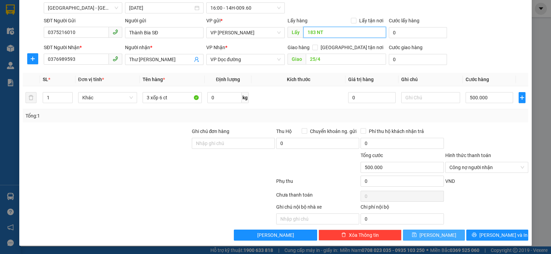
type input "183 NT"
click at [429, 236] on span "[PERSON_NAME]" at bounding box center [437, 236] width 37 height 8
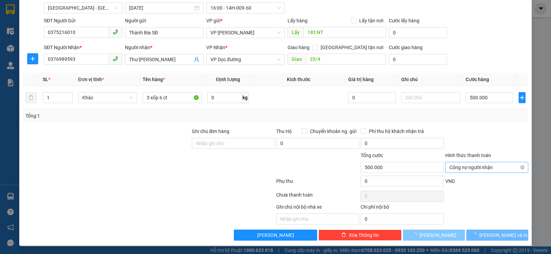
type input "0"
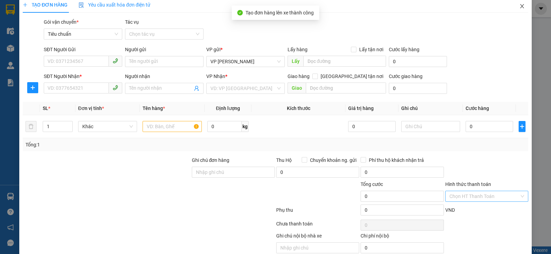
scroll to position [0, 0]
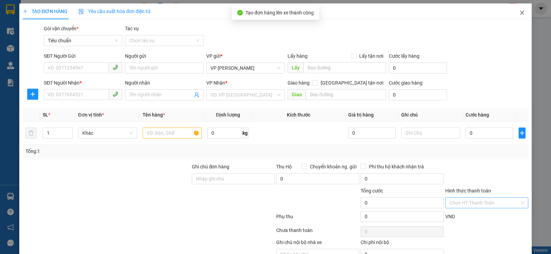
click at [519, 17] on span "Close" at bounding box center [521, 12] width 19 height 19
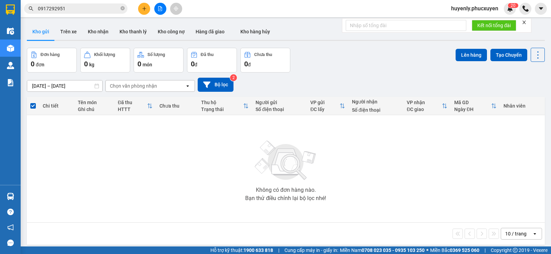
click at [158, 11] on button at bounding box center [160, 9] width 12 height 12
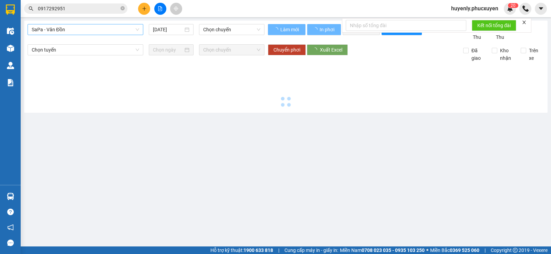
click at [98, 31] on span "SaPa - Vân Đồn" at bounding box center [85, 29] width 107 height 10
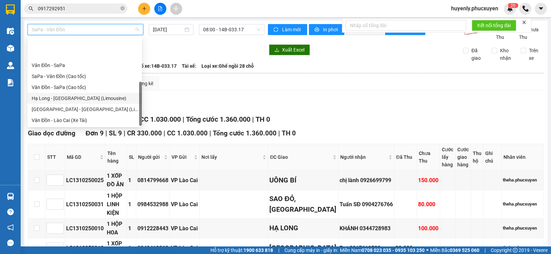
scroll to position [33, 0]
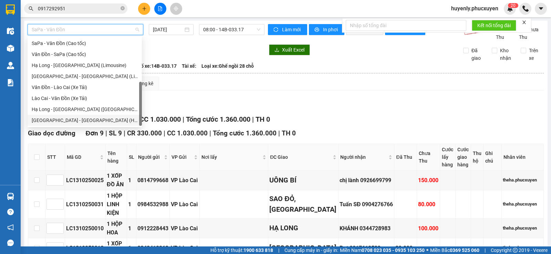
click at [89, 123] on div "Hà Nội - Hạ Long (Hàng hóa)" at bounding box center [85, 121] width 106 height 8
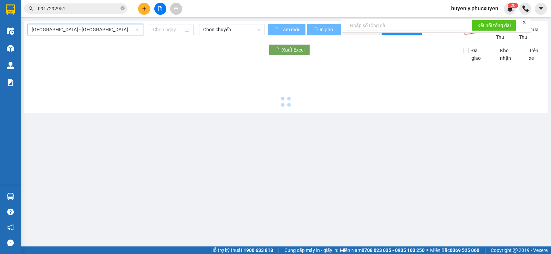
type input "[DATE]"
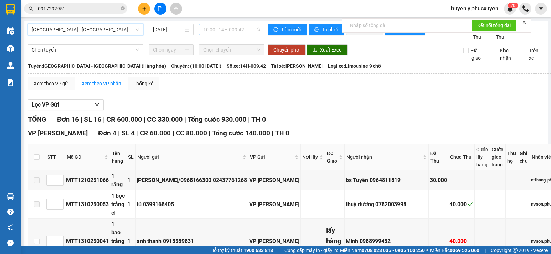
click at [232, 27] on span "10:00 - 14H-009.42" at bounding box center [231, 29] width 57 height 10
click at [236, 66] on div "16:00 - 14H-009.60" at bounding box center [228, 66] width 54 height 8
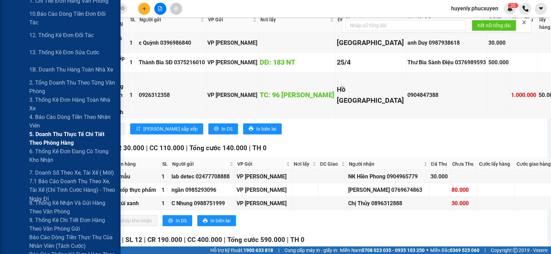
scroll to position [138, 0]
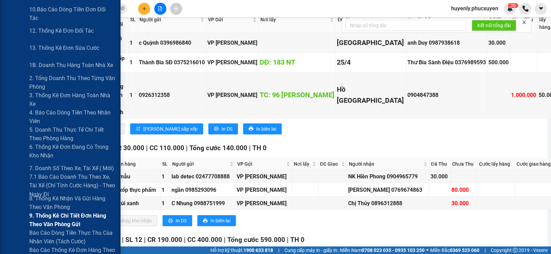
click at [49, 219] on span "9. Thống kê chi tiết đơn hàng theo văn phòng gửi" at bounding box center [72, 220] width 86 height 17
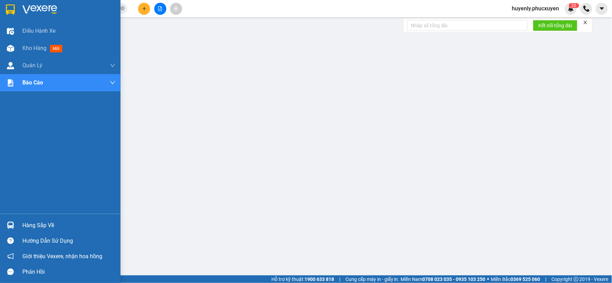
click at [2, 218] on div "Hàng sắp về" at bounding box center [60, 224] width 120 height 15
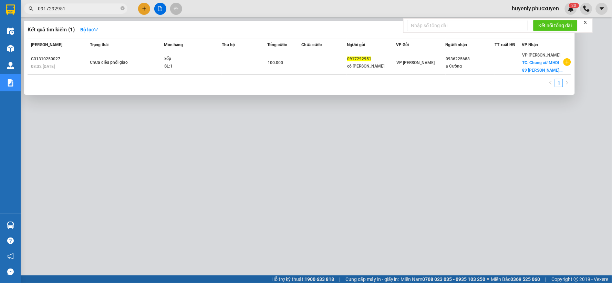
click at [104, 8] on input "0917292951" at bounding box center [78, 9] width 81 height 8
paste input "C31310250003"
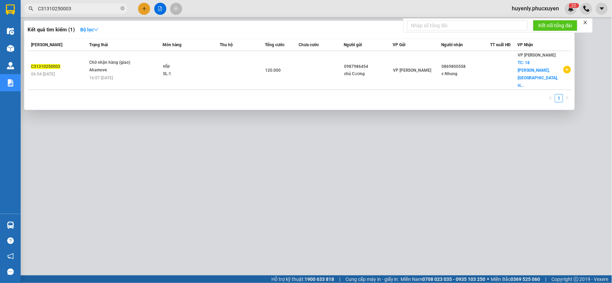
click at [172, 161] on div at bounding box center [306, 141] width 612 height 283
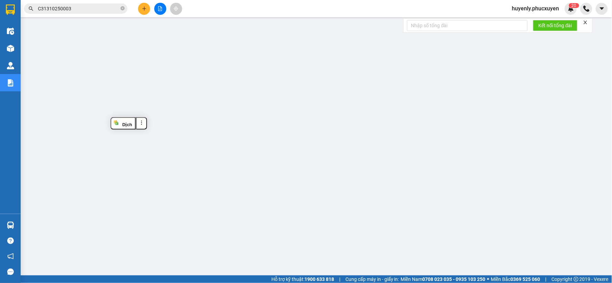
click at [100, 9] on input "C31310250003" at bounding box center [78, 9] width 81 height 8
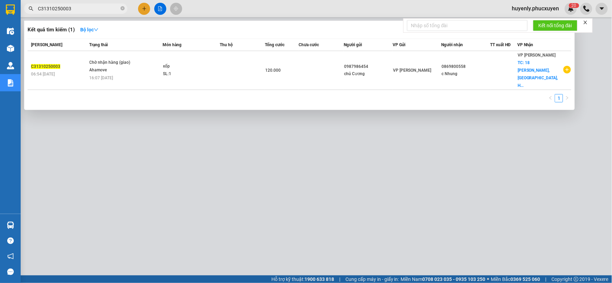
click at [100, 9] on input "C31310250003" at bounding box center [78, 9] width 81 height 8
paste input "6"
click at [100, 9] on input "C31310250006" at bounding box center [78, 9] width 81 height 8
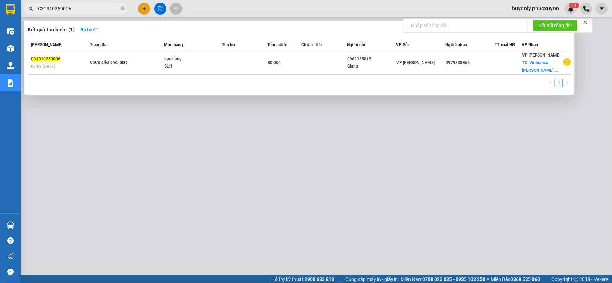
click at [198, 143] on div at bounding box center [306, 141] width 612 height 283
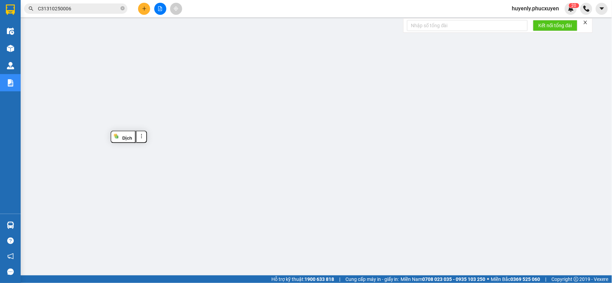
click at [88, 11] on input "C31310250006" at bounding box center [78, 9] width 81 height 8
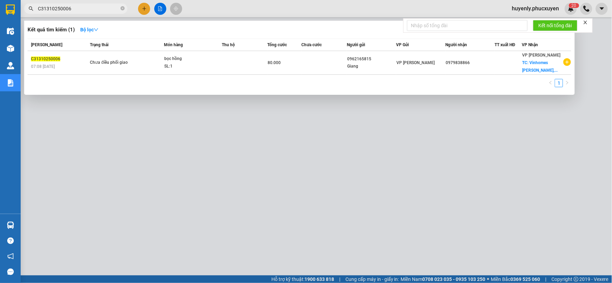
click at [88, 11] on input "C31310250006" at bounding box center [78, 9] width 81 height 8
paste input "20"
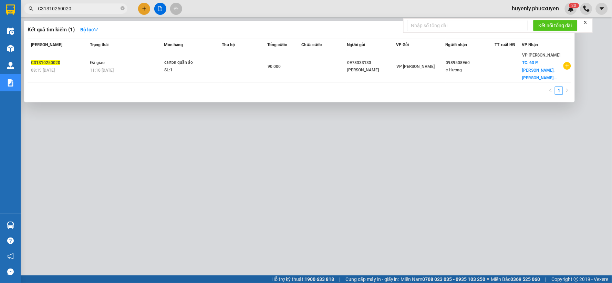
click at [286, 166] on div at bounding box center [306, 141] width 612 height 283
click at [101, 5] on input "C31310250020" at bounding box center [78, 9] width 81 height 8
paste input "7"
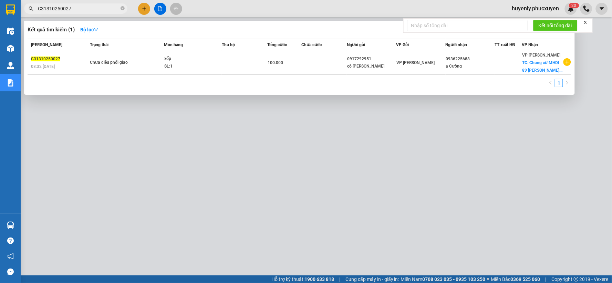
click at [318, 158] on div at bounding box center [306, 141] width 612 height 283
click at [105, 8] on input "C31310250027" at bounding box center [78, 9] width 81 height 8
paste input "210250956"
click at [232, 156] on div at bounding box center [306, 141] width 612 height 283
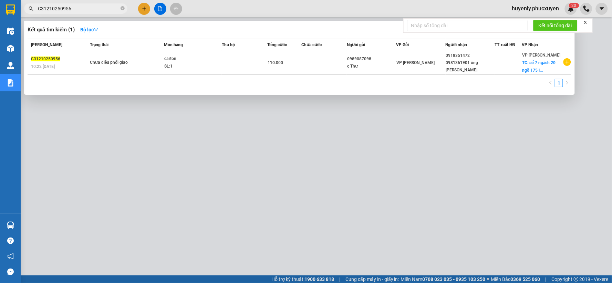
click at [99, 12] on input "C31210250956" at bounding box center [78, 9] width 81 height 8
paste input "31025008"
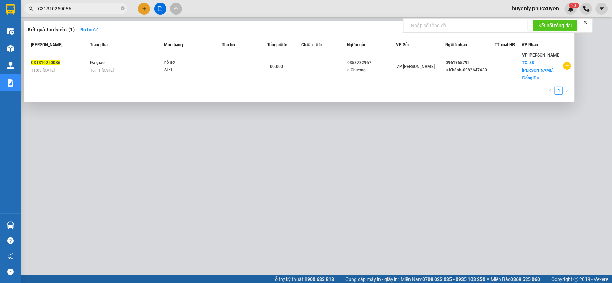
click at [246, 137] on div at bounding box center [306, 141] width 612 height 283
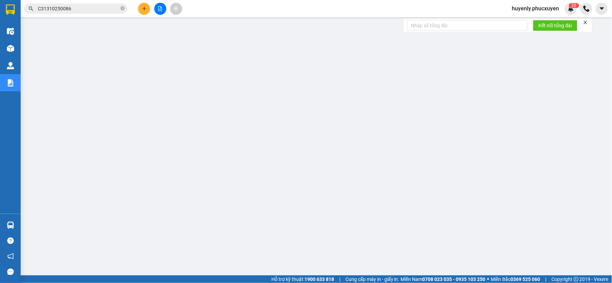
click at [97, 8] on input "C31310250086" at bounding box center [78, 9] width 81 height 8
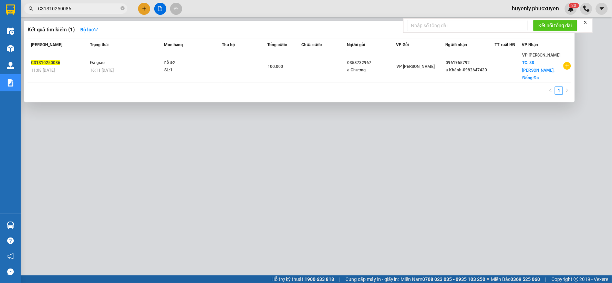
click at [97, 8] on input "C31310250086" at bounding box center [78, 9] width 81 height 8
paste input "27"
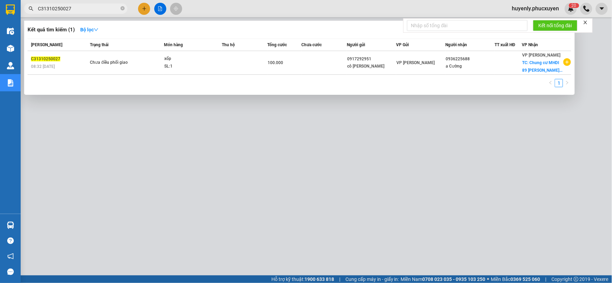
click at [198, 169] on div at bounding box center [306, 141] width 612 height 283
click at [94, 12] on span "C31310250027" at bounding box center [75, 8] width 103 height 10
click at [97, 8] on input "C31310250027" at bounding box center [78, 9] width 81 height 8
paste input "210250956"
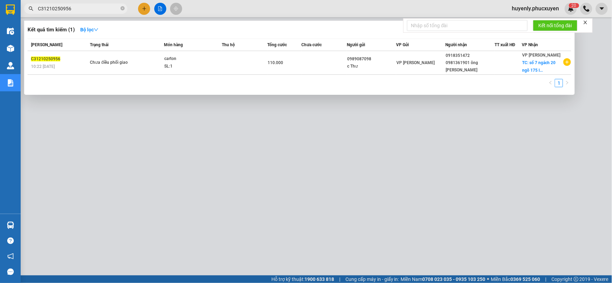
click at [241, 154] on div at bounding box center [306, 141] width 612 height 283
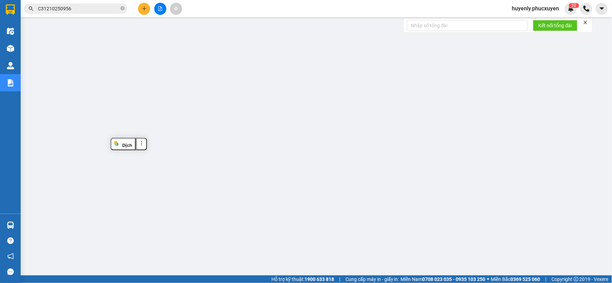
click at [102, 12] on span "C31210250956" at bounding box center [75, 8] width 103 height 10
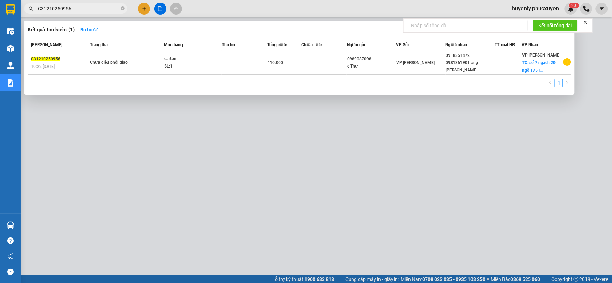
click at [102, 12] on input "C31210250956" at bounding box center [78, 9] width 81 height 8
click at [101, 11] on input "C31210250956" at bounding box center [78, 9] width 81 height 8
paste input "C31310250086"
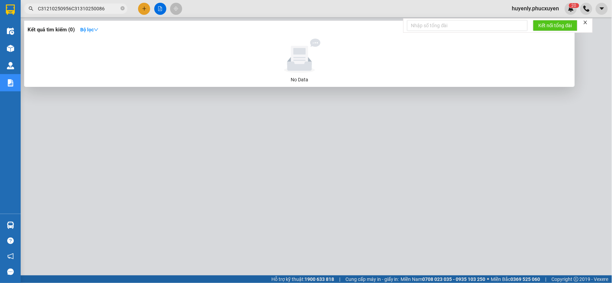
click at [111, 11] on input "C31210250956C31310250086" at bounding box center [78, 9] width 81 height 8
paste input "text"
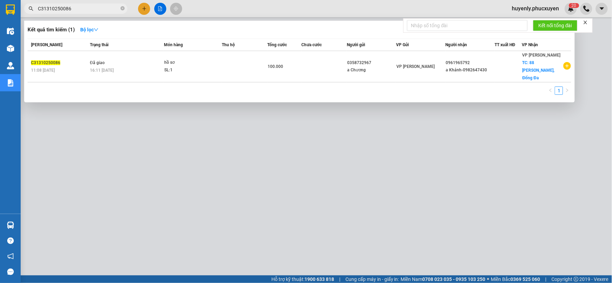
click at [186, 162] on div at bounding box center [306, 141] width 612 height 283
click at [94, 8] on input "C31310250086" at bounding box center [78, 9] width 81 height 8
paste input "91"
click at [261, 153] on div at bounding box center [306, 141] width 612 height 283
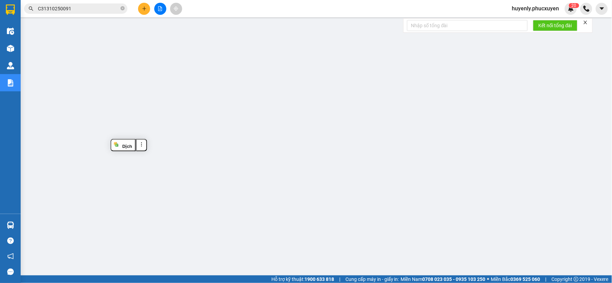
click at [102, 10] on input "C31310250091" at bounding box center [78, 9] width 81 height 8
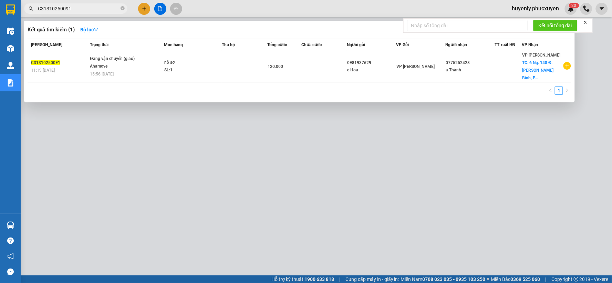
click at [102, 10] on input "C31310250091" at bounding box center [78, 9] width 81 height 8
paste input "107"
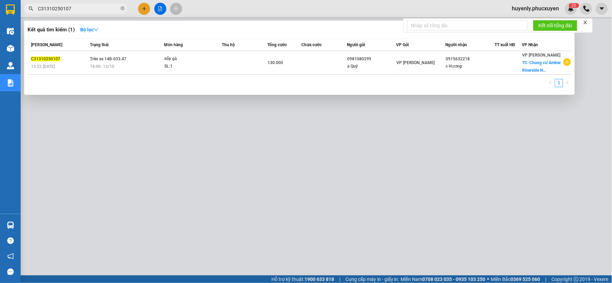
type input "C31310250107"
click at [268, 154] on div at bounding box center [306, 141] width 612 height 283
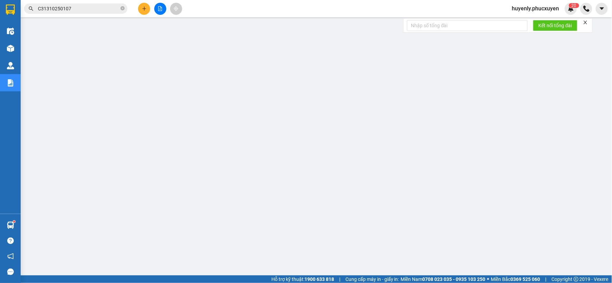
click at [105, 9] on input "C31310250107" at bounding box center [78, 9] width 81 height 8
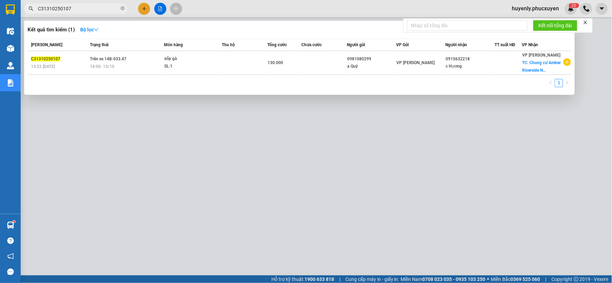
click at [105, 9] on input "C31310250107" at bounding box center [78, 9] width 81 height 8
click at [319, 159] on div at bounding box center [306, 141] width 612 height 283
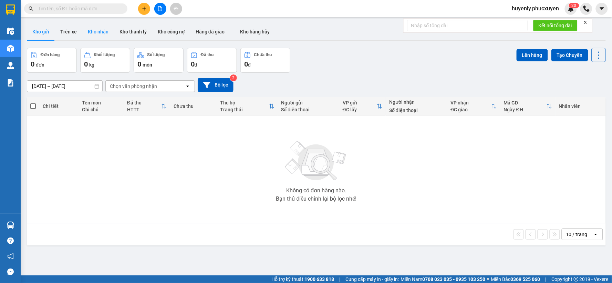
click at [98, 32] on button "Kho nhận" at bounding box center [98, 31] width 32 height 17
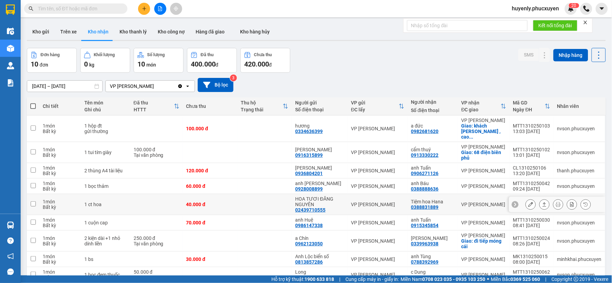
scroll to position [46, 0]
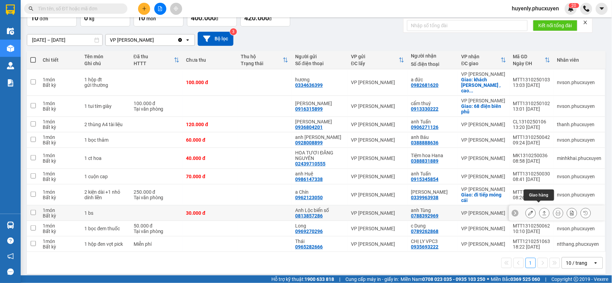
click at [542, 210] on icon at bounding box center [544, 212] width 5 height 5
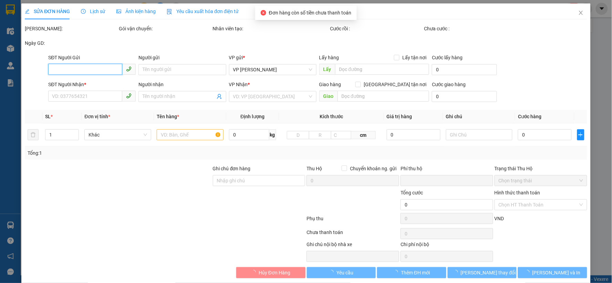
type input "0813857286"
type input "Anh Lộc biển số"
type input "0788392969"
type input "anh Tùng"
type input "0"
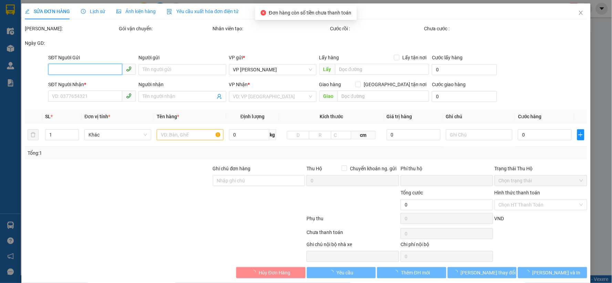
type input "30.000"
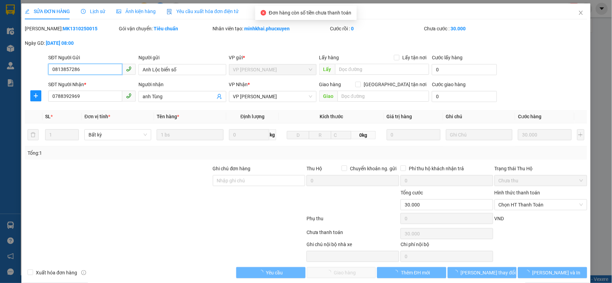
click at [514, 204] on span "Chọn HT Thanh Toán" at bounding box center [540, 204] width 84 height 10
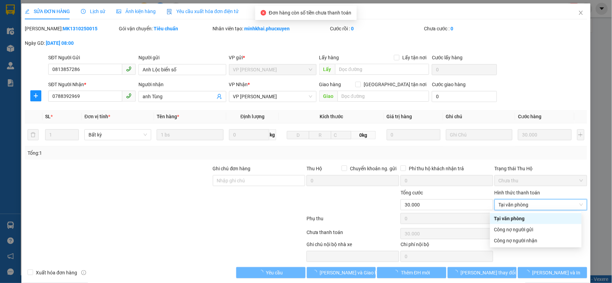
type input "0"
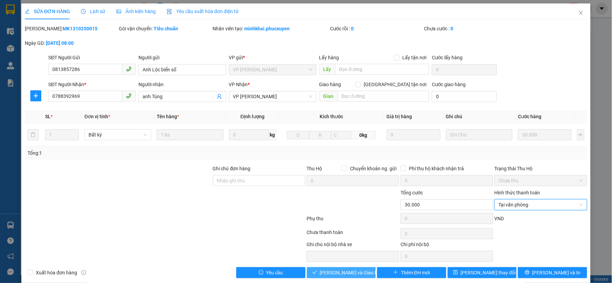
drag, startPoint x: 333, startPoint y: 273, endPoint x: 484, endPoint y: 114, distance: 219.4
click at [333, 272] on span "[PERSON_NAME] và Giao hàng" at bounding box center [353, 272] width 66 height 8
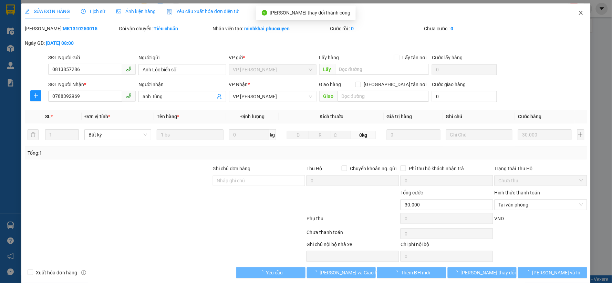
click at [574, 8] on span "Close" at bounding box center [580, 12] width 19 height 19
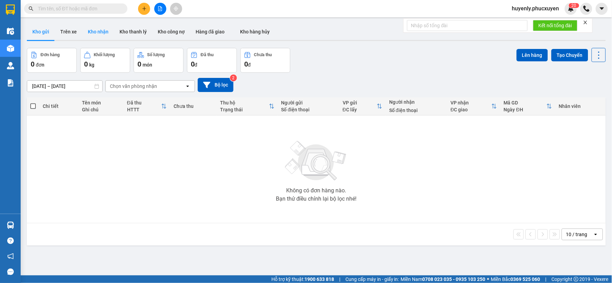
click at [104, 32] on button "Kho nhận" at bounding box center [98, 31] width 32 height 17
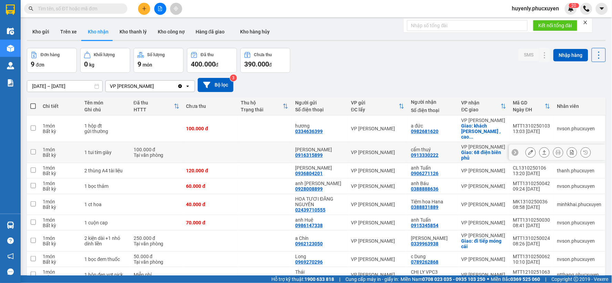
scroll to position [32, 0]
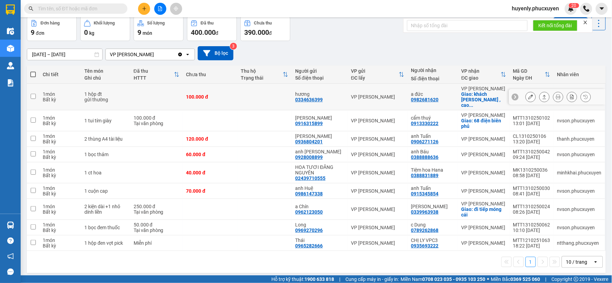
click at [529, 95] on button at bounding box center [531, 97] width 10 height 12
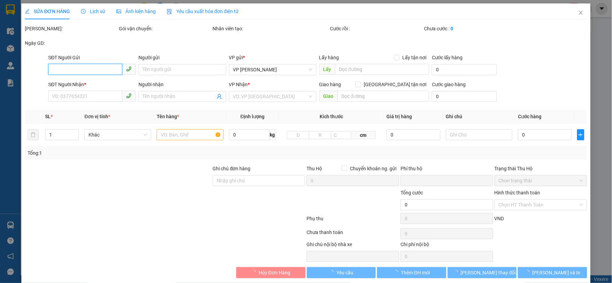
type input "0334636399"
type input "hương"
type input "0982681620"
type input "a đức"
checkbox input "true"
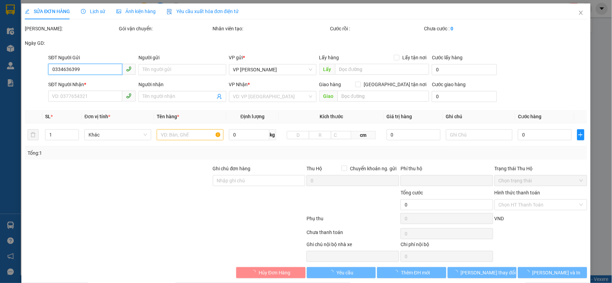
type input "khách sạn phương lâm , cao xanh , hạ long"
type input "0"
type input "100.000"
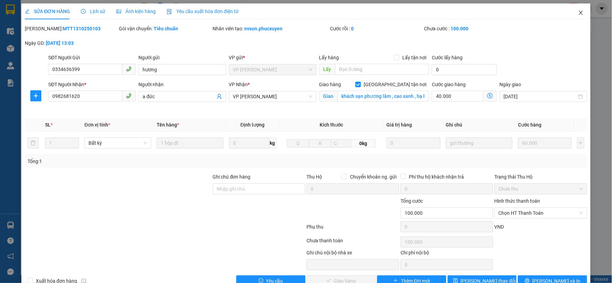
click at [578, 9] on span "Close" at bounding box center [580, 12] width 19 height 19
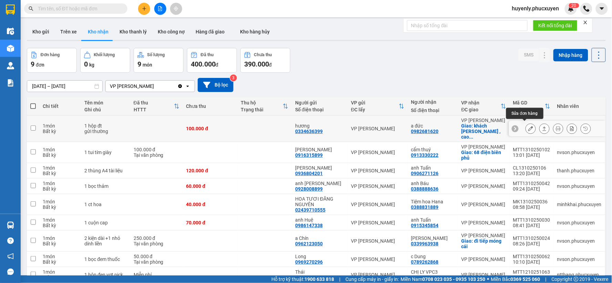
click at [528, 126] on icon at bounding box center [530, 128] width 5 height 5
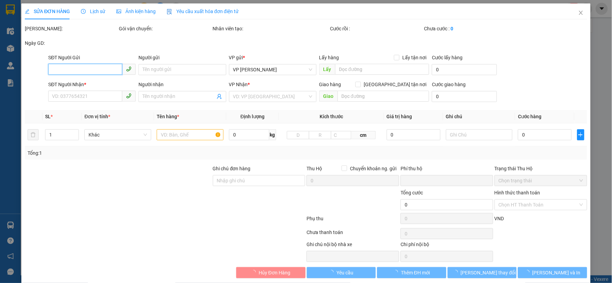
type input "0334636399"
type input "hương"
type input "0982681620"
type input "a đức"
checkbox input "true"
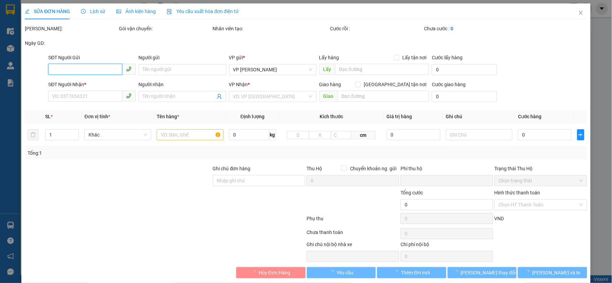
type input "khách sạn phương lâm , cao xanh , hạ long"
type input "0"
type input "100.000"
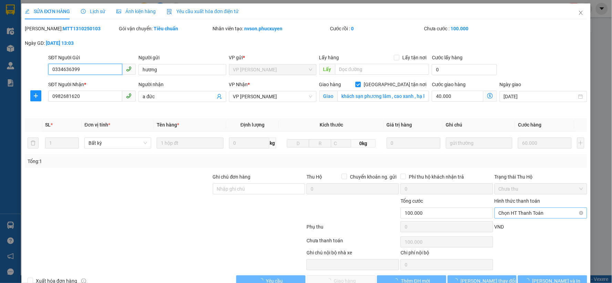
scroll to position [9, 0]
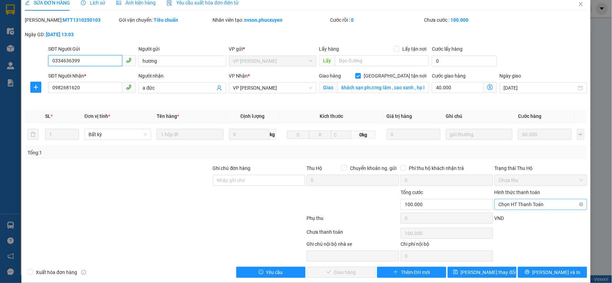
click at [525, 207] on span "Chọn HT Thanh Toán" at bounding box center [540, 204] width 84 height 10
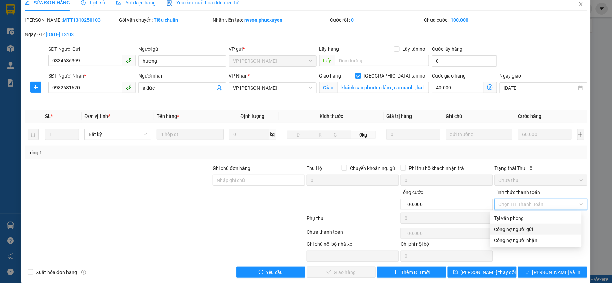
click at [517, 209] on div "Hình thức thanh toán Chọn HT Thanh Toán" at bounding box center [540, 200] width 93 height 24
click at [520, 199] on span "Chọn HT Thanh Toán" at bounding box center [540, 204] width 84 height 10
click at [520, 216] on div "Tại văn phòng" at bounding box center [535, 218] width 83 height 8
type input "0"
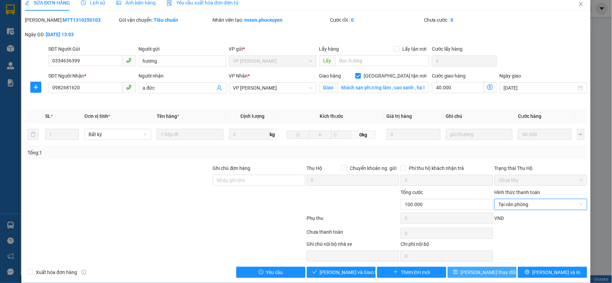
drag, startPoint x: 472, startPoint y: 273, endPoint x: 508, endPoint y: 187, distance: 93.2
click at [473, 273] on span "[PERSON_NAME] thay đổi" at bounding box center [488, 272] width 55 height 8
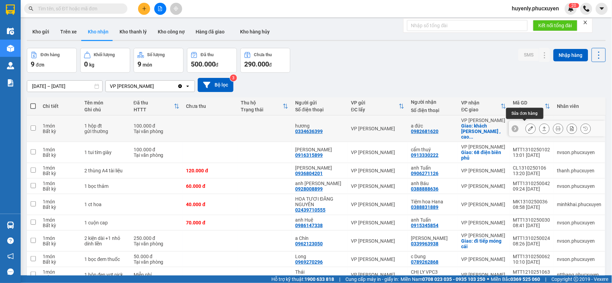
click at [528, 126] on icon at bounding box center [530, 128] width 5 height 5
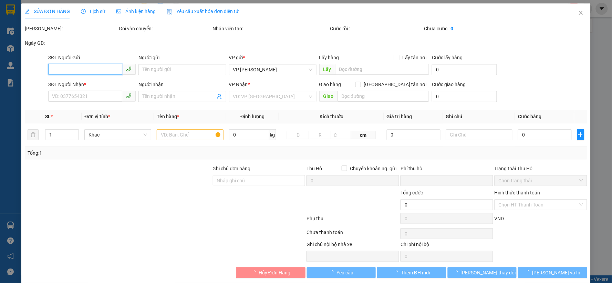
type input "0334636399"
type input "hương"
type input "0982681620"
type input "a đức"
checkbox input "true"
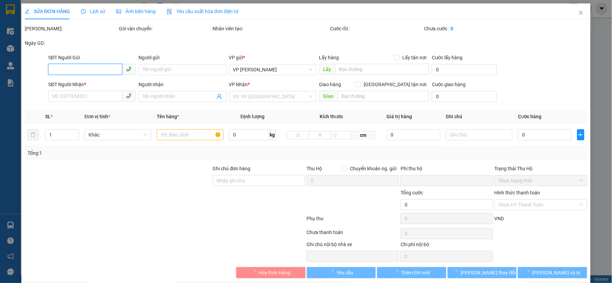
type input "khách sạn phương lâm , cao xanh , hạ long"
type input "0"
type input "100.000"
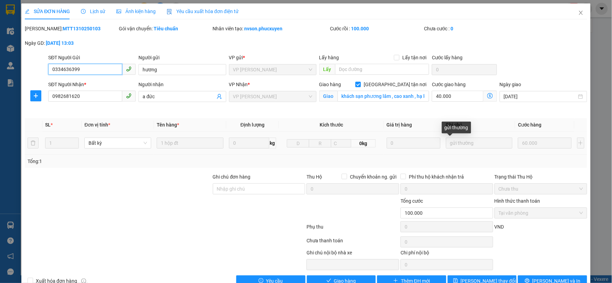
scroll to position [17, 0]
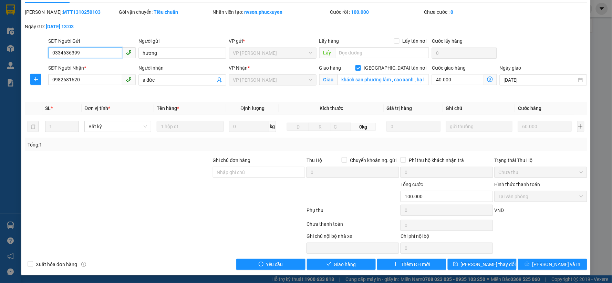
click at [254, 79] on span "VP [PERSON_NAME]" at bounding box center [272, 80] width 79 height 10
click at [266, 77] on span "VP [PERSON_NAME]" at bounding box center [272, 80] width 79 height 10
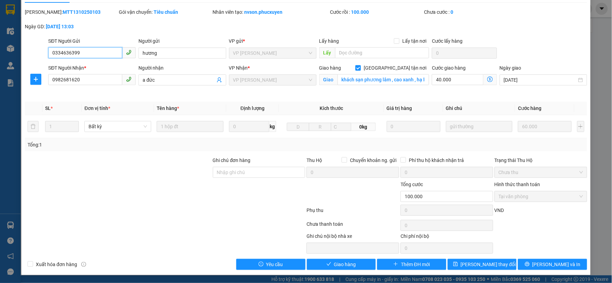
click at [276, 81] on span "VP [PERSON_NAME]" at bounding box center [272, 80] width 79 height 10
click at [336, 263] on span "Giao hàng" at bounding box center [345, 264] width 22 height 8
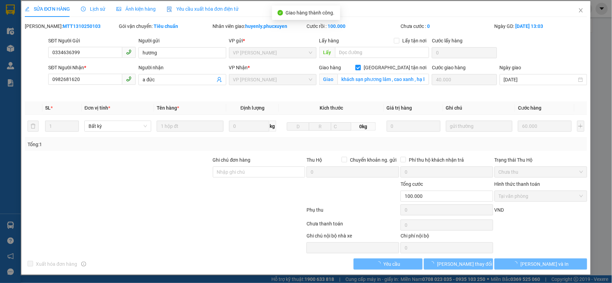
scroll to position [2, 0]
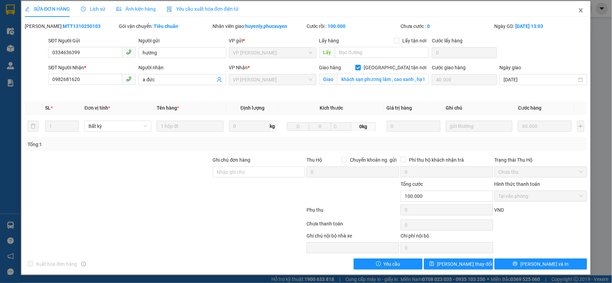
click at [578, 12] on span "Close" at bounding box center [580, 10] width 19 height 19
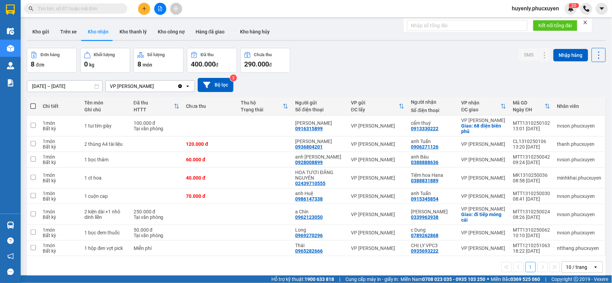
click at [143, 4] on button at bounding box center [144, 9] width 12 height 12
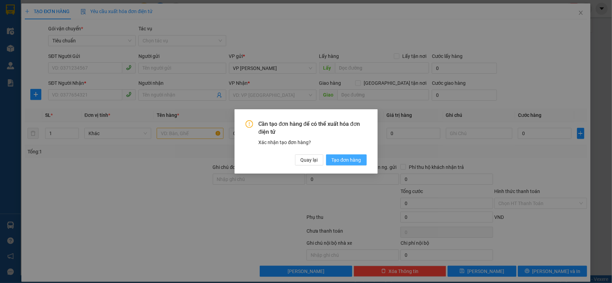
click at [355, 161] on span "Tạo đơn hàng" at bounding box center [346, 160] width 30 height 8
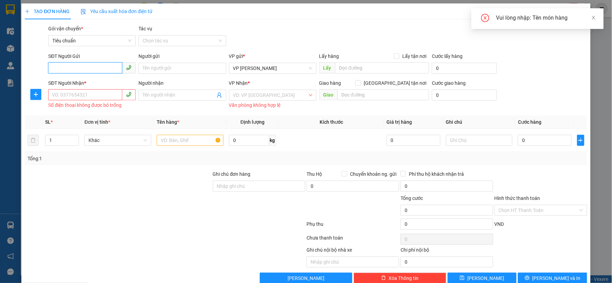
click at [102, 66] on input "SĐT Người Gửi" at bounding box center [85, 67] width 74 height 11
type input "0984329933"
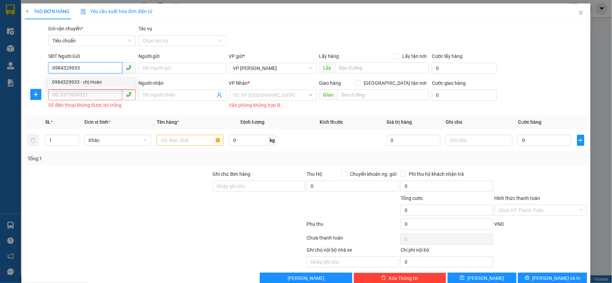
click at [93, 68] on input "0984329933" at bounding box center [85, 67] width 74 height 11
drag, startPoint x: 94, startPoint y: 83, endPoint x: 94, endPoint y: 92, distance: 8.6
click at [94, 83] on div "0984329933 - chị Hoàn" at bounding box center [91, 82] width 78 height 8
type input "chị [PERSON_NAME]"
type input "0984329933"
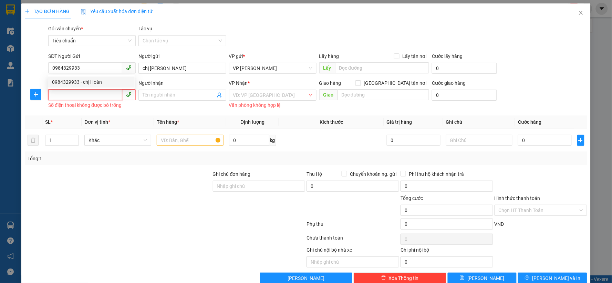
click at [94, 92] on input "SĐT Người Nhận *" at bounding box center [85, 94] width 74 height 11
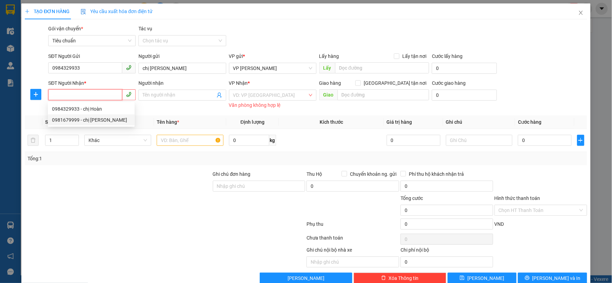
click at [105, 122] on div "0981679999 - chị [PERSON_NAME]" at bounding box center [91, 120] width 78 height 8
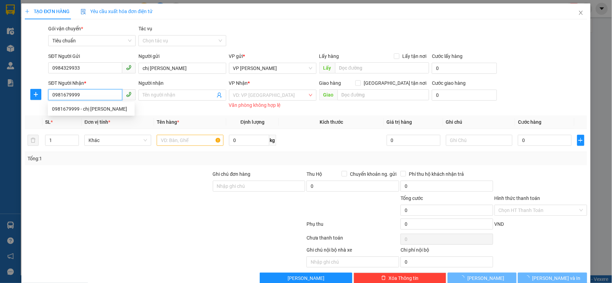
type input "0981679999"
type input "chị [PERSON_NAME]"
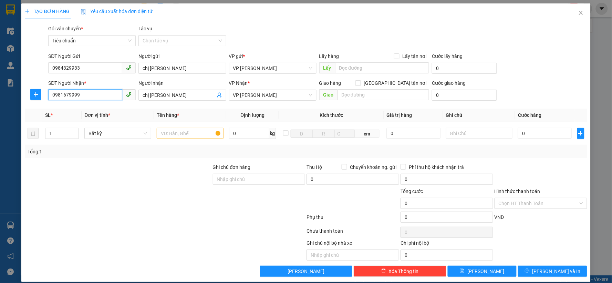
click at [102, 92] on input "0981679999" at bounding box center [85, 94] width 74 height 11
type input "0983276988"
click at [115, 106] on div "0983276988 - [GEOGRAPHIC_DATA]" at bounding box center [91, 109] width 78 height 8
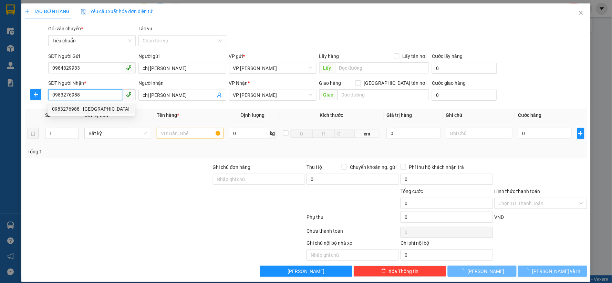
type input "[PERSON_NAME]"
checkbox input "true"
type input "A3 Vinhome Hàm Nghi"
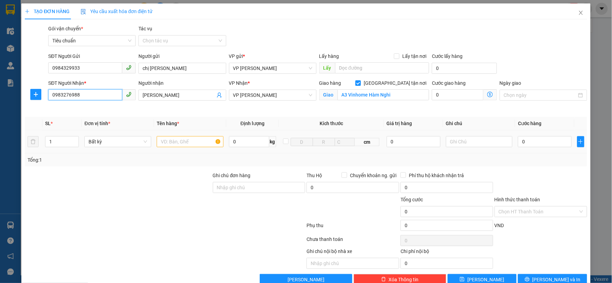
type input "0983276988"
click at [180, 143] on input "text" at bounding box center [190, 141] width 67 height 11
click at [399, 92] on input "A3 Vinhome Hàm Nghi" at bounding box center [383, 94] width 92 height 11
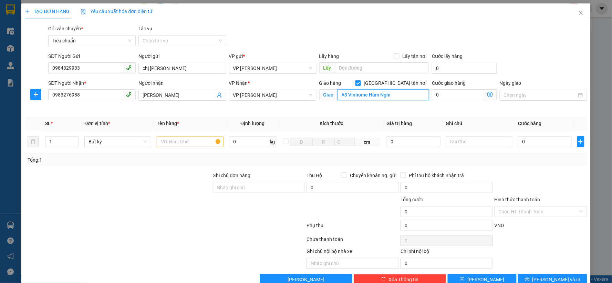
paste input "s Gardenia"
paste input "Tòa A3, [GEOGRAPHIC_DATA], P. [STREET_ADDRESS]"
type input "Tòa A3, [GEOGRAPHIC_DATA], P. [STREET_ADDRESS]"
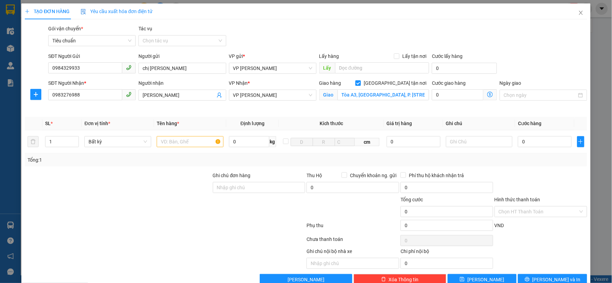
click at [487, 95] on icon "dollar-circle" at bounding box center [490, 95] width 6 height 6
click at [185, 144] on input "text" at bounding box center [190, 141] width 67 height 11
type input "hồ sơ"
click at [531, 139] on input "0" at bounding box center [545, 141] width 54 height 11
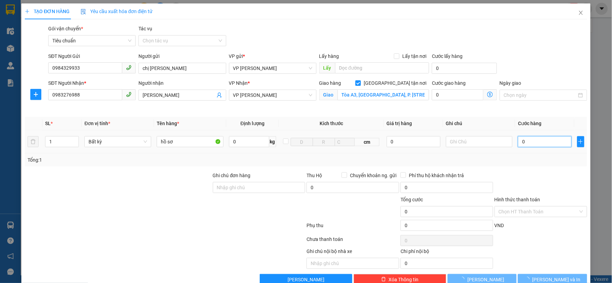
type input "5"
type input "50"
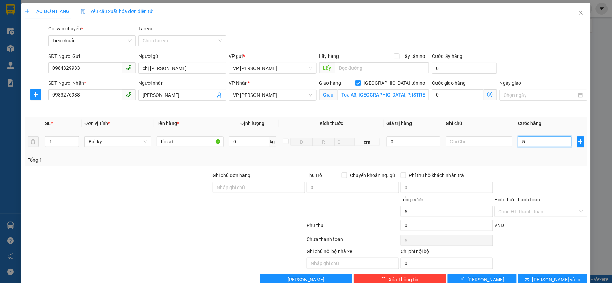
type input "50"
click at [467, 99] on div "Cước giao hàng 0 Giao nhận Nội bộ Giao nhận Đối tác Lưu ý: Giá cước chỉ mang tí…" at bounding box center [464, 91] width 65 height 24
type input "50.000"
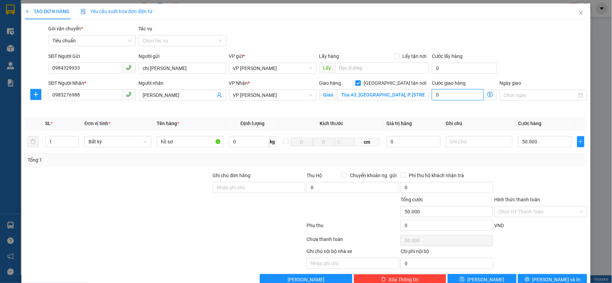
click at [469, 92] on input "0" at bounding box center [458, 94] width 52 height 11
type input "50.005"
type input "50"
type input "50.050"
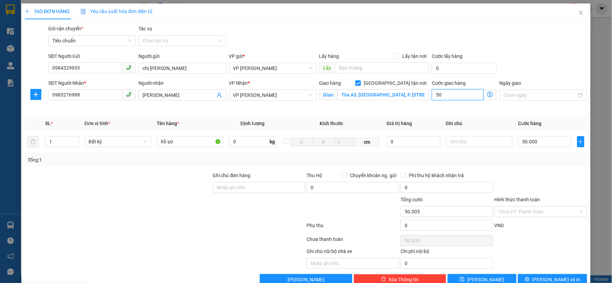
type input "50.050"
type input "50.000"
type input "100.000"
click at [528, 188] on div at bounding box center [541, 183] width 94 height 24
click at [527, 216] on input "Hình thức thanh toán" at bounding box center [538, 211] width 80 height 10
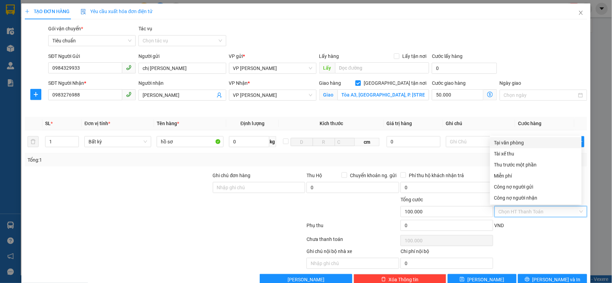
click at [516, 142] on div "Tại văn phòng" at bounding box center [535, 143] width 83 height 8
type input "0"
click at [498, 106] on div "Ngày giao" at bounding box center [543, 95] width 90 height 32
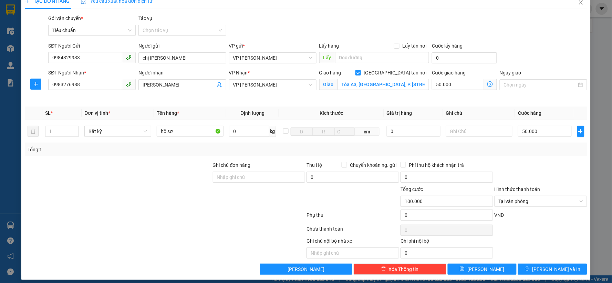
scroll to position [15, 0]
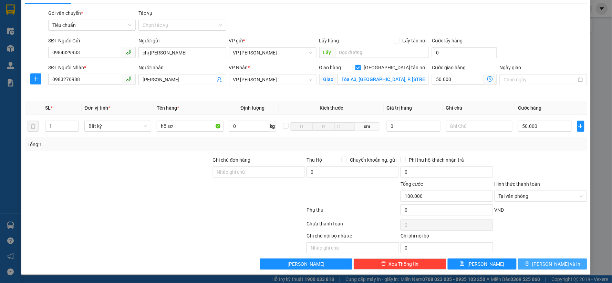
drag, startPoint x: 546, startPoint y: 261, endPoint x: 548, endPoint y: 253, distance: 8.5
click at [546, 260] on span "[PERSON_NAME] và In" at bounding box center [556, 264] width 48 height 8
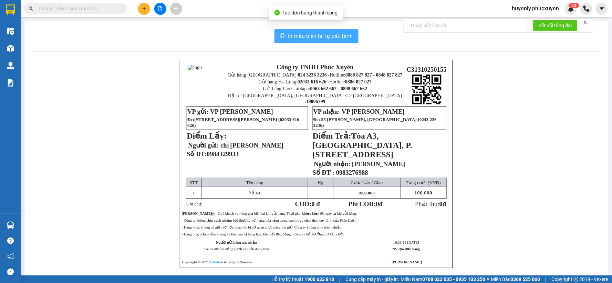
click at [303, 36] on span "In mẫu biên lai tự cấu hình" at bounding box center [320, 36] width 65 height 9
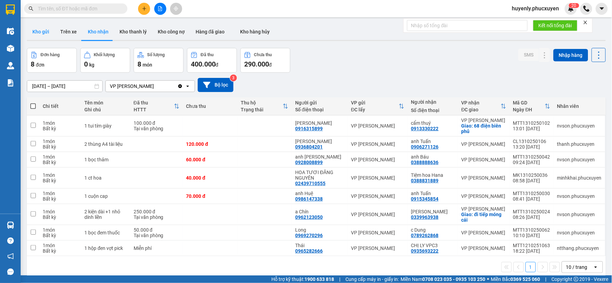
click at [51, 31] on button "Kho gửi" at bounding box center [41, 31] width 28 height 17
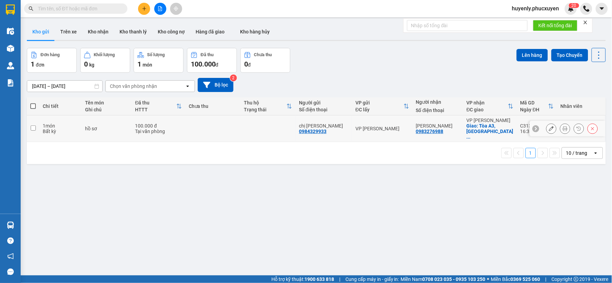
click at [546, 125] on button at bounding box center [551, 129] width 10 height 12
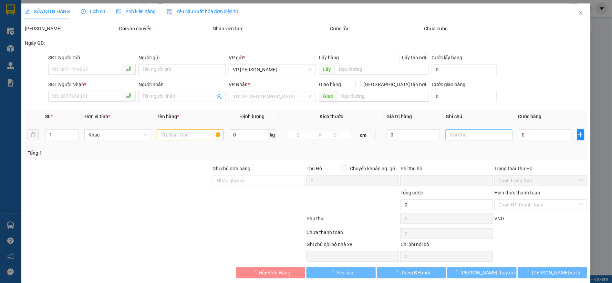
type input "0984329933"
type input "chị [PERSON_NAME]"
type input "0983276988"
type input "[PERSON_NAME]"
checkbox input "true"
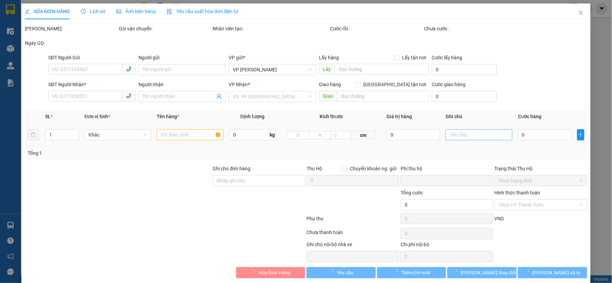
type input "Tòa A3, [GEOGRAPHIC_DATA], P. [STREET_ADDRESS]"
type input "0"
type input "100.000"
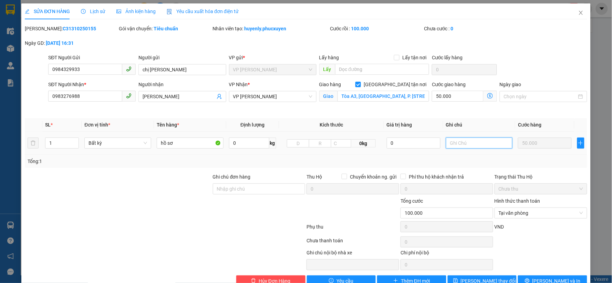
click at [479, 143] on input "text" at bounding box center [479, 142] width 67 height 11
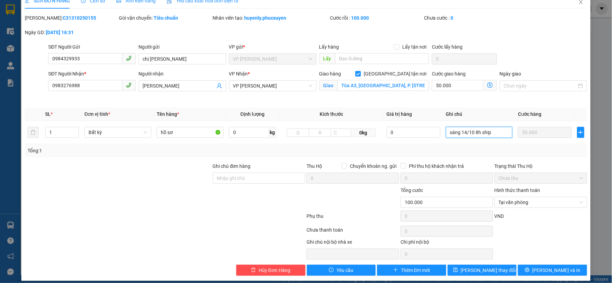
scroll to position [17, 0]
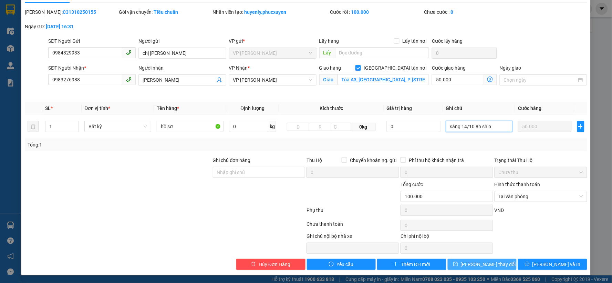
type input "sáng 14/10 8h ship"
click at [475, 263] on span "[PERSON_NAME] thay đổi" at bounding box center [488, 264] width 55 height 8
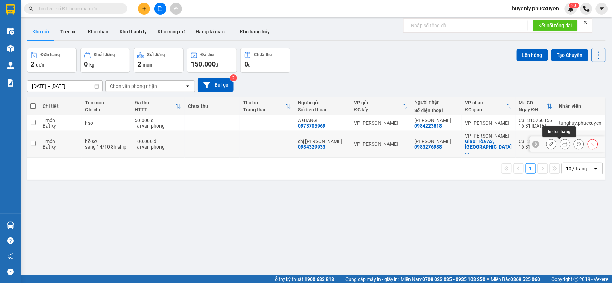
click at [562, 146] on icon at bounding box center [564, 143] width 5 height 5
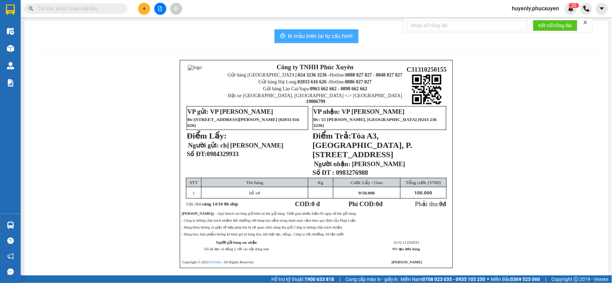
click at [284, 27] on div "In mẫu biên lai tự cấu hình Công ty TNHH Phúc Xuyên Gửi hàng [GEOGRAPHIC_DATA]:…" at bounding box center [315, 157] width 583 height 272
click at [288, 32] on span "In mẫu biên lai tự cấu hình" at bounding box center [320, 36] width 65 height 9
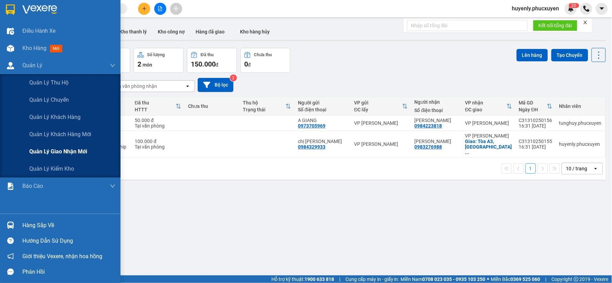
click at [45, 154] on span "Quản lý giao nhận mới" at bounding box center [58, 151] width 58 height 9
